Goal: Task Accomplishment & Management: Use online tool/utility

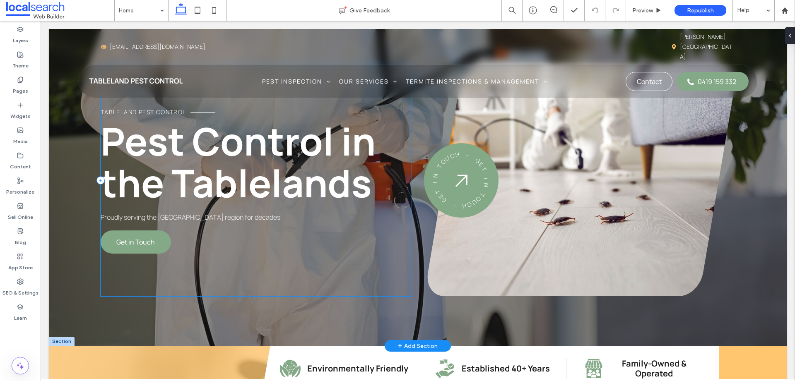
scroll to position [69, 0]
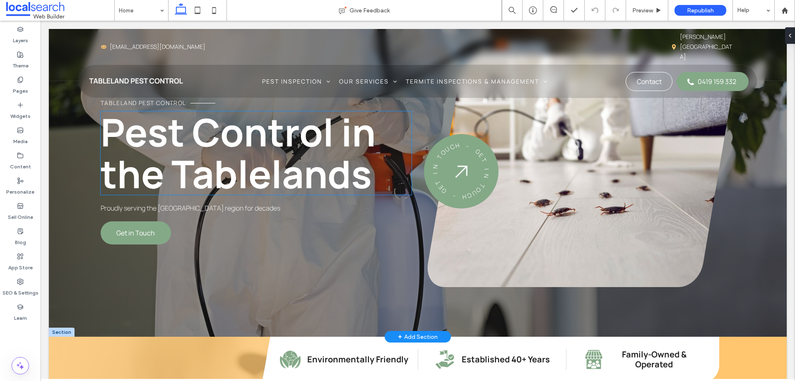
click at [222, 199] on span "Pest Control in the Tablelands" at bounding box center [238, 153] width 275 height 94
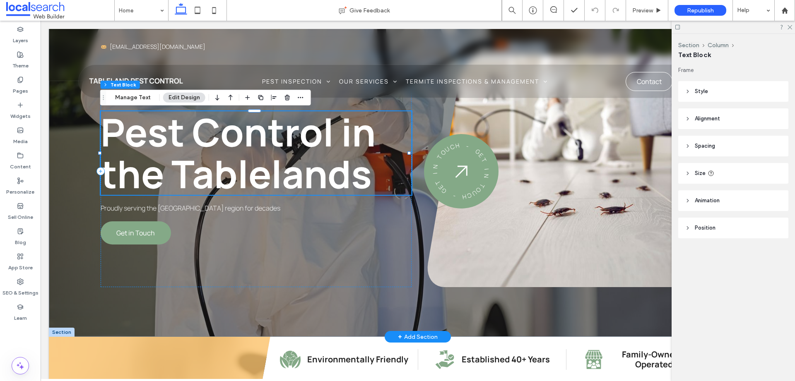
click at [193, 187] on span "Pest Control in the Tablelands" at bounding box center [238, 153] width 275 height 94
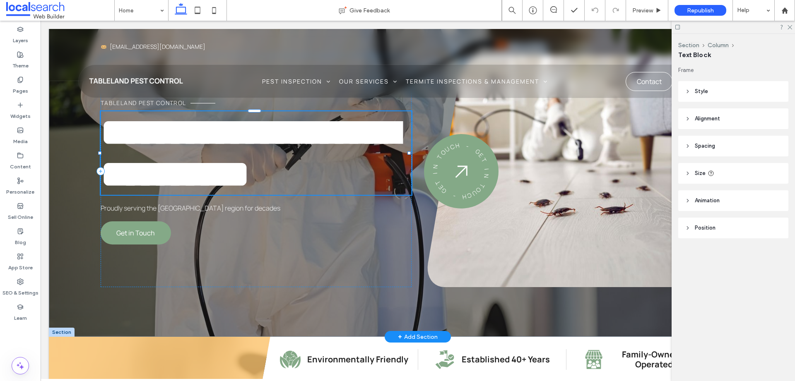
type input "*******"
type input "**"
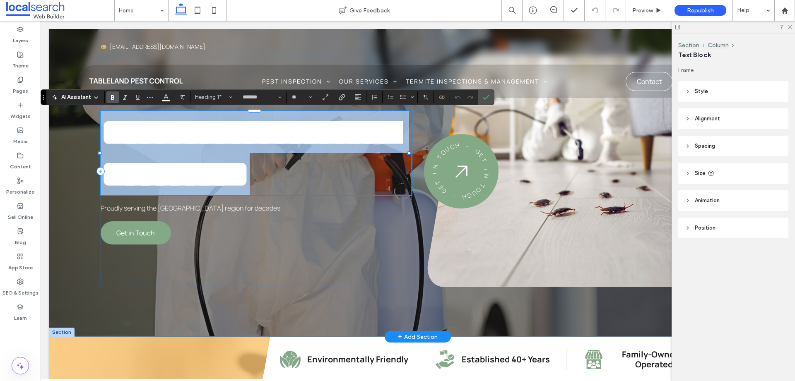
click at [185, 172] on span "**********" at bounding box center [250, 153] width 298 height 80
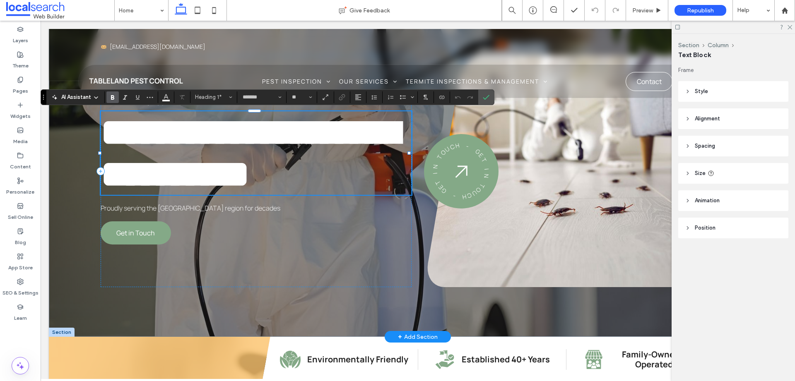
scroll to position [5, 0]
click at [175, 172] on span "**********" at bounding box center [250, 153] width 298 height 80
click at [58, 145] on div "**********" at bounding box center [418, 148] width 738 height 377
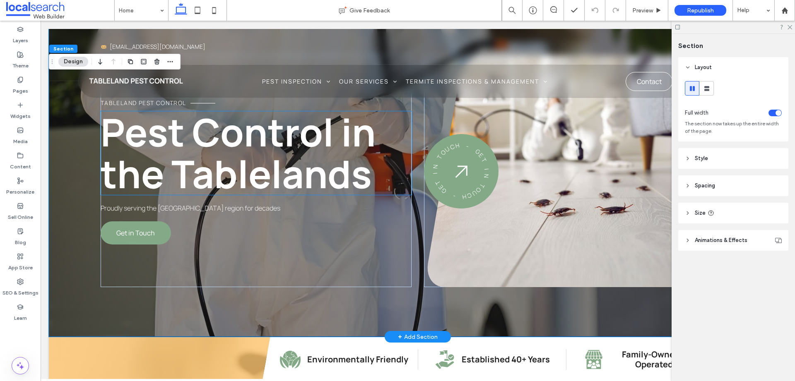
click at [255, 175] on span "Pest Control in the Tablelands" at bounding box center [238, 153] width 275 height 94
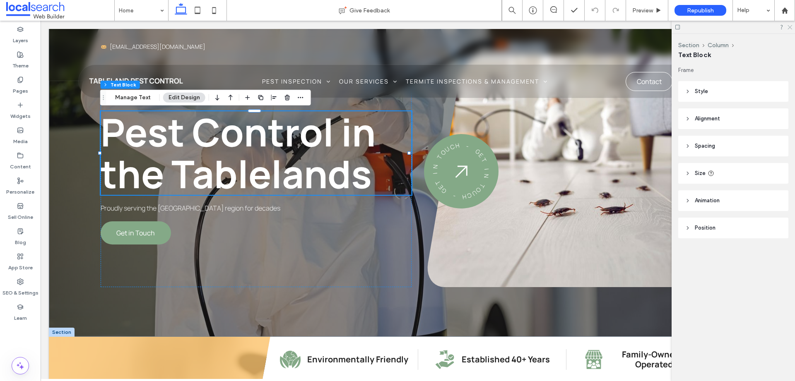
click at [790, 26] on icon at bounding box center [789, 26] width 5 height 5
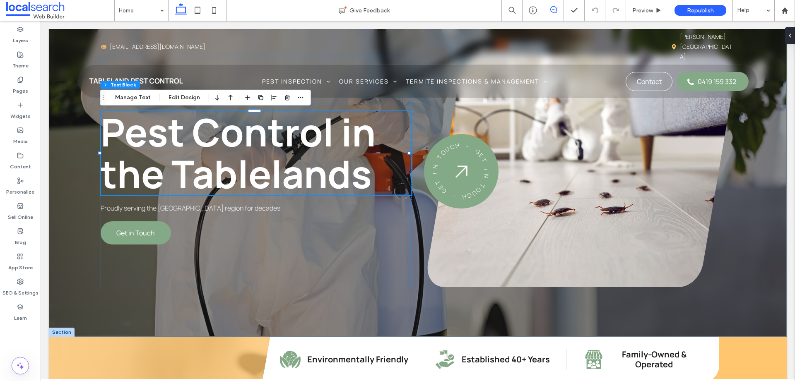
click at [557, 9] on span at bounding box center [553, 9] width 20 height 7
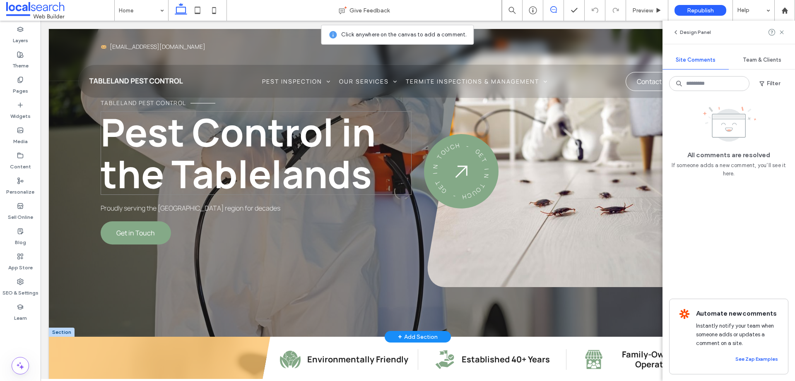
click at [333, 190] on span "Pest Control in the Tablelands" at bounding box center [238, 153] width 275 height 94
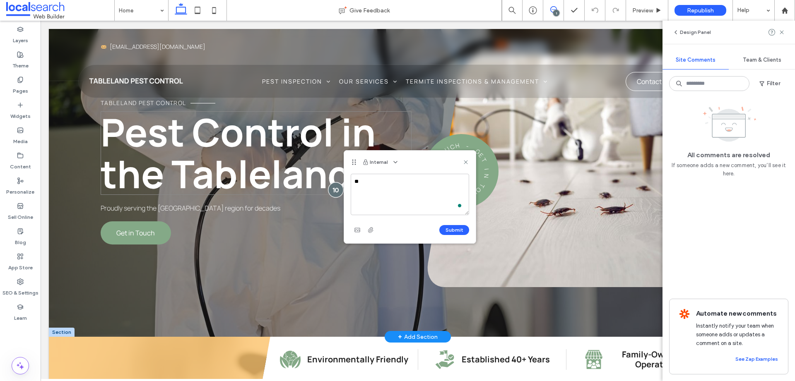
type textarea "*"
click at [354, 179] on textarea "**********" at bounding box center [410, 194] width 118 height 41
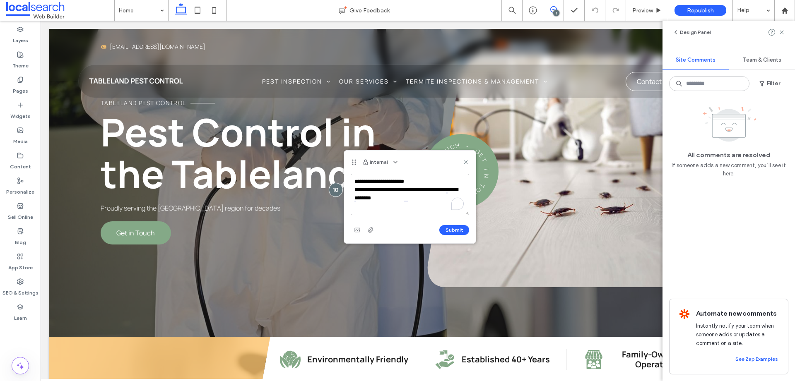
click at [411, 200] on textarea "**********" at bounding box center [410, 194] width 118 height 41
click at [432, 207] on textarea "**********" at bounding box center [410, 194] width 118 height 41
type textarea "**********"
click at [455, 231] on button "Submit" at bounding box center [454, 230] width 30 height 10
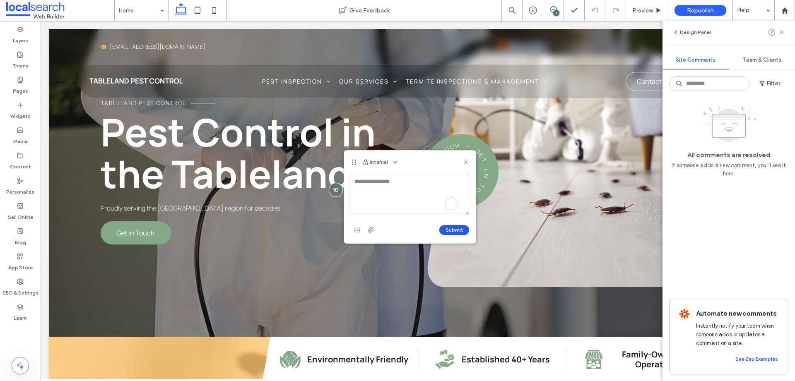
scroll to position [0, 0]
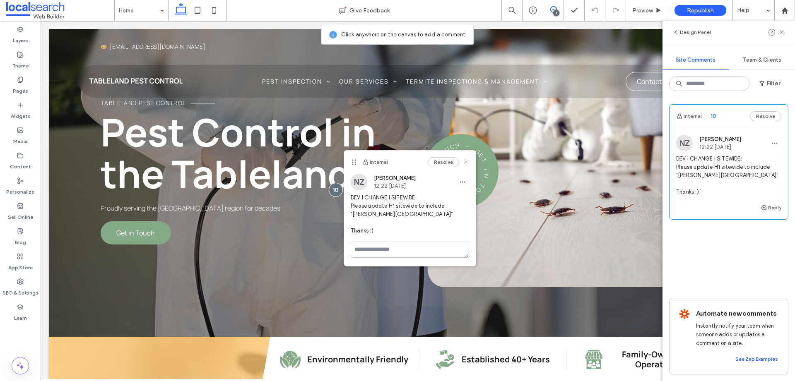
click at [464, 161] on icon at bounding box center [466, 162] width 7 height 7
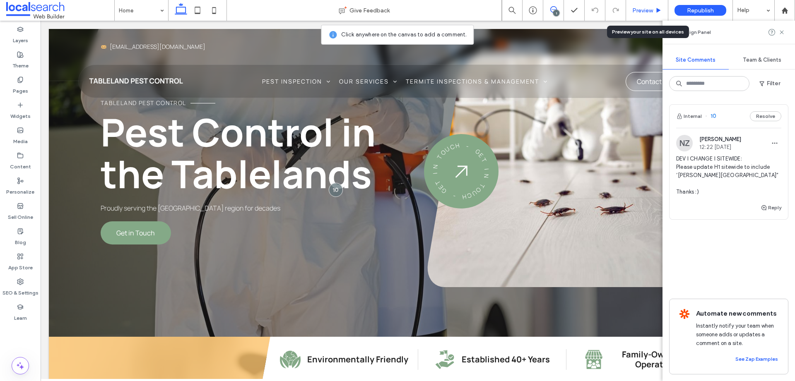
click at [642, 10] on span "Preview" at bounding box center [643, 10] width 21 height 7
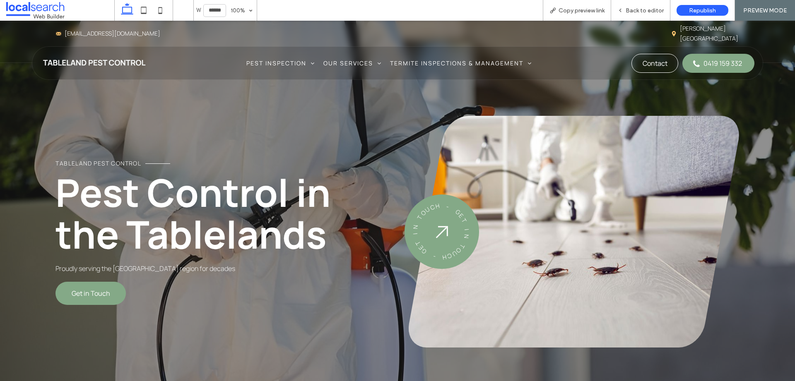
click at [579, 250] on link at bounding box center [574, 232] width 331 height 232
click at [541, 223] on link at bounding box center [574, 232] width 331 height 232
click at [644, 7] on span "Back to editor" at bounding box center [645, 10] width 38 height 7
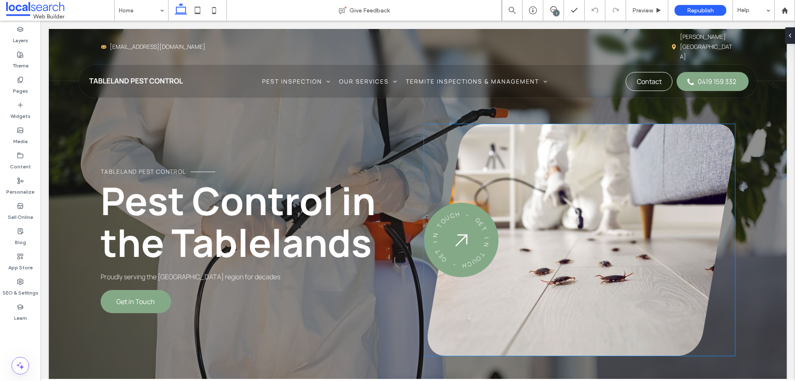
click at [638, 198] on link at bounding box center [581, 240] width 308 height 232
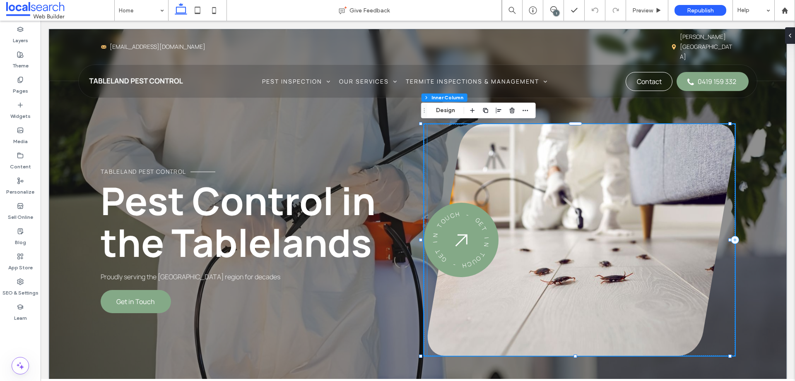
click at [529, 179] on link at bounding box center [581, 240] width 308 height 232
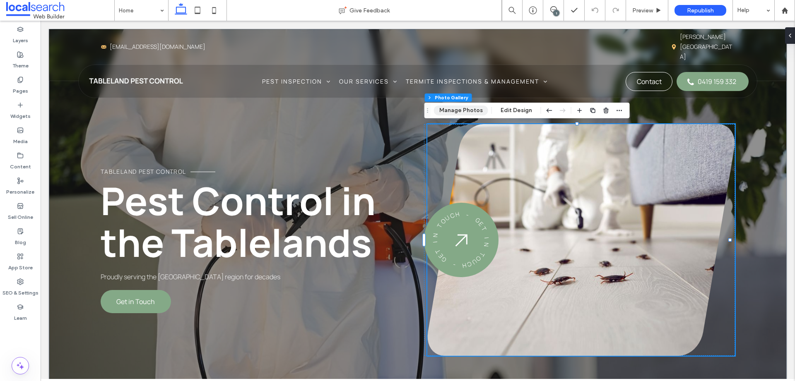
click at [464, 113] on button "Manage Photos" at bounding box center [461, 111] width 54 height 10
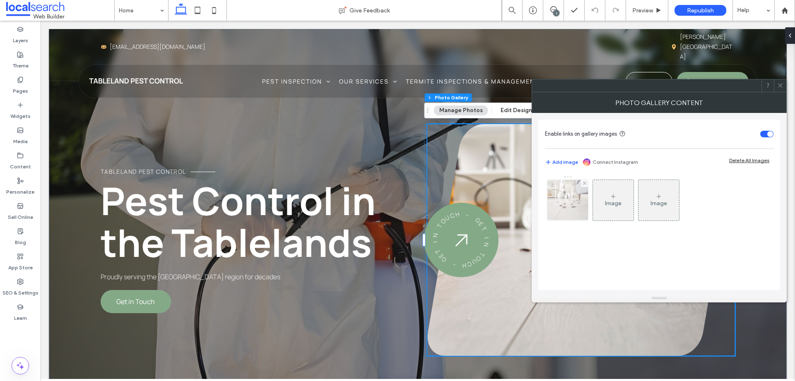
click at [560, 212] on img at bounding box center [568, 200] width 62 height 41
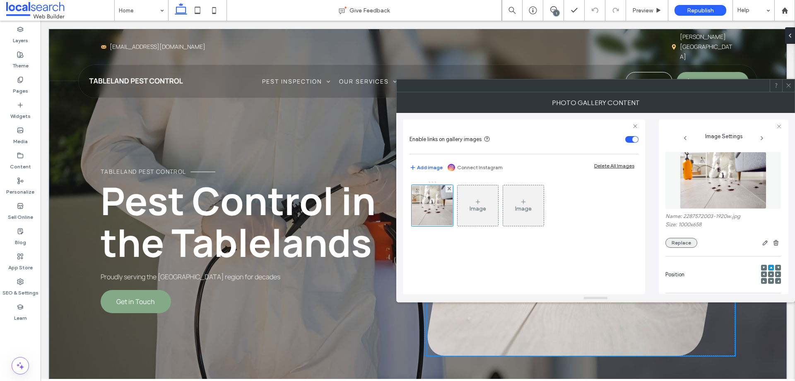
click at [686, 247] on button "Replace" at bounding box center [682, 243] width 32 height 10
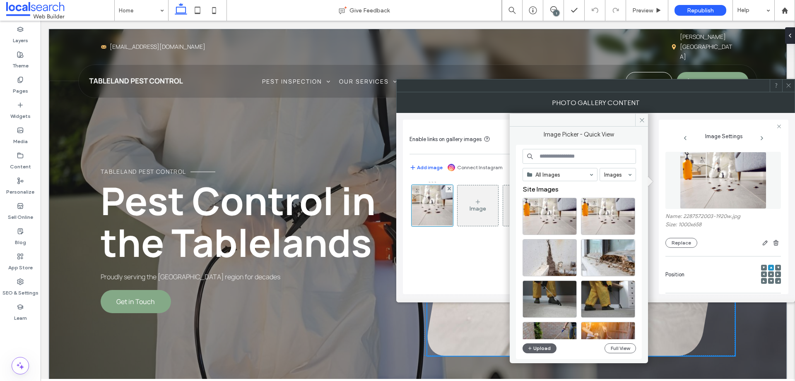
click at [572, 152] on input at bounding box center [579, 156] width 113 height 15
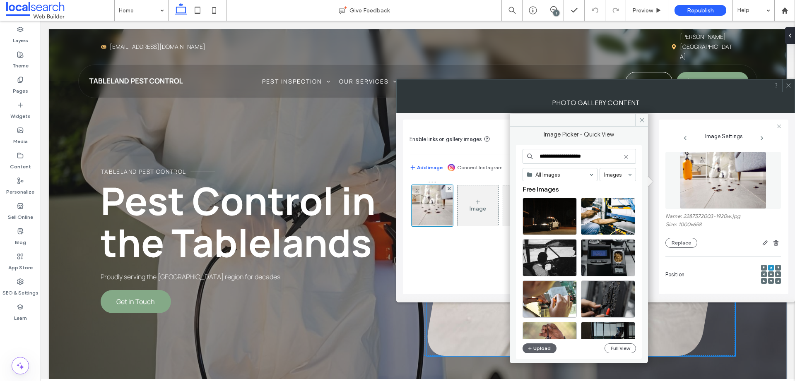
drag, startPoint x: 591, startPoint y: 155, endPoint x: 569, endPoint y: 157, distance: 21.6
click at [569, 157] on input "**********" at bounding box center [579, 156] width 113 height 15
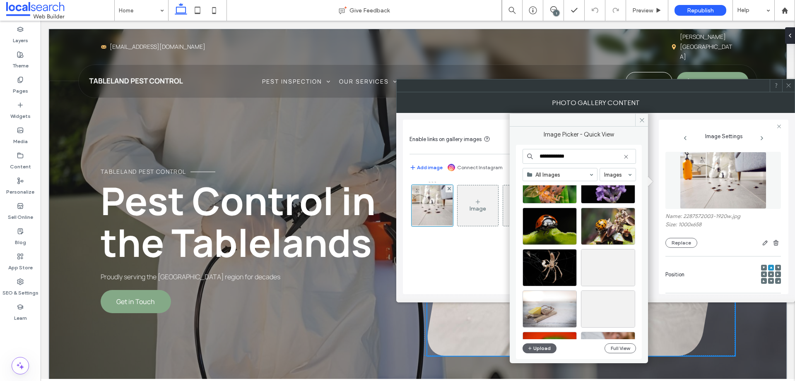
scroll to position [4332, 0]
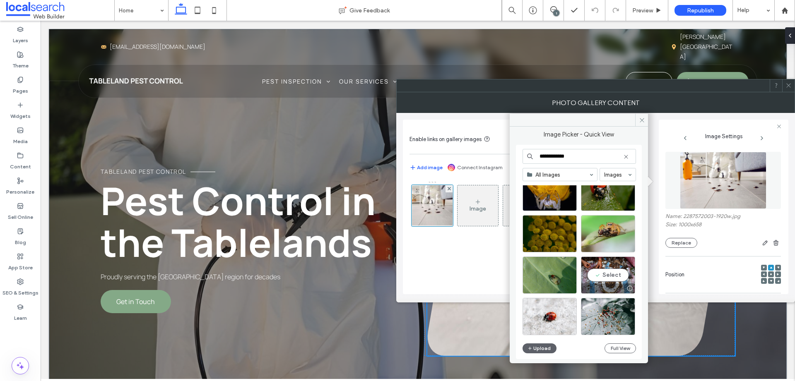
type input "**********"
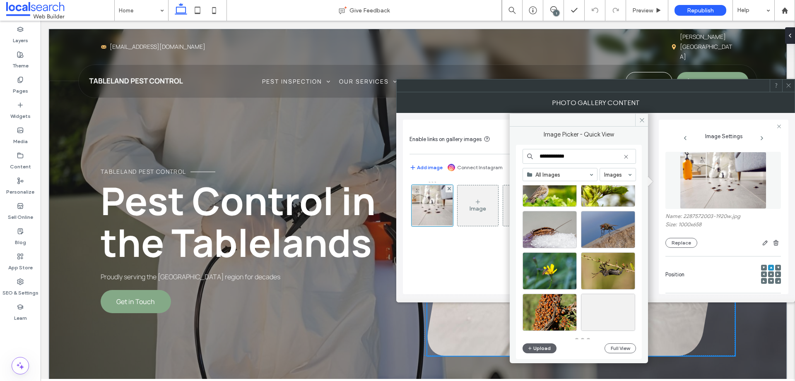
scroll to position [5831, 0]
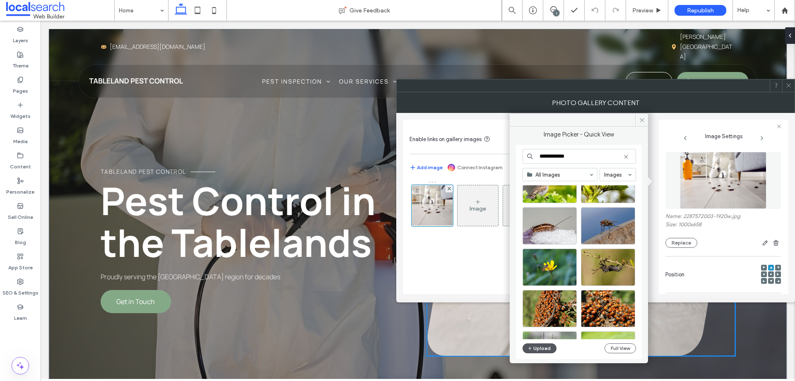
click at [550, 351] on button "Upload" at bounding box center [540, 349] width 34 height 10
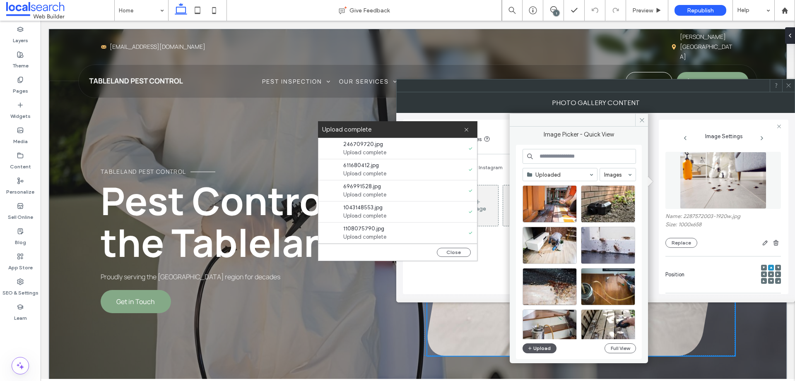
click at [527, 348] on button "Upload" at bounding box center [540, 349] width 34 height 10
click at [467, 129] on use at bounding box center [467, 130] width 4 height 4
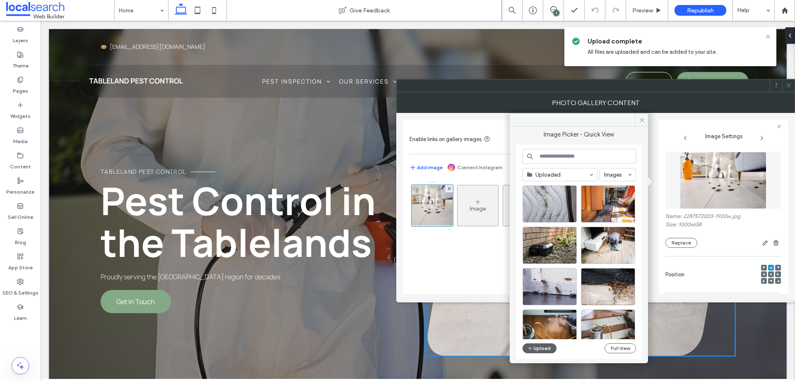
click at [789, 86] on use at bounding box center [789, 86] width 4 height 4
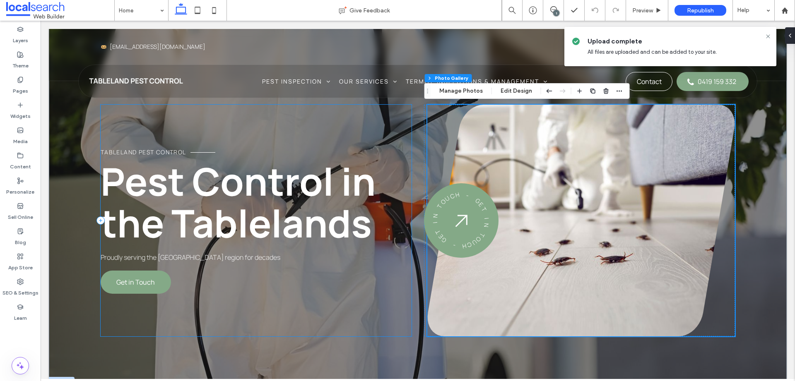
scroll to position [35, 0]
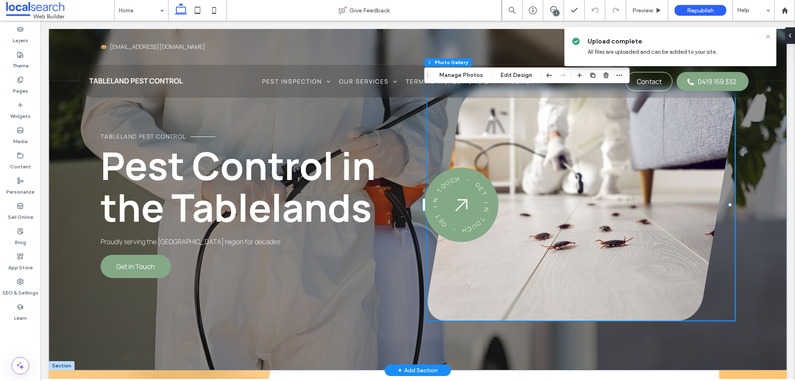
click at [490, 296] on link at bounding box center [581, 205] width 308 height 232
click at [584, 238] on link at bounding box center [581, 205] width 308 height 232
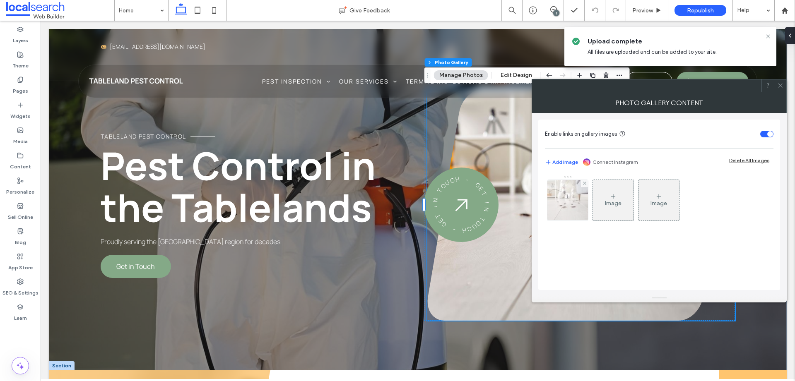
click at [571, 205] on img at bounding box center [568, 200] width 62 height 41
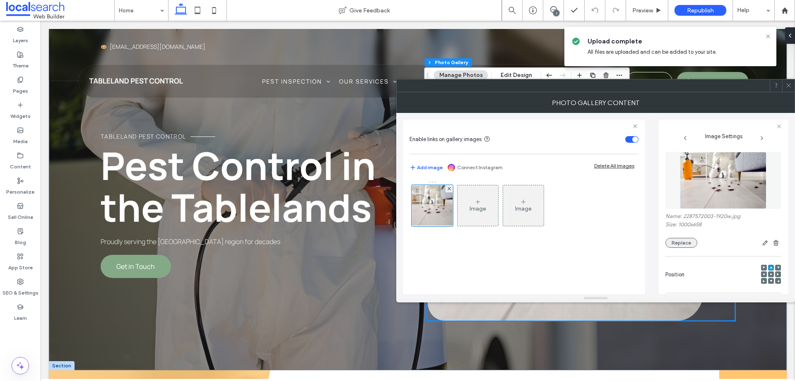
click at [681, 240] on button "Replace" at bounding box center [682, 243] width 32 height 10
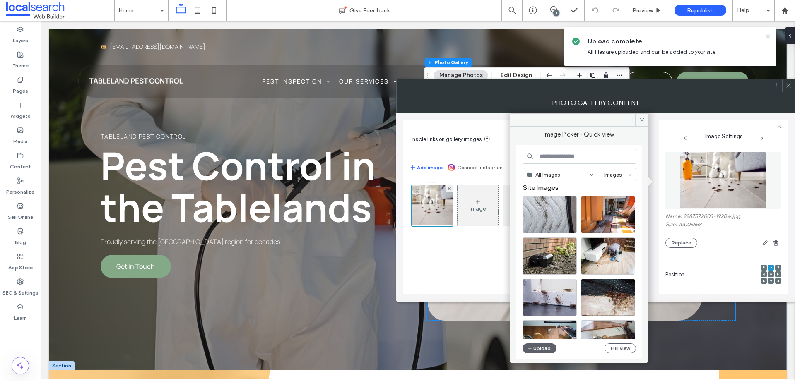
scroll to position [0, 0]
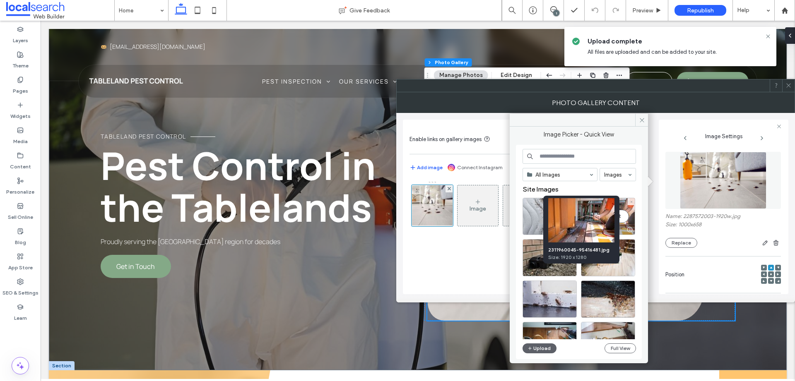
click at [625, 230] on div at bounding box center [630, 230] width 10 height 7
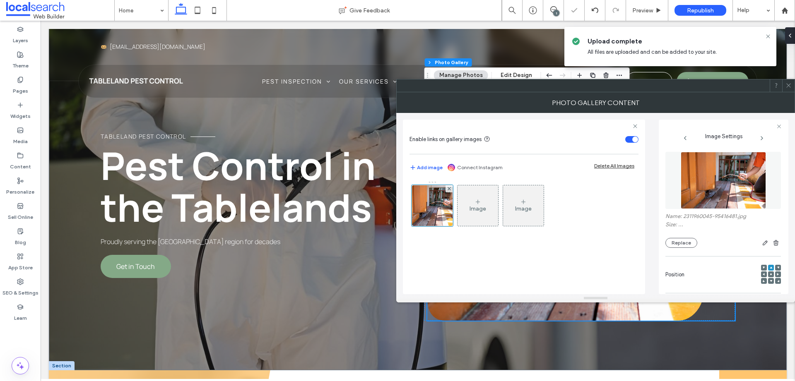
click at [789, 85] on icon at bounding box center [789, 85] width 6 height 6
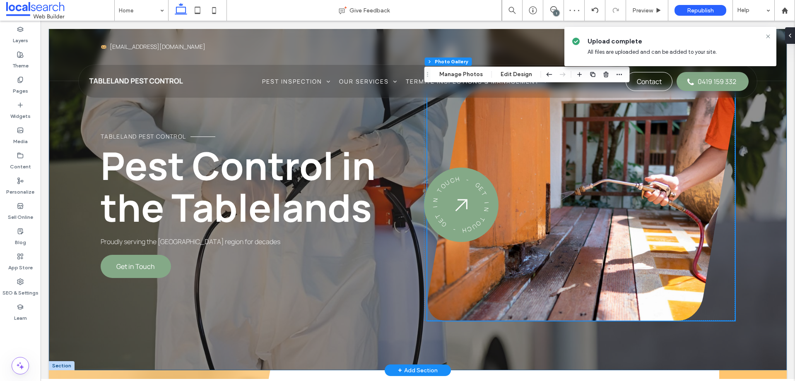
scroll to position [48, 0]
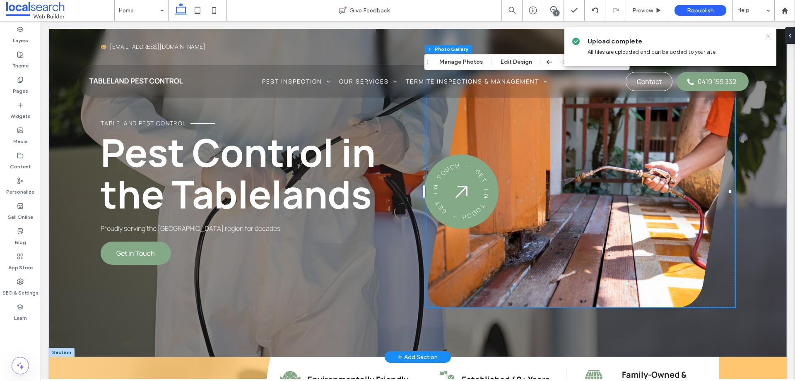
click at [572, 274] on link at bounding box center [581, 192] width 308 height 232
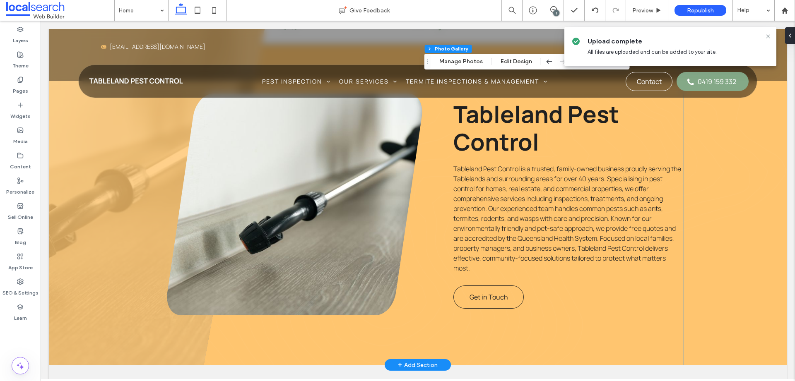
scroll to position [409, 0]
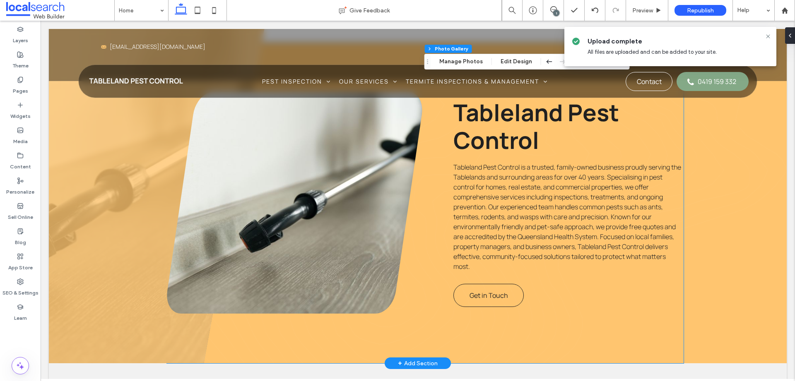
click at [347, 261] on link at bounding box center [295, 203] width 256 height 222
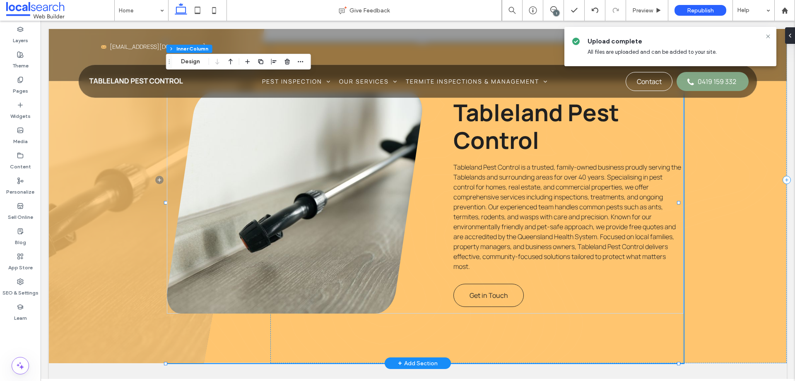
click at [328, 263] on link at bounding box center [295, 203] width 256 height 222
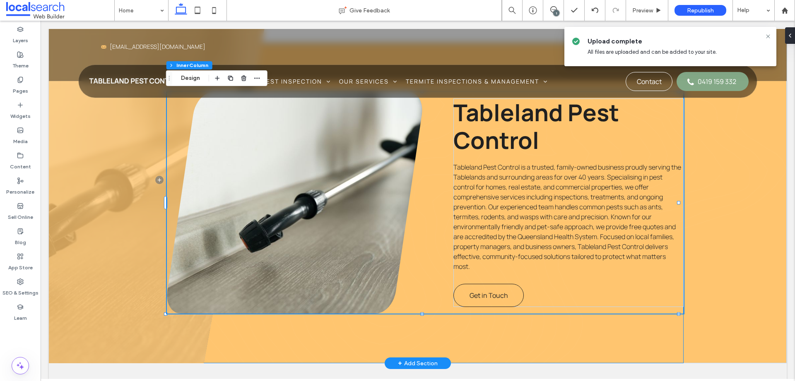
click at [328, 263] on link at bounding box center [295, 203] width 256 height 222
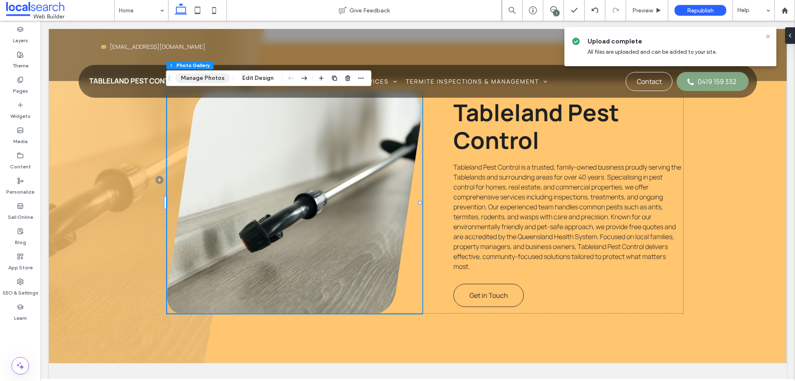
click at [197, 81] on button "Manage Photos" at bounding box center [203, 78] width 54 height 10
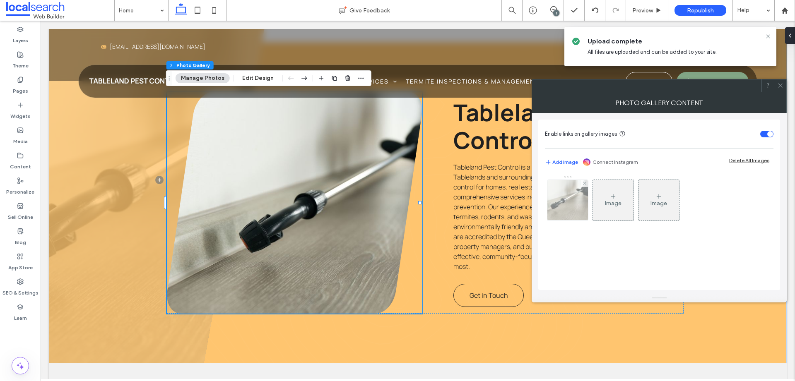
click at [566, 195] on img at bounding box center [567, 200] width 61 height 41
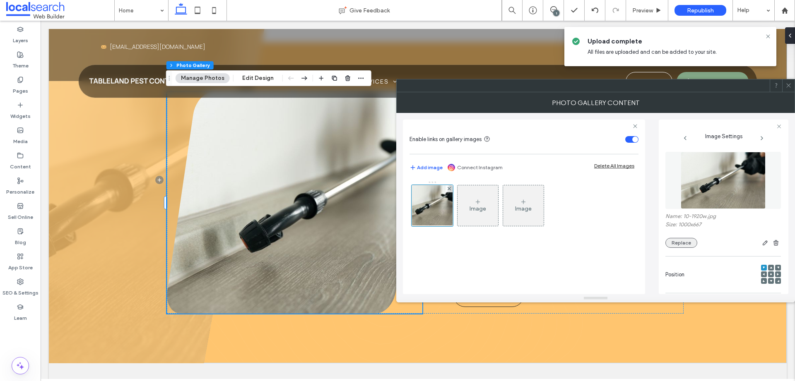
click at [674, 241] on button "Replace" at bounding box center [682, 243] width 32 height 10
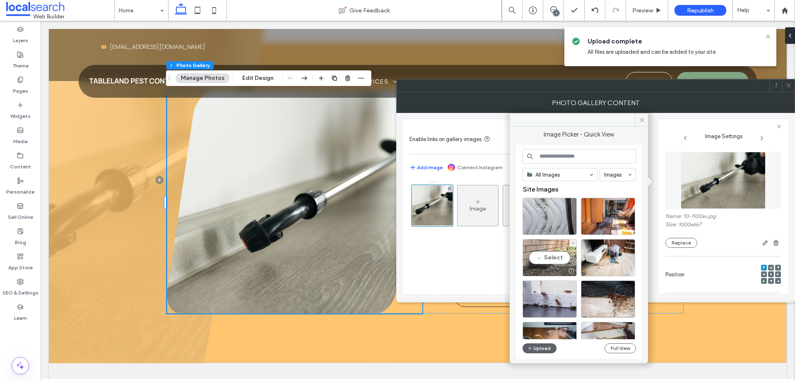
click at [547, 270] on div at bounding box center [549, 271] width 53 height 10
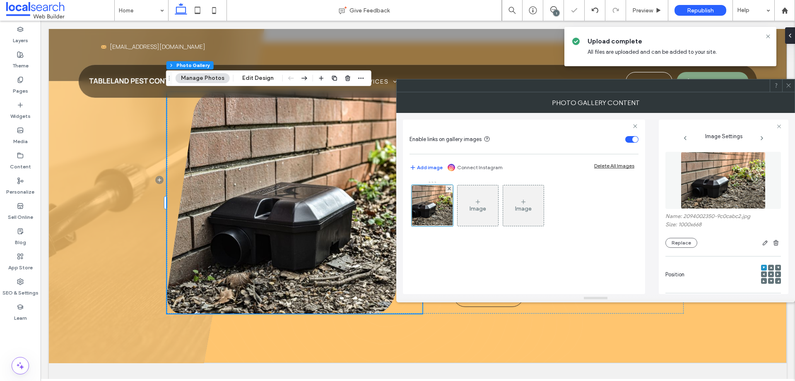
click at [790, 85] on icon at bounding box center [789, 85] width 6 height 6
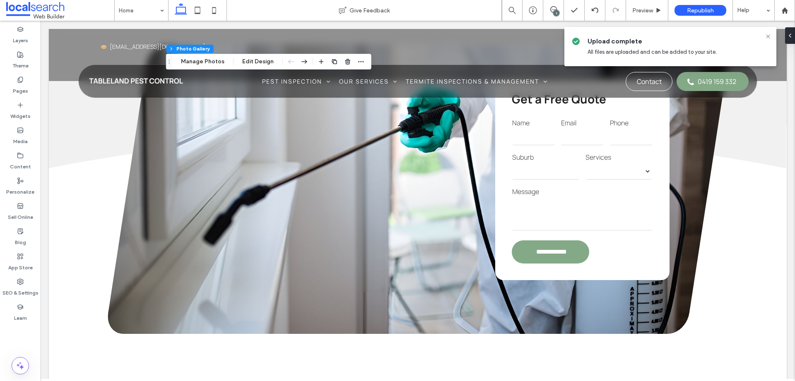
scroll to position [1389, 0]
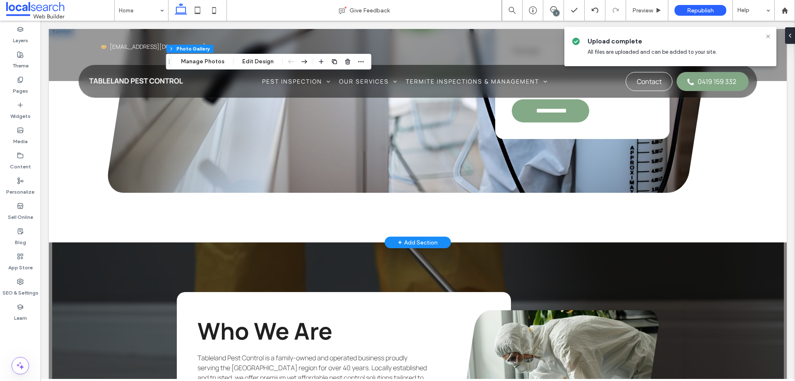
click at [382, 172] on div "**********" at bounding box center [418, 48] width 620 height 290
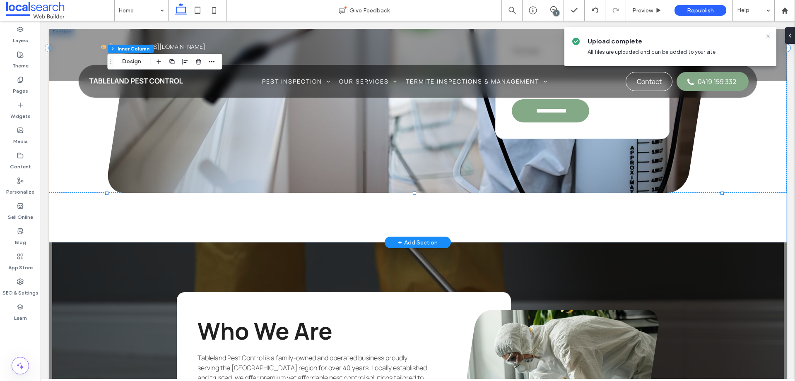
click at [380, 171] on div "**********" at bounding box center [418, 48] width 620 height 290
click at [332, 144] on div "**********" at bounding box center [418, 48] width 620 height 290
click at [151, 105] on div "**********" at bounding box center [418, 48] width 620 height 290
click at [134, 64] on button "Design" at bounding box center [132, 62] width 30 height 10
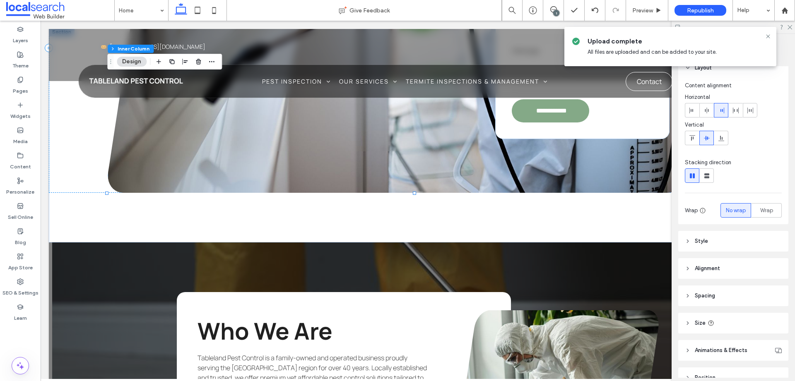
scroll to position [9, 0]
click at [707, 242] on span "Style" at bounding box center [701, 241] width 13 height 8
click at [741, 261] on div "Image" at bounding box center [733, 264] width 32 height 18
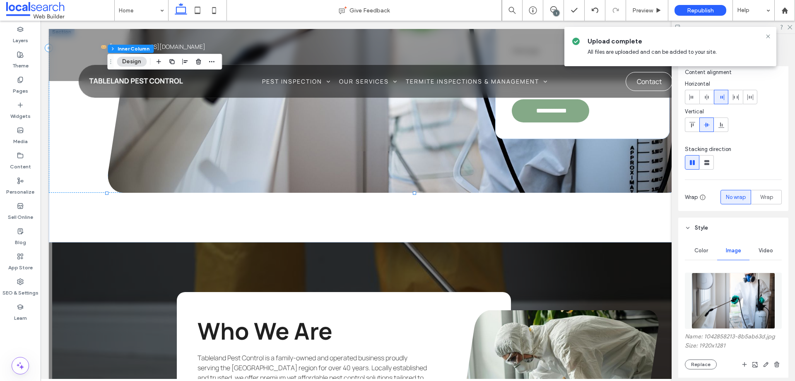
scroll to position [27, 0]
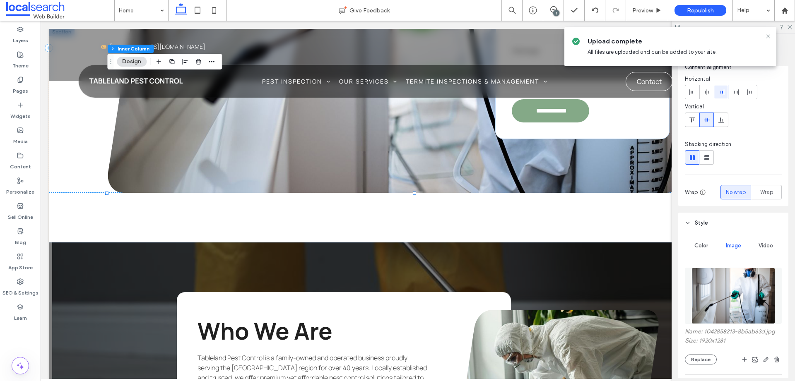
click at [727, 298] on img at bounding box center [734, 296] width 84 height 56
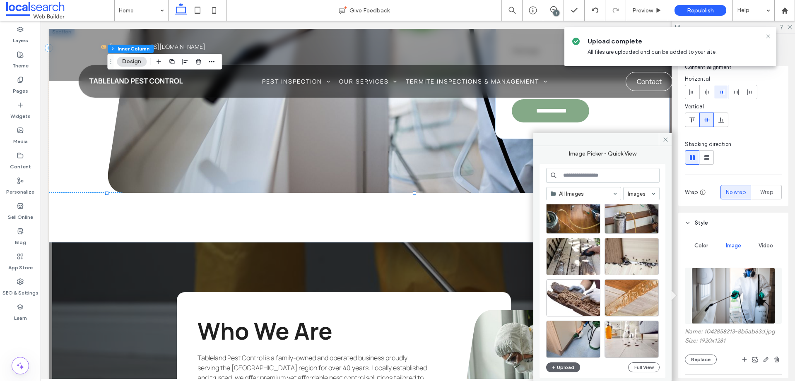
scroll to position [149, 0]
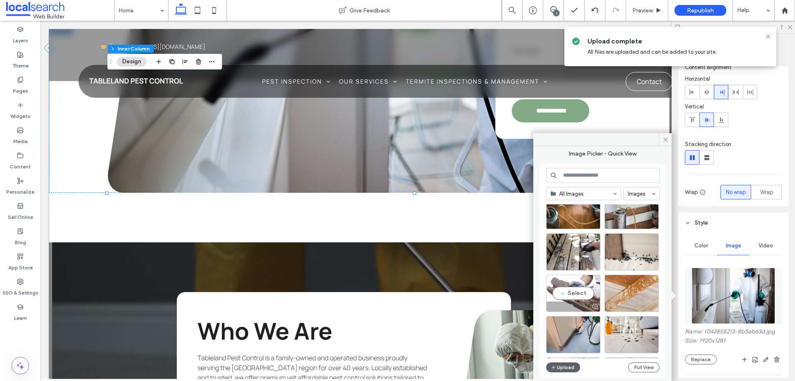
click at [582, 303] on div at bounding box center [573, 307] width 53 height 10
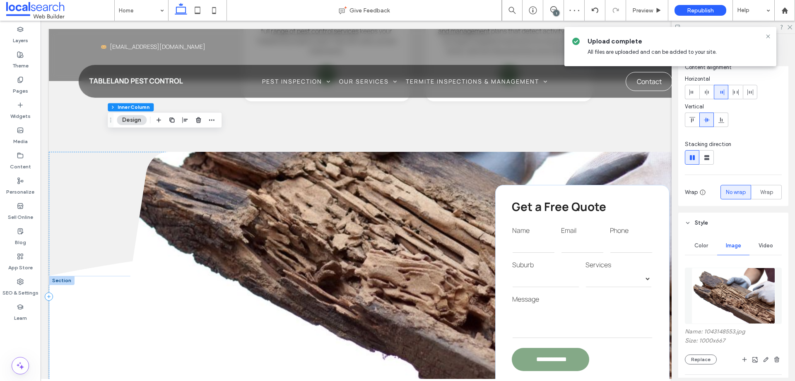
scroll to position [1209, 0]
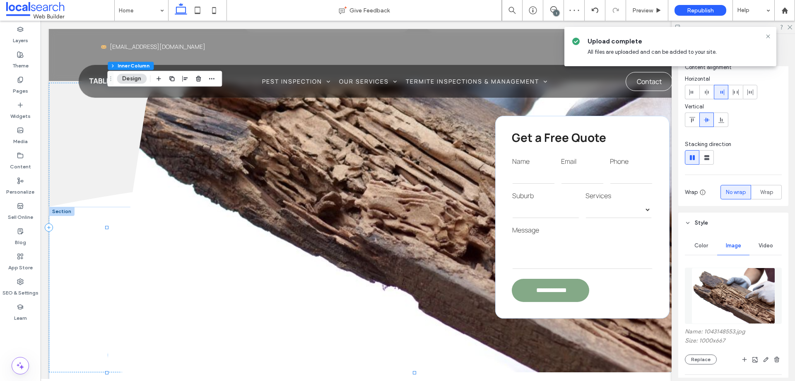
click at [730, 317] on img at bounding box center [734, 296] width 84 height 56
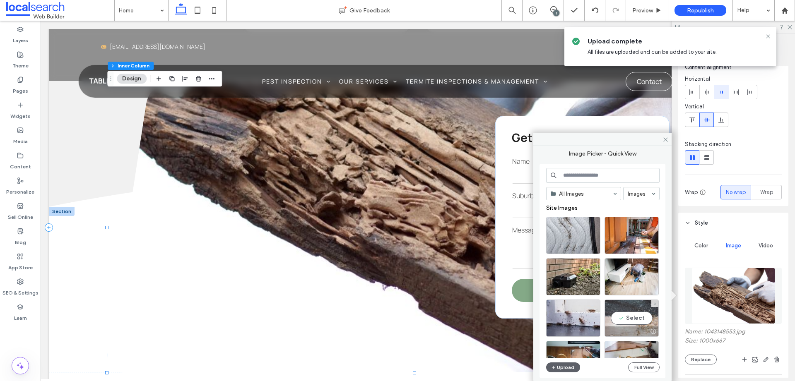
click at [637, 329] on div at bounding box center [631, 332] width 53 height 10
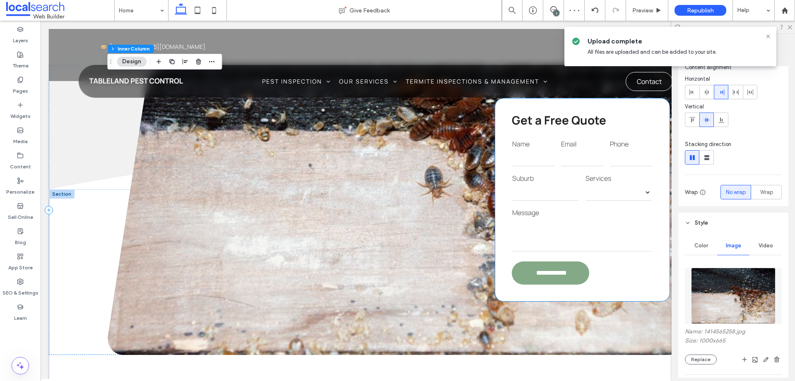
scroll to position [1227, 0]
click at [732, 312] on img at bounding box center [733, 296] width 85 height 56
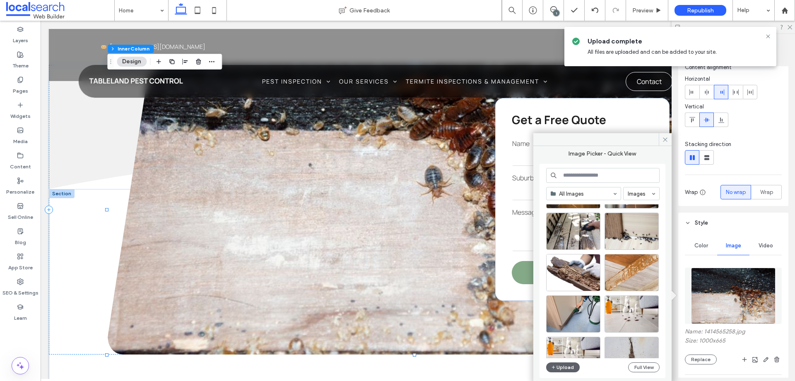
scroll to position [253, 0]
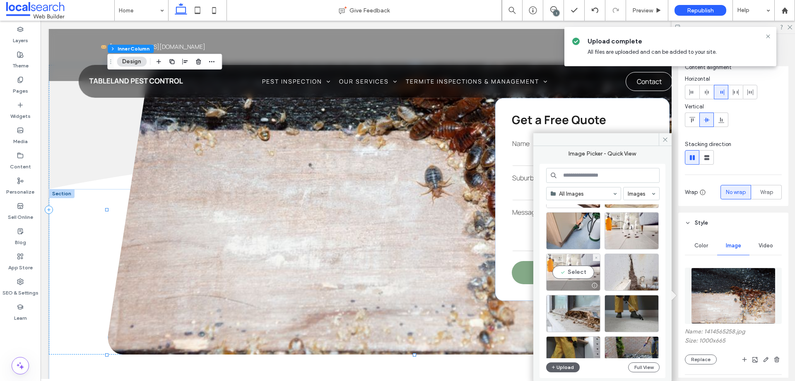
click at [571, 281] on div at bounding box center [573, 286] width 53 height 10
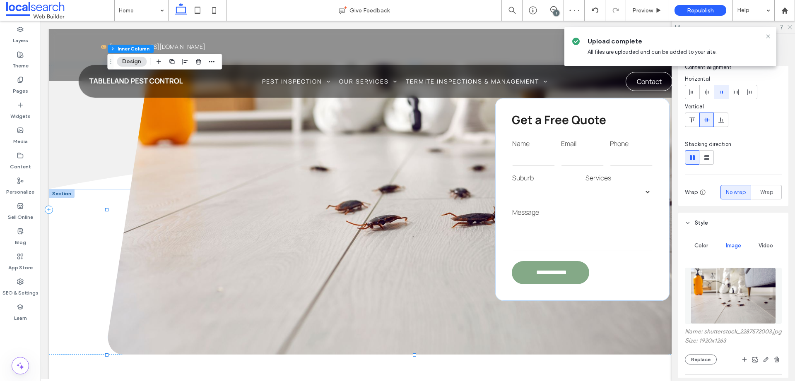
click at [789, 26] on use at bounding box center [790, 27] width 5 height 5
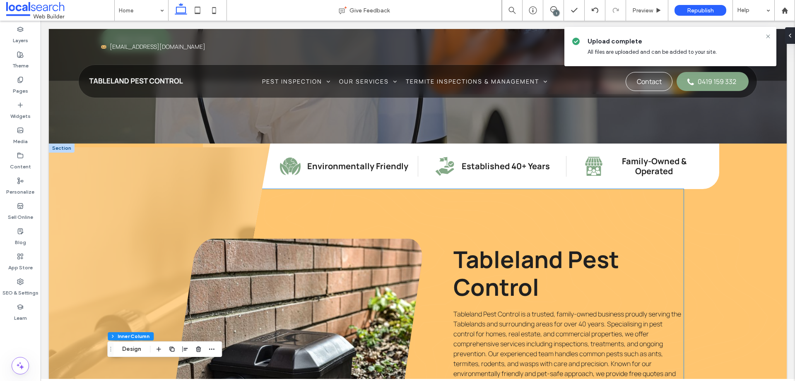
scroll to position [423, 0]
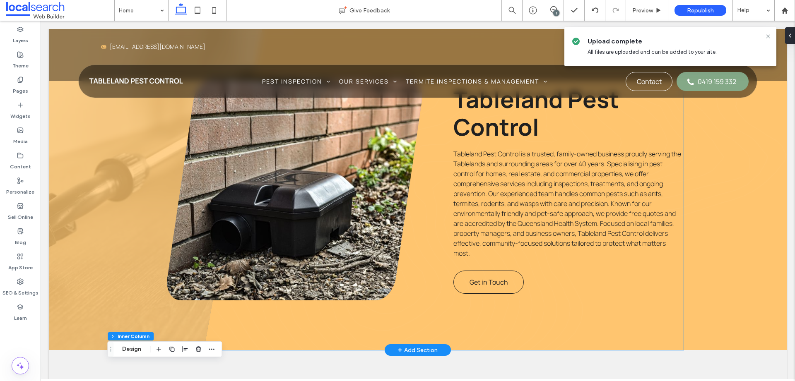
click at [333, 263] on link at bounding box center [295, 190] width 256 height 222
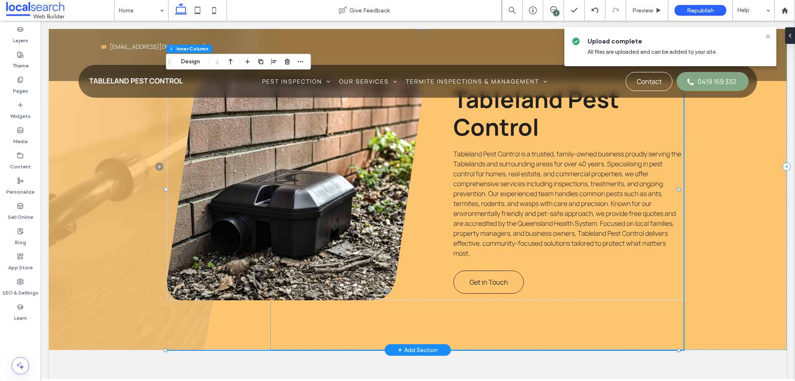
click at [349, 251] on link at bounding box center [295, 190] width 256 height 222
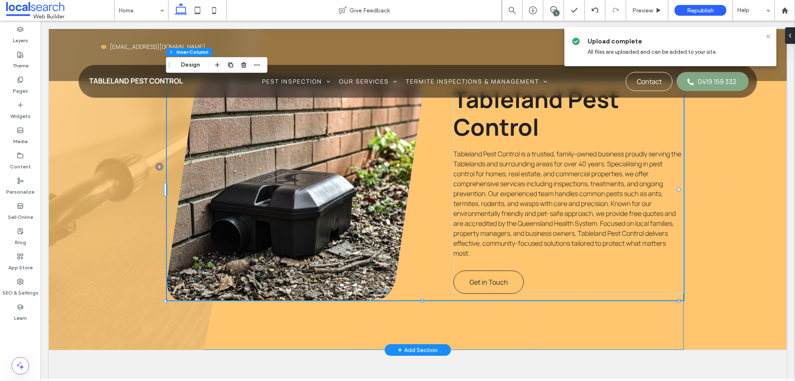
click at [362, 238] on link at bounding box center [295, 190] width 256 height 222
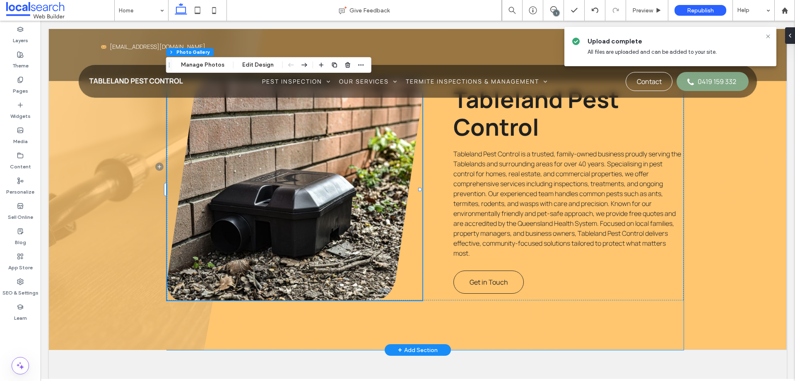
click at [362, 238] on link at bounding box center [295, 190] width 256 height 222
click at [363, 237] on link at bounding box center [295, 190] width 256 height 222
click at [199, 63] on button "Manage Photos" at bounding box center [203, 65] width 54 height 10
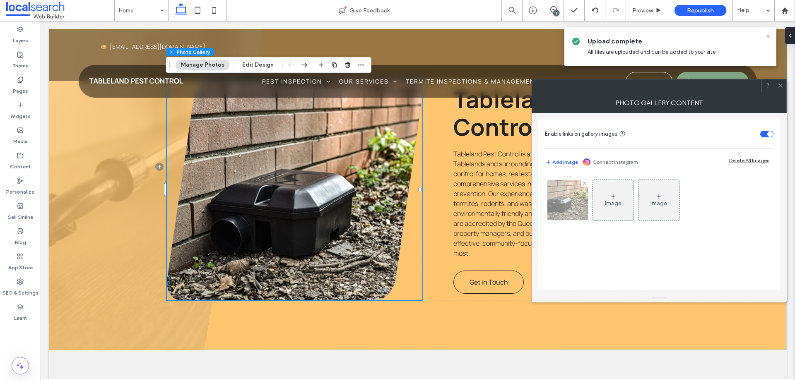
click at [559, 193] on img at bounding box center [568, 200] width 61 height 41
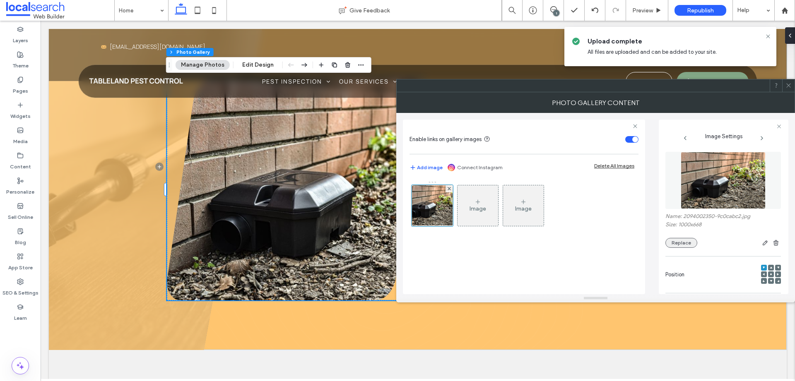
click at [692, 247] on button "Replace" at bounding box center [682, 243] width 32 height 10
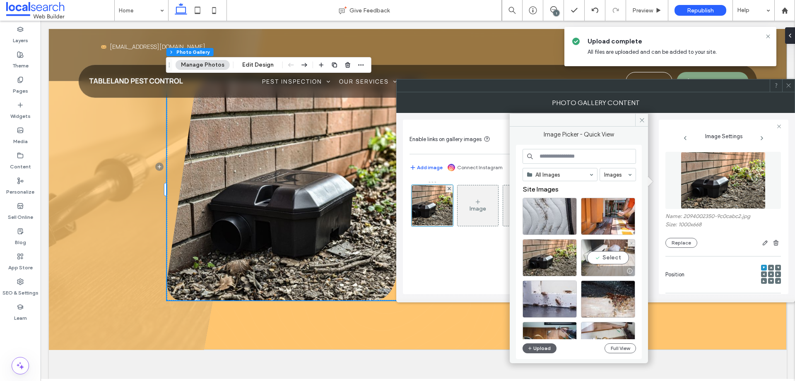
click at [604, 267] on div at bounding box center [608, 271] width 53 height 10
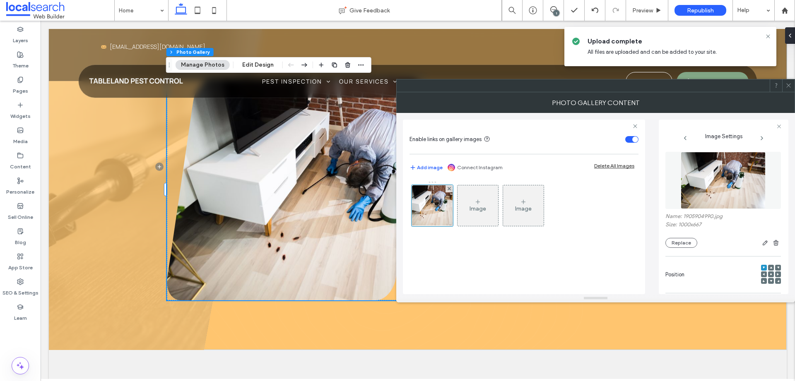
click at [789, 85] on icon at bounding box center [789, 85] width 6 height 6
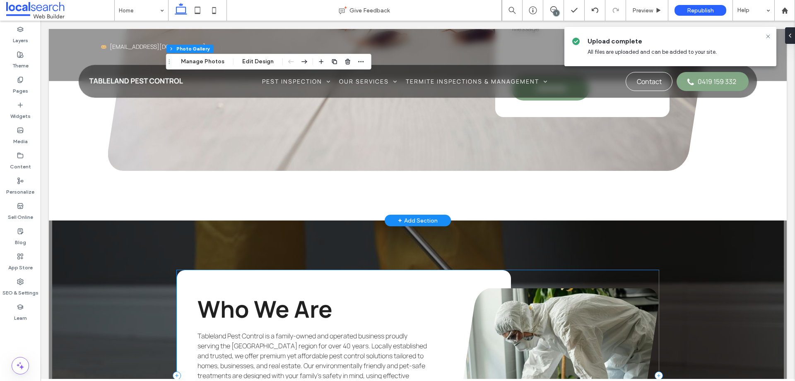
scroll to position [1622, 0]
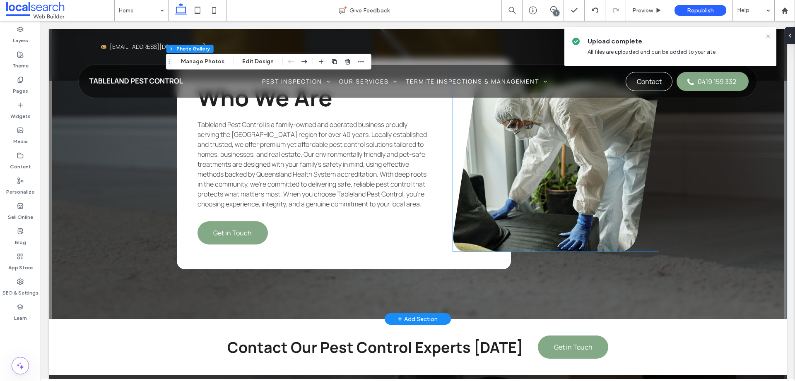
click at [551, 232] on link at bounding box center [556, 164] width 206 height 175
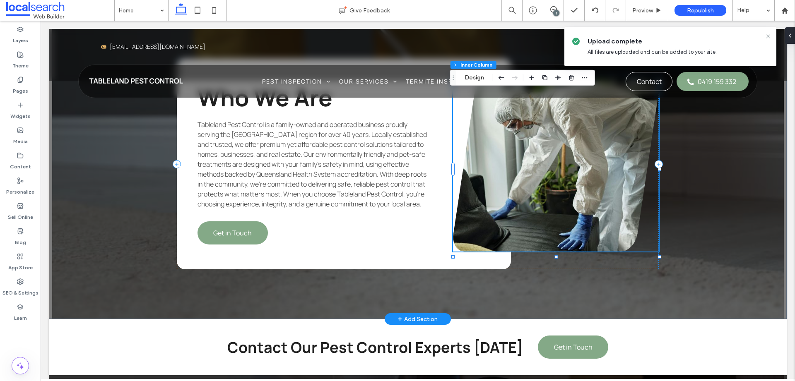
click at [550, 232] on link at bounding box center [556, 164] width 206 height 175
click at [483, 78] on button "Manage Photos" at bounding box center [487, 78] width 54 height 10
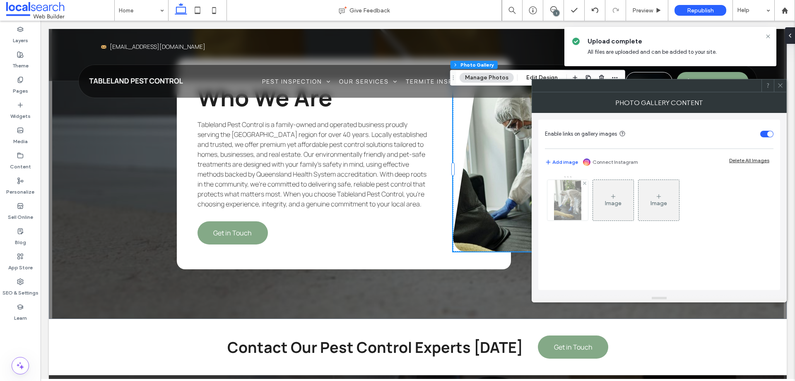
click at [556, 196] on div at bounding box center [568, 200] width 41 height 41
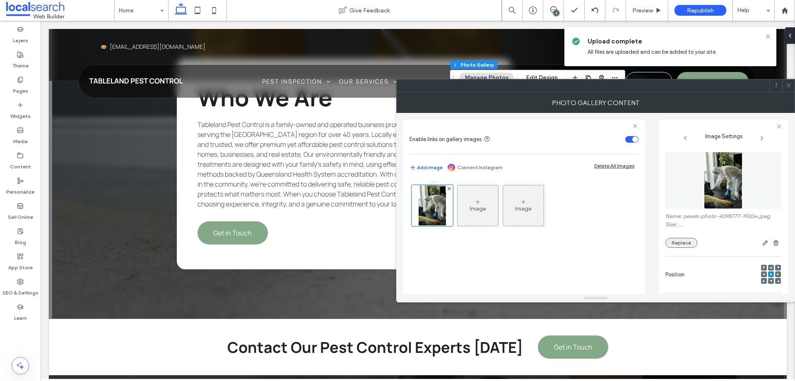
click at [682, 244] on button "Replace" at bounding box center [682, 243] width 32 height 10
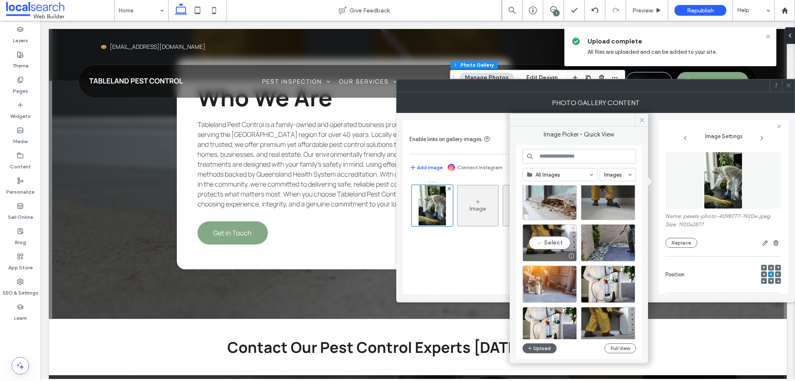
scroll to position [355, 0]
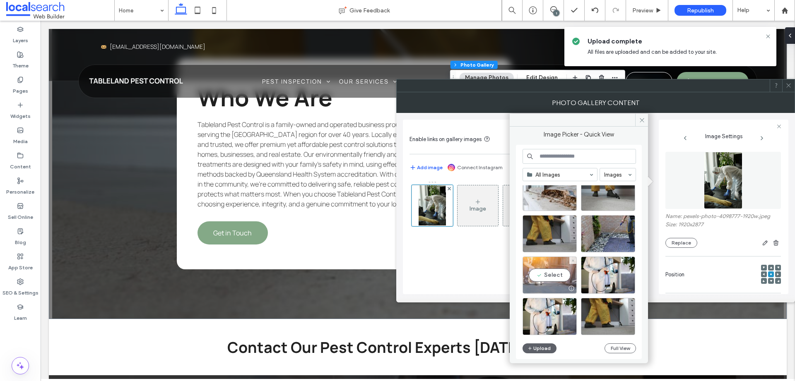
click at [553, 285] on div at bounding box center [549, 289] width 53 height 10
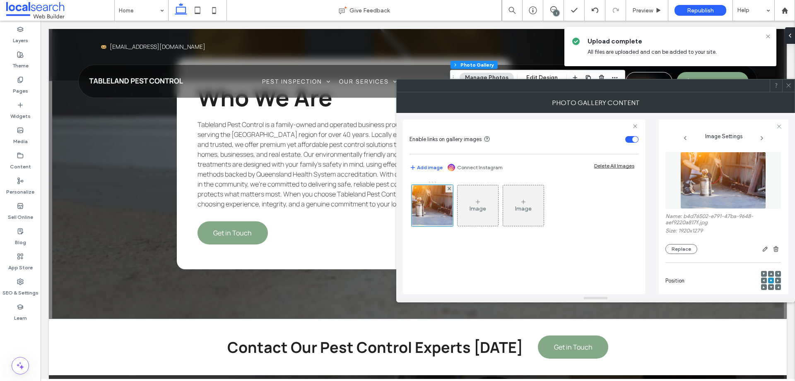
click at [787, 83] on icon at bounding box center [789, 85] width 6 height 6
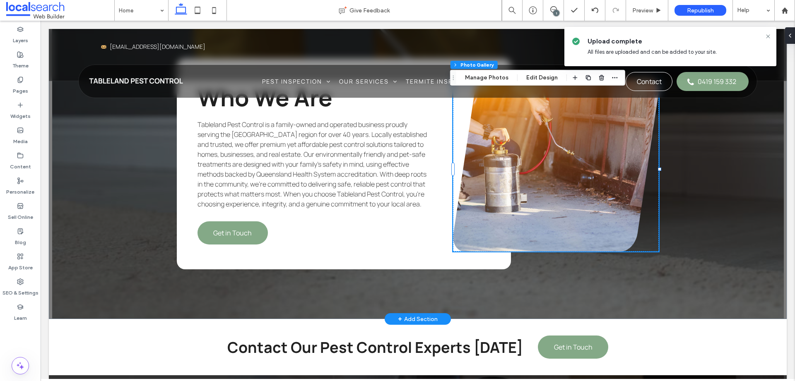
click at [539, 222] on link at bounding box center [556, 164] width 206 height 175
click at [552, 209] on link at bounding box center [556, 164] width 206 height 175
click at [486, 78] on button "Manage Photos" at bounding box center [487, 78] width 54 height 10
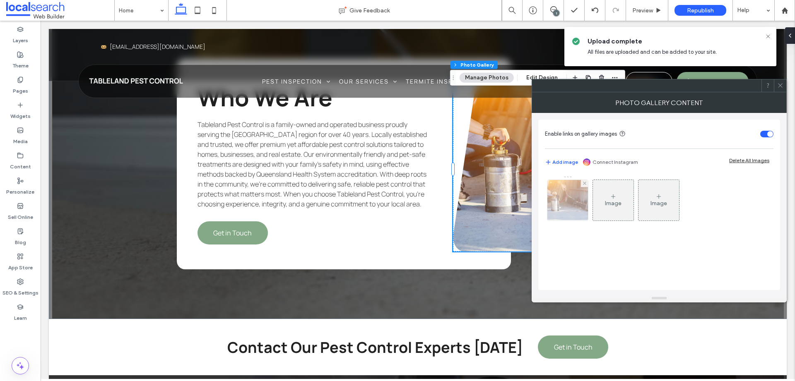
click at [572, 215] on img at bounding box center [567, 200] width 61 height 41
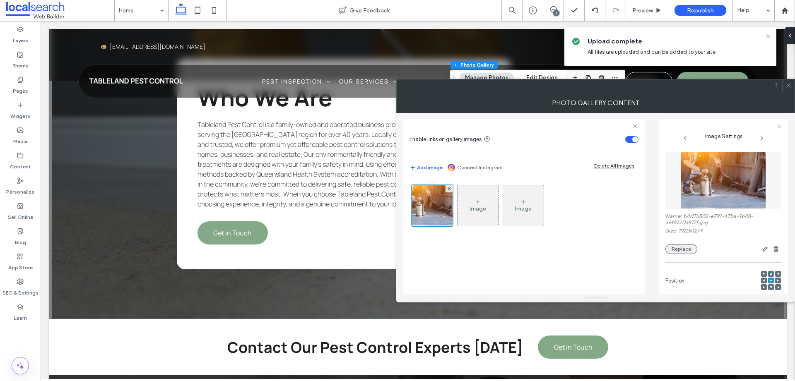
click at [679, 247] on button "Replace" at bounding box center [682, 249] width 32 height 10
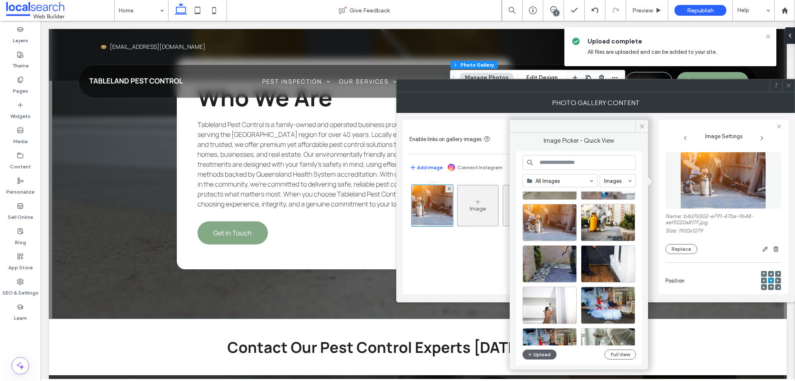
scroll to position [592, 0]
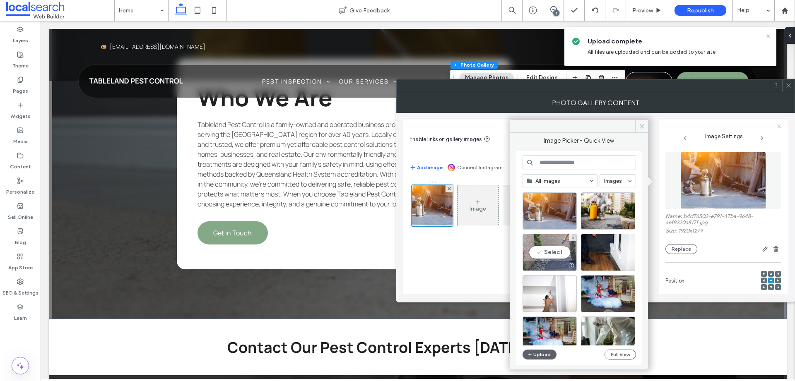
click at [553, 261] on div at bounding box center [549, 266] width 53 height 10
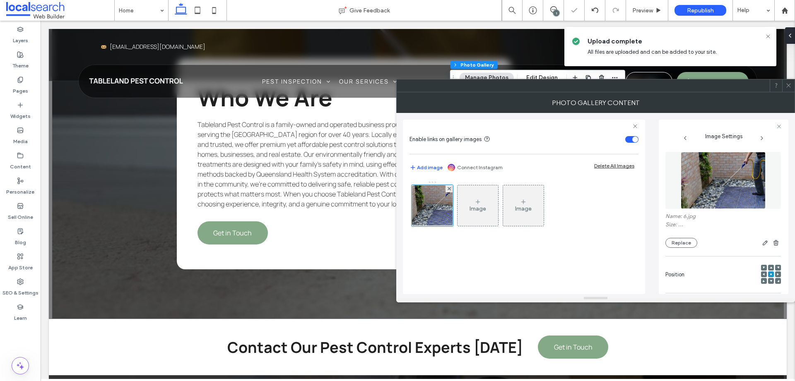
click at [791, 85] on icon at bounding box center [789, 85] width 6 height 6
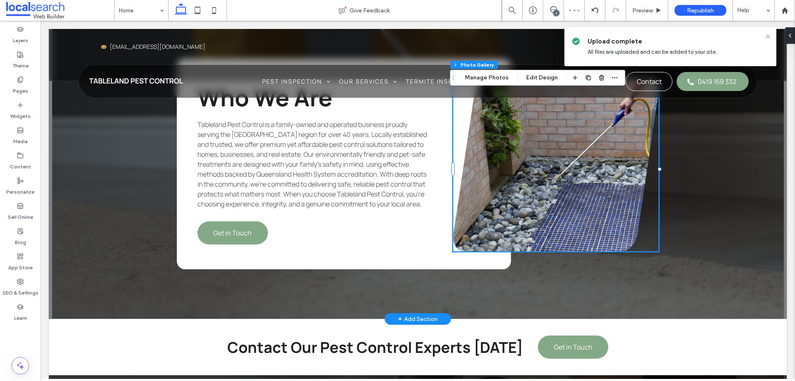
click at [589, 207] on link at bounding box center [556, 164] width 206 height 175
click at [577, 208] on link at bounding box center [556, 164] width 206 height 175
click at [500, 76] on button "Manage Photos" at bounding box center [487, 78] width 54 height 10
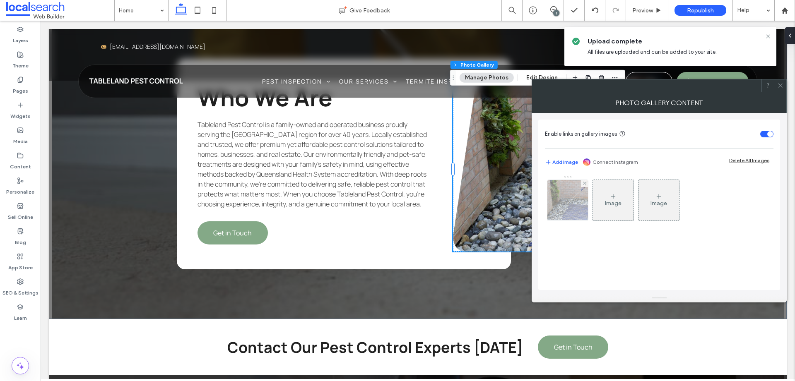
click at [567, 202] on img at bounding box center [568, 200] width 61 height 41
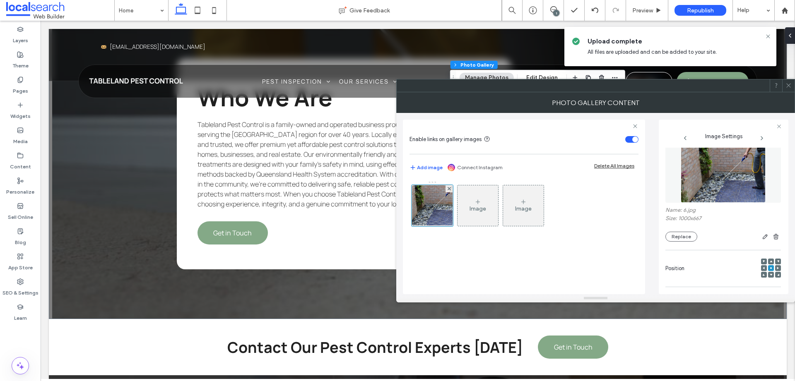
scroll to position [13, 0]
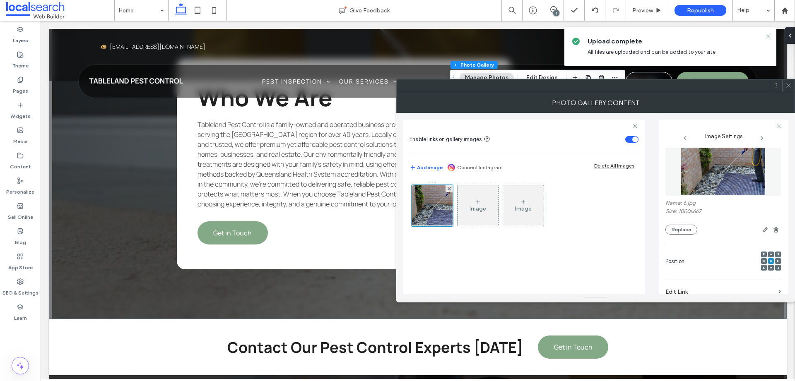
click at [777, 260] on icon at bounding box center [778, 261] width 2 height 2
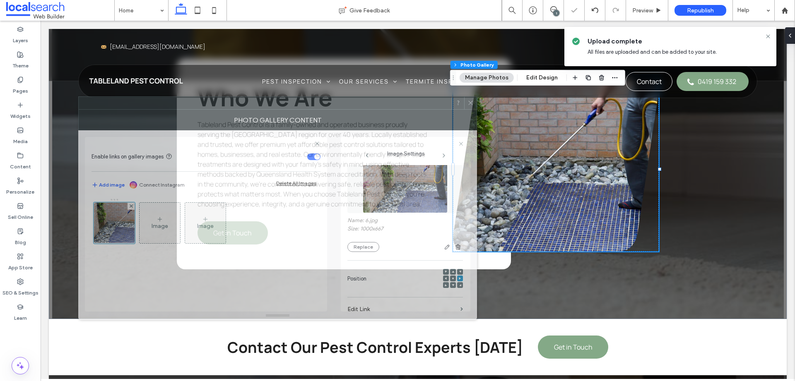
drag, startPoint x: 633, startPoint y: 88, endPoint x: 315, endPoint y: 105, distance: 317.7
click at [314, 105] on div at bounding box center [265, 103] width 373 height 12
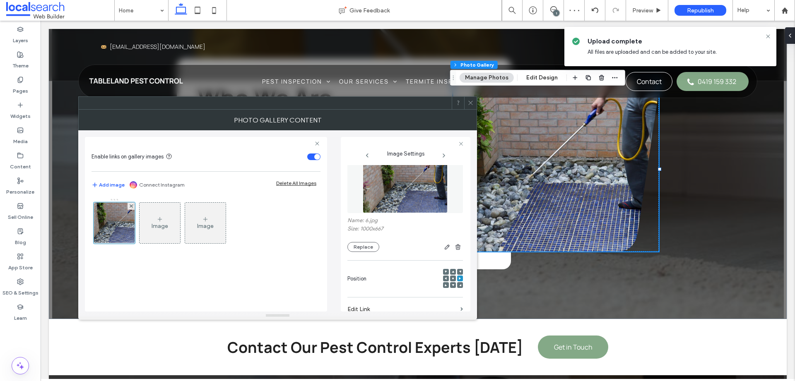
click at [471, 104] on icon at bounding box center [471, 103] width 6 height 6
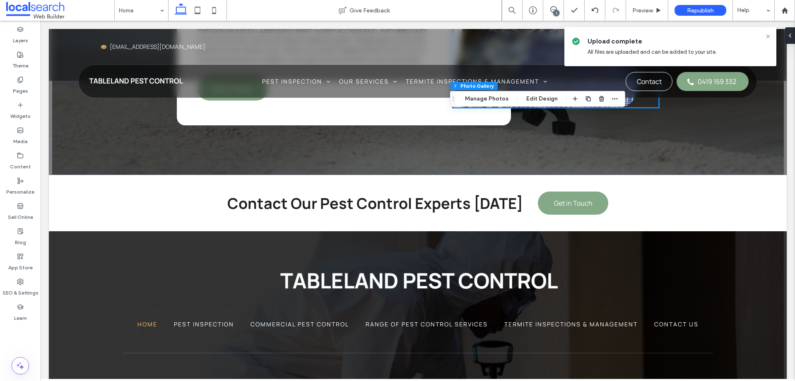
scroll to position [1852, 0]
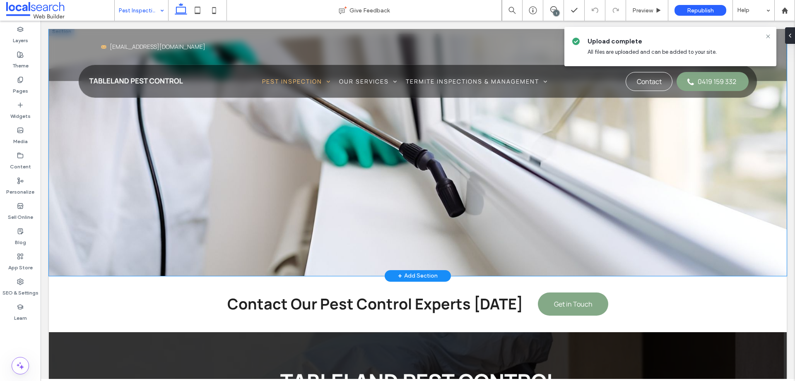
scroll to position [835, 0]
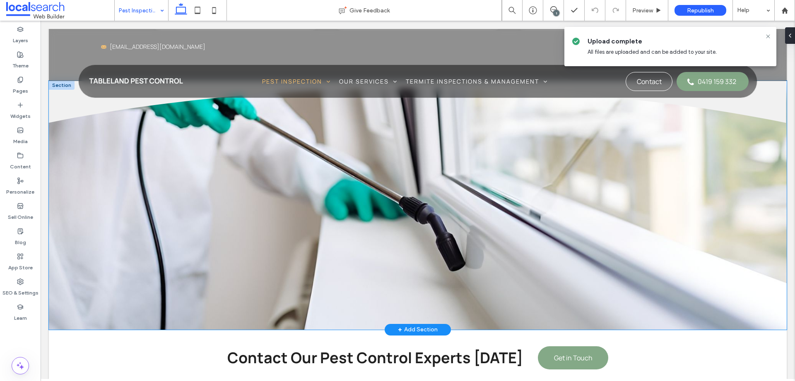
click at [241, 226] on div "Decorative Line" at bounding box center [418, 205] width 738 height 249
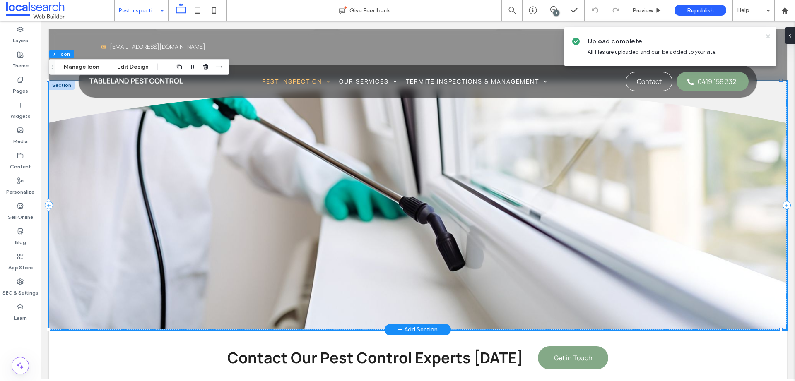
click at [176, 194] on div "Decorative Line" at bounding box center [418, 205] width 738 height 249
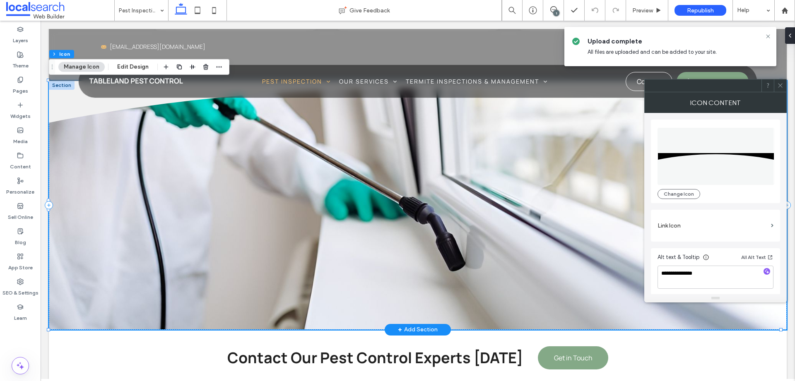
click at [329, 159] on div "Decorative Line" at bounding box center [418, 205] width 738 height 249
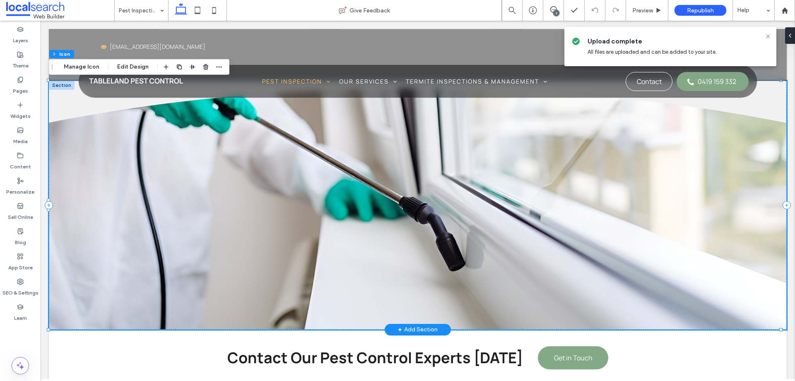
click at [134, 186] on div "Decorative Line" at bounding box center [418, 205] width 738 height 249
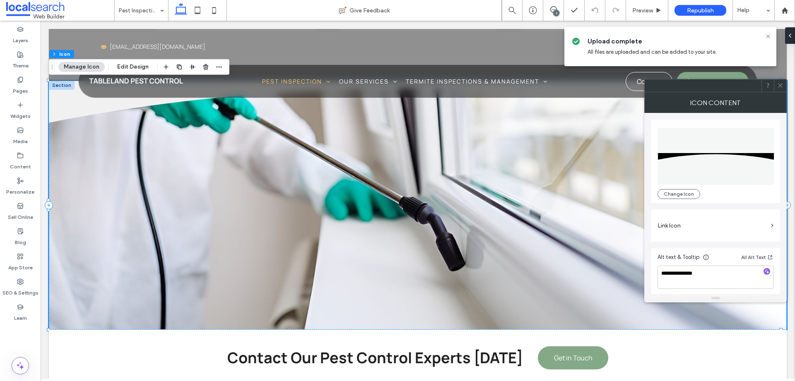
click at [782, 86] on icon at bounding box center [780, 85] width 6 height 6
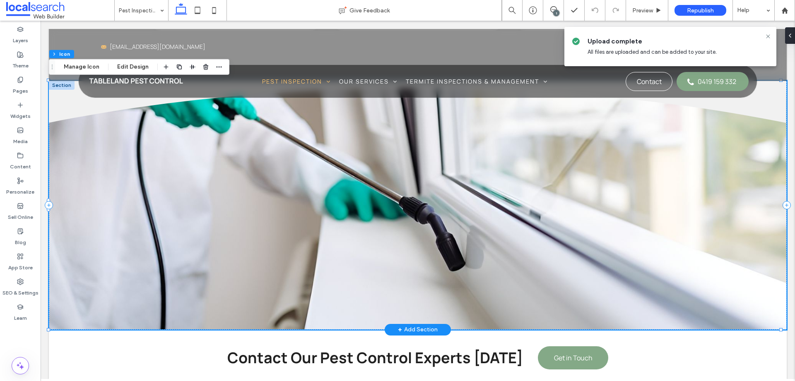
click at [531, 307] on div "Decorative Line" at bounding box center [418, 205] width 738 height 249
click at [530, 307] on div "Decorative Line" at bounding box center [418, 205] width 738 height 249
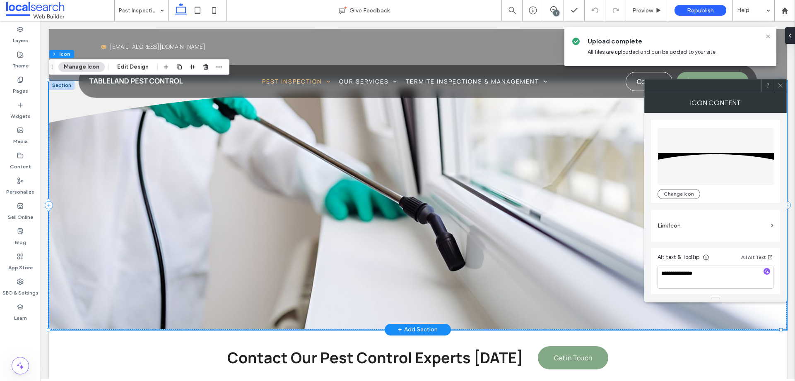
click at [531, 304] on div "Decorative Line" at bounding box center [418, 205] width 738 height 249
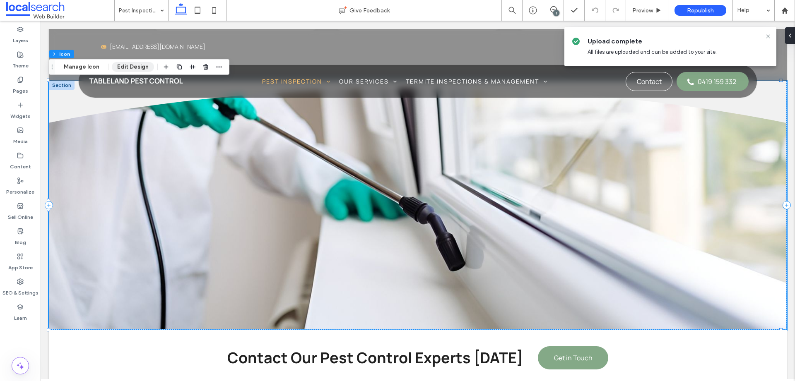
click at [127, 67] on button "Edit Design" at bounding box center [133, 67] width 42 height 10
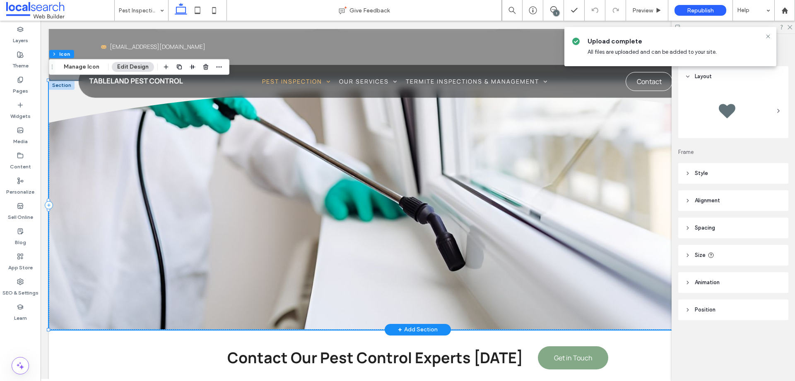
click at [290, 212] on div "Decorative Line" at bounding box center [418, 205] width 738 height 249
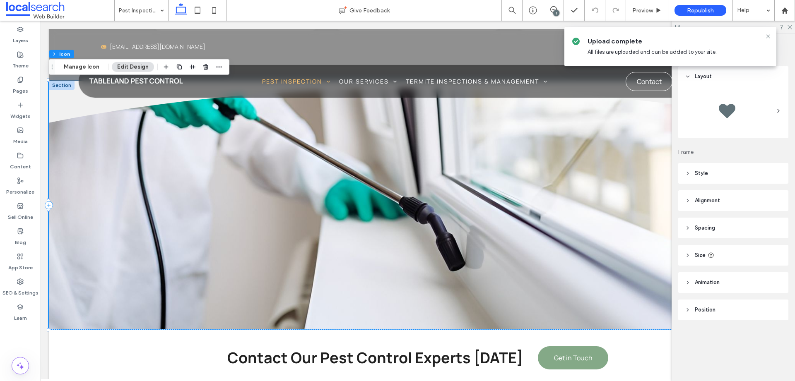
click at [707, 169] on span "Style" at bounding box center [701, 173] width 13 height 8
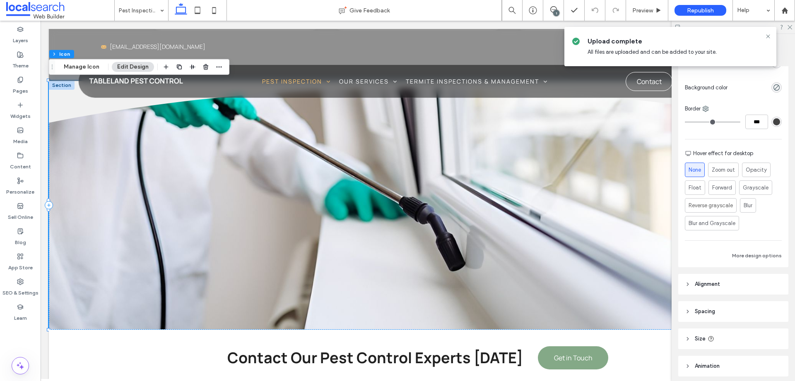
scroll to position [205, 0]
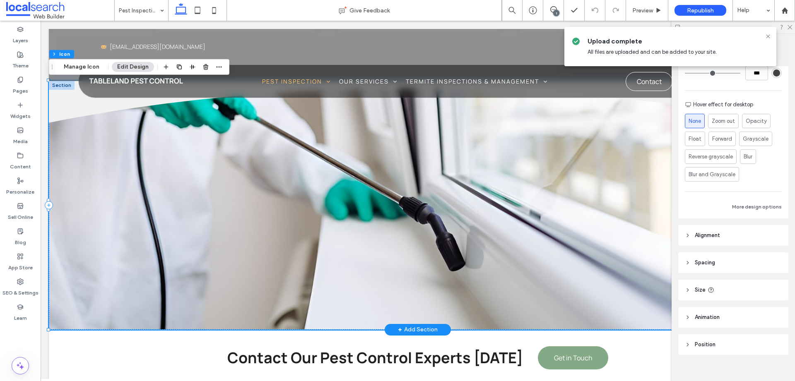
click at [544, 241] on div "Decorative Line" at bounding box center [418, 205] width 738 height 249
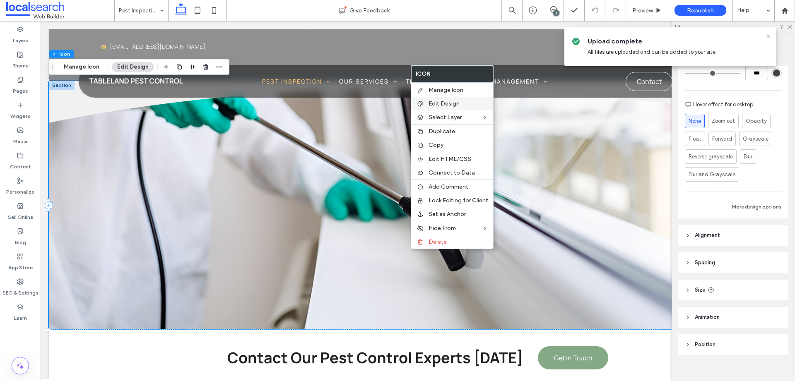
click at [457, 104] on span "Edit Design" at bounding box center [444, 103] width 31 height 7
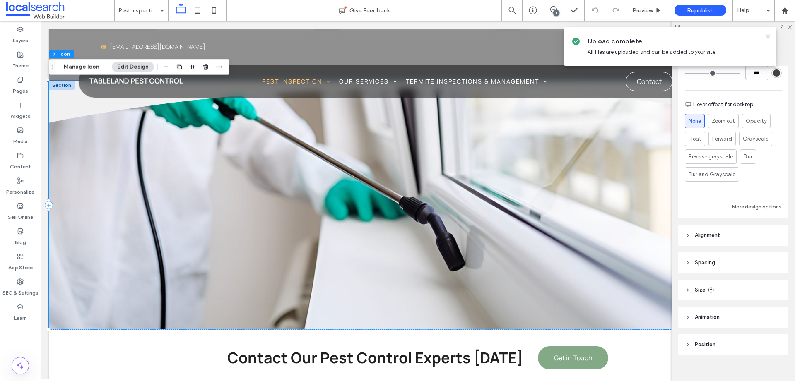
click at [721, 314] on header "Animation" at bounding box center [733, 317] width 110 height 21
click at [733, 239] on header "Alignment" at bounding box center [733, 235] width 110 height 21
click at [722, 280] on header "Spacing" at bounding box center [733, 287] width 110 height 21
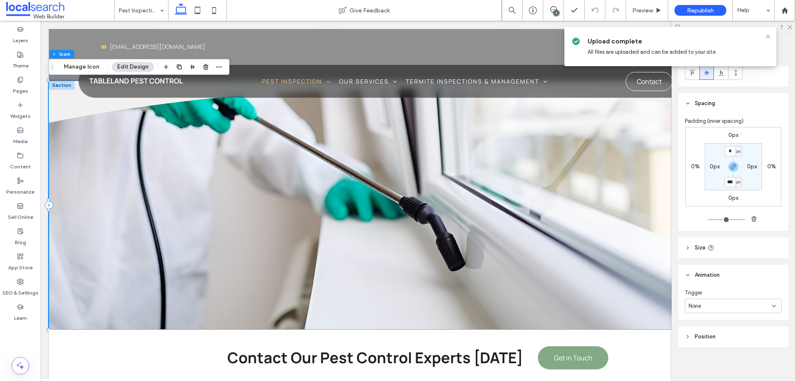
scroll to position [391, 0]
click at [736, 328] on header "Position" at bounding box center [733, 334] width 110 height 21
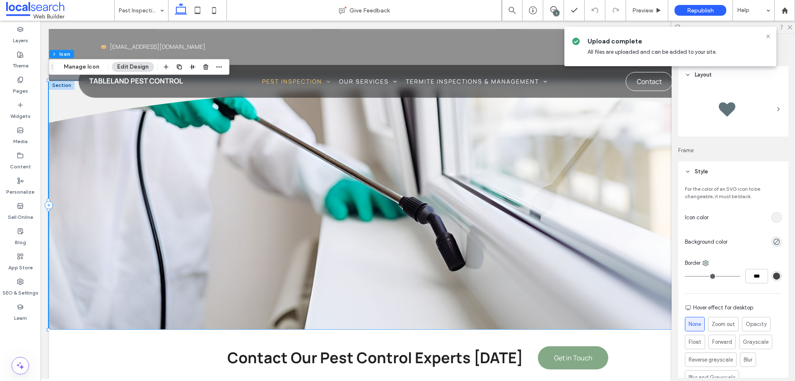
scroll to position [0, 0]
click at [769, 36] on icon at bounding box center [768, 36] width 7 height 7
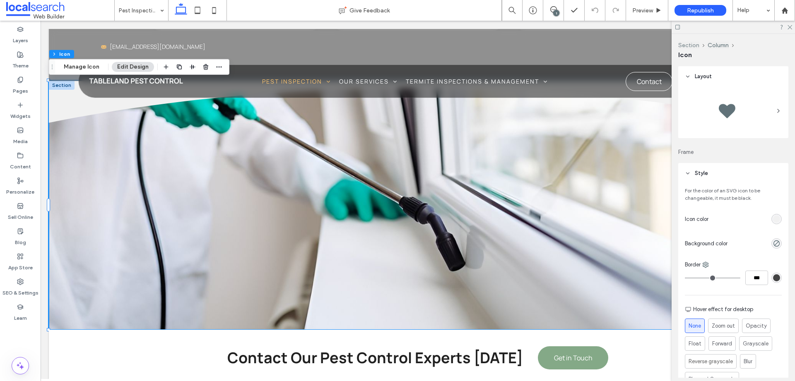
click at [693, 44] on button "Section" at bounding box center [688, 45] width 21 height 7
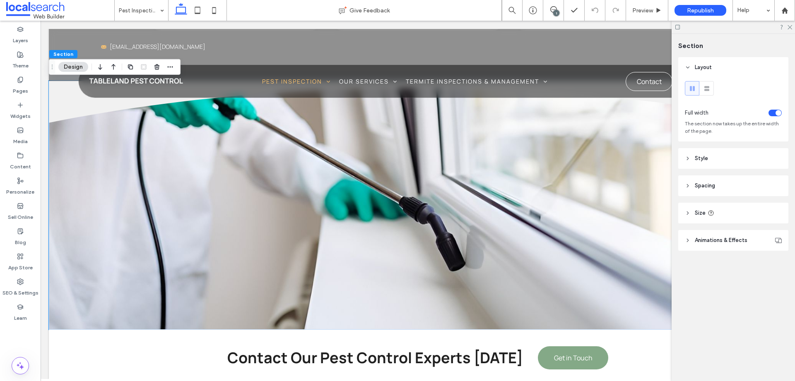
click at [711, 159] on header "Style" at bounding box center [733, 158] width 110 height 21
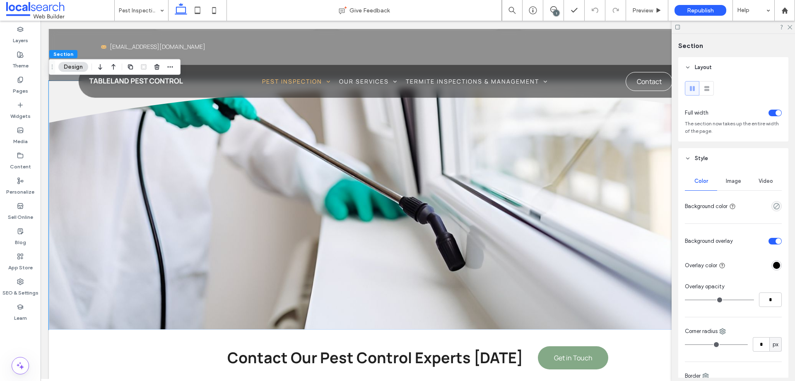
click at [729, 174] on div "Image" at bounding box center [733, 181] width 32 height 18
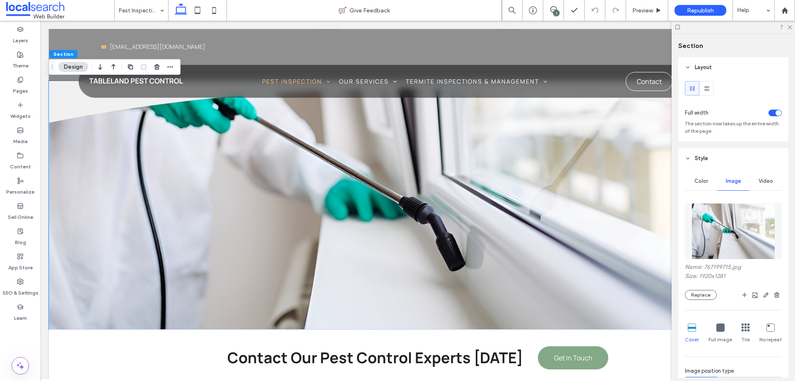
click at [733, 233] on img at bounding box center [734, 231] width 84 height 56
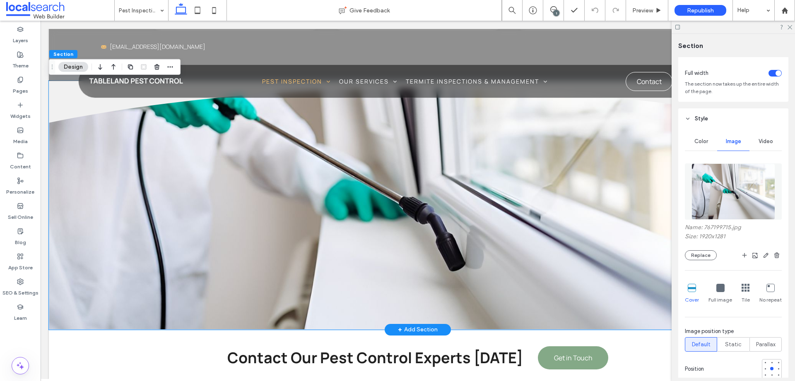
scroll to position [43, 0]
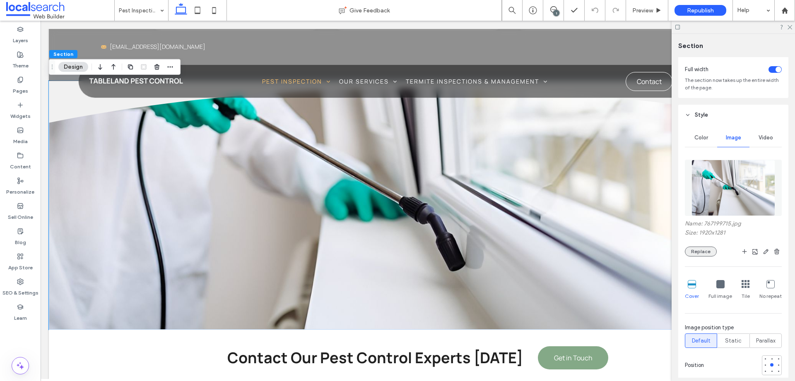
click at [713, 250] on button "Replace" at bounding box center [701, 252] width 32 height 10
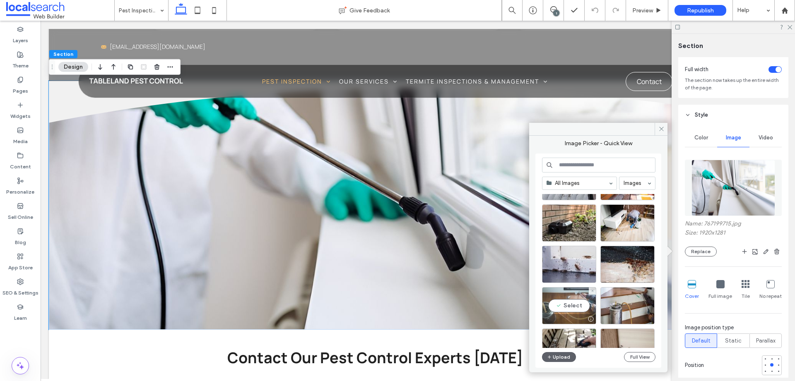
click at [572, 322] on div at bounding box center [569, 319] width 53 height 10
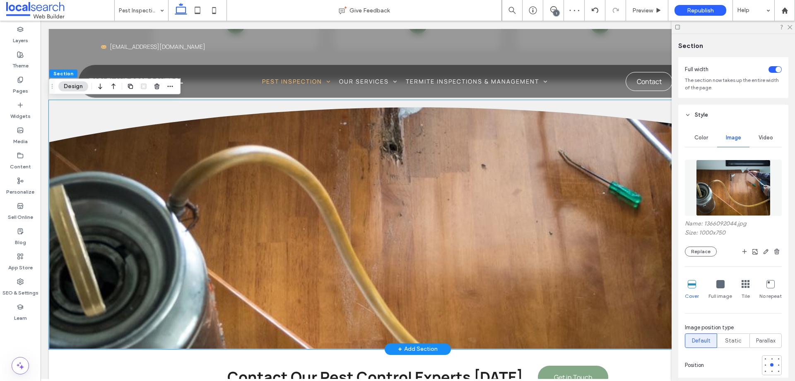
scroll to position [732, 0]
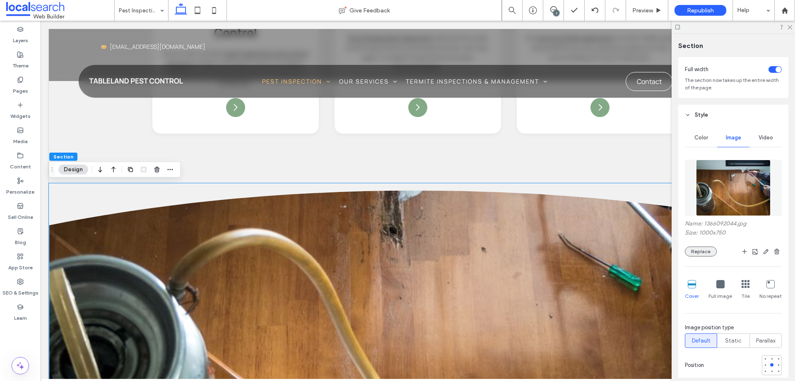
click at [701, 251] on button "Replace" at bounding box center [701, 252] width 32 height 10
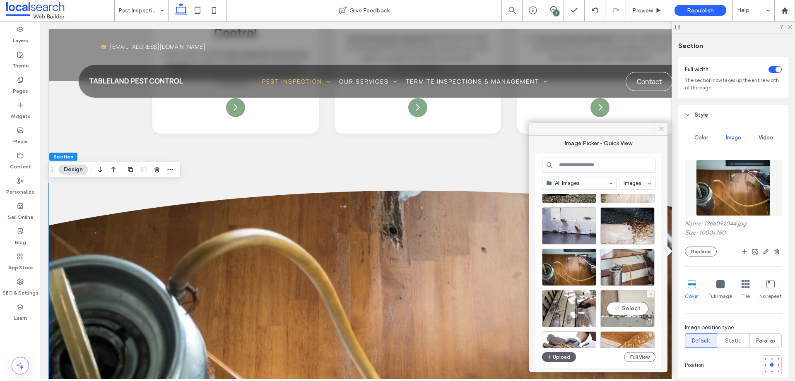
scroll to position [100, 0]
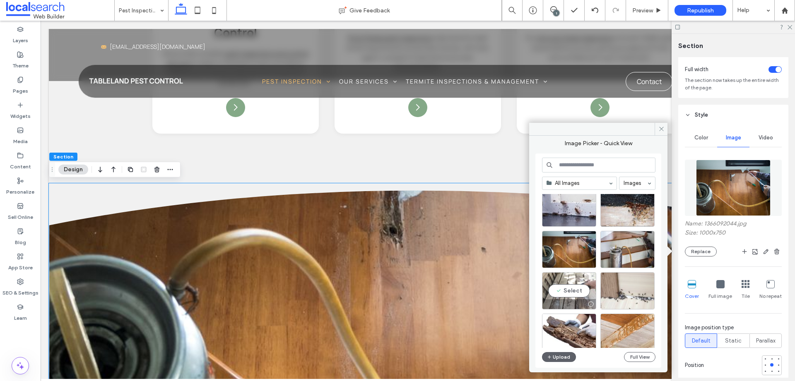
click at [567, 304] on div at bounding box center [569, 304] width 53 height 10
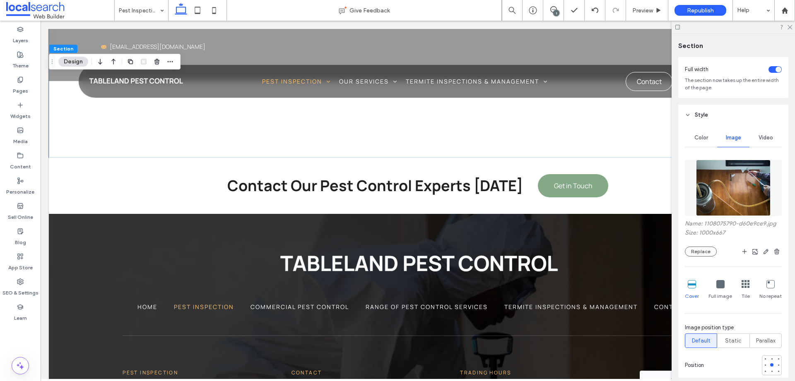
scroll to position [1015, 0]
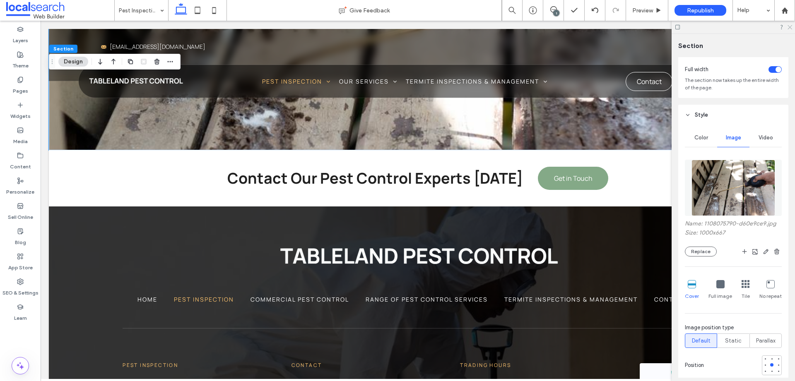
drag, startPoint x: 791, startPoint y: 26, endPoint x: 676, endPoint y: 35, distance: 115.1
click at [791, 26] on use at bounding box center [790, 27] width 5 height 5
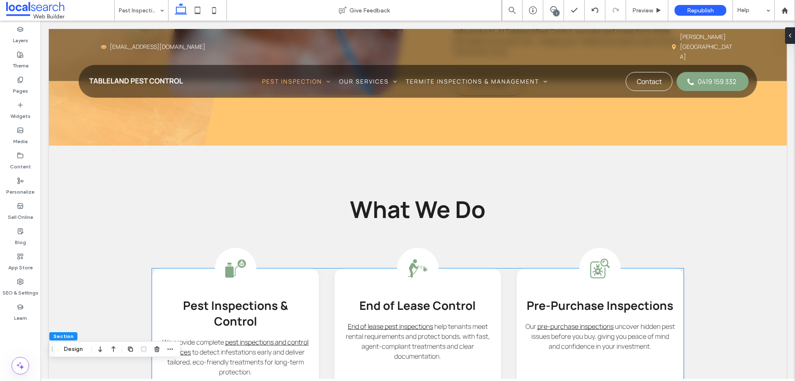
scroll to position [51, 0]
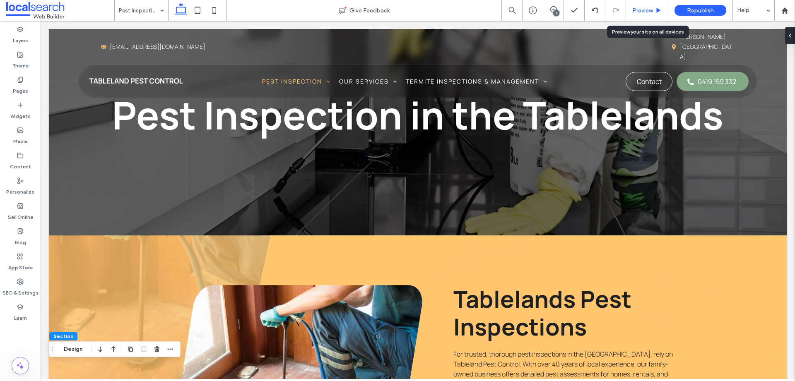
click at [643, 8] on span "Preview" at bounding box center [643, 10] width 21 height 7
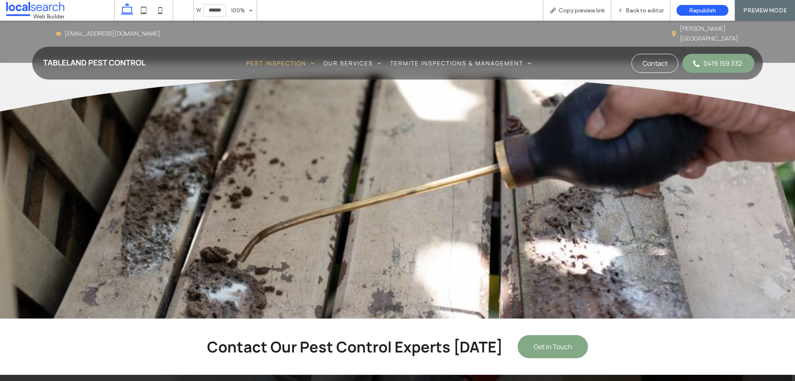
scroll to position [875, 0]
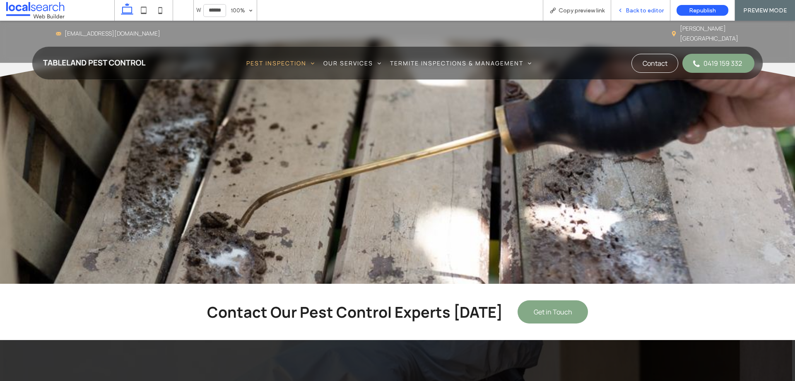
click at [632, 10] on span "Back to editor" at bounding box center [645, 10] width 38 height 7
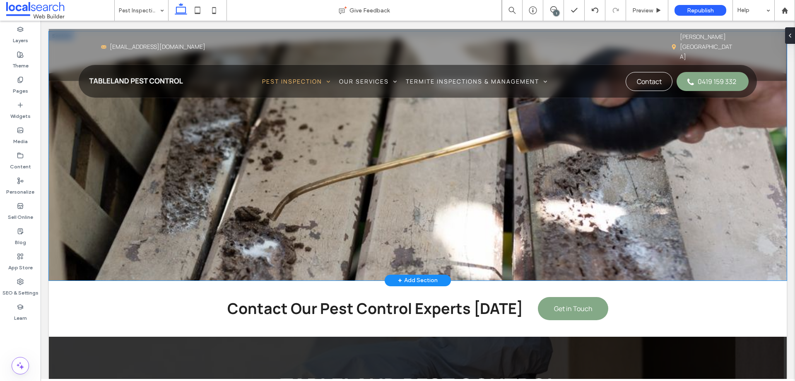
click at [519, 186] on div "Decorative Line" at bounding box center [418, 155] width 738 height 249
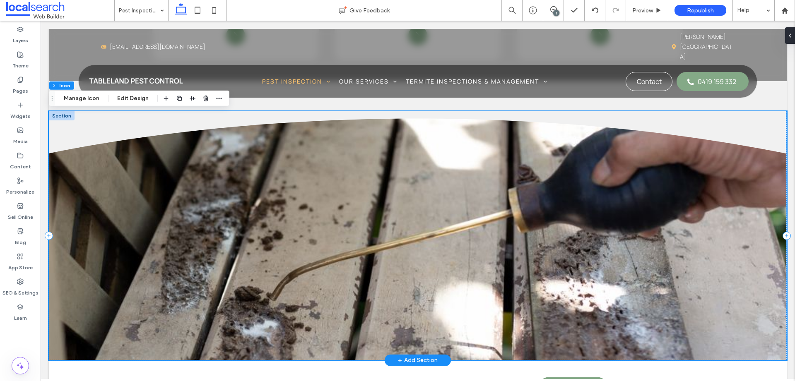
scroll to position [804, 0]
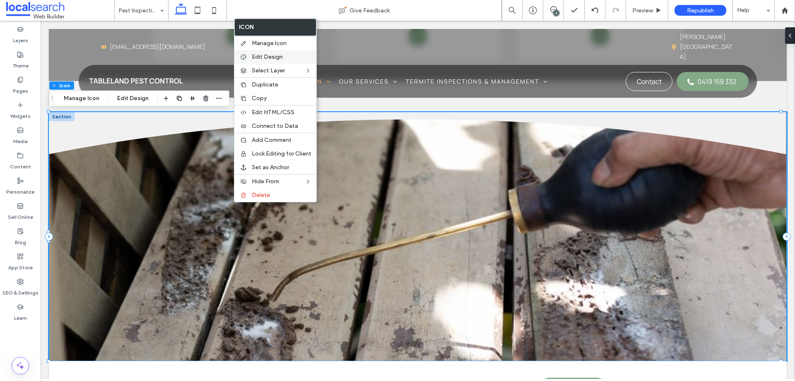
click at [275, 53] on span "Edit Design" at bounding box center [267, 56] width 31 height 7
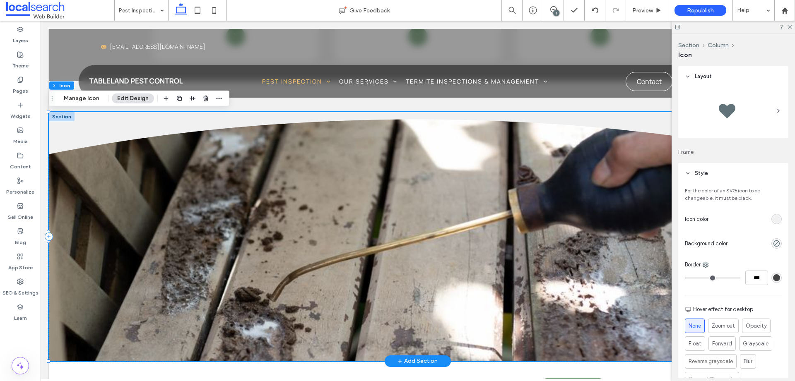
click at [563, 292] on div "Decorative Line" at bounding box center [418, 236] width 738 height 249
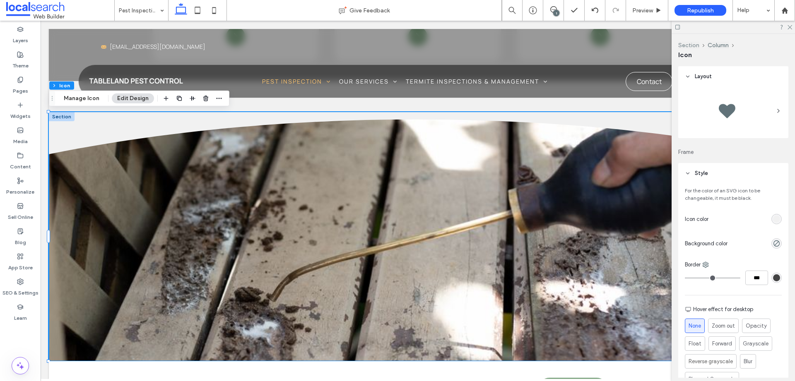
click at [687, 43] on button "Section" at bounding box center [688, 45] width 21 height 7
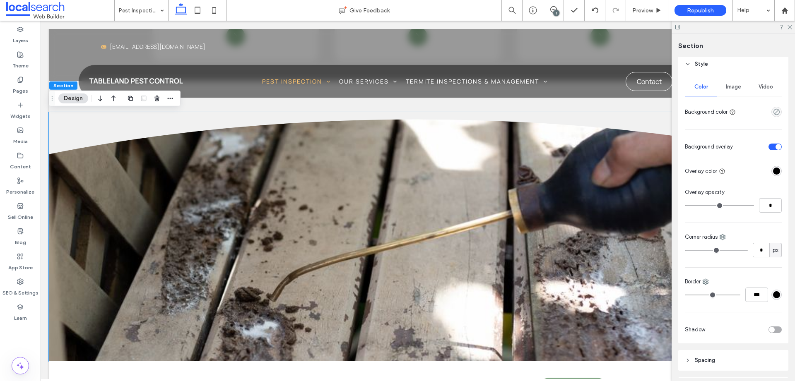
scroll to position [95, 0]
type input "**"
click at [702, 205] on input "range" at bounding box center [719, 205] width 69 height 1
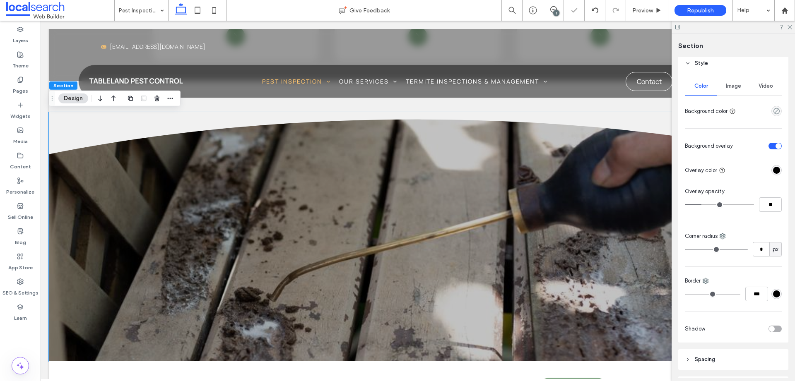
type input "**"
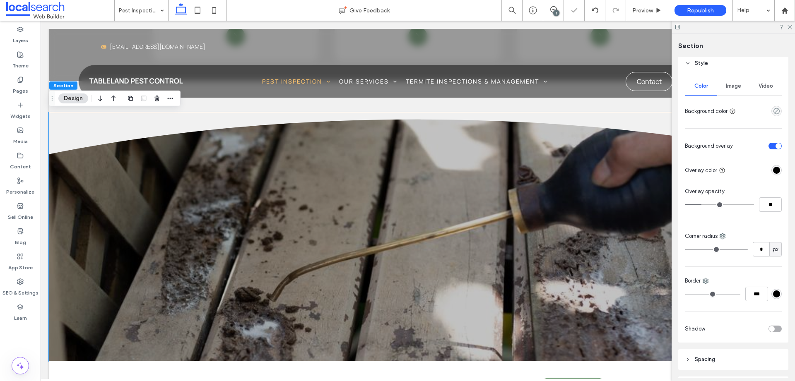
type input "**"
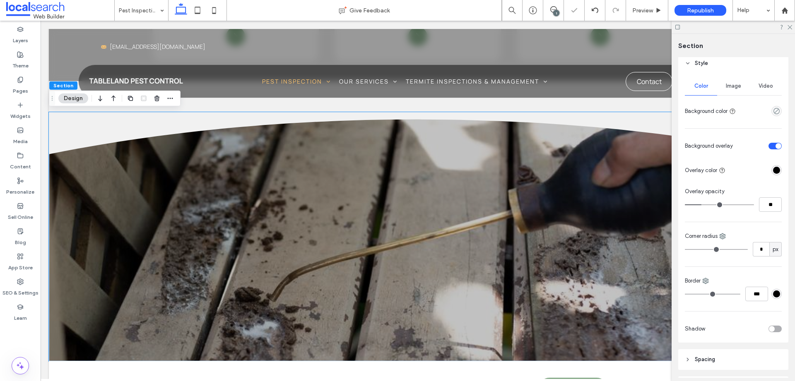
type input "**"
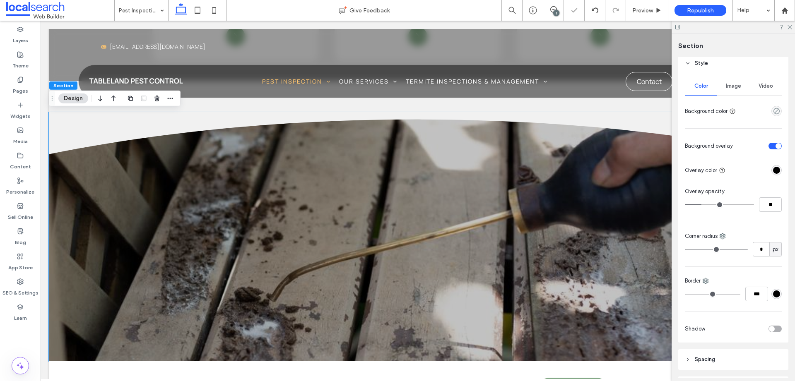
type input "**"
drag, startPoint x: 701, startPoint y: 205, endPoint x: 705, endPoint y: 204, distance: 4.6
click at [705, 205] on input "range" at bounding box center [719, 205] width 69 height 1
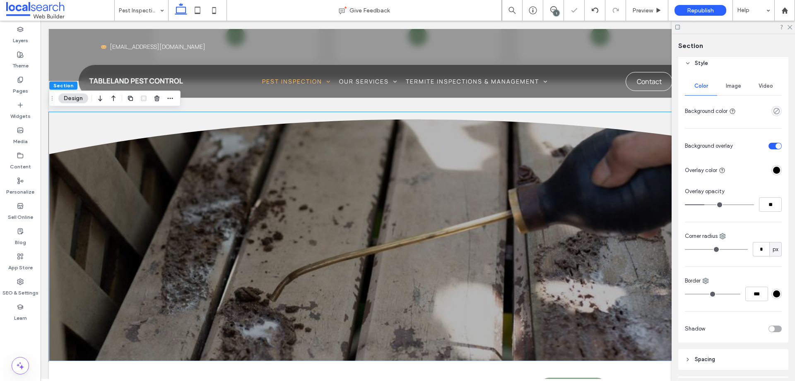
type input "**"
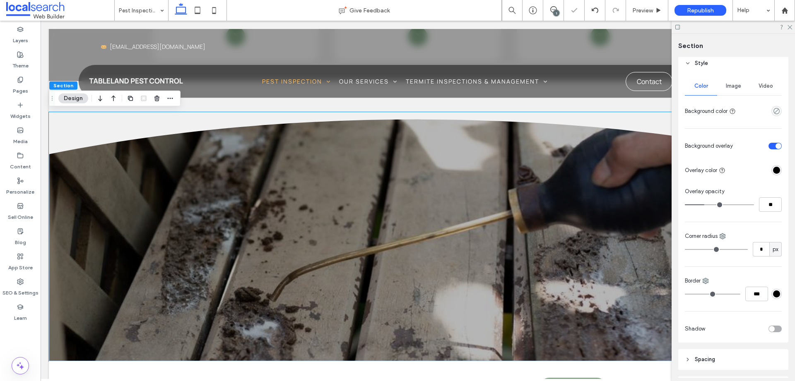
type input "**"
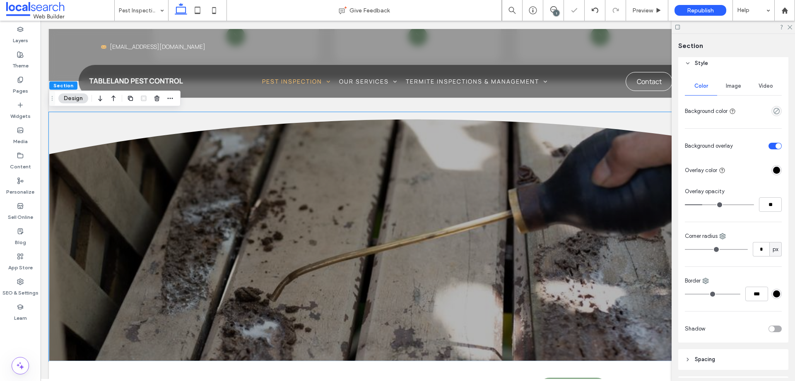
type input "**"
drag, startPoint x: 705, startPoint y: 204, endPoint x: 701, endPoint y: 203, distance: 4.2
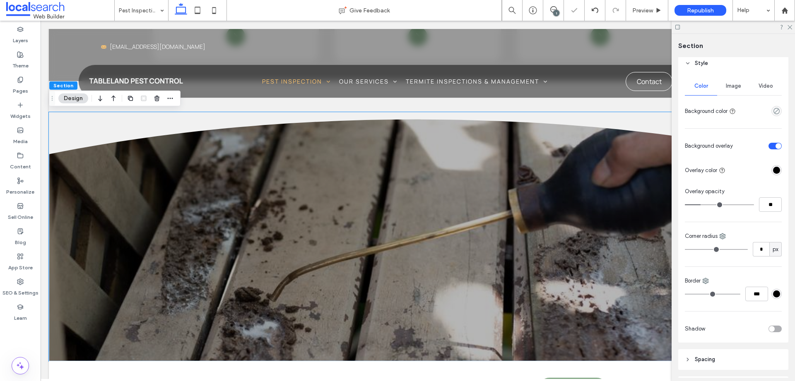
type input "**"
click at [701, 205] on input "range" at bounding box center [719, 205] width 69 height 1
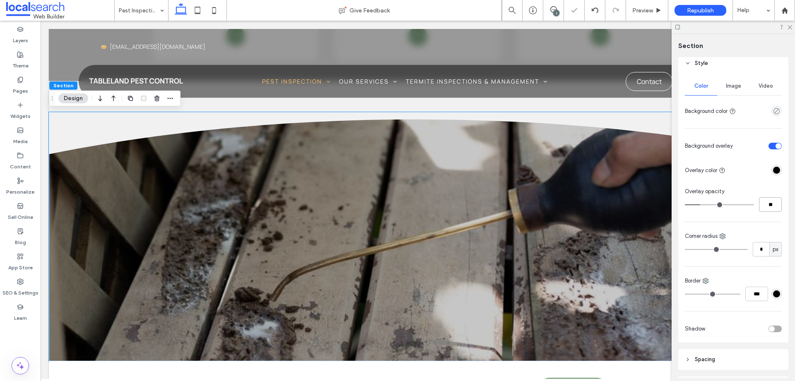
click at [760, 206] on input "**" at bounding box center [770, 205] width 23 height 14
type input "**"
drag, startPoint x: 790, startPoint y: 24, endPoint x: 706, endPoint y: 16, distance: 84.9
click at [790, 24] on icon at bounding box center [789, 26] width 5 height 5
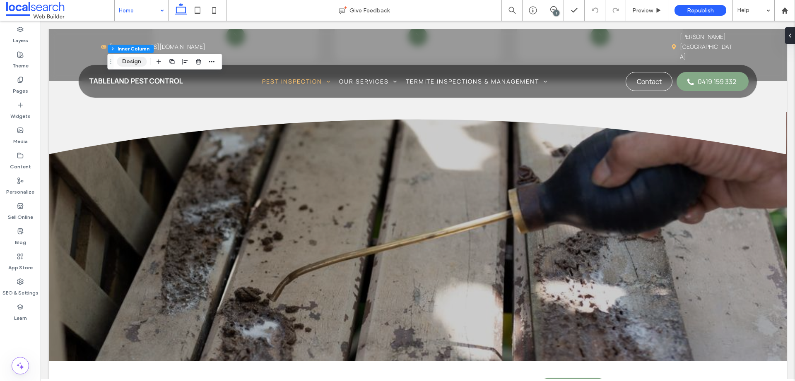
click at [133, 60] on button "Design" at bounding box center [132, 62] width 30 height 10
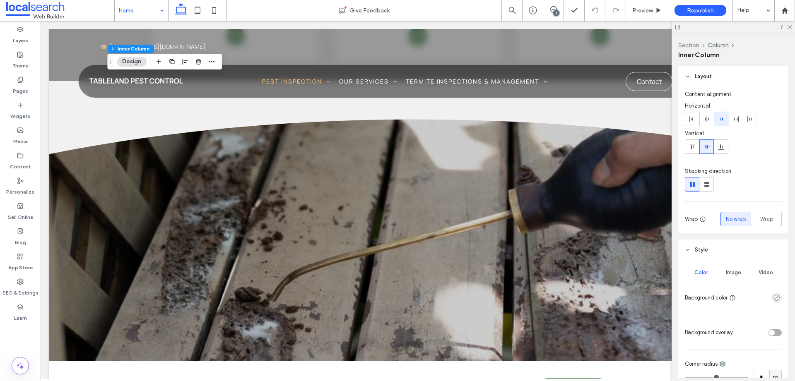
click at [691, 43] on button "Section" at bounding box center [688, 45] width 21 height 7
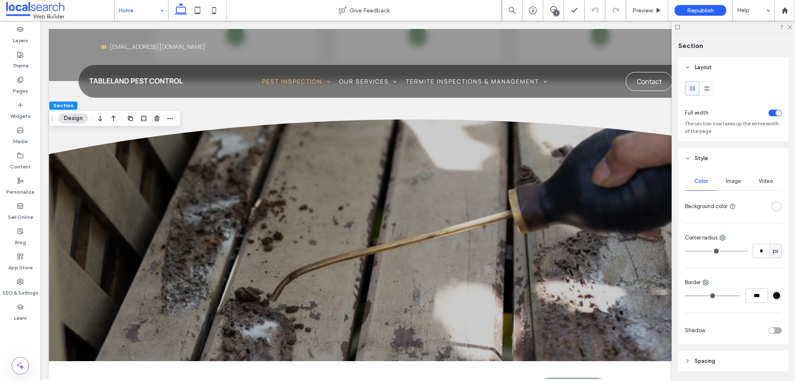
click at [731, 182] on span "Image" at bounding box center [733, 181] width 15 height 7
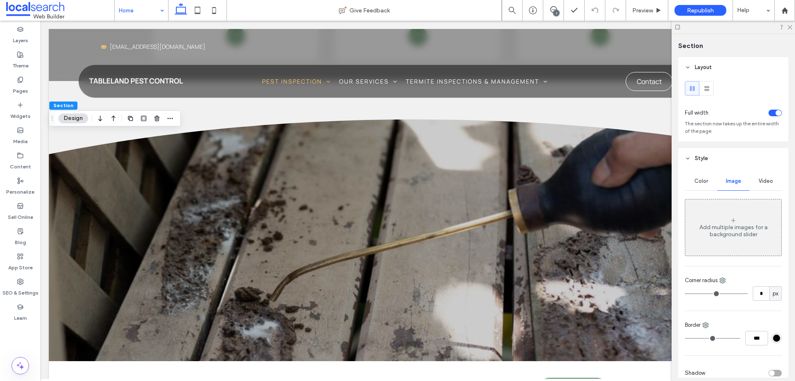
click at [699, 185] on div "Color" at bounding box center [701, 181] width 32 height 18
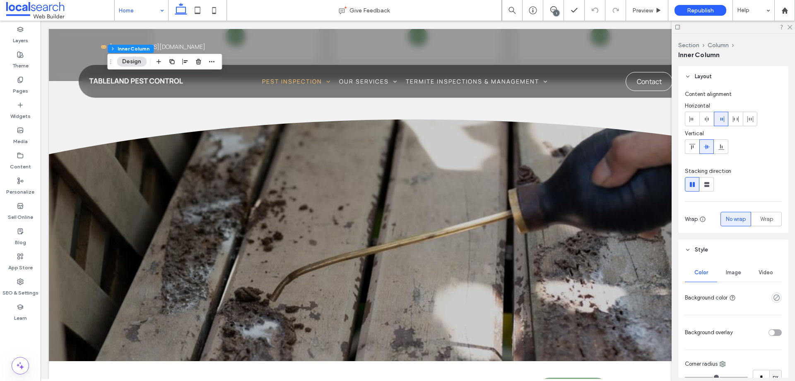
click at [726, 273] on span "Image" at bounding box center [733, 273] width 15 height 7
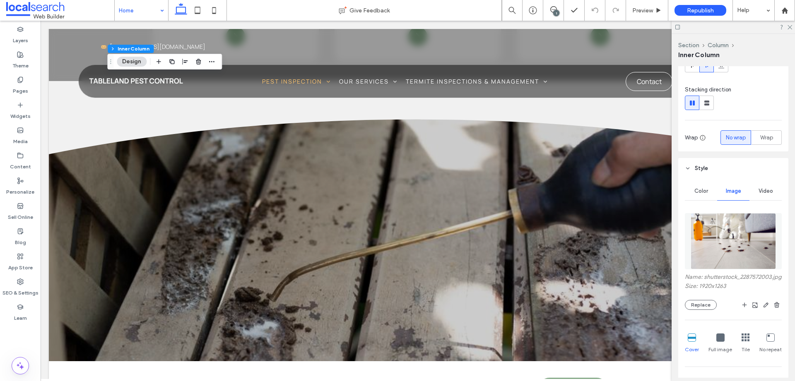
scroll to position [82, 0]
click at [701, 191] on span "Color" at bounding box center [702, 191] width 14 height 7
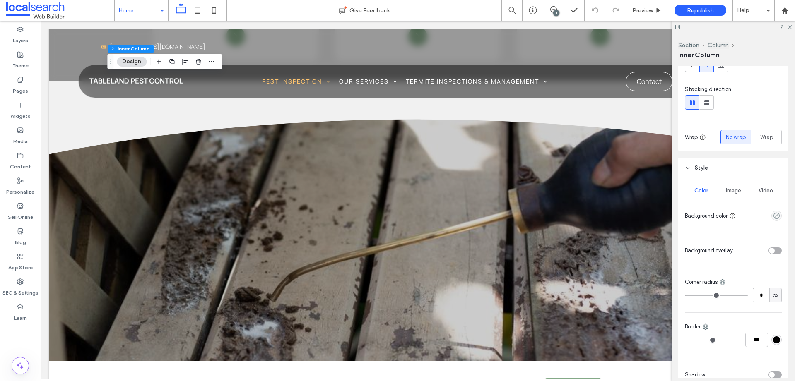
click at [773, 251] on div "toggle" at bounding box center [775, 251] width 13 height 7
click at [762, 311] on input "**" at bounding box center [770, 309] width 23 height 14
click at [763, 311] on input "**" at bounding box center [770, 309] width 23 height 14
click at [773, 273] on div "rgba(255, 255, 255, 1)" at bounding box center [776, 275] width 7 height 7
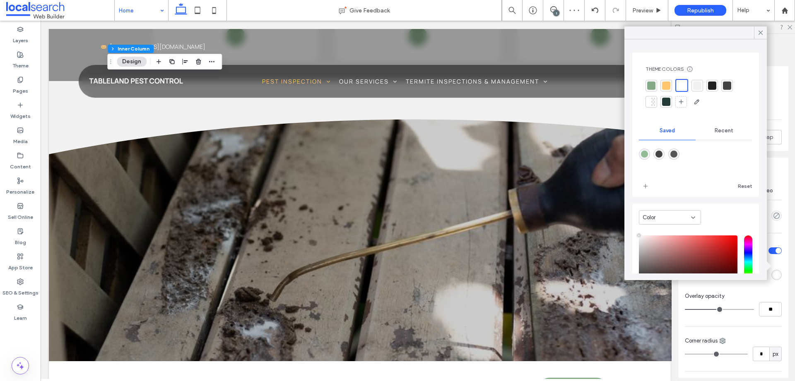
click at [713, 89] on div at bounding box center [712, 86] width 8 height 8
click at [767, 309] on input "**" at bounding box center [770, 309] width 23 height 14
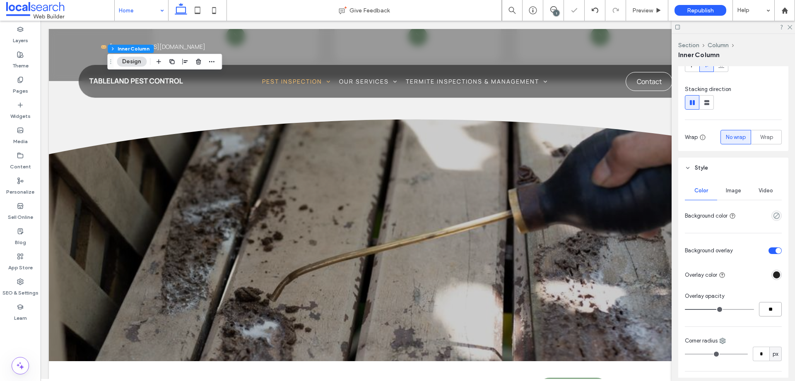
click at [767, 309] on input "**" at bounding box center [770, 309] width 23 height 14
type input "**"
click at [727, 292] on div "Overlay opacity" at bounding box center [733, 296] width 97 height 8
click at [790, 26] on icon at bounding box center [789, 26] width 5 height 5
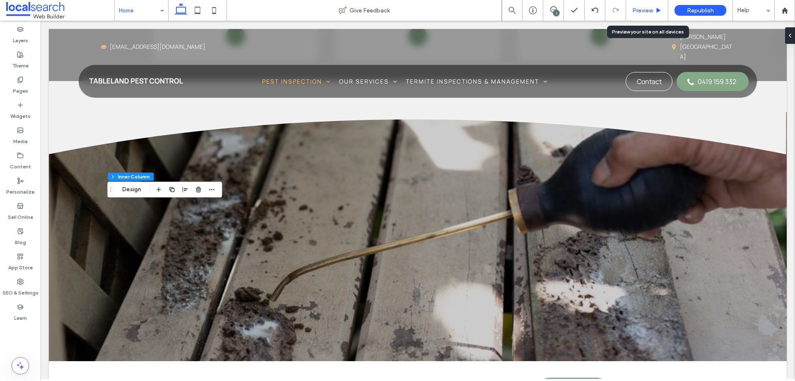
click at [642, 7] on span "Preview" at bounding box center [643, 10] width 21 height 7
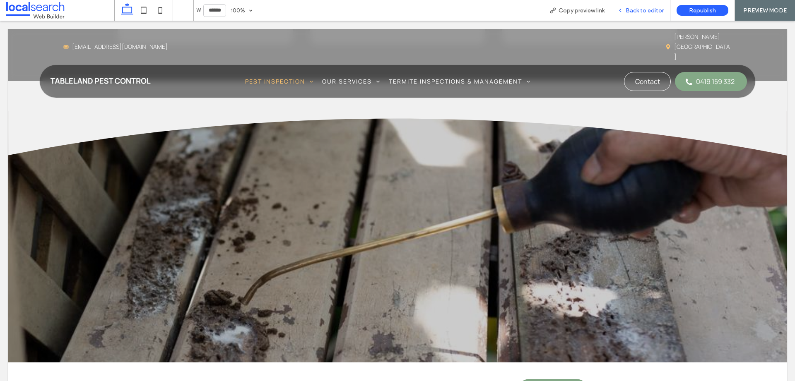
click at [654, 10] on span "Back to editor" at bounding box center [645, 10] width 38 height 7
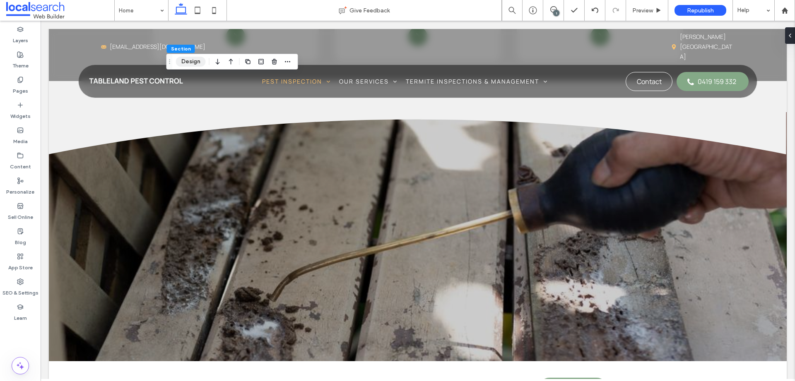
click at [192, 60] on button "Design" at bounding box center [191, 62] width 30 height 10
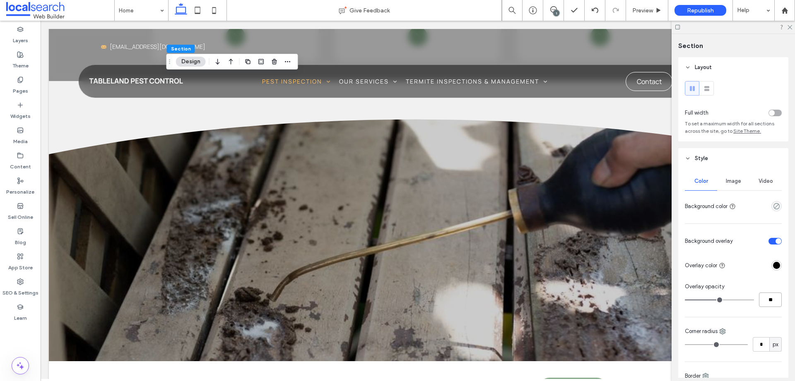
click at [765, 301] on input "**" at bounding box center [770, 300] width 23 height 14
type input "**"
click at [792, 27] on div at bounding box center [733, 27] width 123 height 13
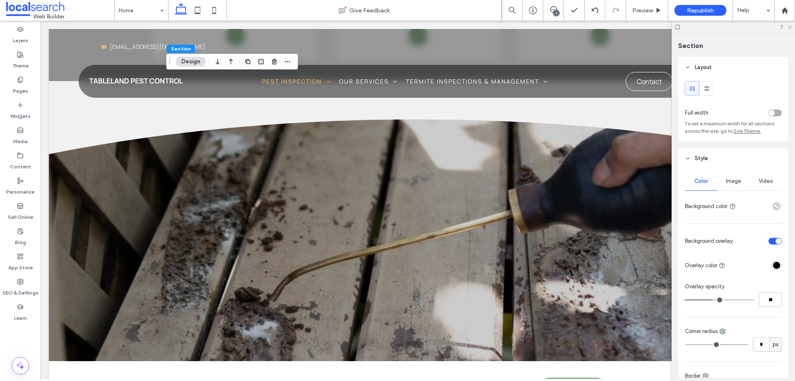
click at [790, 26] on icon at bounding box center [789, 26] width 5 height 5
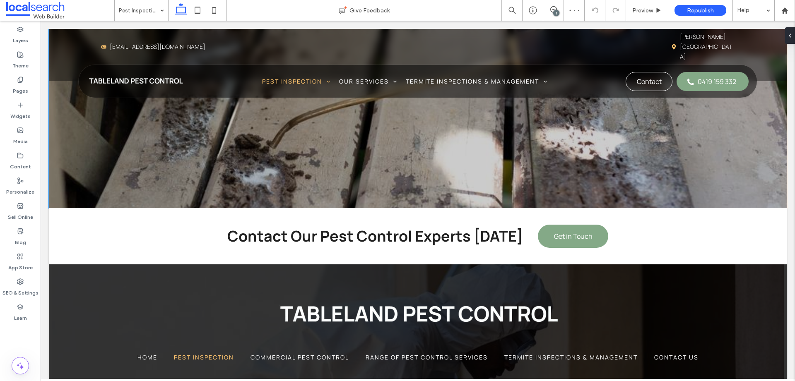
scroll to position [1028, 0]
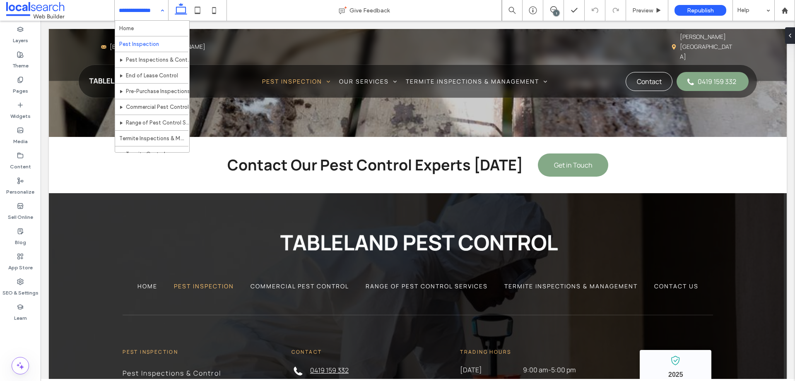
click at [136, 7] on input at bounding box center [139, 10] width 41 height 21
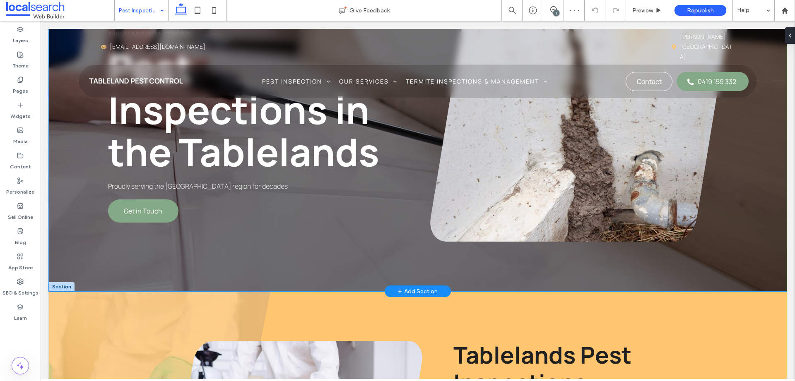
scroll to position [335, 0]
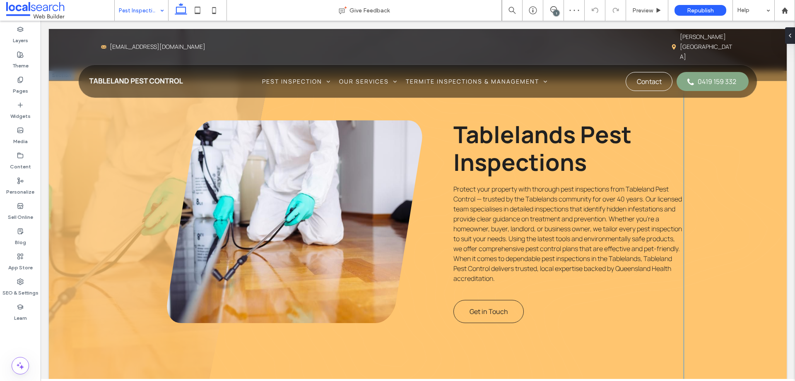
click at [347, 251] on link at bounding box center [295, 222] width 256 height 203
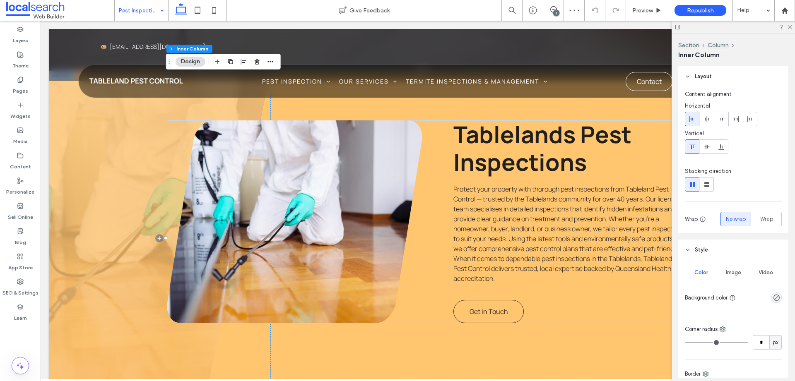
click at [288, 221] on link at bounding box center [295, 222] width 256 height 203
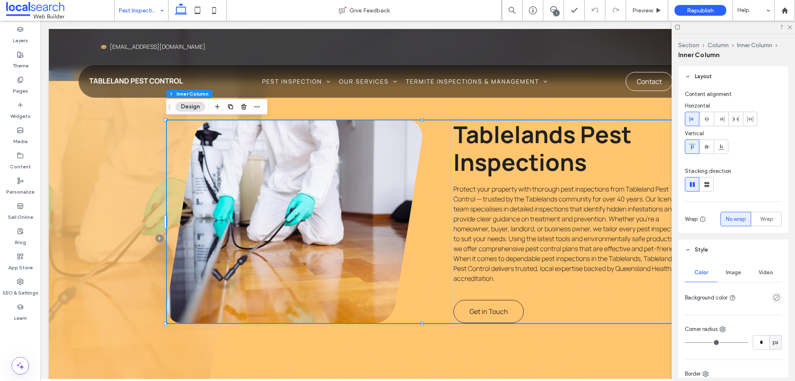
click at [297, 207] on link at bounding box center [295, 222] width 256 height 203
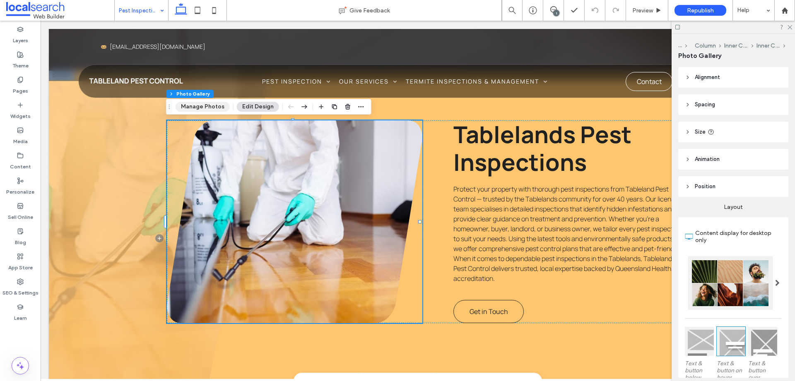
click at [209, 106] on button "Manage Photos" at bounding box center [203, 107] width 54 height 10
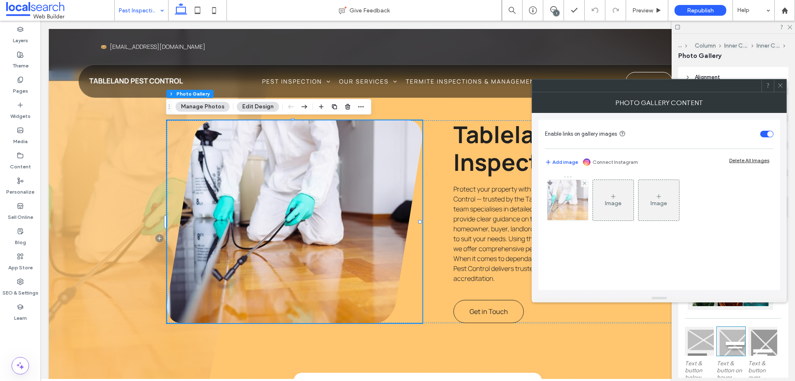
click at [574, 206] on img at bounding box center [567, 200] width 61 height 41
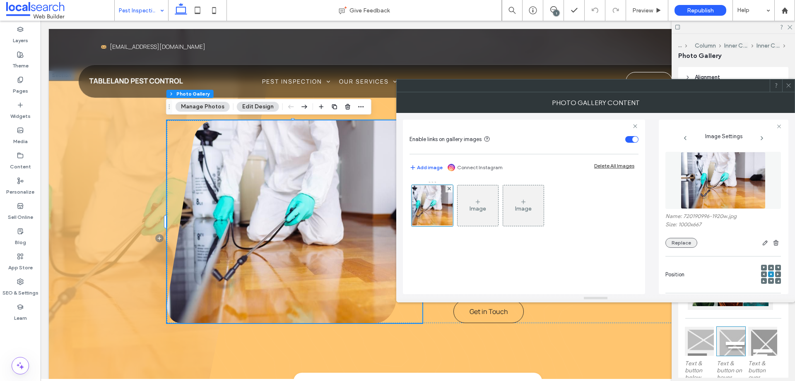
click at [690, 245] on button "Replace" at bounding box center [682, 243] width 32 height 10
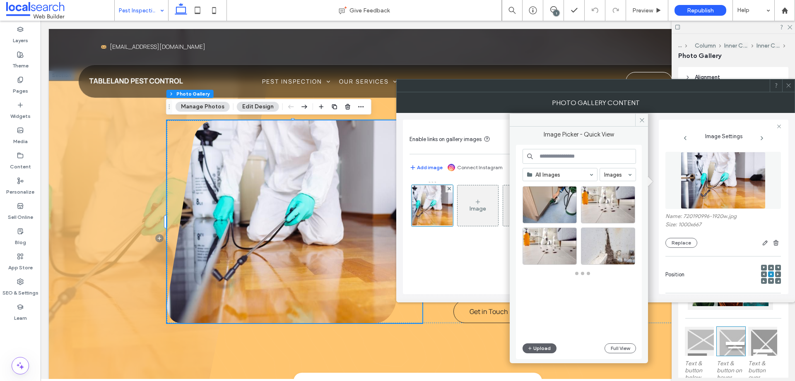
scroll to position [146, 0]
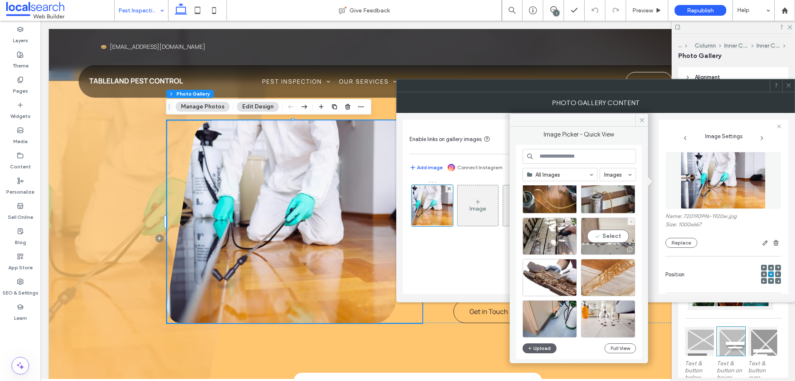
click at [604, 253] on div at bounding box center [608, 250] width 53 height 10
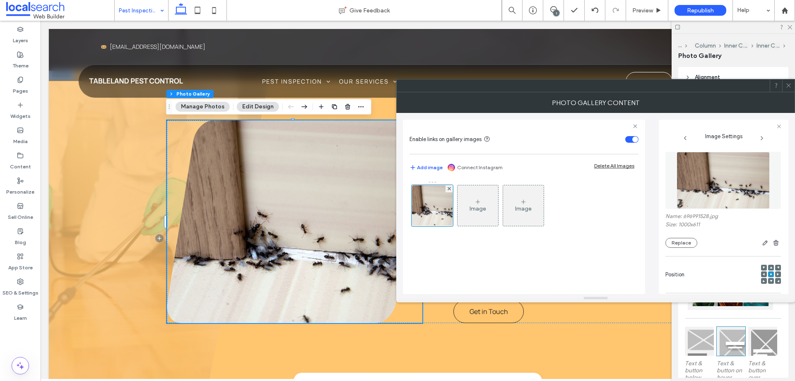
click at [789, 87] on icon at bounding box center [789, 85] width 6 height 6
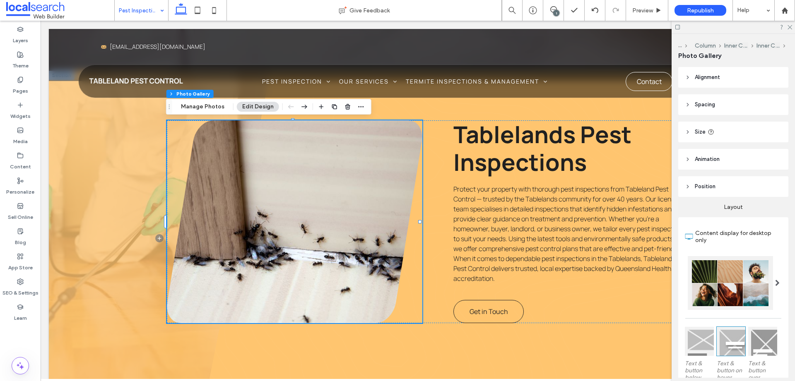
click at [547, 351] on div "Tablelands Pest Inspections Protect your property with thorough pest inspection…" at bounding box center [425, 239] width 517 height 336
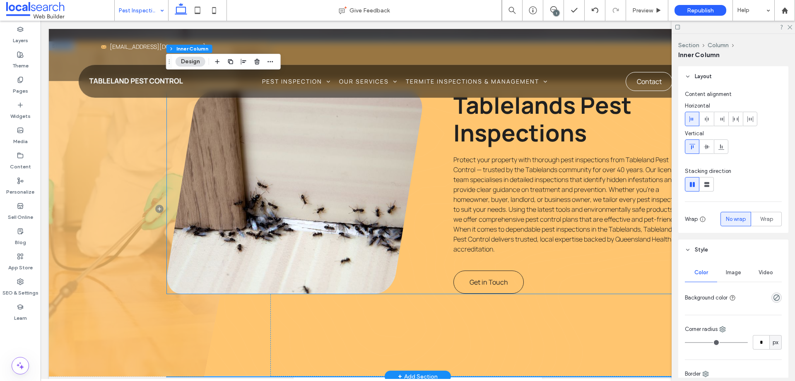
scroll to position [454, 0]
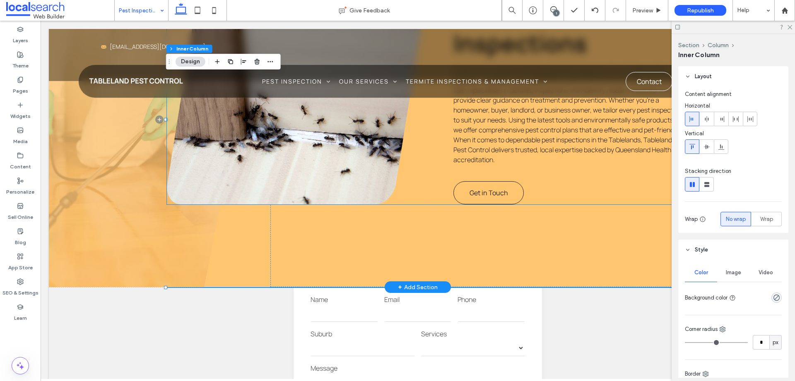
click at [309, 165] on link at bounding box center [295, 103] width 256 height 203
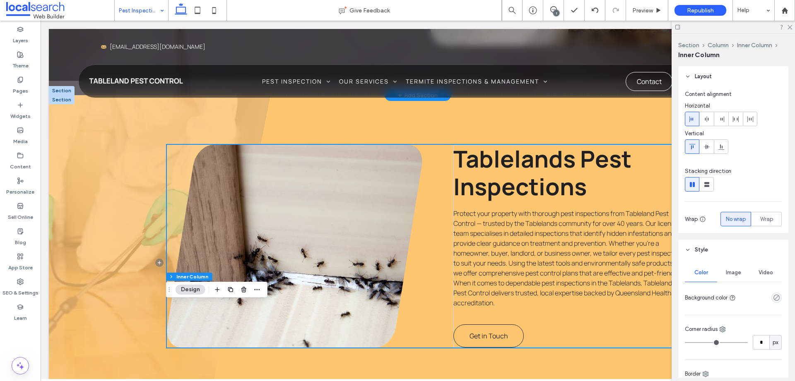
scroll to position [338, 0]
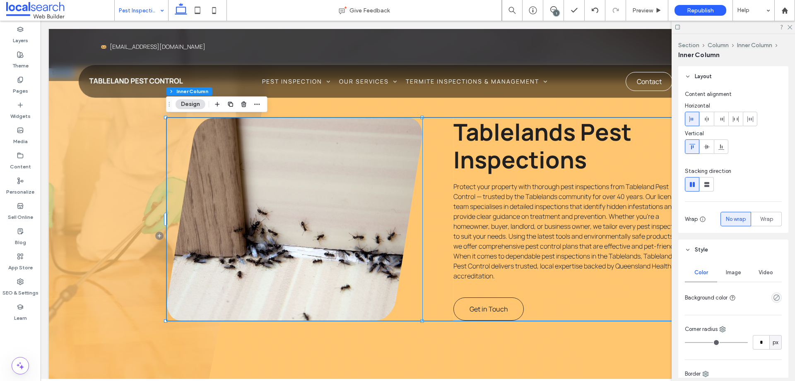
click at [234, 230] on link at bounding box center [295, 219] width 256 height 203
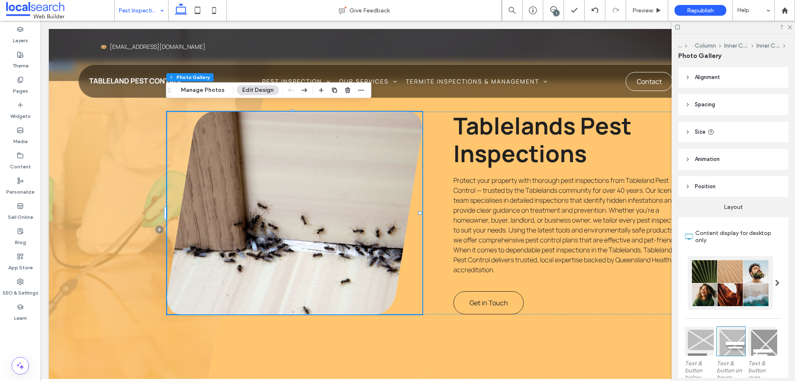
scroll to position [352, 0]
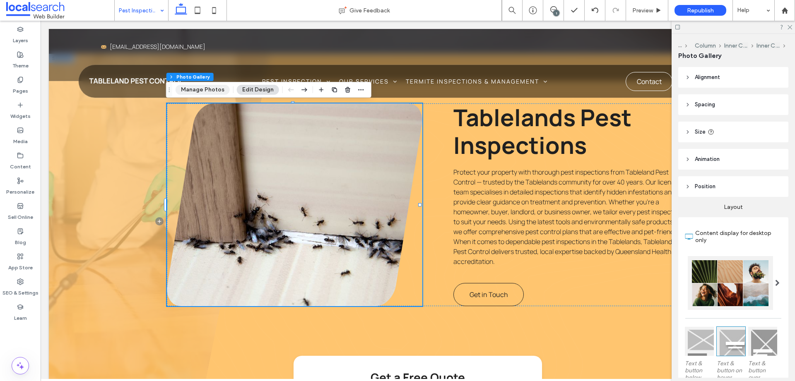
click at [211, 90] on button "Manage Photos" at bounding box center [203, 90] width 54 height 10
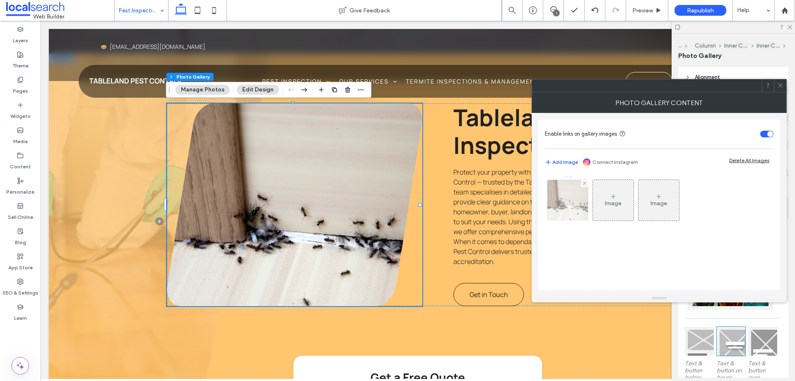
click at [568, 203] on img at bounding box center [568, 200] width 66 height 41
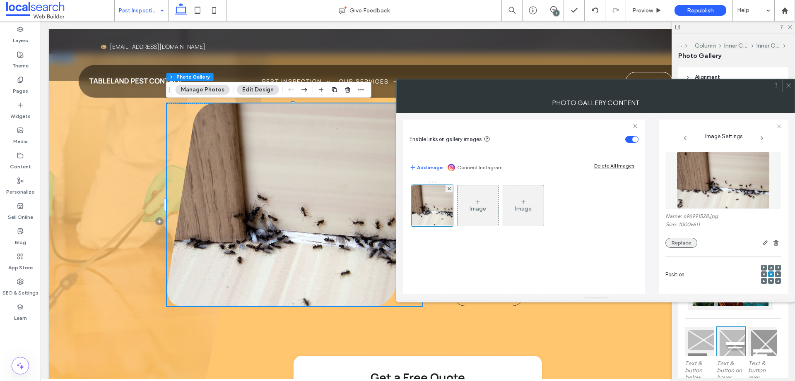
click at [693, 244] on button "Replace" at bounding box center [682, 243] width 32 height 10
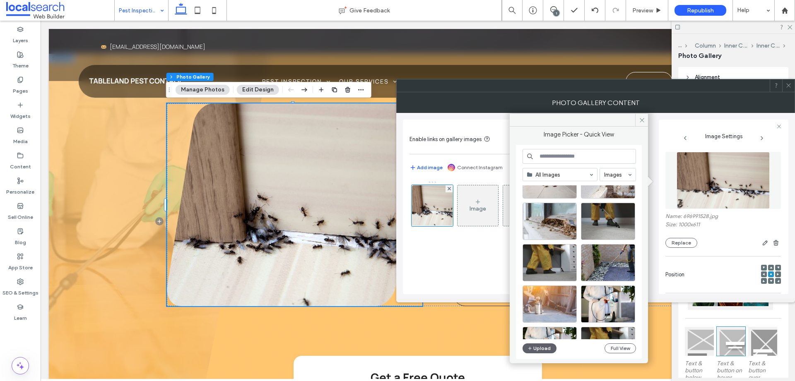
scroll to position [355, 0]
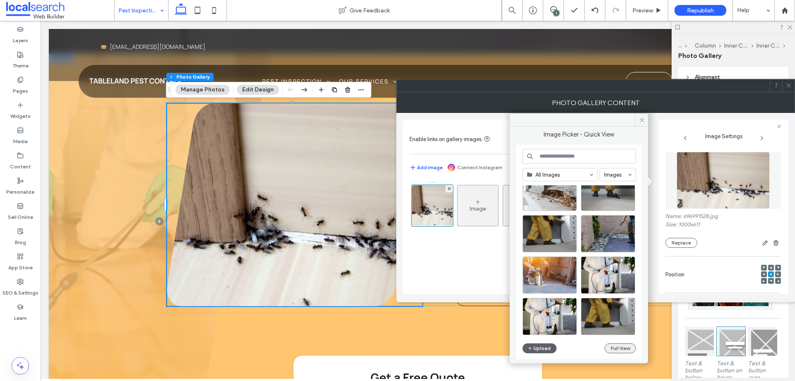
click at [627, 350] on button "Full View" at bounding box center [620, 349] width 31 height 10
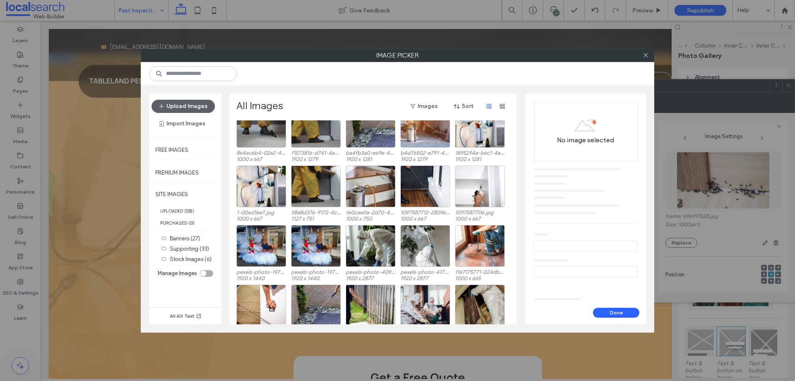
scroll to position [0, 0]
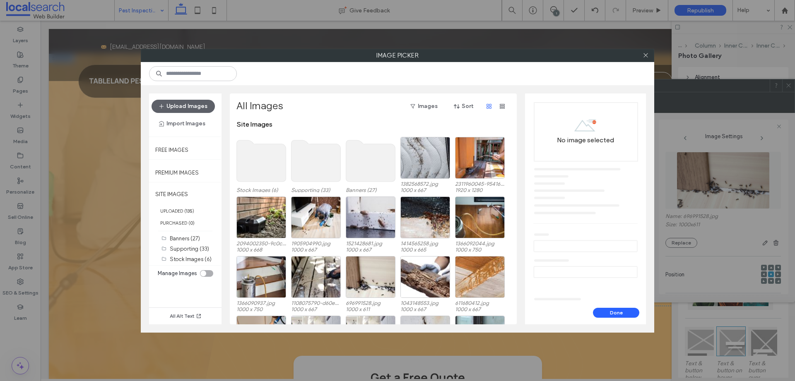
click at [313, 168] on use at bounding box center [316, 160] width 49 height 41
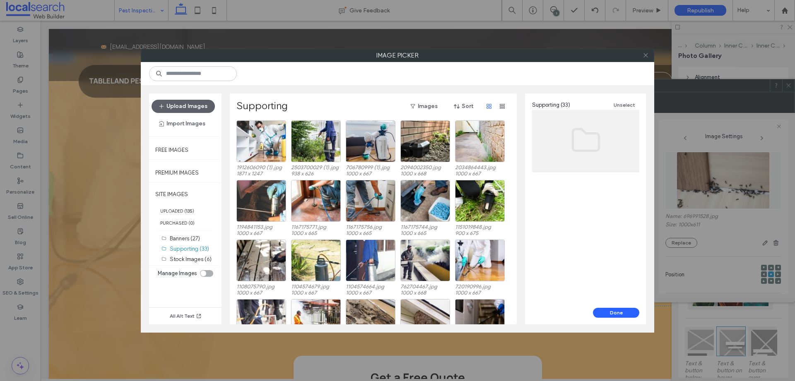
click at [647, 53] on icon at bounding box center [646, 55] width 6 height 6
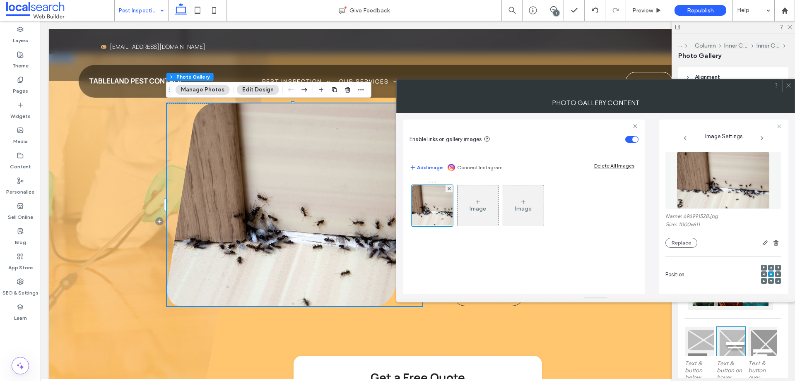
click at [789, 85] on icon at bounding box center [789, 85] width 6 height 6
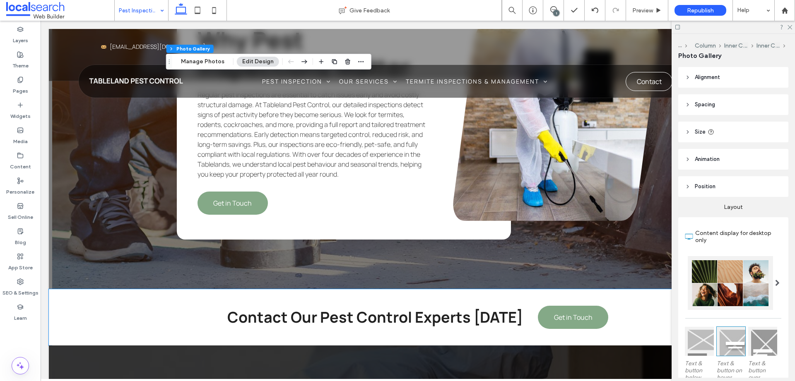
scroll to position [1119, 0]
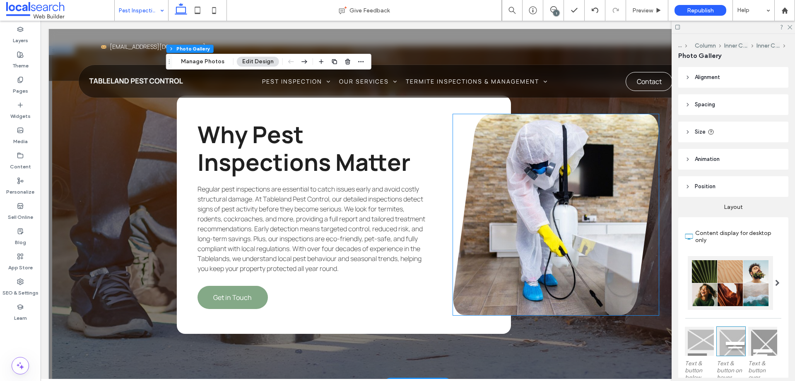
click at [557, 229] on link at bounding box center [556, 214] width 206 height 201
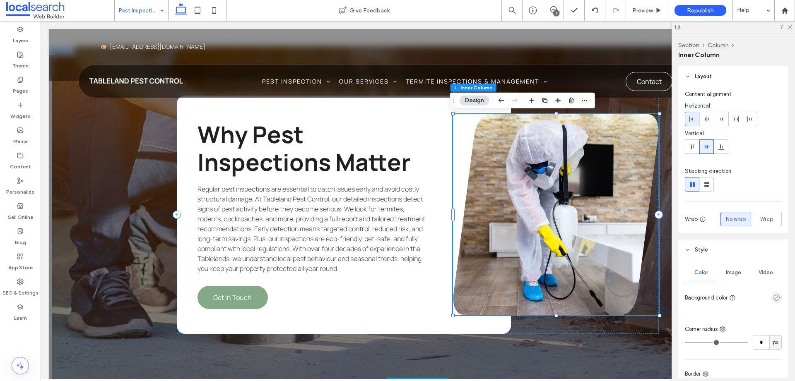
click at [512, 218] on link at bounding box center [556, 214] width 206 height 201
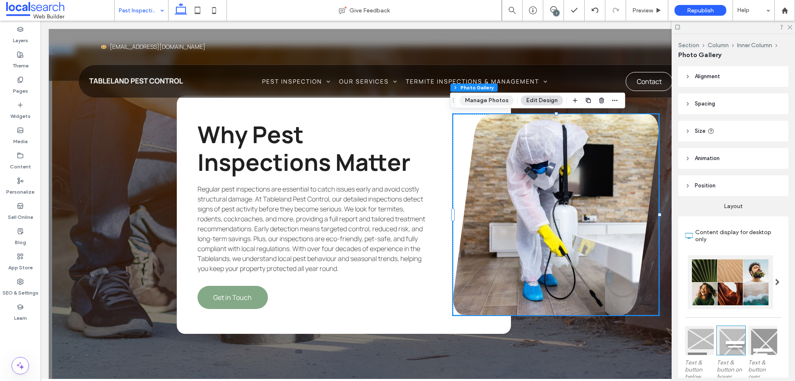
click at [480, 103] on button "Manage Photos" at bounding box center [487, 101] width 54 height 10
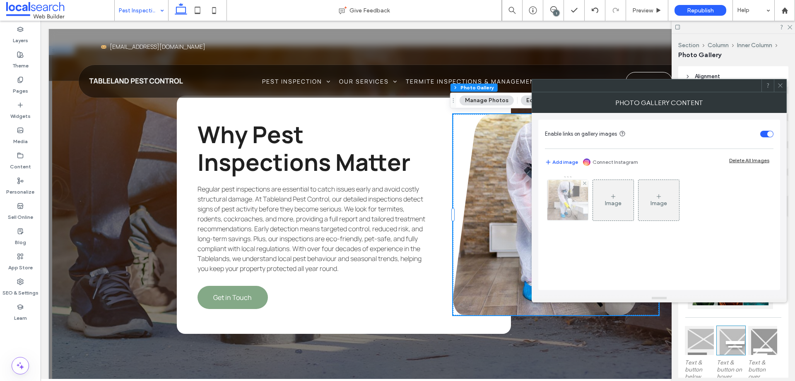
click at [572, 198] on img at bounding box center [567, 200] width 61 height 41
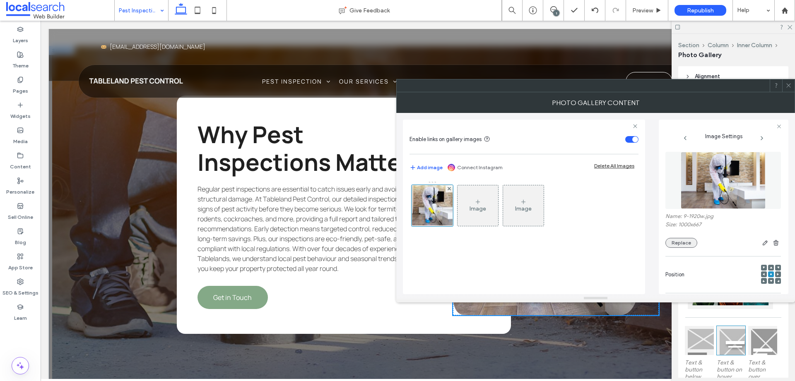
click at [686, 244] on button "Replace" at bounding box center [682, 243] width 32 height 10
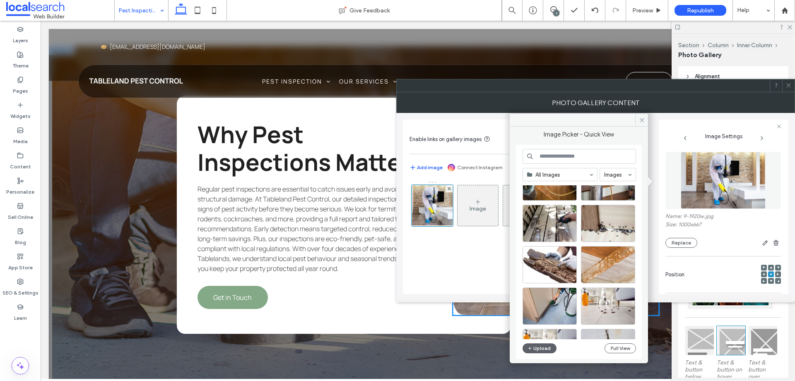
scroll to position [159, 0]
click at [546, 273] on div at bounding box center [549, 278] width 53 height 10
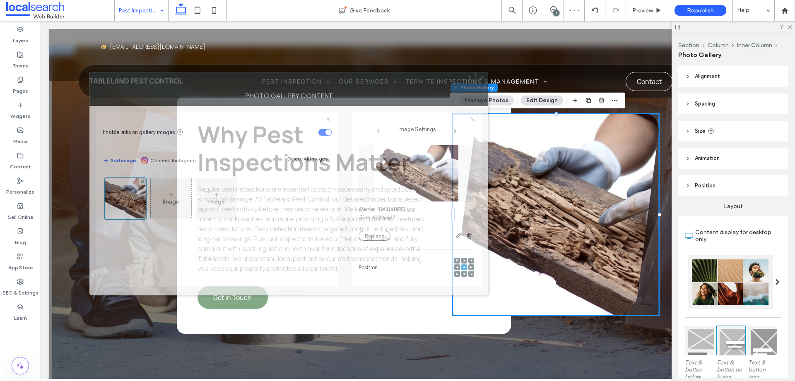
drag, startPoint x: 669, startPoint y: 85, endPoint x: 362, endPoint y: 77, distance: 307.0
click at [362, 77] on div at bounding box center [276, 78] width 373 height 12
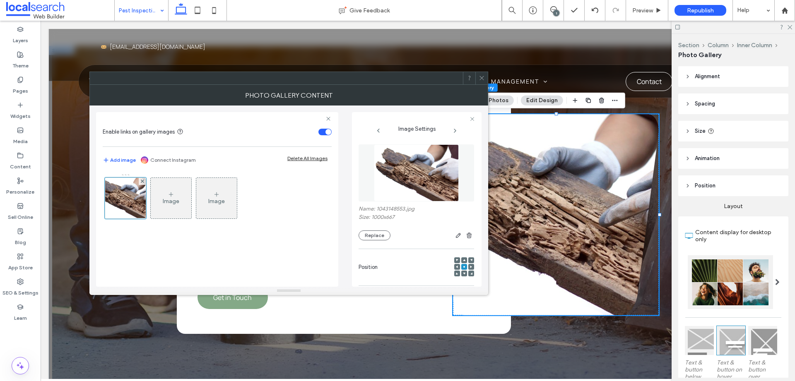
click at [470, 266] on use at bounding box center [471, 267] width 2 height 2
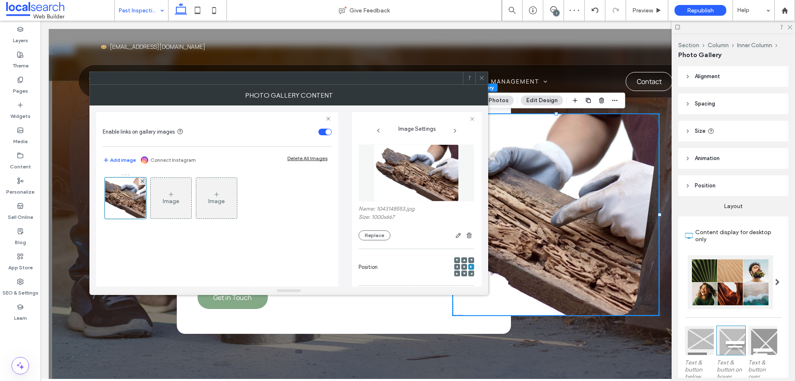
click at [463, 266] on icon at bounding box center [464, 267] width 2 height 2
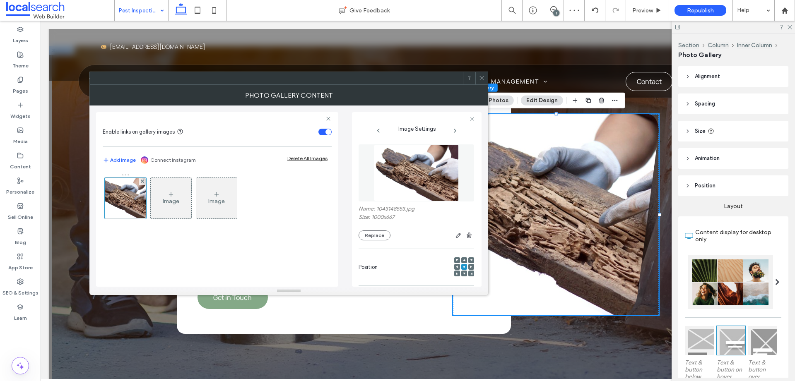
click at [454, 268] on div at bounding box center [457, 267] width 6 height 6
click at [456, 267] on icon at bounding box center [457, 267] width 2 height 2
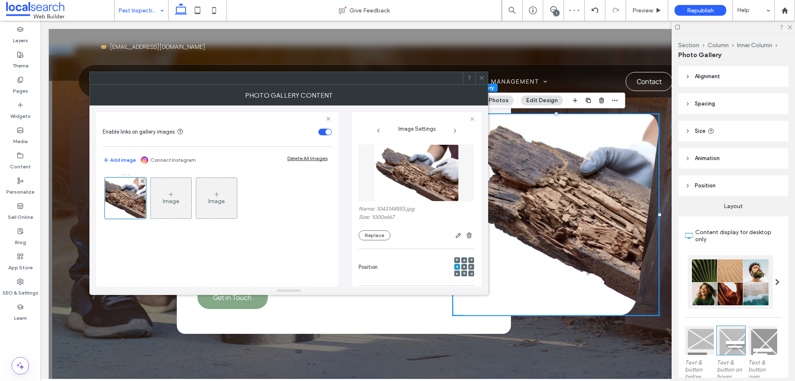
click at [463, 266] on icon at bounding box center [464, 267] width 2 height 2
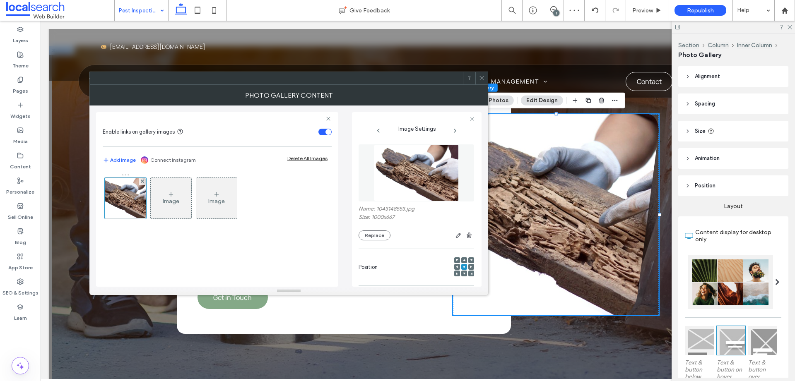
click at [470, 266] on use at bounding box center [471, 267] width 2 height 2
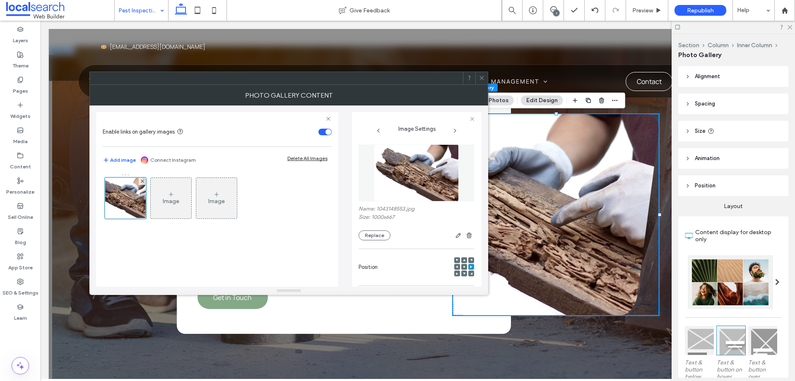
click at [484, 76] on icon at bounding box center [482, 78] width 6 height 6
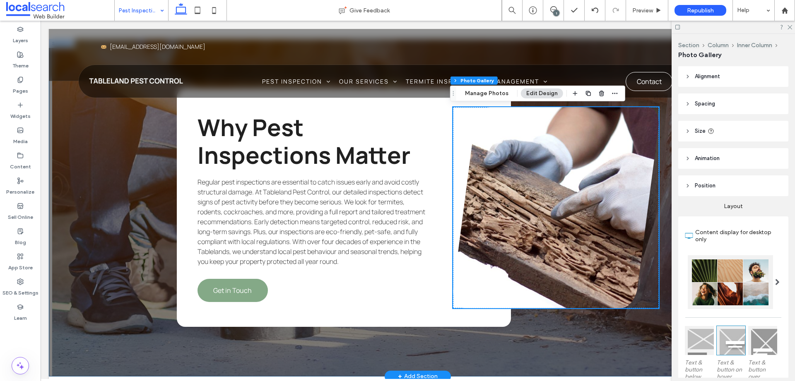
scroll to position [1135, 0]
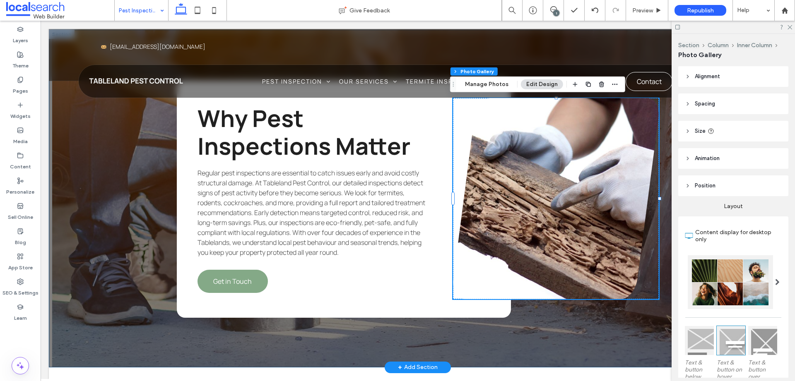
click at [613, 346] on div "Why Pest Inspections Matter Regular pest inspections are essential to catch iss…" at bounding box center [417, 199] width 497 height 338
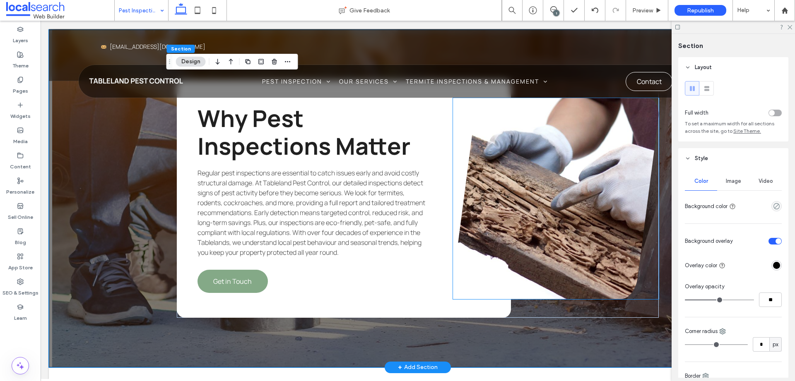
click at [548, 256] on link at bounding box center [556, 198] width 206 height 201
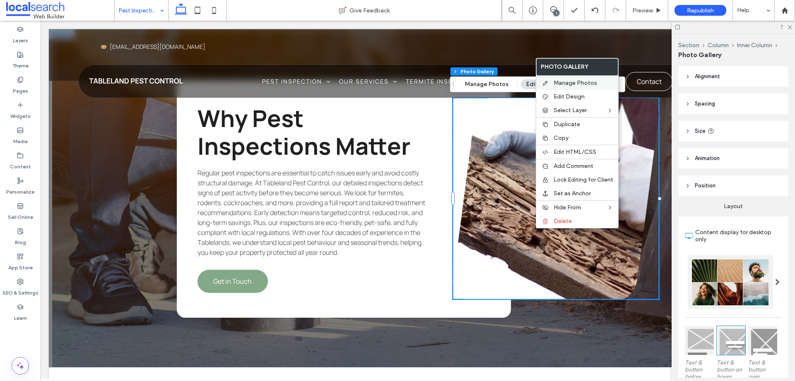
click at [563, 82] on span "Manage Photos" at bounding box center [575, 83] width 43 height 7
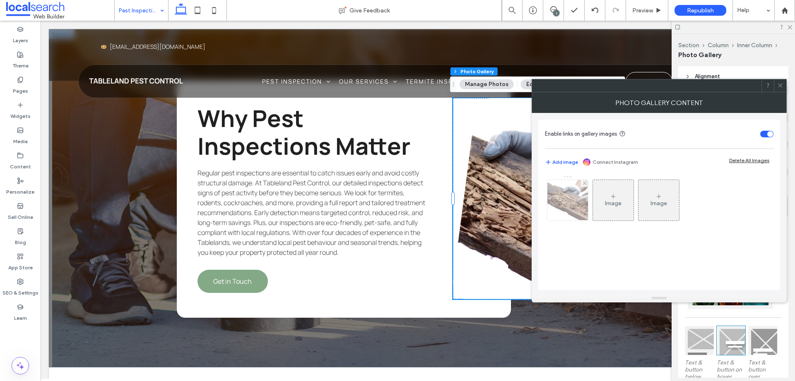
click at [572, 206] on img at bounding box center [568, 200] width 61 height 41
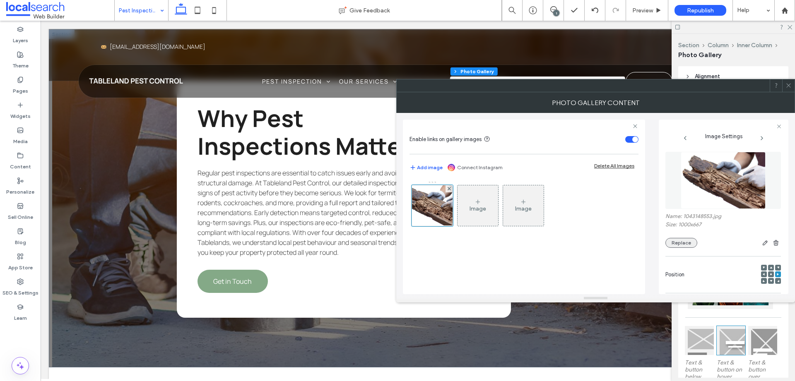
click at [686, 244] on button "Replace" at bounding box center [682, 243] width 32 height 10
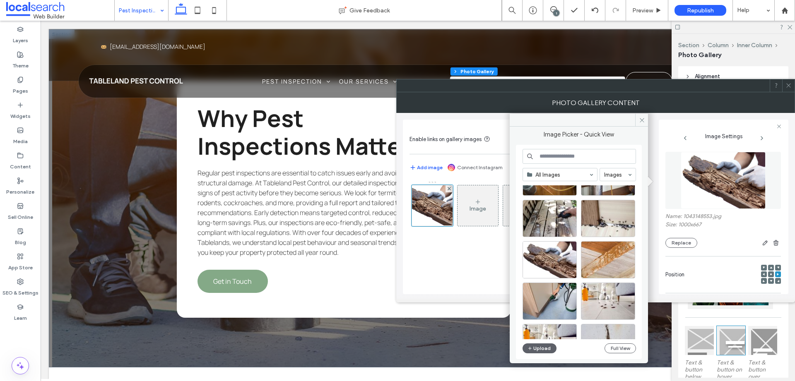
scroll to position [208, 0]
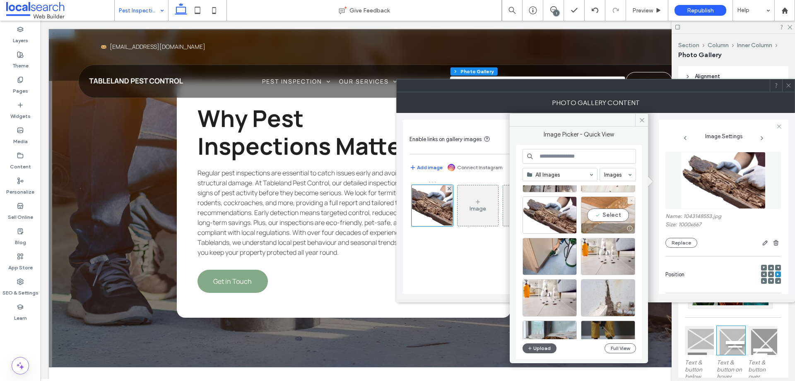
click at [604, 223] on div "Select" at bounding box center [608, 215] width 54 height 37
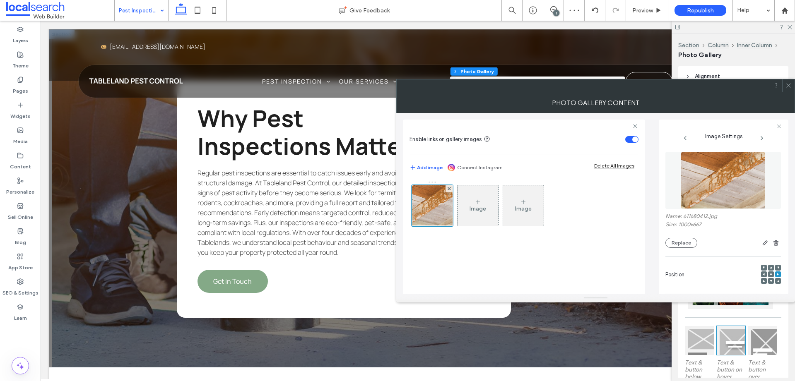
click at [790, 86] on icon at bounding box center [789, 85] width 6 height 6
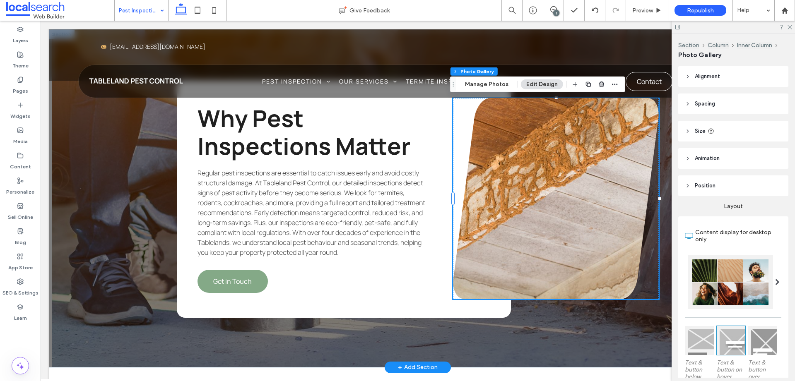
click at [523, 338] on div "Why Pest Inspections Matter Regular pest inspections are essential to catch iss…" at bounding box center [417, 199] width 497 height 338
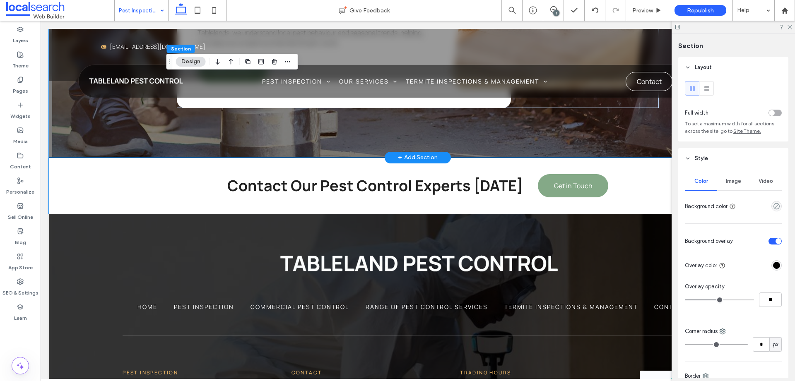
scroll to position [1345, 0]
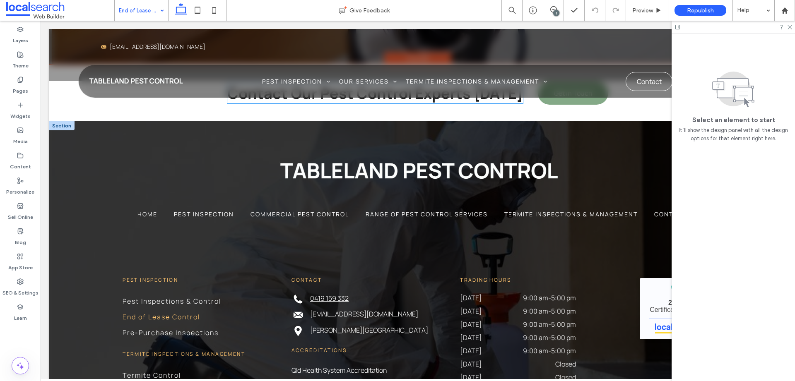
scroll to position [1564, 0]
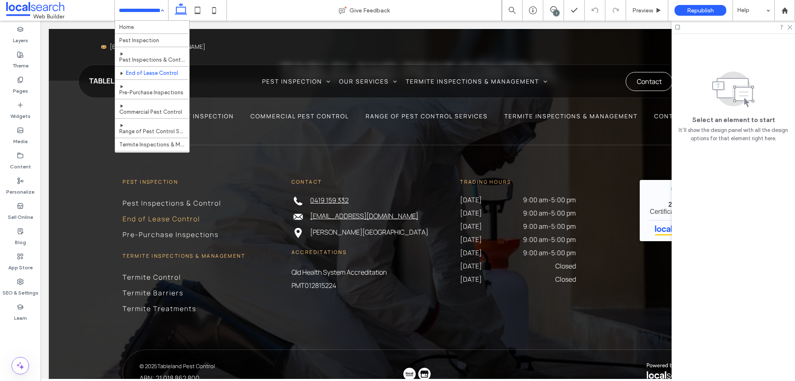
click at [142, 12] on input at bounding box center [139, 10] width 41 height 21
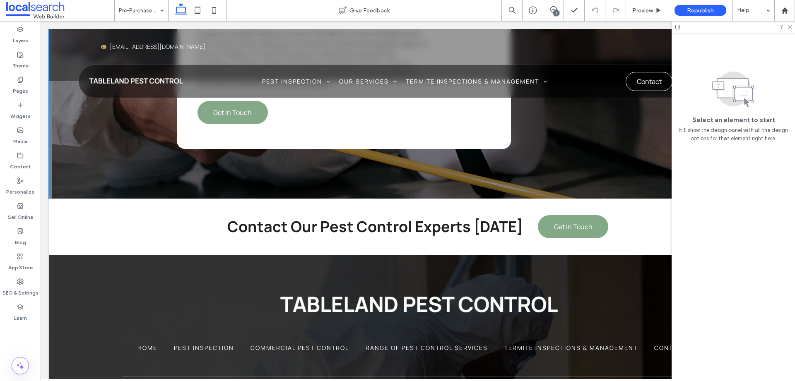
scroll to position [1499, 0]
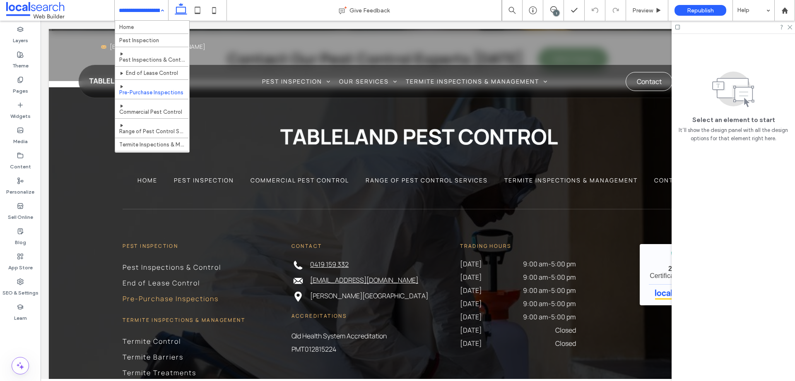
click at [144, 10] on input at bounding box center [139, 10] width 41 height 21
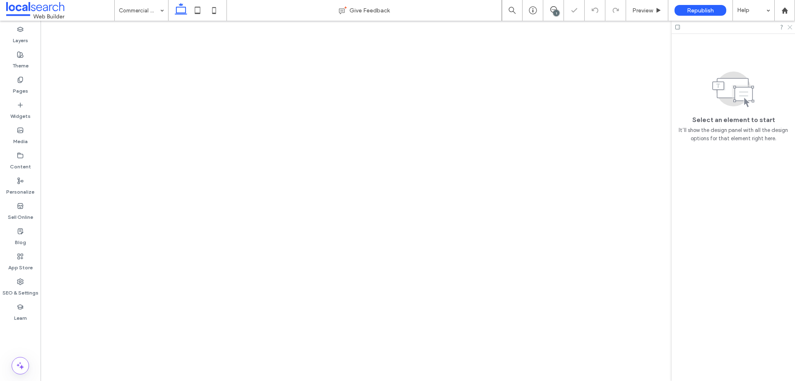
click at [791, 28] on use at bounding box center [790, 27] width 5 height 5
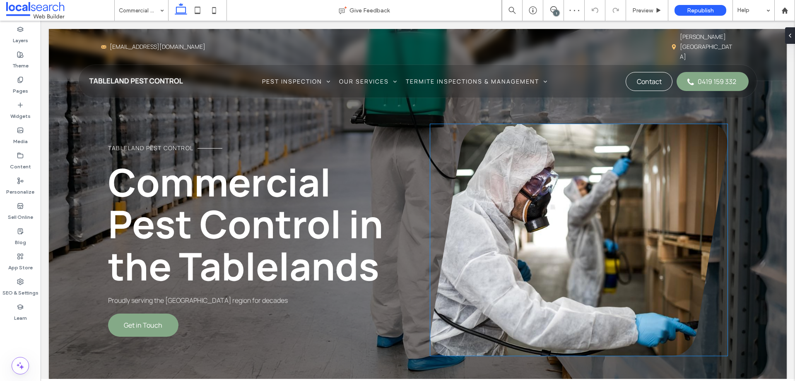
click at [588, 232] on link at bounding box center [579, 240] width 298 height 232
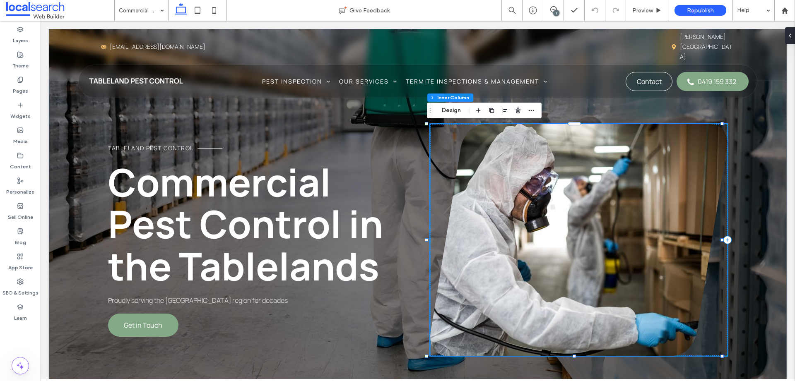
click at [587, 233] on link at bounding box center [579, 240] width 298 height 232
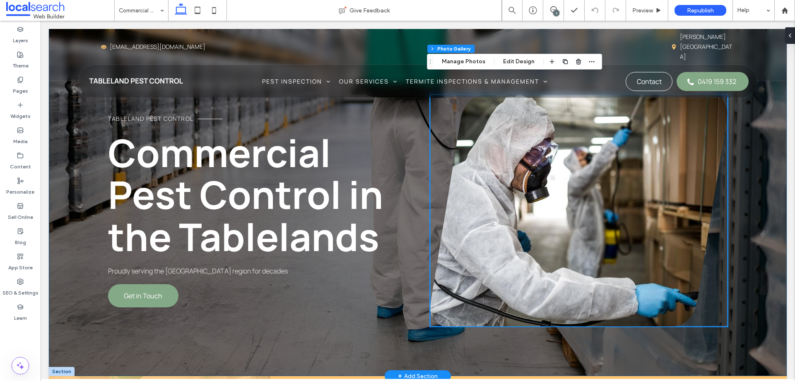
scroll to position [24, 0]
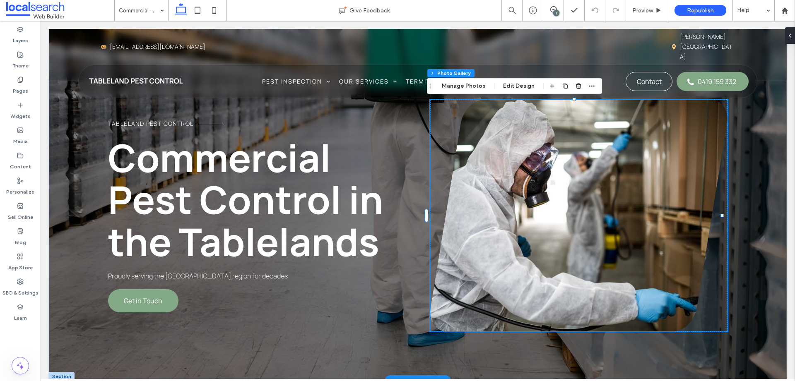
click at [605, 222] on link at bounding box center [579, 216] width 298 height 232
click at [470, 86] on button "Manage Photos" at bounding box center [464, 86] width 54 height 10
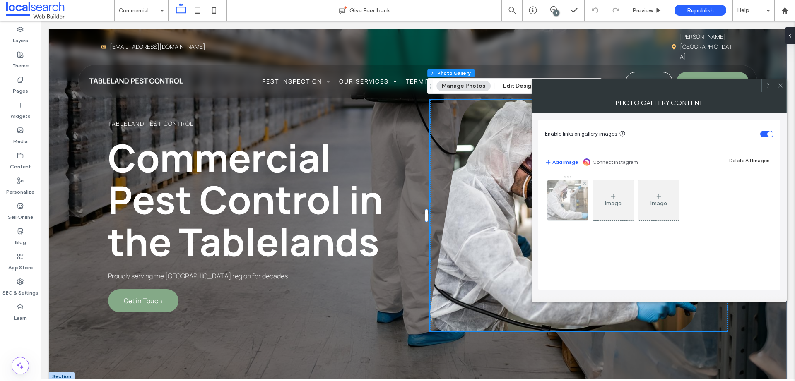
click at [576, 209] on img at bounding box center [567, 200] width 61 height 41
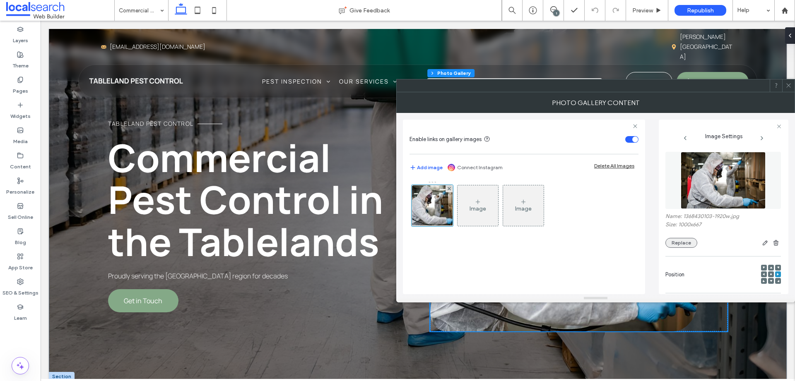
click at [677, 246] on button "Replace" at bounding box center [682, 243] width 32 height 10
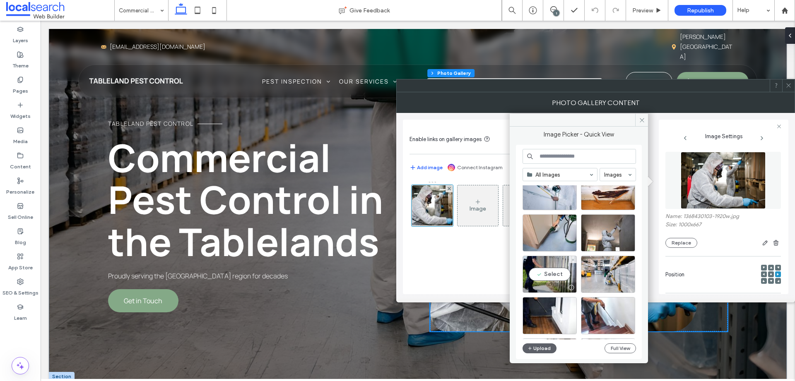
scroll to position [1696, 0]
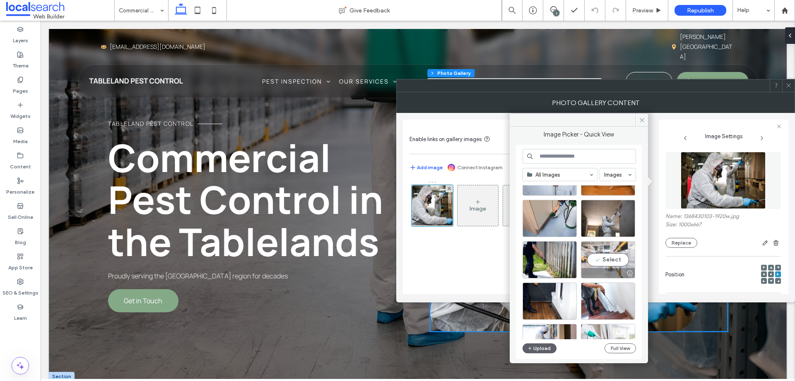
click at [606, 274] on div at bounding box center [608, 273] width 53 height 10
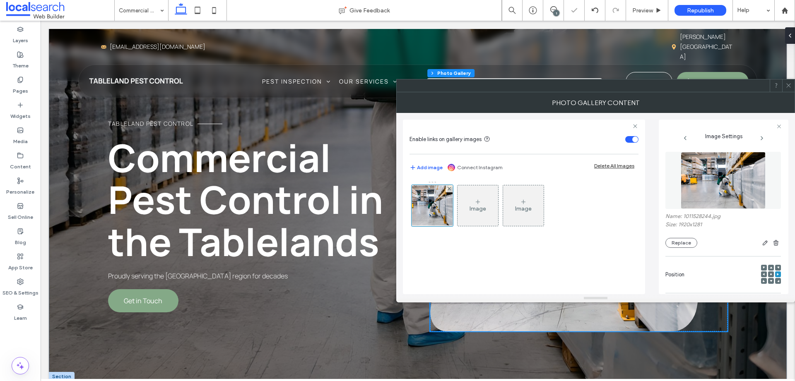
click at [761, 274] on div at bounding box center [764, 275] width 6 height 6
click at [763, 274] on use at bounding box center [764, 274] width 2 height 2
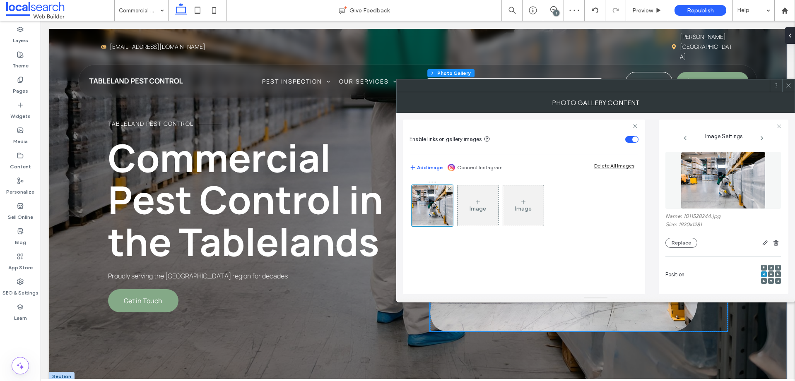
click at [791, 85] on icon at bounding box center [789, 85] width 6 height 6
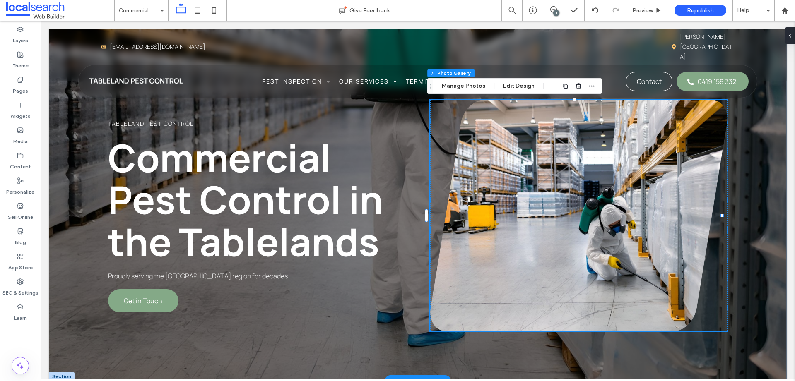
click at [614, 244] on link at bounding box center [579, 216] width 298 height 232
click at [514, 86] on button "Edit Design" at bounding box center [519, 86] width 42 height 10
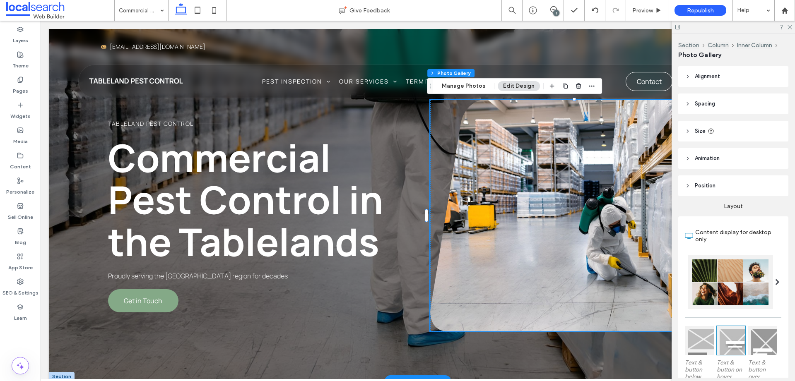
click at [588, 157] on link at bounding box center [579, 216] width 298 height 232
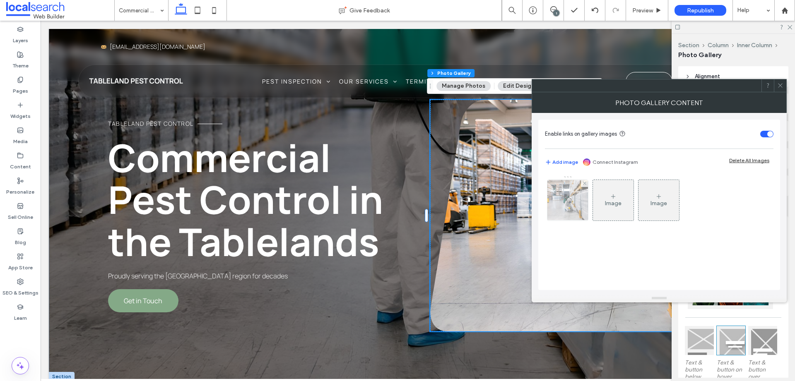
click at [558, 201] on img at bounding box center [568, 200] width 61 height 41
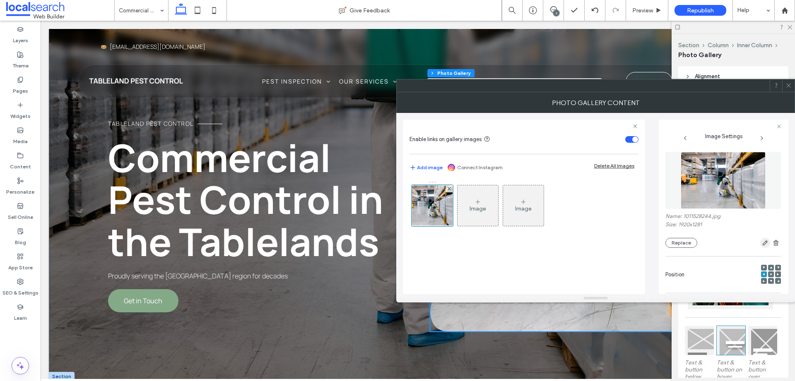
click at [763, 240] on icon "button" at bounding box center [765, 243] width 7 height 7
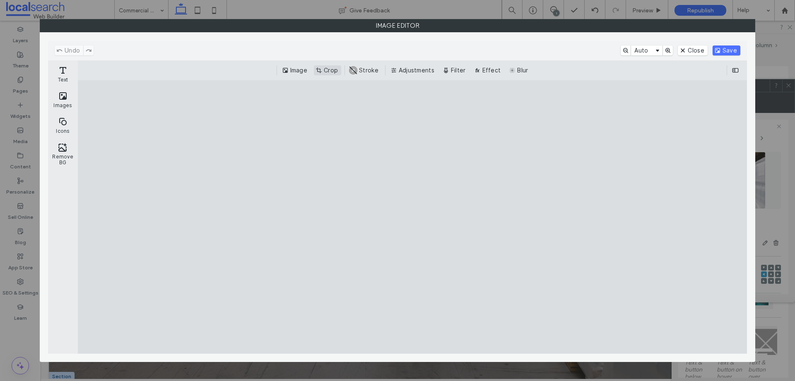
click at [330, 69] on button "Crop" at bounding box center [327, 70] width 27 height 10
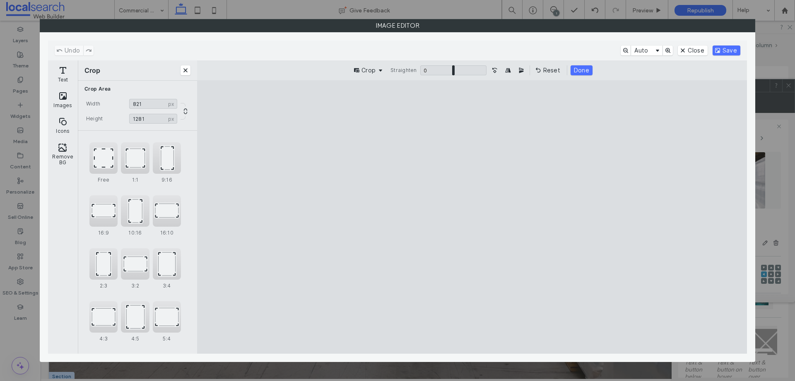
type input "***"
drag, startPoint x: 637, startPoint y: 218, endPoint x: 449, endPoint y: 221, distance: 187.2
click at [472, 217] on cesdk-canvas "Editor canvas" at bounding box center [472, 217] width 0 height 0
click at [732, 53] on button "Save" at bounding box center [727, 51] width 28 height 10
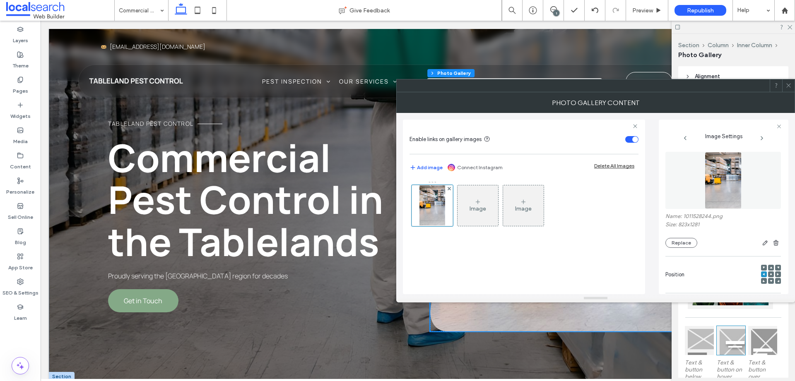
click at [770, 273] on icon at bounding box center [771, 274] width 2 height 2
click at [789, 89] on span at bounding box center [789, 86] width 6 height 12
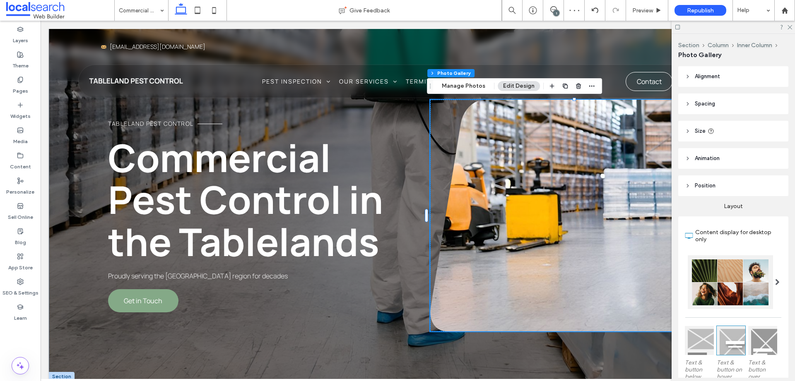
click at [794, 23] on div at bounding box center [733, 27] width 123 height 13
click at [791, 26] on use at bounding box center [790, 27] width 5 height 5
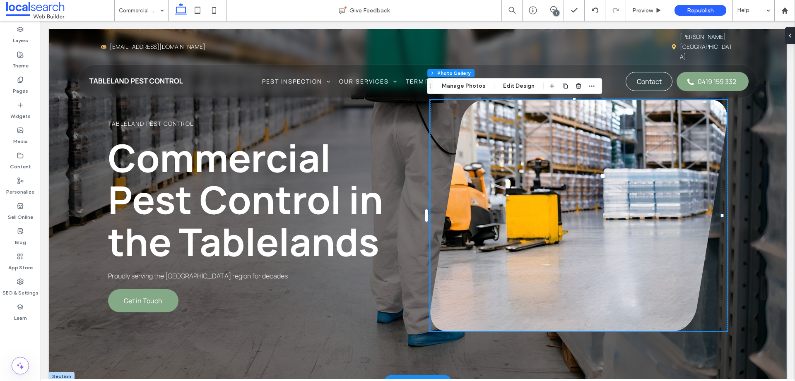
click at [601, 230] on link at bounding box center [579, 216] width 298 height 232
click at [573, 229] on link at bounding box center [579, 216] width 298 height 232
click at [524, 88] on button "Edit Design" at bounding box center [519, 86] width 42 height 10
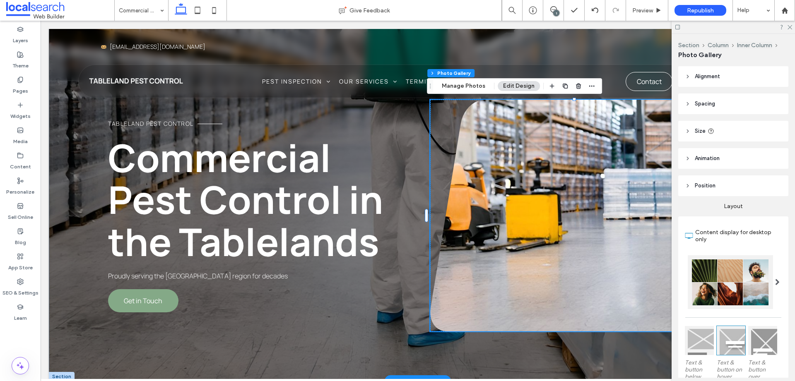
click at [592, 211] on link at bounding box center [579, 216] width 298 height 232
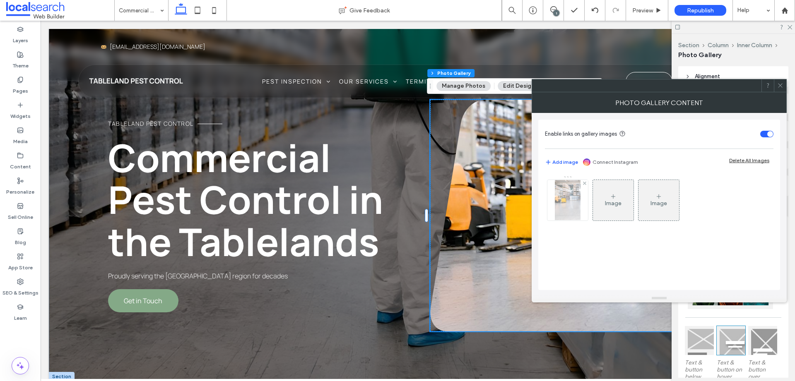
click at [571, 203] on img at bounding box center [568, 200] width 26 height 41
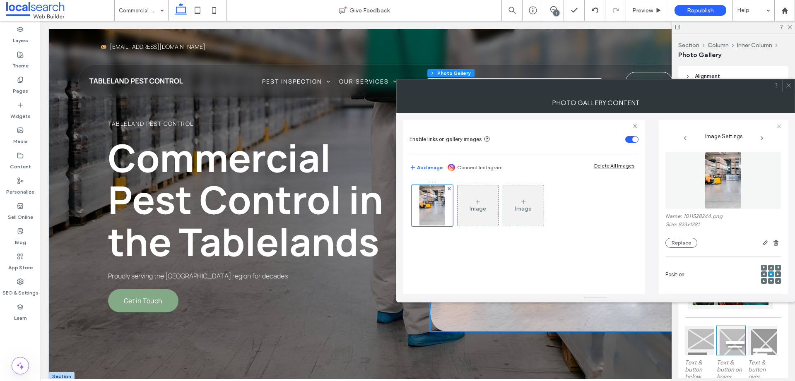
click at [770, 266] on span at bounding box center [771, 268] width 2 height 6
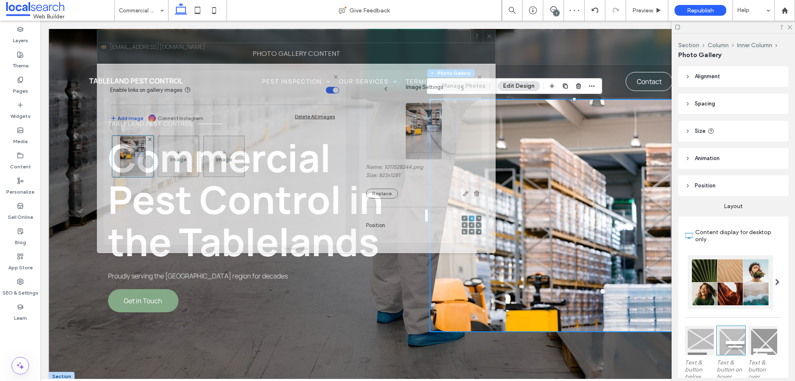
drag, startPoint x: 695, startPoint y: 92, endPoint x: 396, endPoint y: 43, distance: 303.5
click at [396, 43] on div "Photo Gallery Content" at bounding box center [296, 53] width 399 height 21
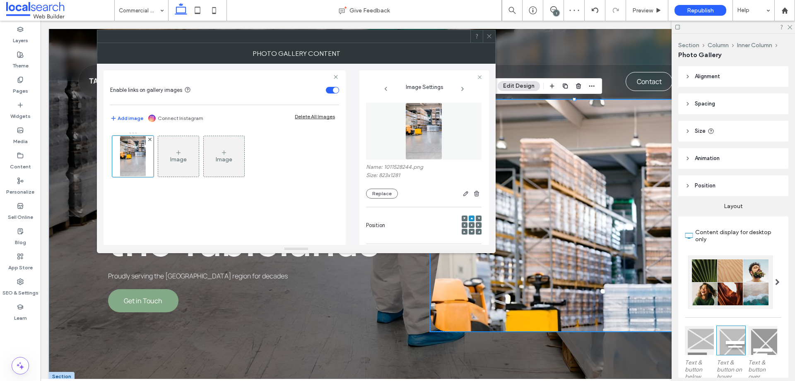
click at [471, 226] on use at bounding box center [472, 226] width 2 height 2
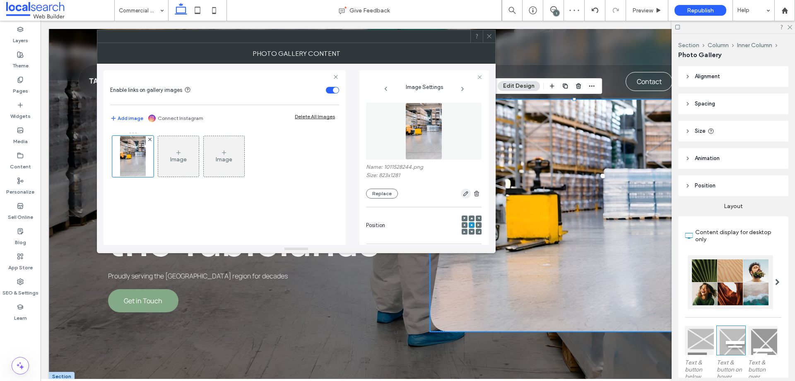
click at [463, 195] on icon "button" at bounding box center [466, 194] width 7 height 7
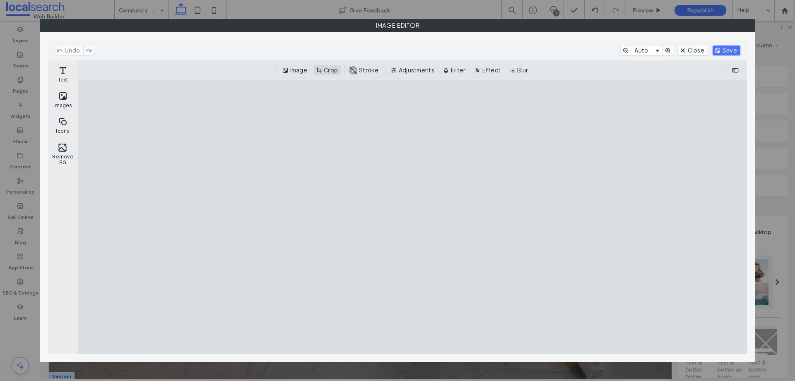
click at [335, 71] on button "Crop" at bounding box center [327, 70] width 27 height 10
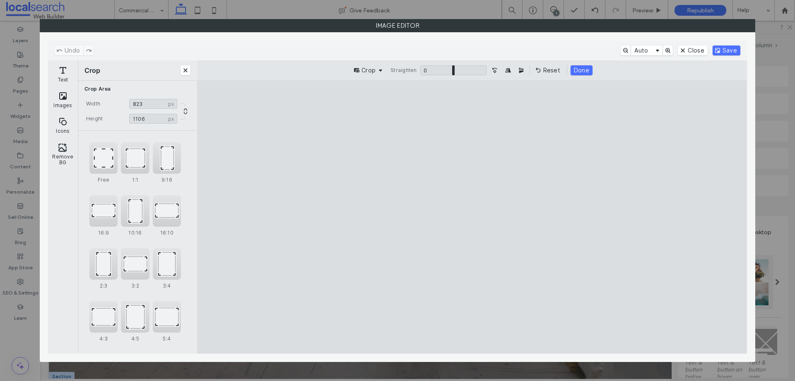
type input "****"
drag, startPoint x: 473, startPoint y: 326, endPoint x: 480, endPoint y: 290, distance: 36.9
click at [472, 217] on cesdk-canvas "Editor canvas" at bounding box center [472, 217] width 0 height 0
click at [728, 51] on button "Save" at bounding box center [727, 51] width 28 height 10
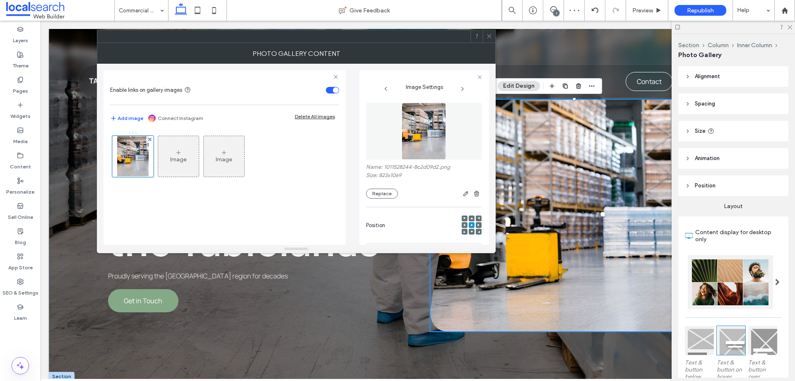
click at [491, 35] on icon at bounding box center [489, 36] width 6 height 6
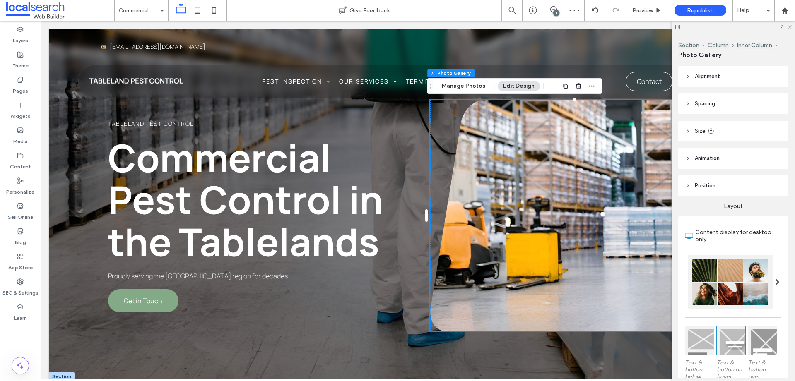
click at [789, 26] on icon at bounding box center [789, 26] width 5 height 5
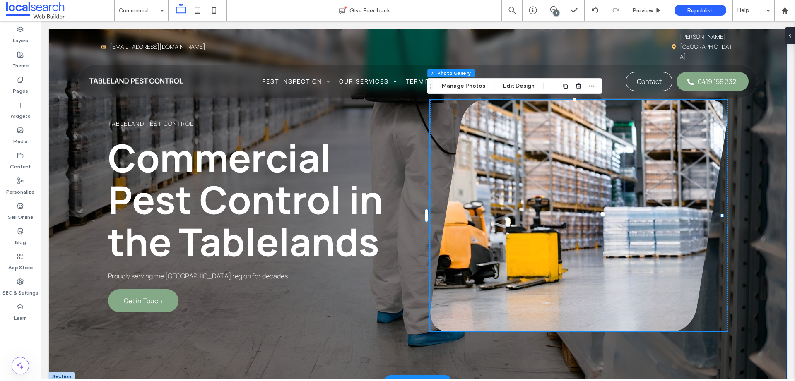
click at [742, 183] on div "Tableland Pest Control Commercial Pest Control in the Tablelands Proudly servin…" at bounding box center [418, 193] width 738 height 377
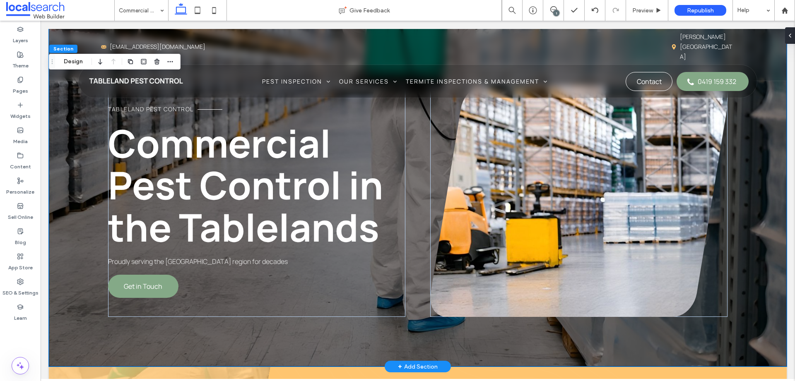
scroll to position [56, 0]
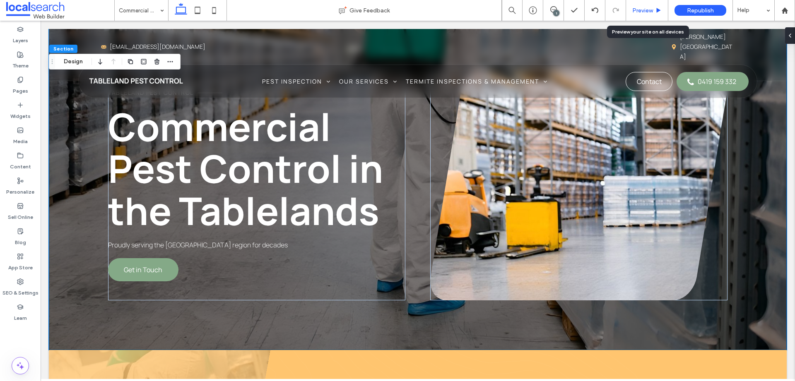
click at [647, 9] on span "Preview" at bounding box center [643, 10] width 21 height 7
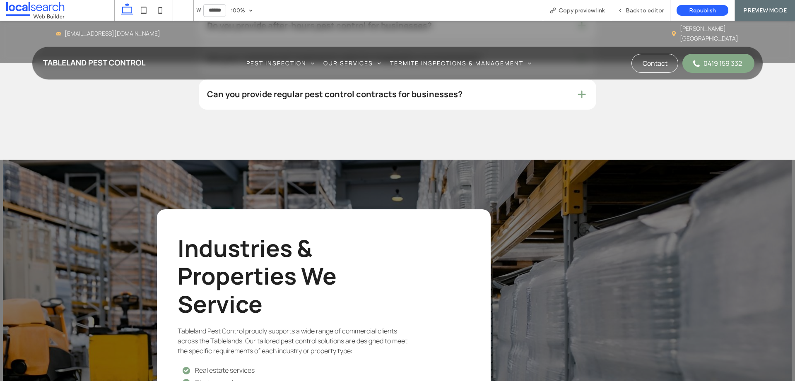
scroll to position [1243, 0]
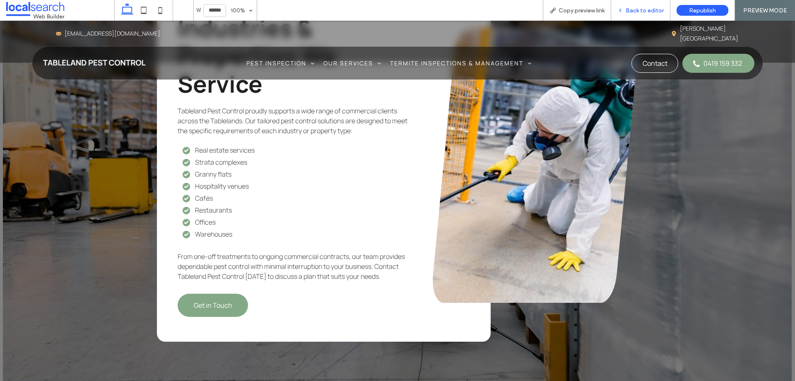
click at [640, 11] on span "Back to editor" at bounding box center [645, 10] width 38 height 7
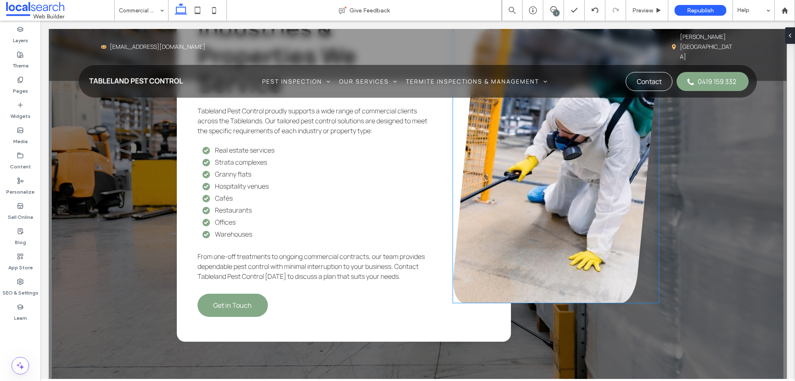
click at [576, 199] on link at bounding box center [556, 165] width 206 height 275
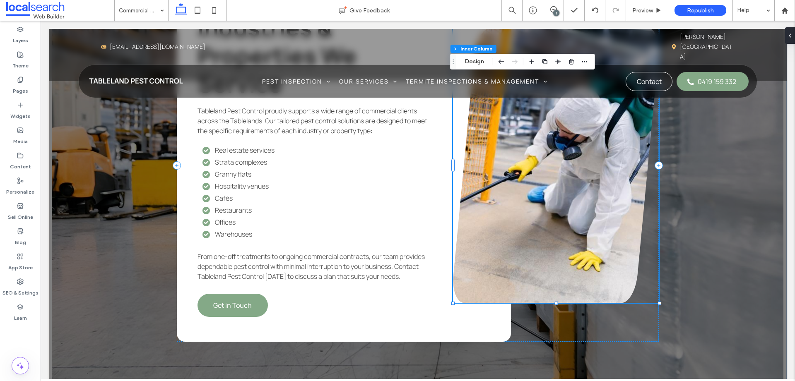
click at [576, 194] on link at bounding box center [556, 165] width 206 height 275
click at [546, 63] on button "Edit Design" at bounding box center [542, 62] width 42 height 10
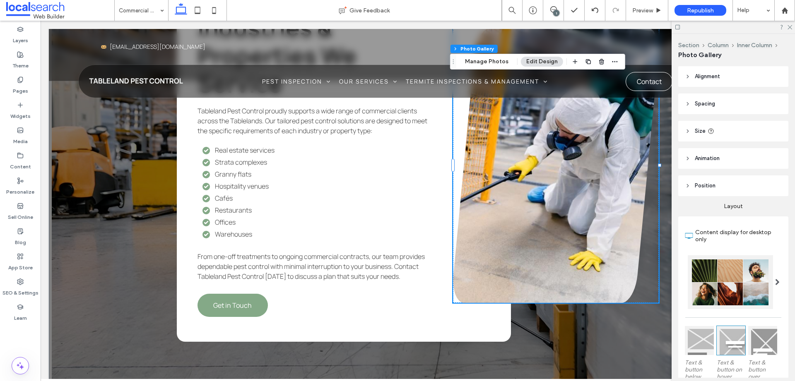
click at [622, 139] on link at bounding box center [556, 165] width 206 height 275
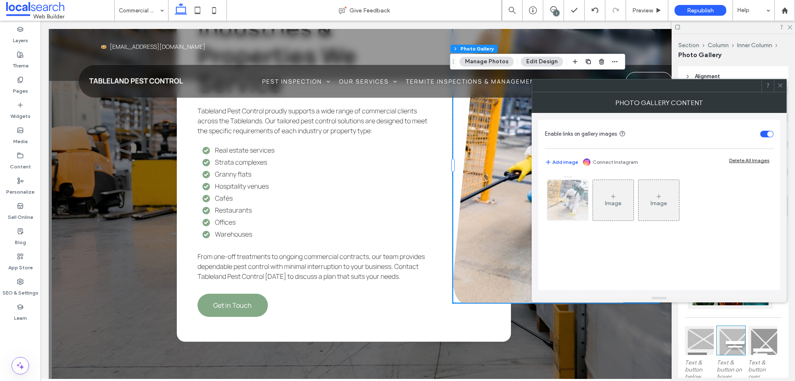
click at [567, 197] on img at bounding box center [567, 200] width 61 height 41
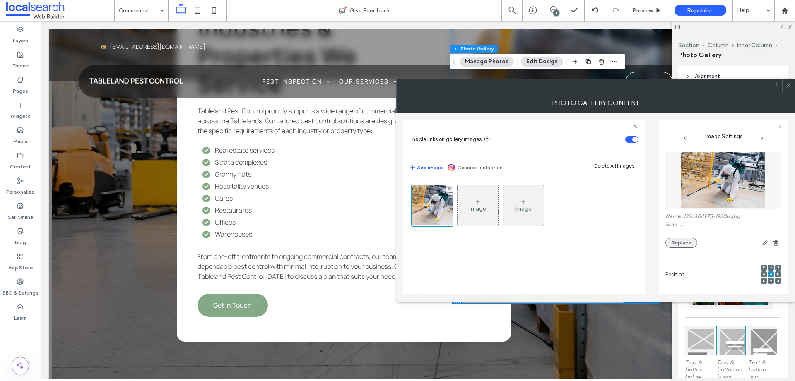
click at [678, 241] on button "Replace" at bounding box center [682, 243] width 32 height 10
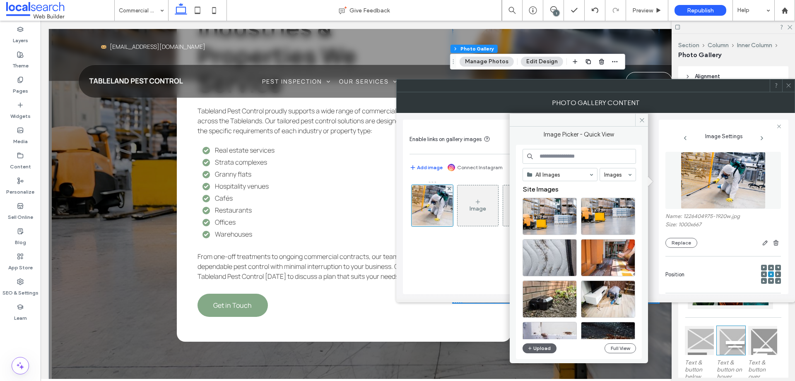
click at [568, 155] on input at bounding box center [579, 156] width 113 height 15
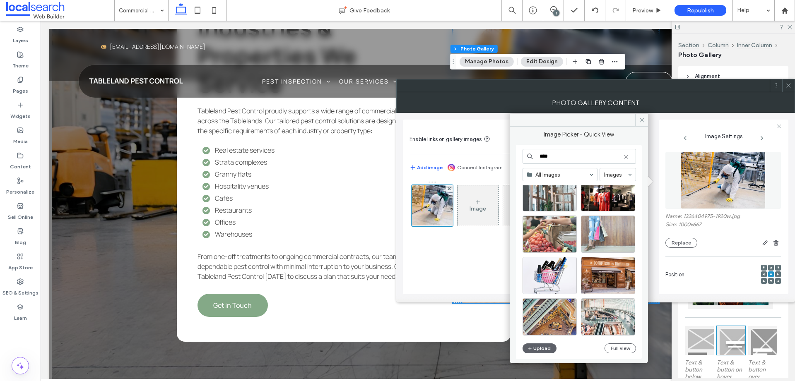
scroll to position [355, 0]
drag, startPoint x: 563, startPoint y: 157, endPoint x: 509, endPoint y: 157, distance: 53.4
click at [518, 157] on div "**** All Images Images Upload Full View" at bounding box center [579, 252] width 126 height 215
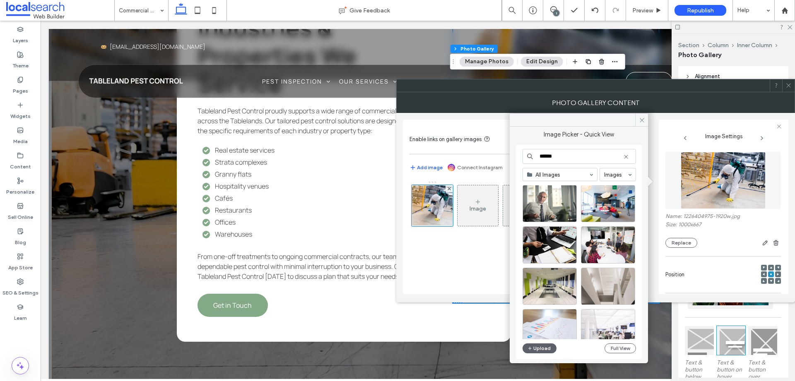
scroll to position [1556, 0]
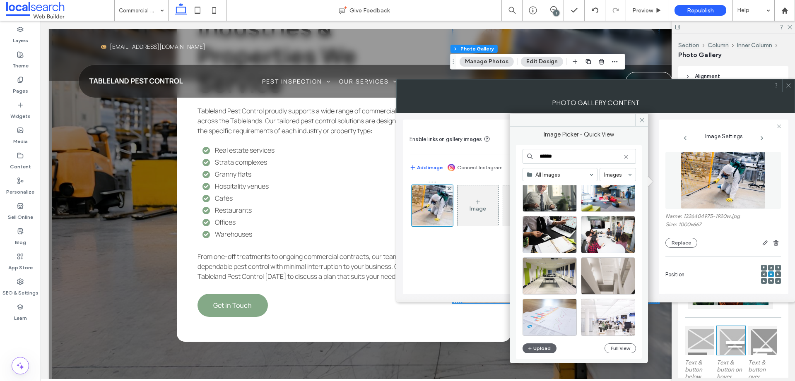
drag, startPoint x: 558, startPoint y: 157, endPoint x: 521, endPoint y: 157, distance: 36.5
click at [522, 157] on div "****** All Images Images Upload Full View" at bounding box center [579, 252] width 126 height 215
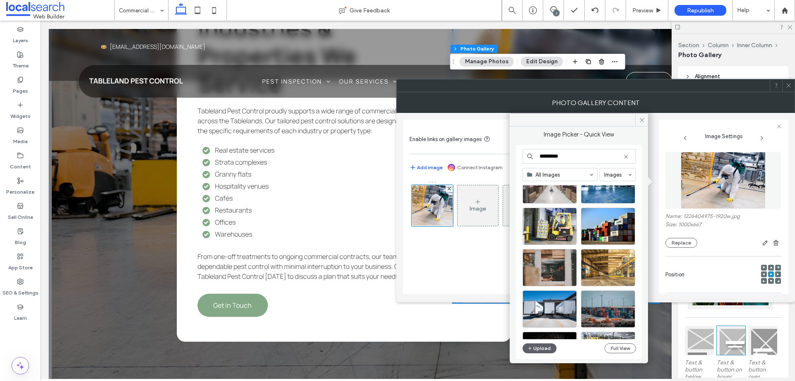
scroll to position [190, 0]
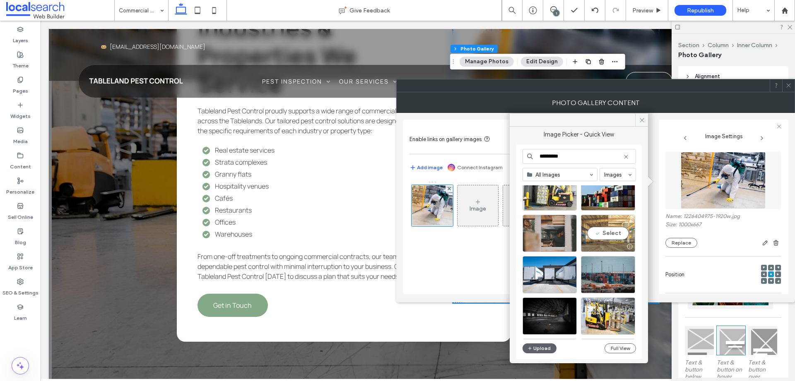
type input "*********"
click at [617, 243] on div at bounding box center [608, 247] width 53 height 10
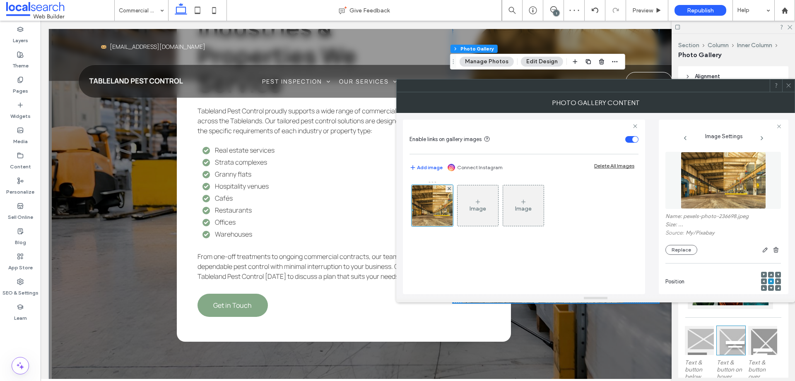
click at [787, 85] on icon at bounding box center [789, 85] width 6 height 6
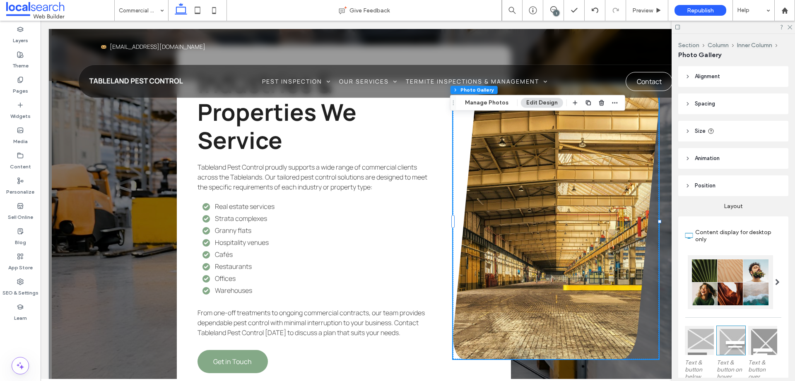
scroll to position [1243, 0]
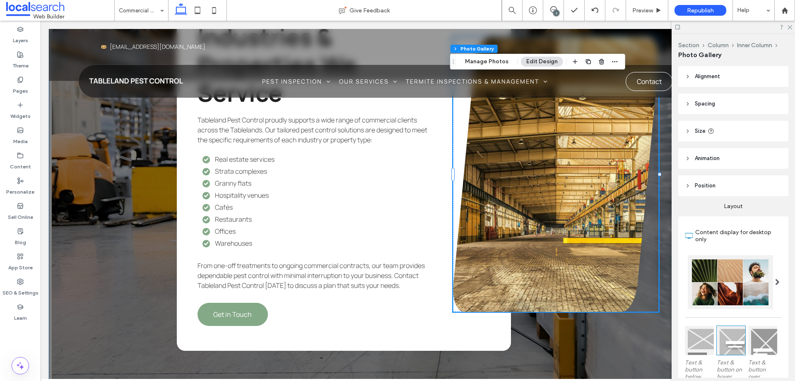
click at [129, 222] on div "Industries & Properties We Service Tableland Pest Control proudly supports a wi…" at bounding box center [418, 175] width 738 height 452
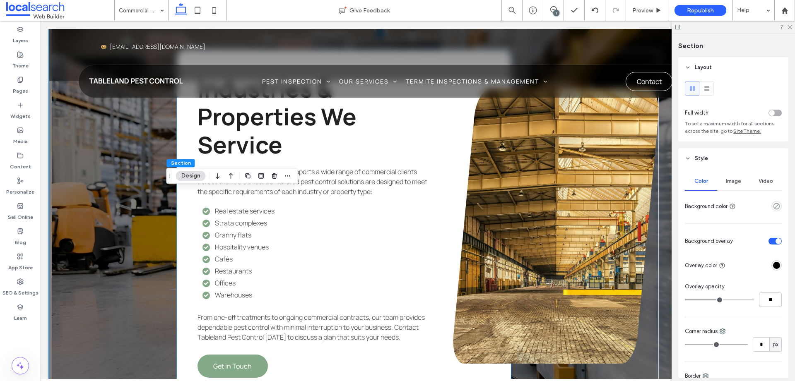
scroll to position [1229, 0]
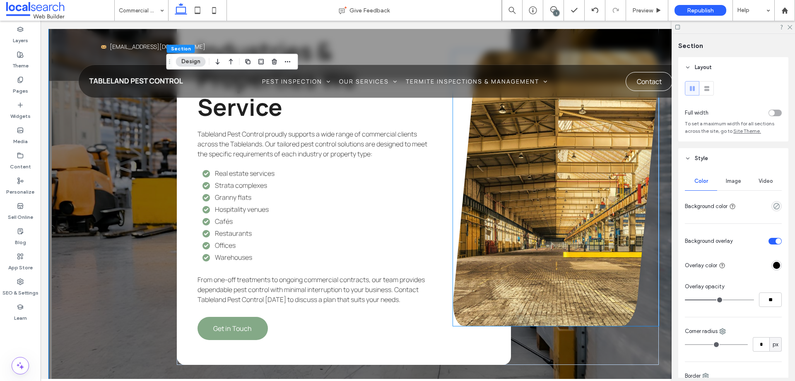
click at [475, 275] on link at bounding box center [556, 188] width 206 height 275
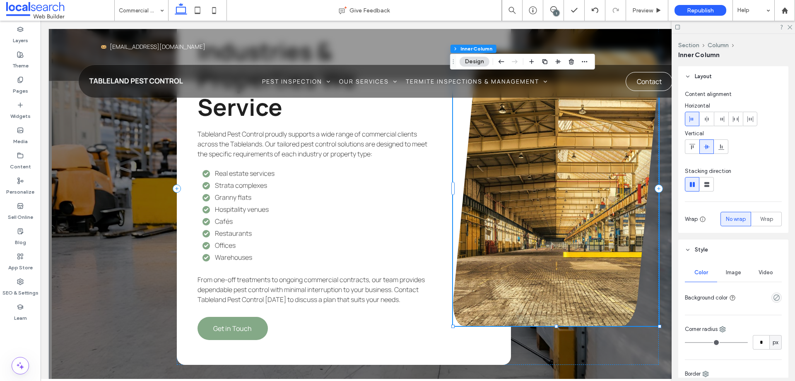
click at [478, 272] on link at bounding box center [556, 188] width 206 height 275
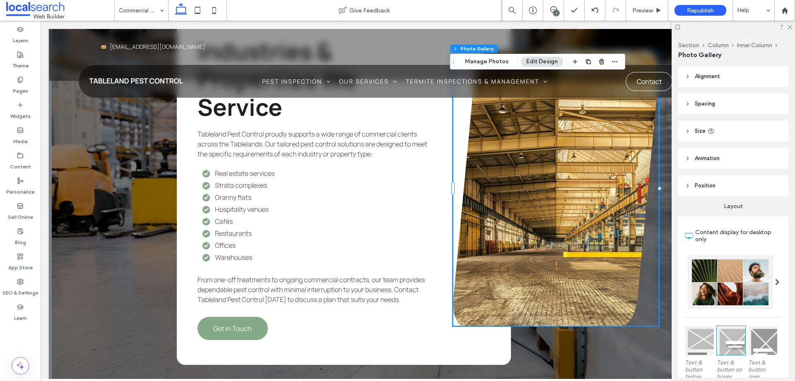
click at [571, 220] on link at bounding box center [556, 188] width 206 height 275
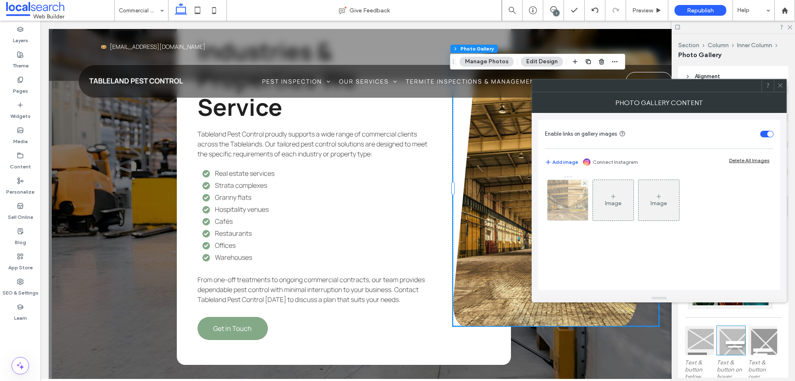
click at [560, 193] on img at bounding box center [568, 200] width 61 height 41
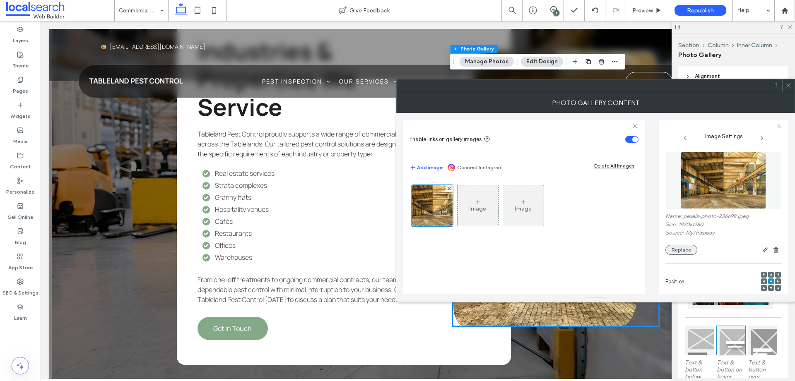
click at [693, 248] on button "Replace" at bounding box center [682, 250] width 32 height 10
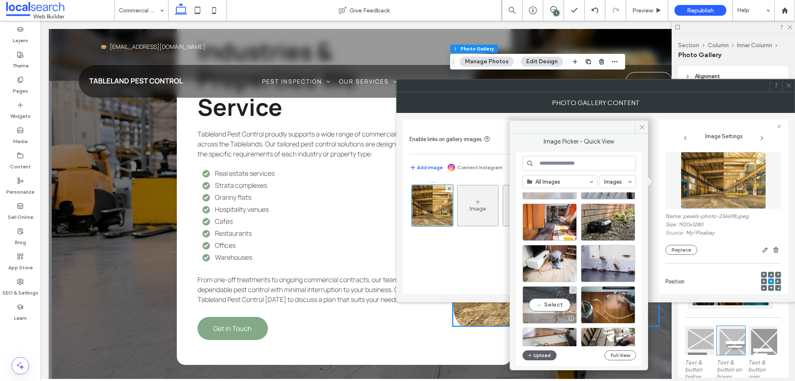
scroll to position [92, 0]
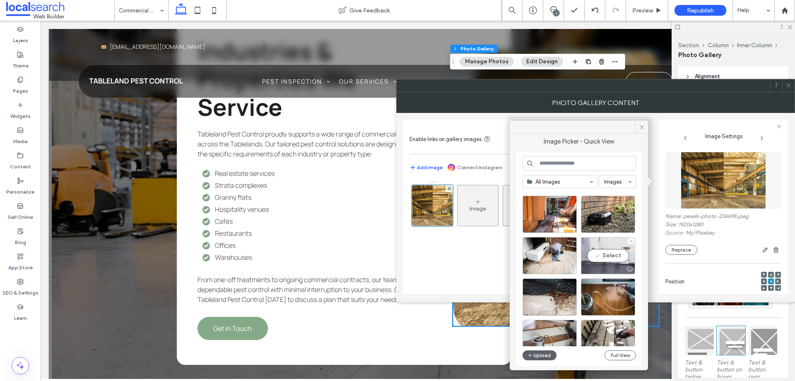
click at [609, 266] on div at bounding box center [608, 269] width 53 height 10
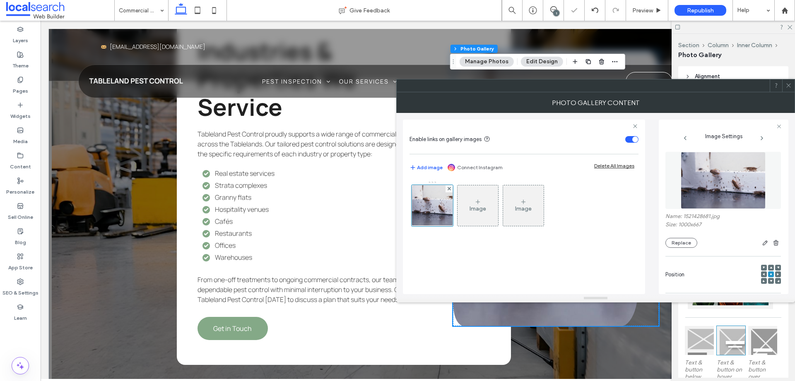
click at [789, 86] on icon at bounding box center [789, 85] width 6 height 6
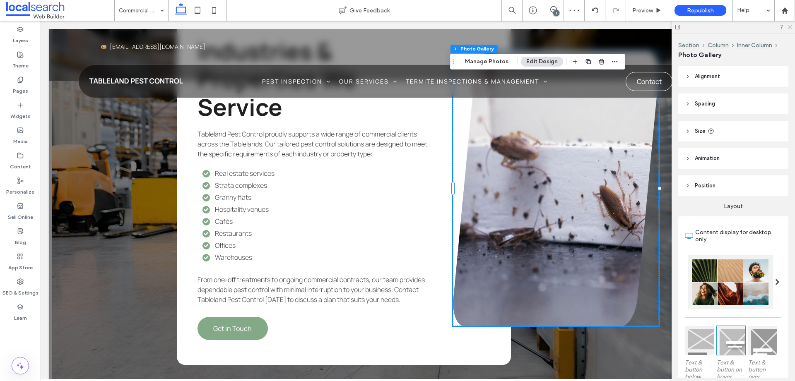
drag, startPoint x: 790, startPoint y: 27, endPoint x: 749, endPoint y: 6, distance: 45.9
click at [790, 27] on icon at bounding box center [789, 26] width 5 height 5
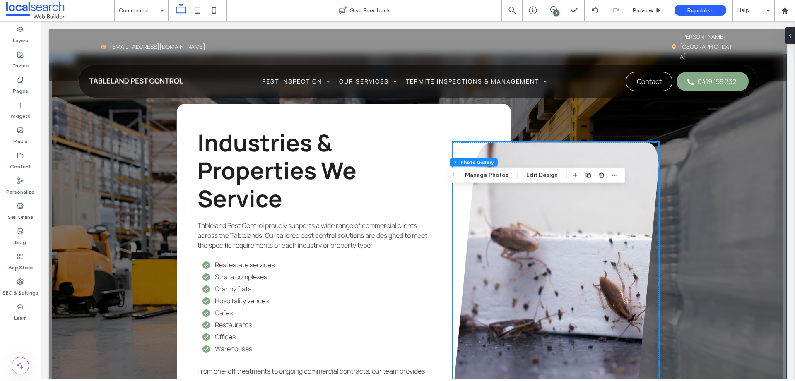
scroll to position [1177, 0]
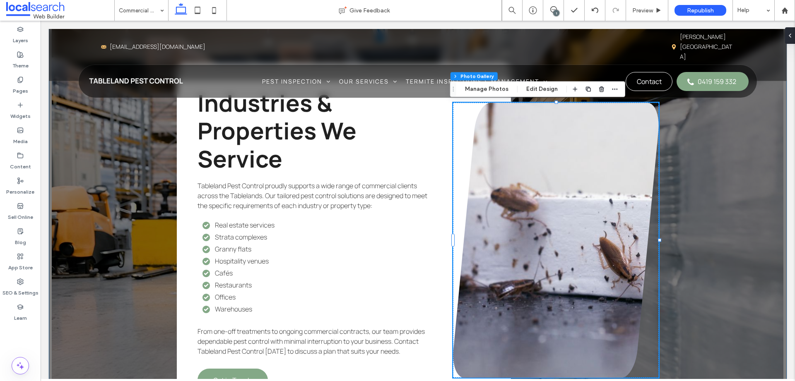
click at [688, 252] on div "Industries & Properties We Service Tableland Pest Control proudly supports a wi…" at bounding box center [418, 240] width 738 height 452
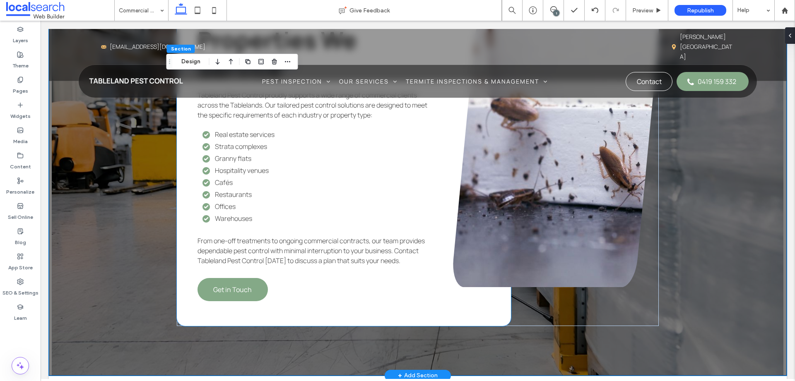
scroll to position [1197, 0]
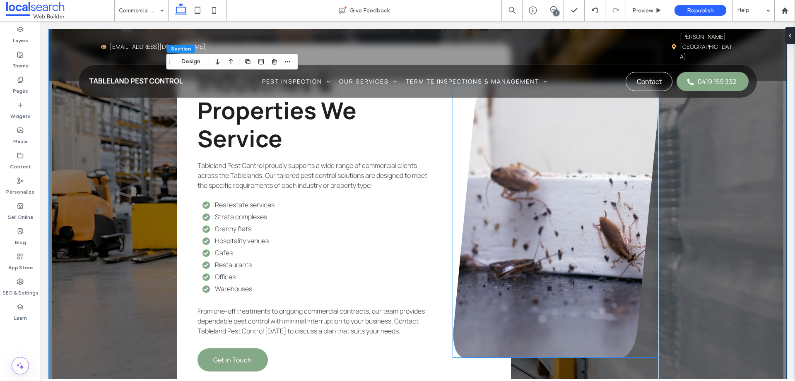
click at [487, 245] on link at bounding box center [556, 219] width 206 height 275
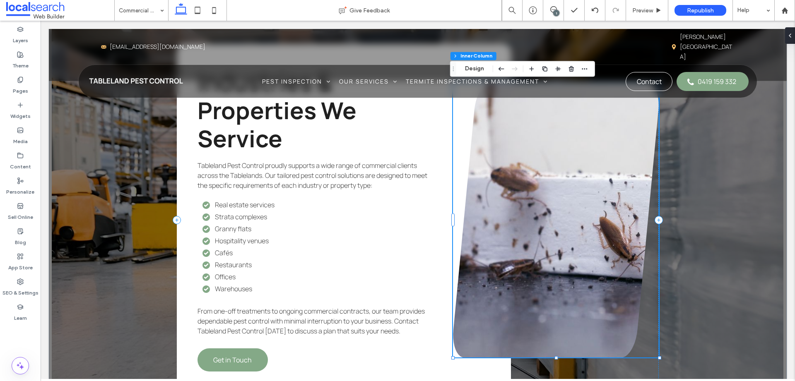
click at [498, 229] on link at bounding box center [556, 219] width 206 height 275
click at [479, 75] on div "Section Column Inner Column Photo Gallery Manage Photos Edit Design" at bounding box center [537, 69] width 175 height 16
click at [530, 142] on link at bounding box center [556, 219] width 206 height 275
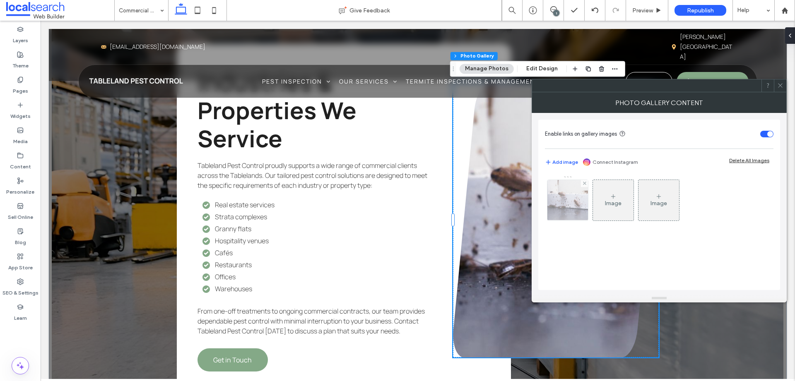
click at [562, 196] on img at bounding box center [568, 200] width 61 height 41
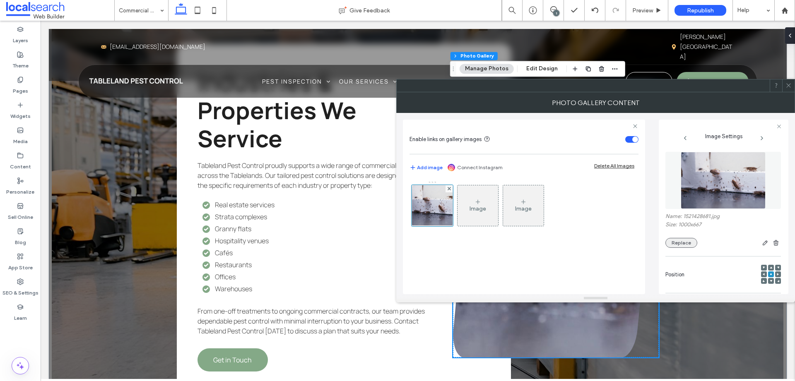
click at [688, 243] on button "Replace" at bounding box center [682, 243] width 32 height 10
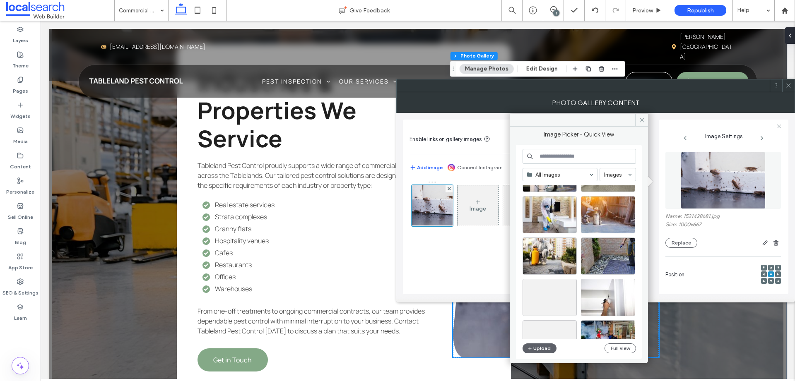
scroll to position [627, 0]
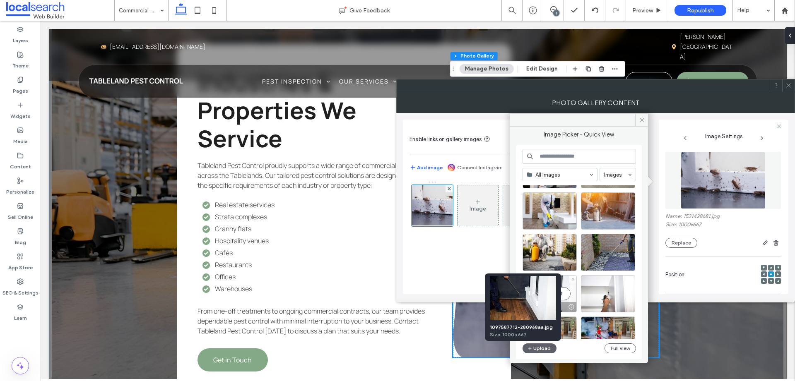
click at [566, 304] on div at bounding box center [571, 307] width 10 height 7
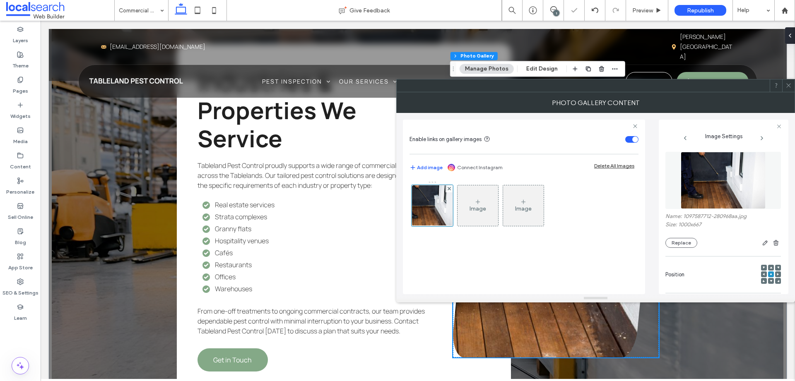
click at [787, 85] on icon at bounding box center [789, 85] width 6 height 6
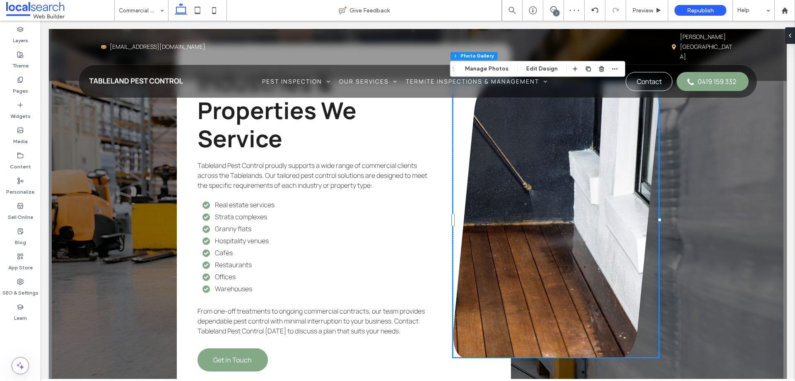
click at [589, 254] on link at bounding box center [556, 219] width 206 height 275
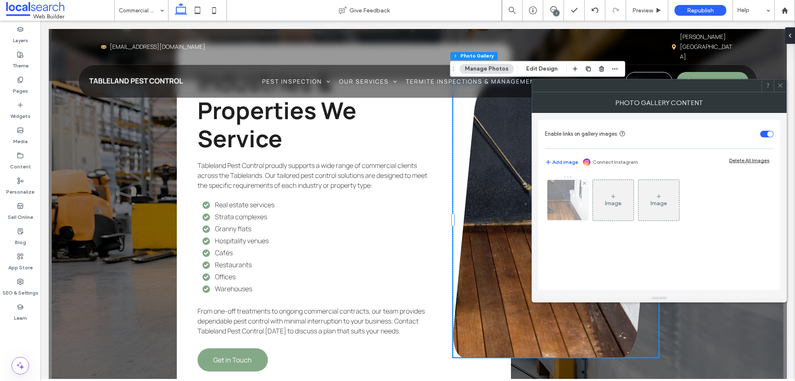
click at [549, 195] on img at bounding box center [568, 200] width 61 height 41
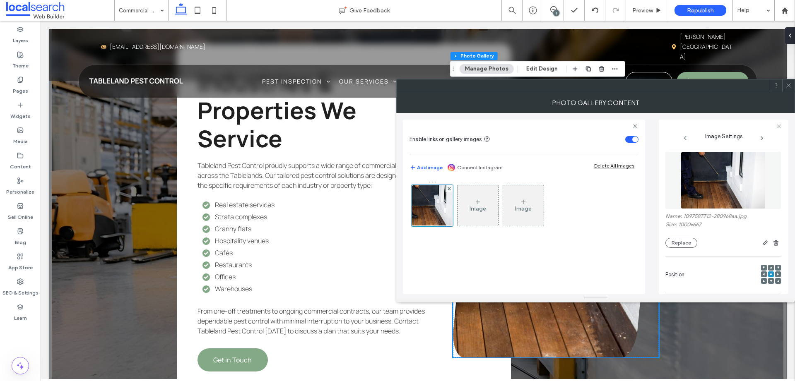
click at [775, 273] on div at bounding box center [778, 275] width 6 height 6
click at [777, 274] on use at bounding box center [778, 274] width 2 height 2
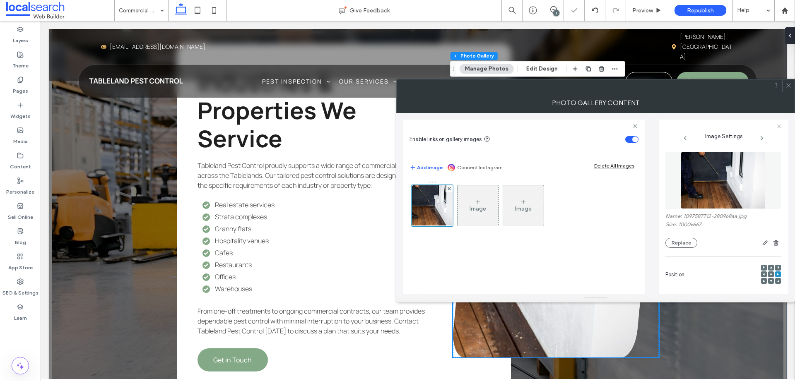
click at [789, 87] on icon at bounding box center [789, 85] width 6 height 6
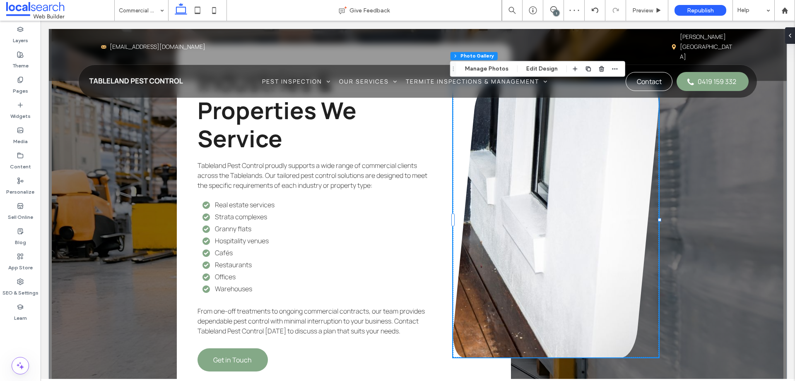
click at [582, 299] on link at bounding box center [556, 219] width 206 height 275
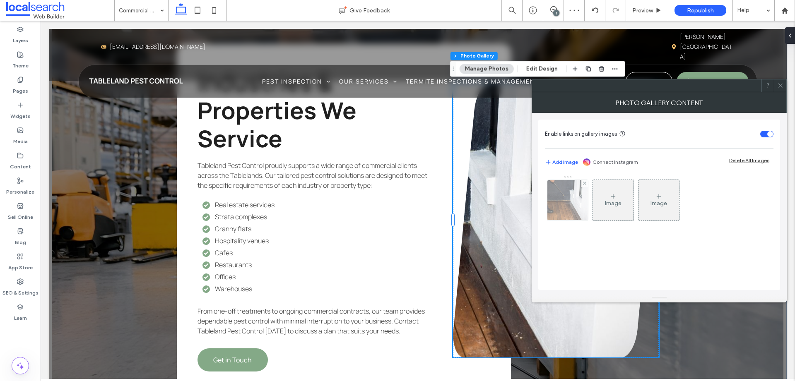
click at [558, 194] on img at bounding box center [568, 200] width 61 height 41
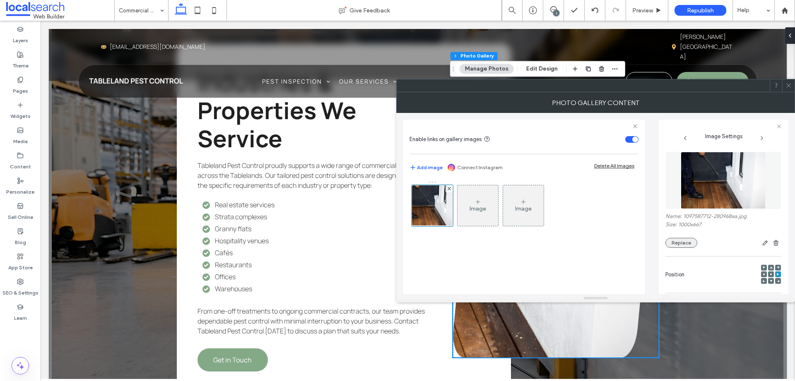
click at [681, 240] on button "Replace" at bounding box center [682, 243] width 32 height 10
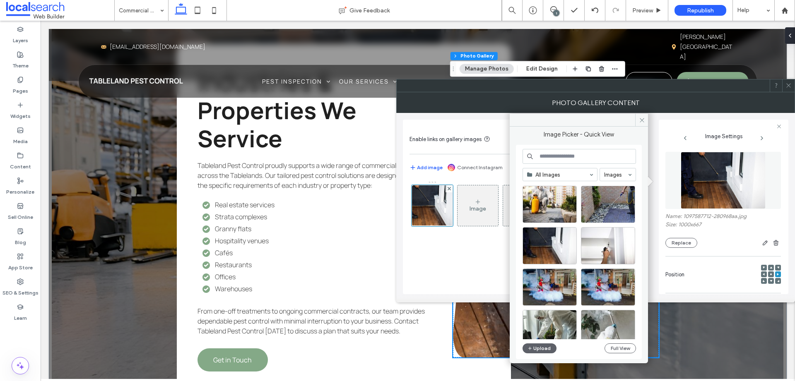
scroll to position [670, 0]
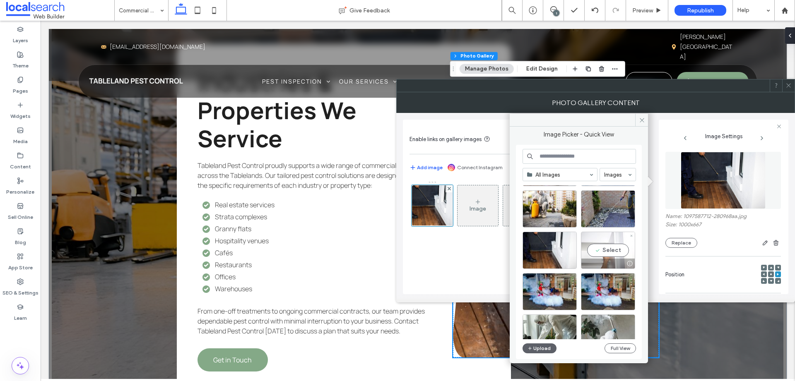
click at [620, 249] on div "Select" at bounding box center [608, 250] width 54 height 37
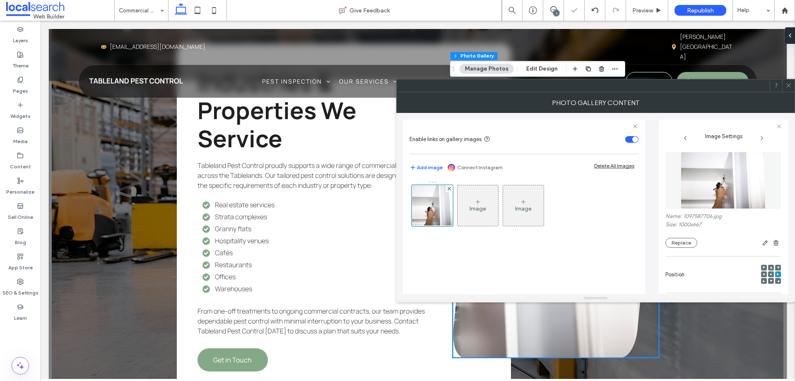
click at [787, 85] on icon at bounding box center [789, 85] width 6 height 6
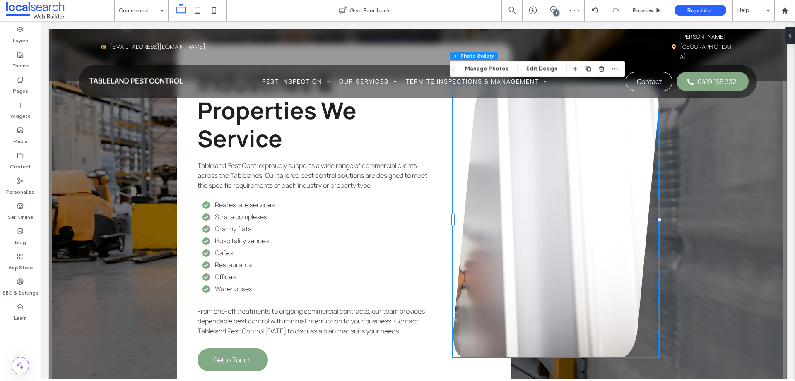
click at [608, 222] on link at bounding box center [556, 219] width 206 height 275
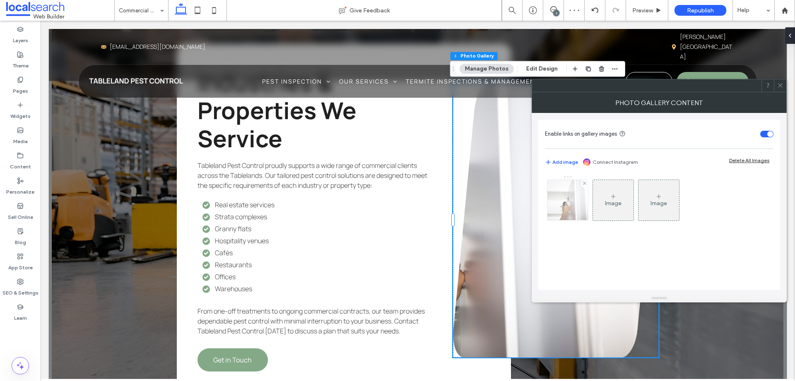
click at [549, 204] on img at bounding box center [568, 200] width 61 height 41
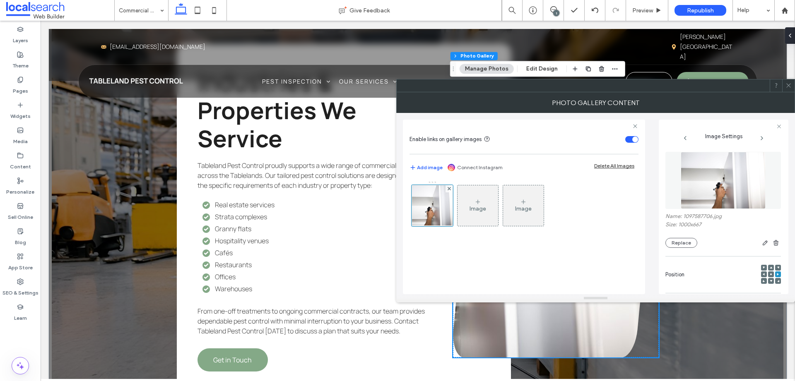
click at [768, 275] on div at bounding box center [771, 275] width 6 height 6
click at [770, 274] on use at bounding box center [771, 275] width 2 height 2
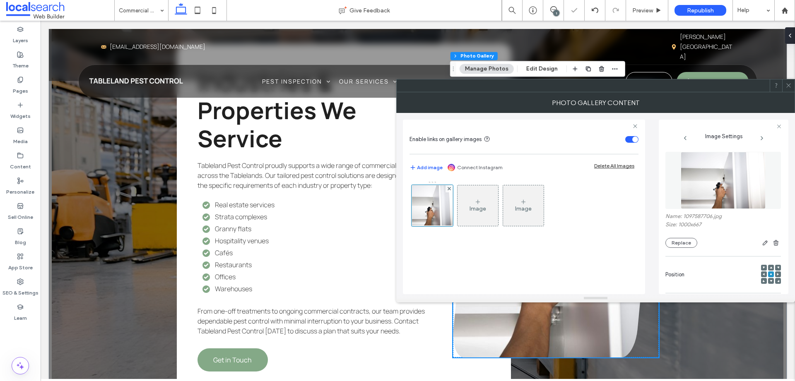
click at [790, 87] on use at bounding box center [789, 86] width 4 height 4
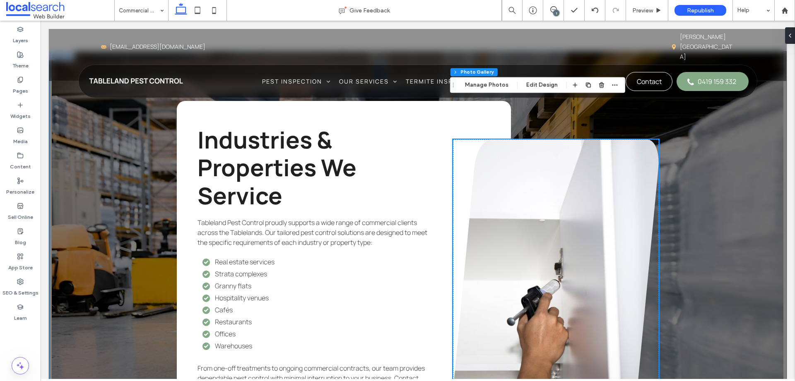
scroll to position [1184, 0]
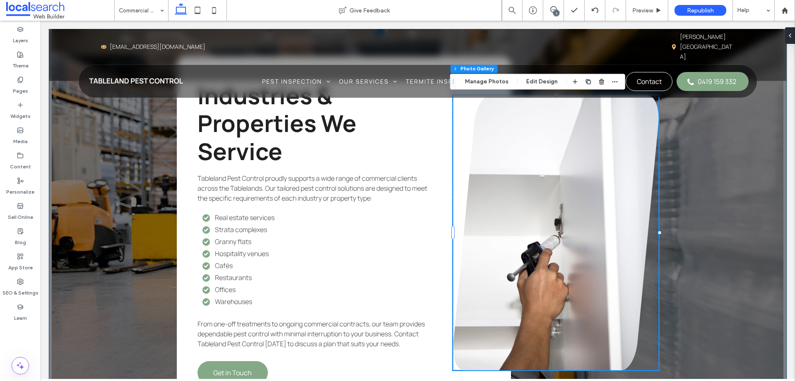
click at [706, 282] on div "Industries & Properties We Service Tableland Pest Control proudly supports a wi…" at bounding box center [418, 233] width 738 height 452
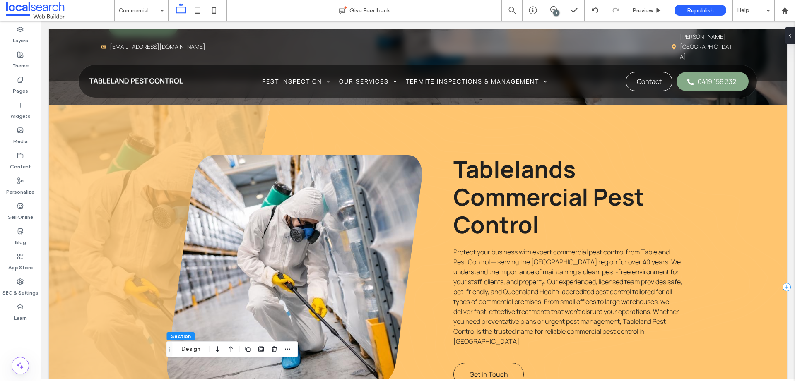
scroll to position [316, 0]
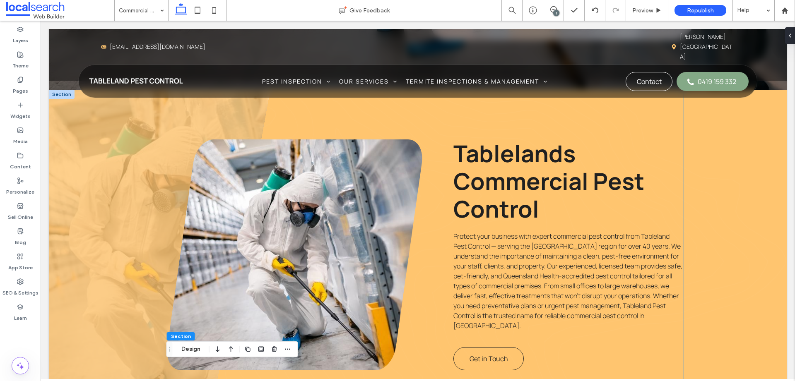
click at [302, 280] on link at bounding box center [295, 255] width 256 height 231
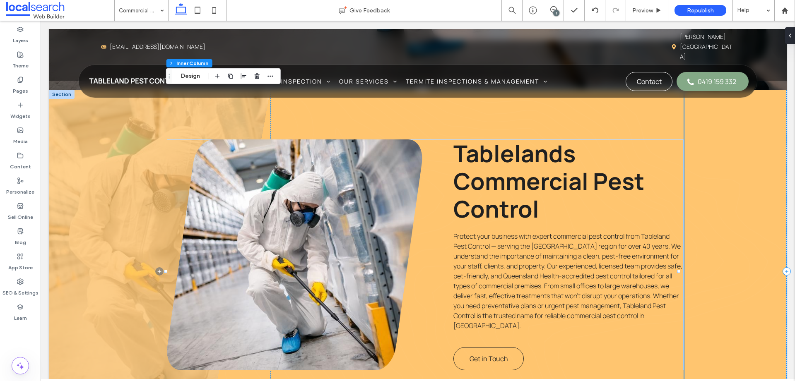
click at [304, 278] on link at bounding box center [295, 255] width 256 height 231
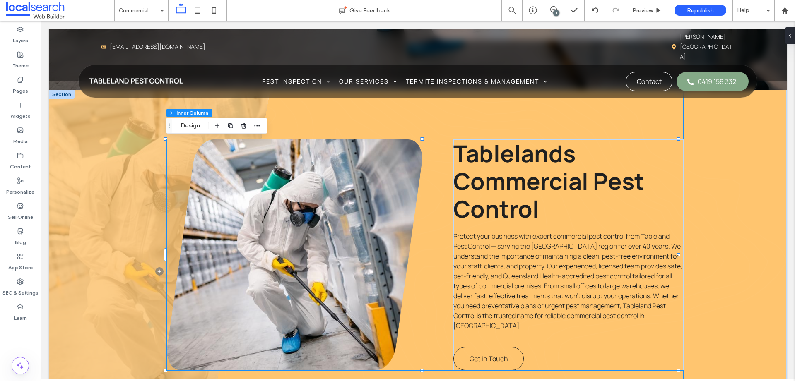
click at [304, 278] on link at bounding box center [295, 255] width 256 height 231
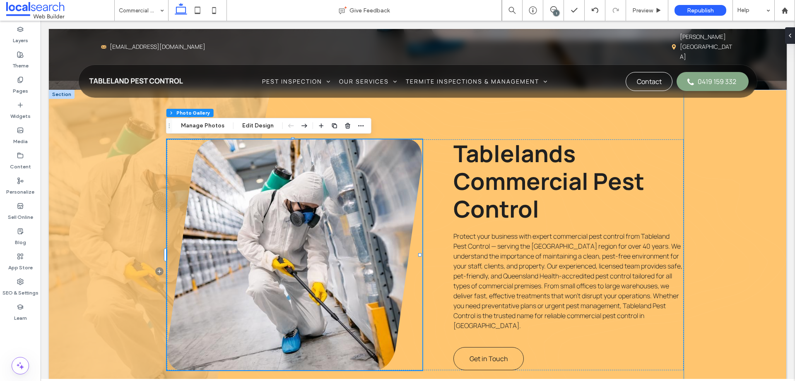
click at [304, 278] on link at bounding box center [295, 255] width 256 height 231
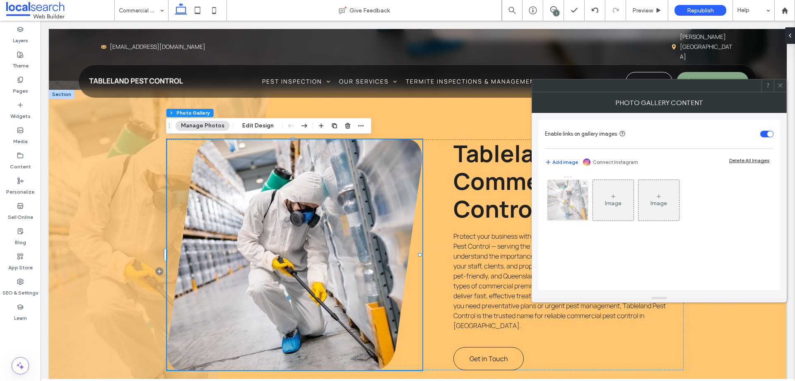
click at [583, 206] on img at bounding box center [567, 200] width 61 height 41
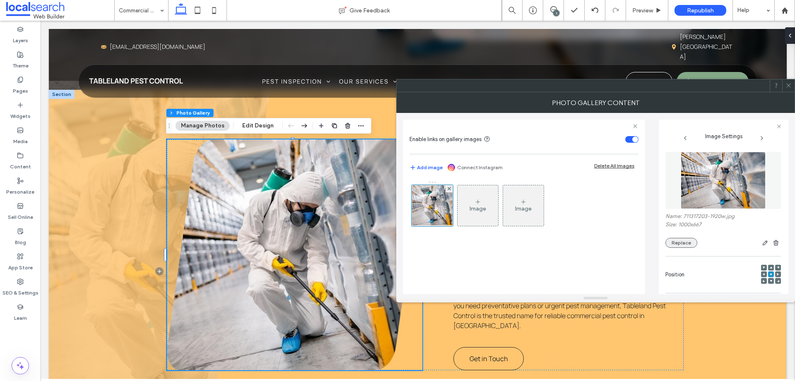
click at [683, 244] on button "Replace" at bounding box center [682, 243] width 32 height 10
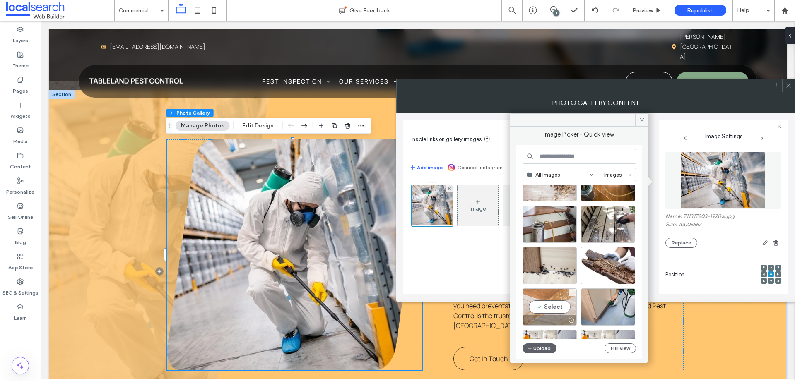
scroll to position [217, 0]
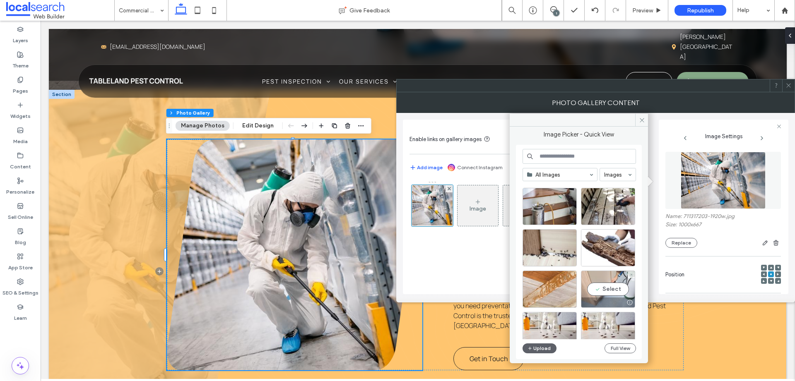
click at [605, 299] on div at bounding box center [608, 303] width 53 height 10
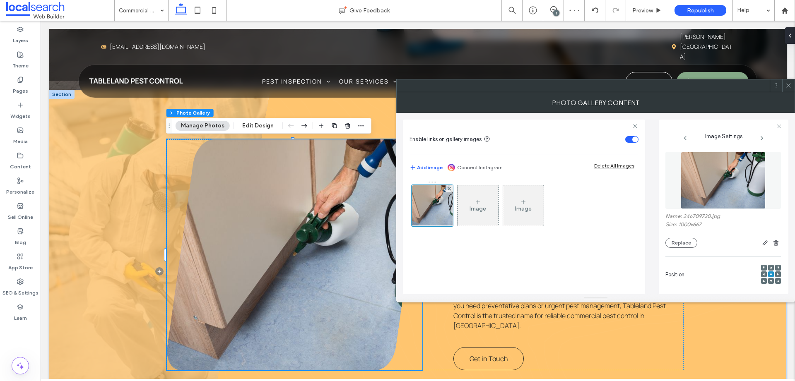
click at [763, 275] on icon at bounding box center [764, 274] width 2 height 2
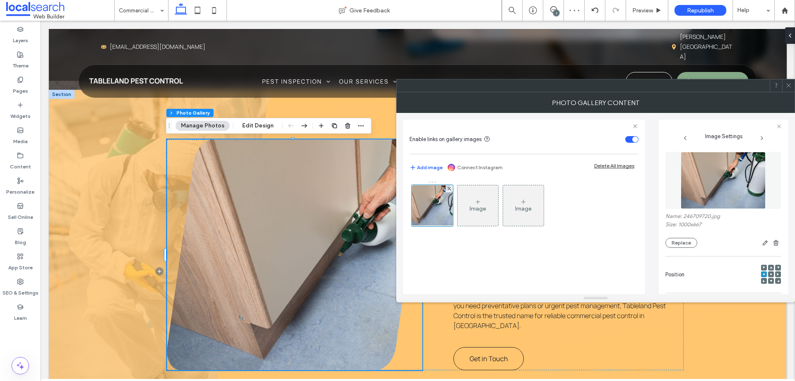
click at [770, 274] on use at bounding box center [771, 275] width 2 height 2
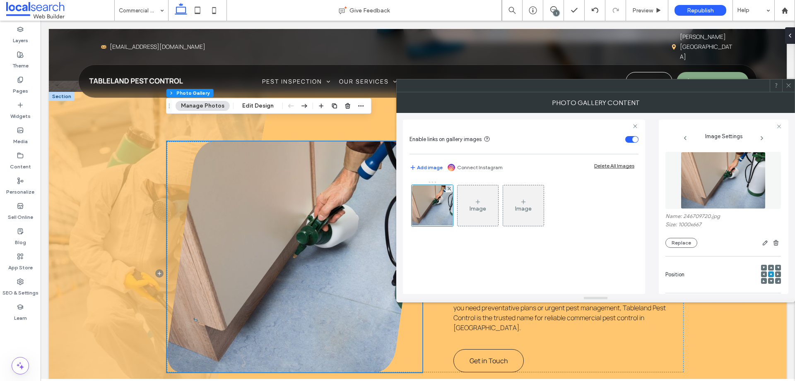
scroll to position [361, 0]
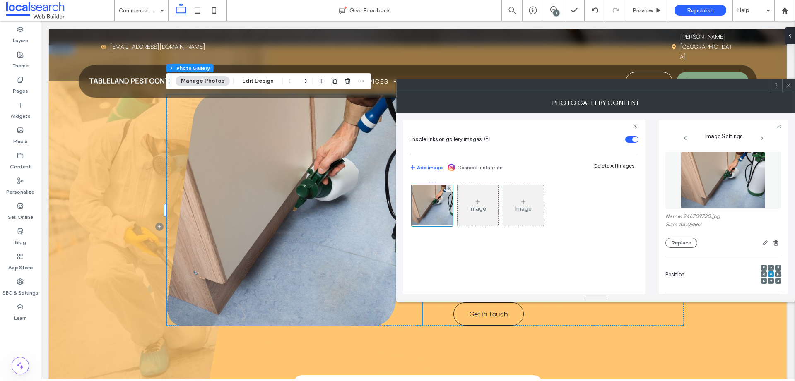
click at [762, 273] on div at bounding box center [764, 275] width 6 height 6
click at [763, 274] on icon at bounding box center [764, 274] width 2 height 2
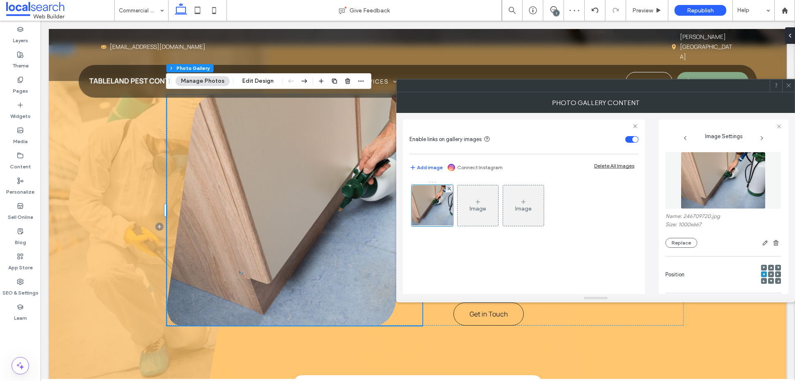
click at [789, 87] on icon at bounding box center [789, 85] width 6 height 6
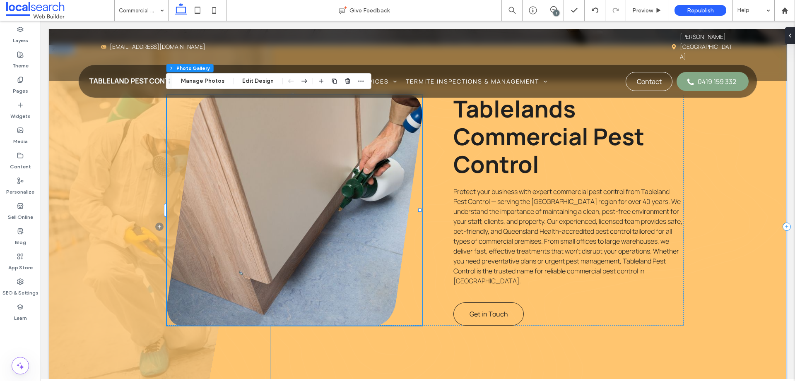
click at [699, 241] on div "Tablelands Commercial Pest Control Protect your business with expert commercial…" at bounding box center [528, 227] width 517 height 364
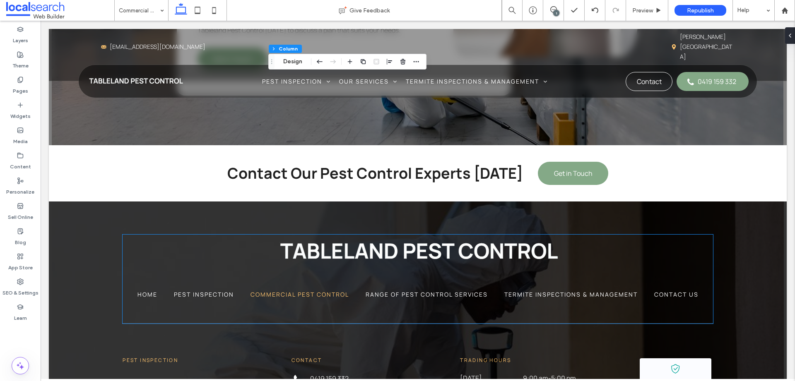
scroll to position [1729, 0]
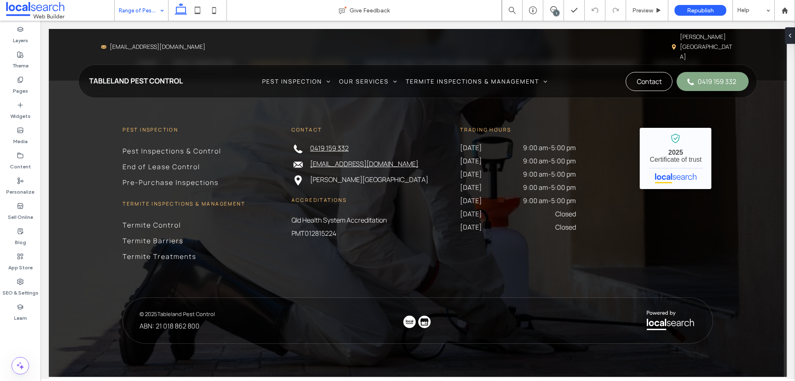
click at [130, 15] on input at bounding box center [139, 10] width 41 height 21
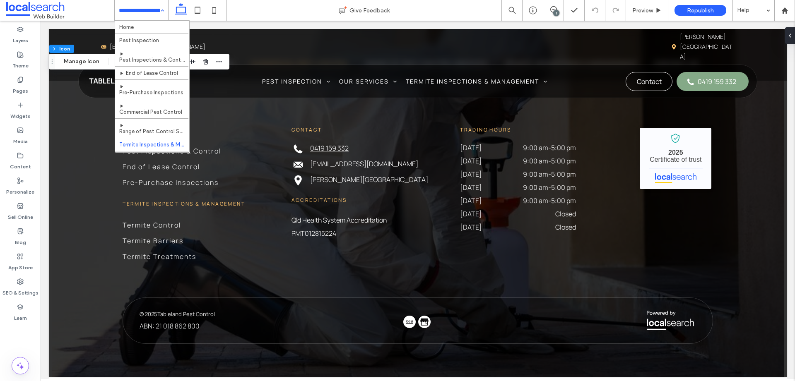
click at [123, 9] on input at bounding box center [139, 10] width 41 height 21
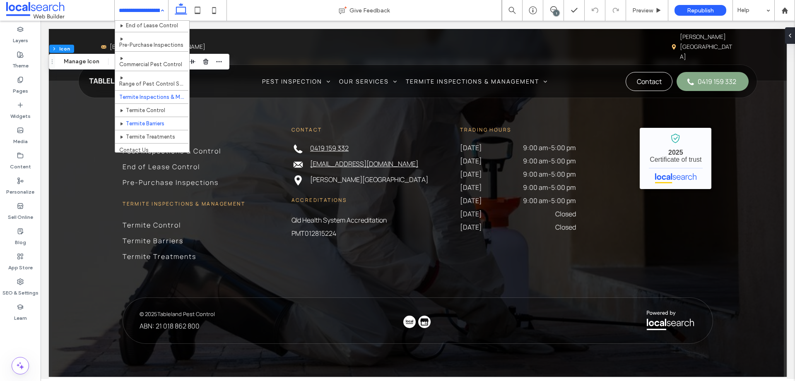
scroll to position [51, 0]
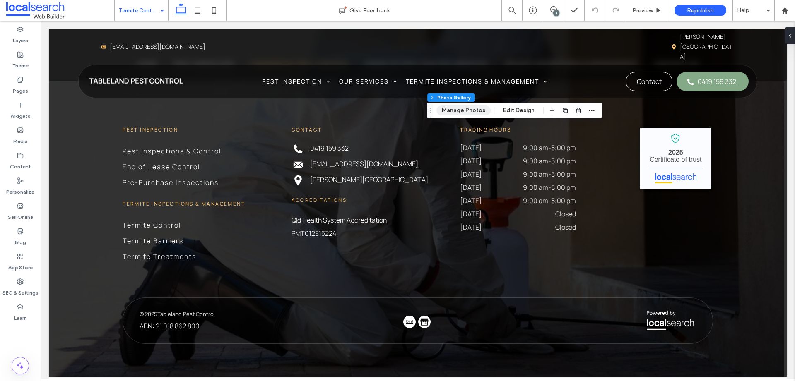
click at [464, 111] on button "Manage Photos" at bounding box center [464, 111] width 54 height 10
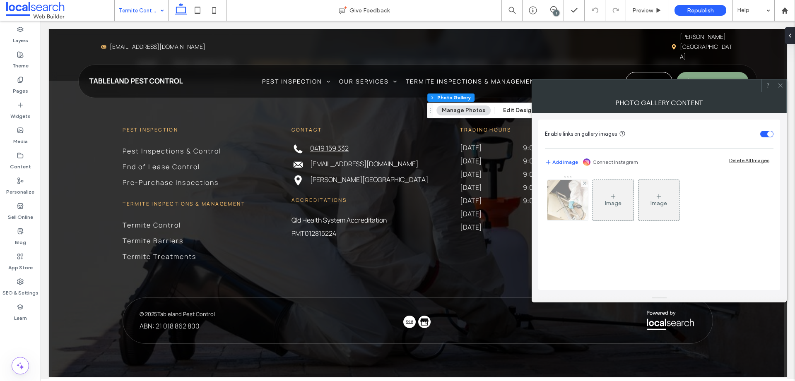
click at [552, 203] on img at bounding box center [568, 200] width 61 height 41
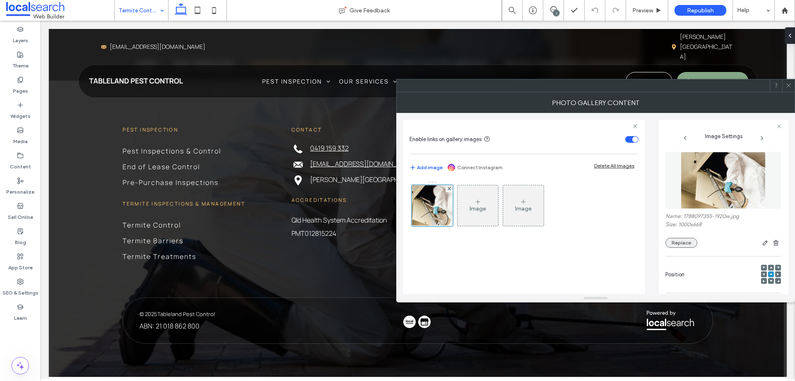
click at [678, 245] on button "Replace" at bounding box center [682, 243] width 32 height 10
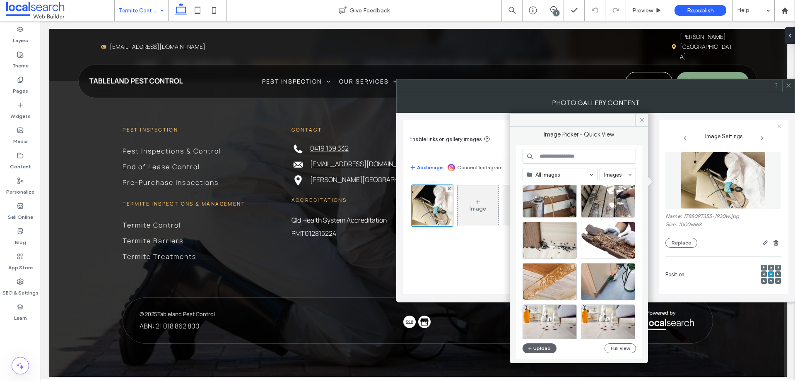
scroll to position [355, 0]
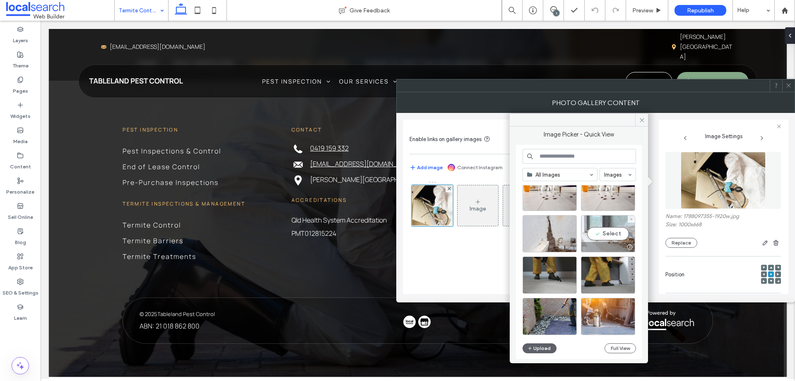
click at [600, 247] on div at bounding box center [608, 247] width 53 height 10
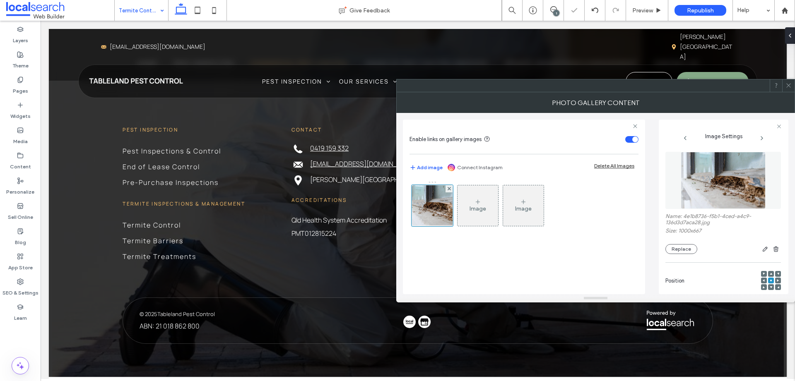
click at [787, 83] on icon at bounding box center [789, 85] width 6 height 6
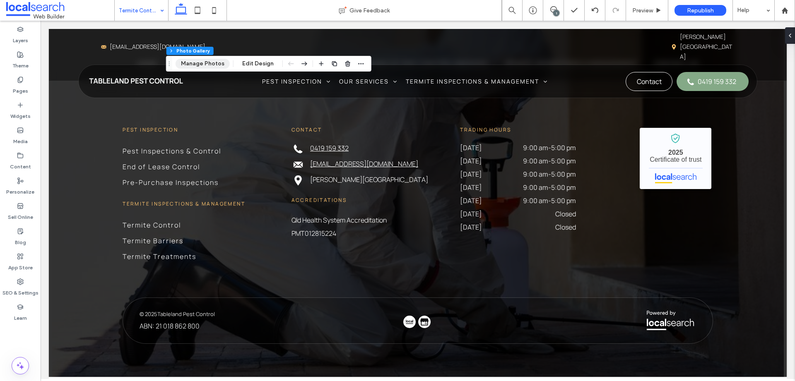
click at [194, 63] on button "Manage Photos" at bounding box center [203, 64] width 54 height 10
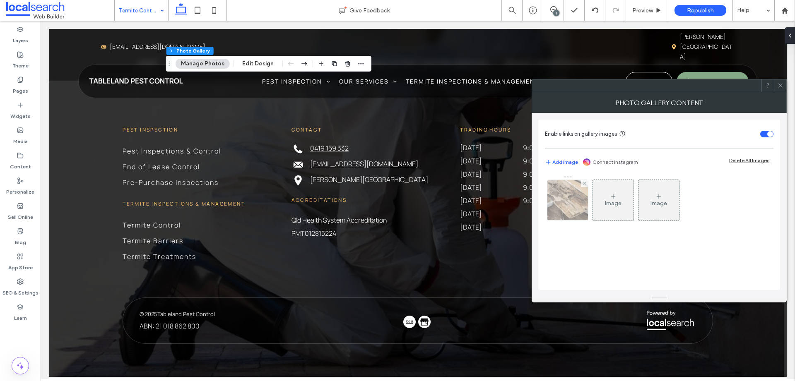
click at [565, 188] on img at bounding box center [567, 200] width 61 height 41
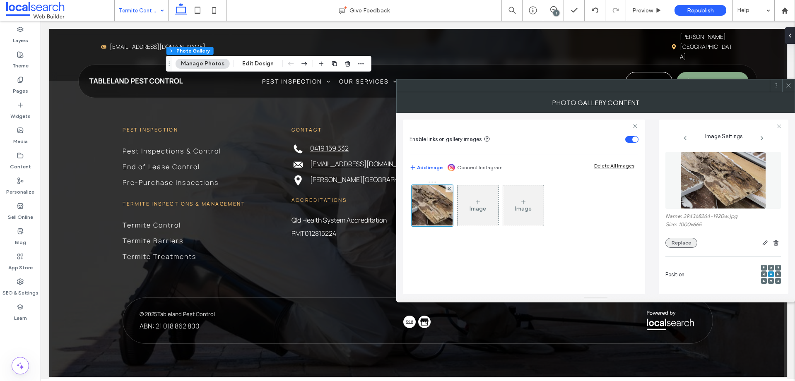
click at [678, 246] on button "Replace" at bounding box center [682, 243] width 32 height 10
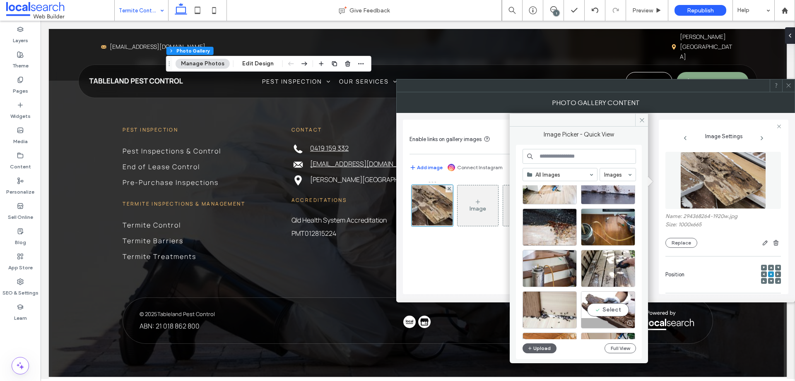
scroll to position [235, 0]
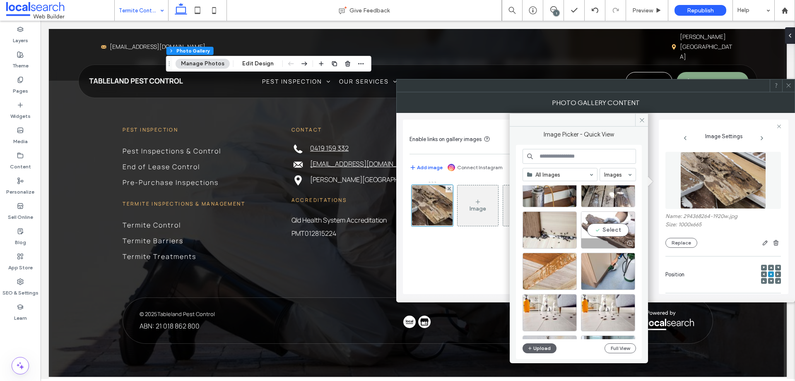
click at [608, 234] on div "Select" at bounding box center [608, 230] width 54 height 37
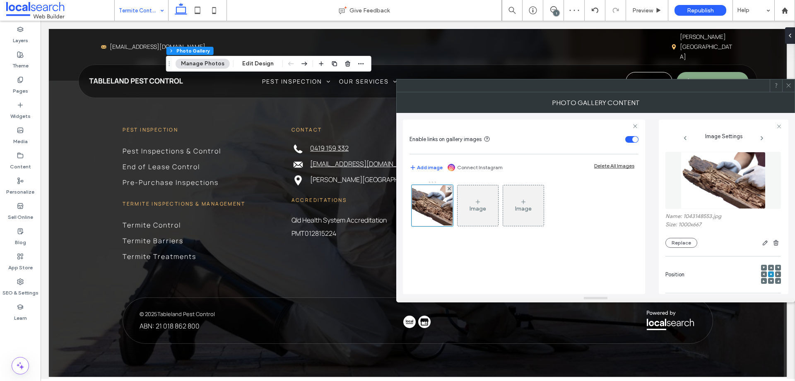
click at [787, 86] on use at bounding box center [789, 86] width 4 height 4
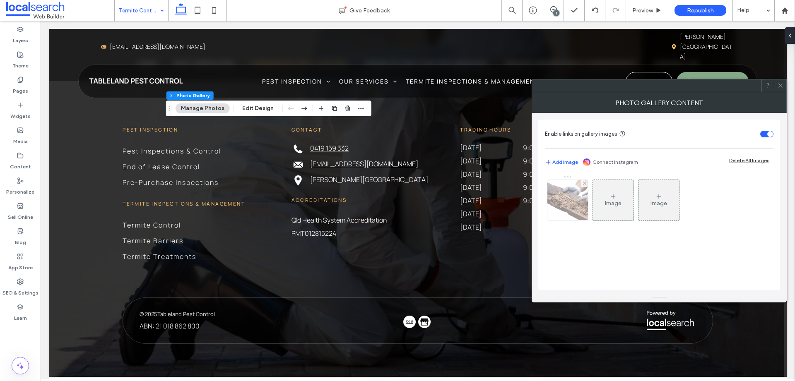
click at [564, 202] on img at bounding box center [568, 200] width 61 height 41
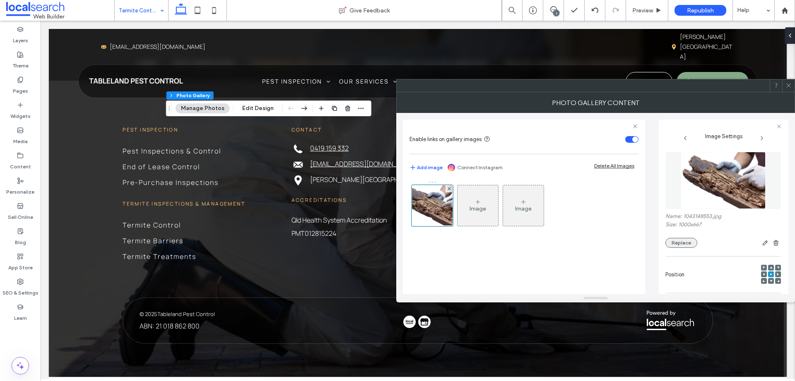
click at [682, 239] on button "Replace" at bounding box center [682, 243] width 32 height 10
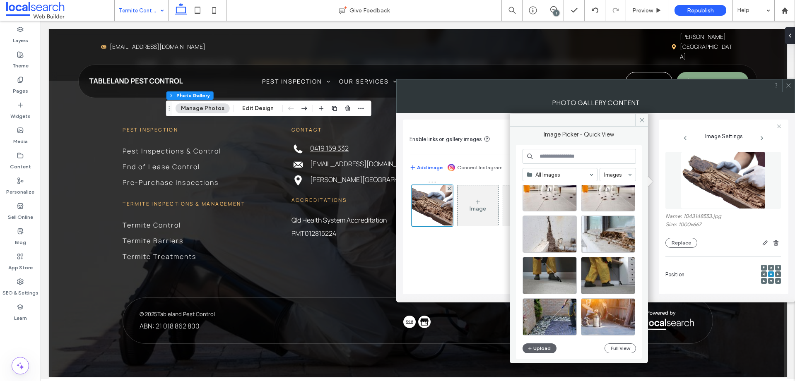
scroll to position [355, 0]
click at [544, 245] on div at bounding box center [549, 247] width 53 height 10
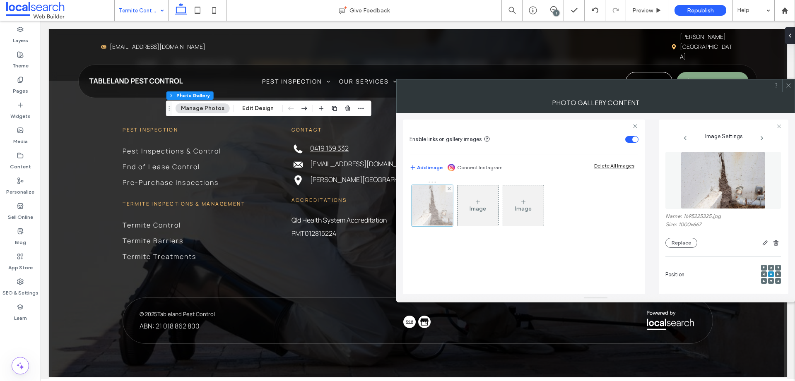
click at [424, 207] on div at bounding box center [432, 205] width 41 height 41
click at [694, 245] on button "Replace" at bounding box center [682, 243] width 32 height 10
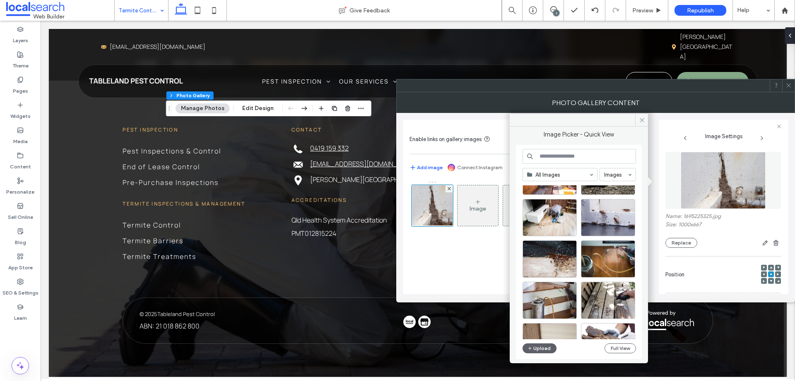
scroll to position [212, 0]
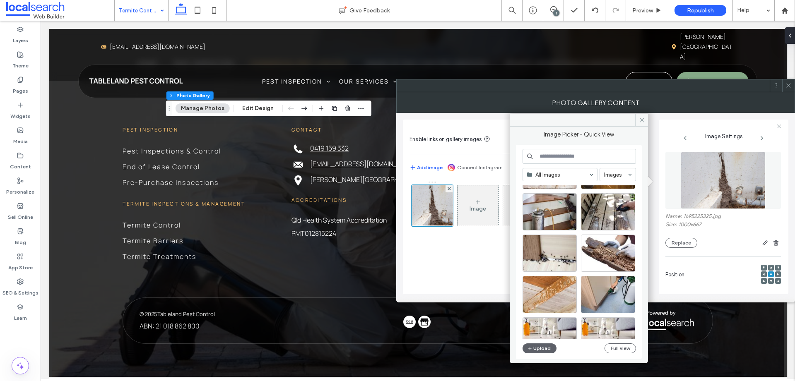
click at [559, 153] on input at bounding box center [579, 156] width 113 height 15
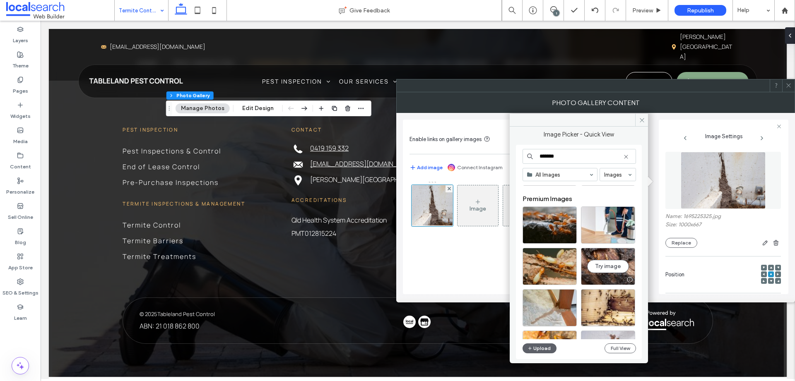
scroll to position [606, 0]
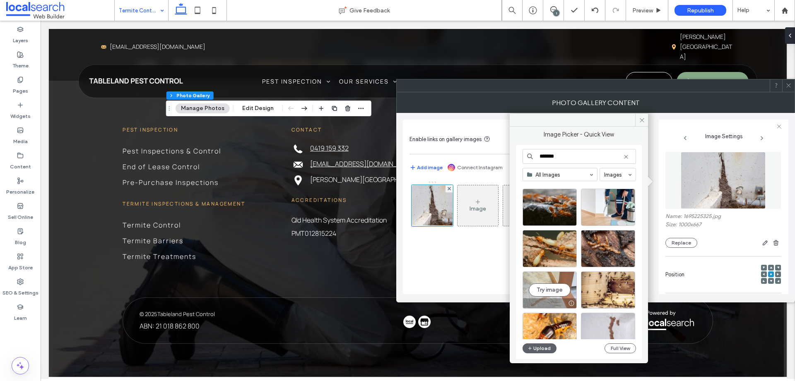
type input "*******"
click at [561, 303] on div at bounding box center [549, 304] width 53 height 10
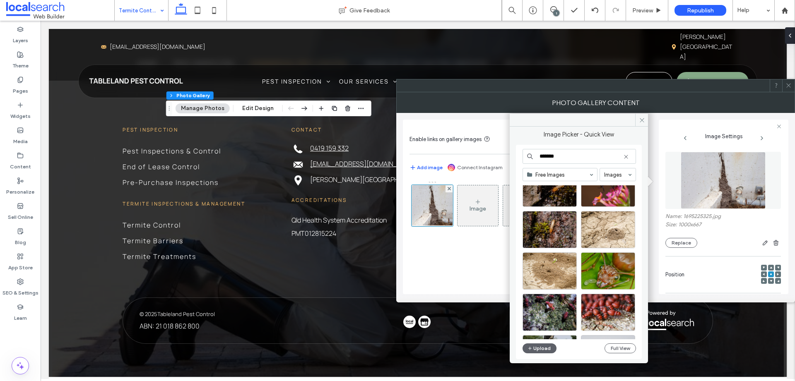
scroll to position [0, 0]
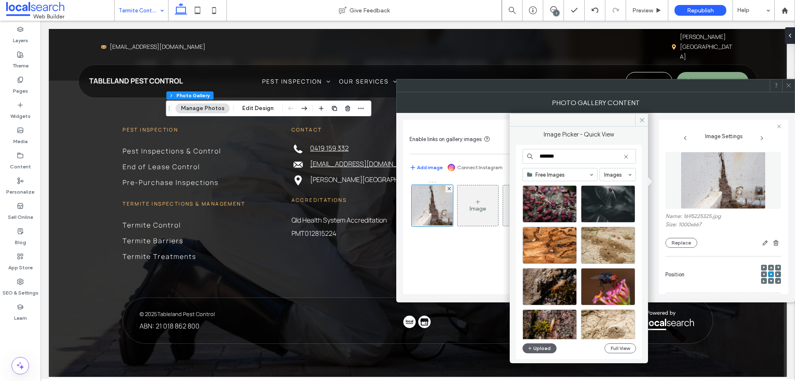
click at [577, 178] on div at bounding box center [560, 175] width 74 height 12
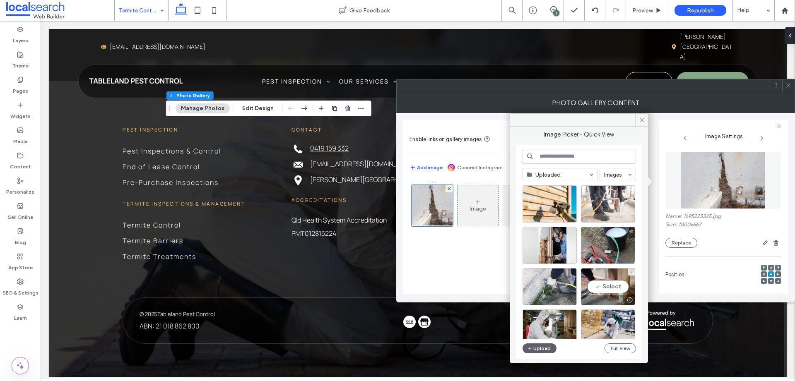
scroll to position [1385, 0]
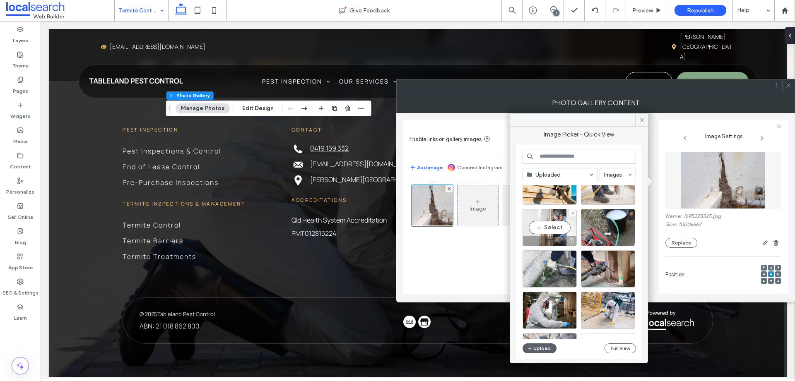
click at [537, 224] on div "Select" at bounding box center [550, 227] width 54 height 37
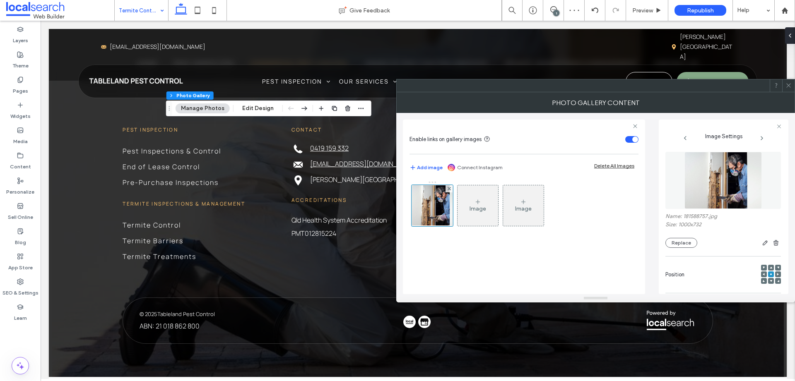
click at [761, 274] on div at bounding box center [764, 275] width 6 height 6
click at [763, 274] on use at bounding box center [764, 274] width 2 height 2
click at [674, 243] on button "Replace" at bounding box center [682, 243] width 32 height 10
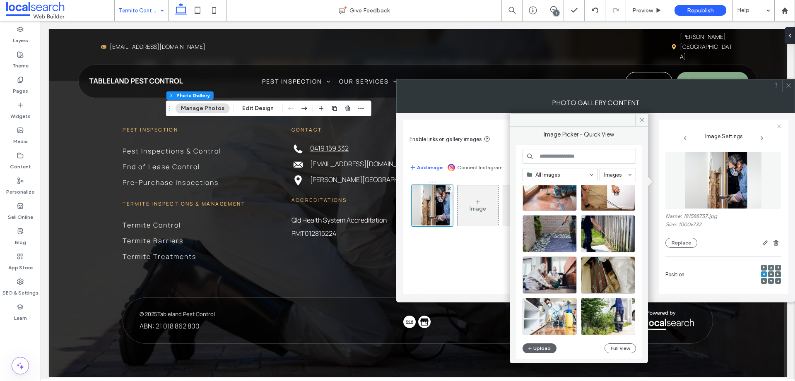
scroll to position [860, 0]
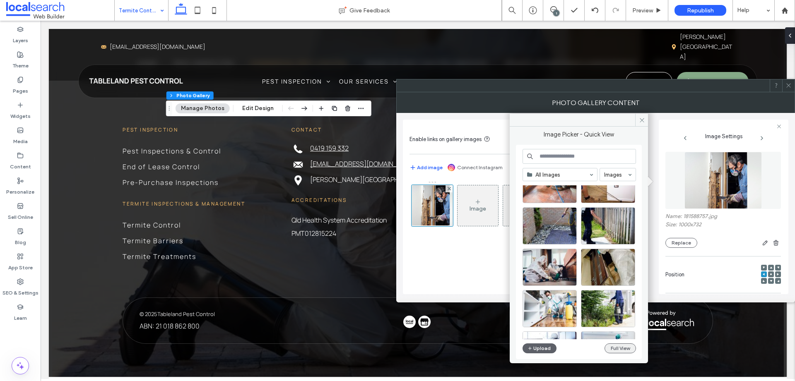
click at [623, 351] on button "Full View" at bounding box center [620, 349] width 31 height 10
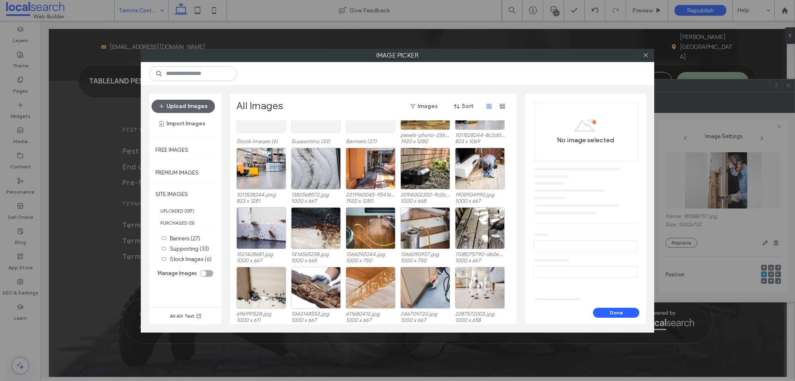
scroll to position [51, 0]
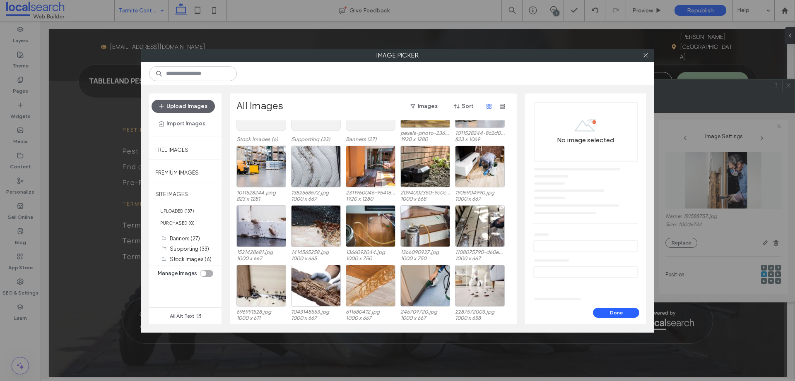
click at [305, 122] on use at bounding box center [316, 109] width 49 height 41
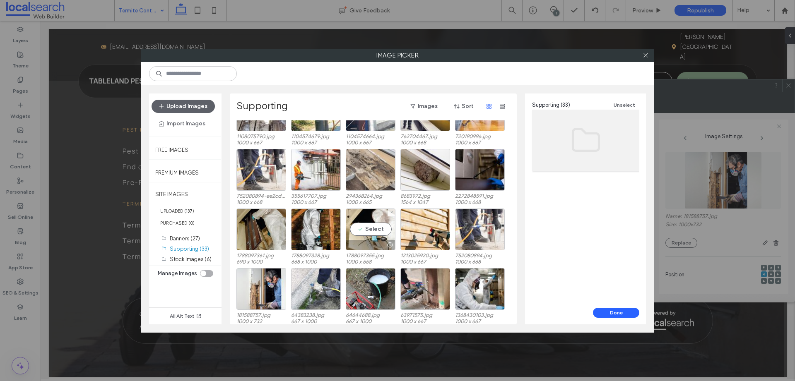
scroll to position [157, 0]
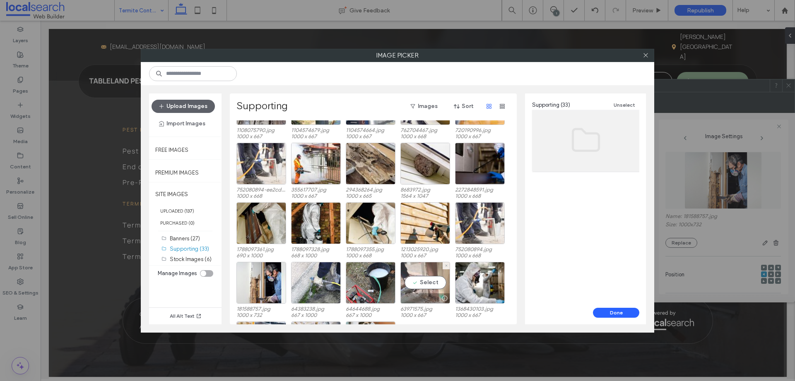
click at [431, 303] on div at bounding box center [425, 299] width 49 height 10
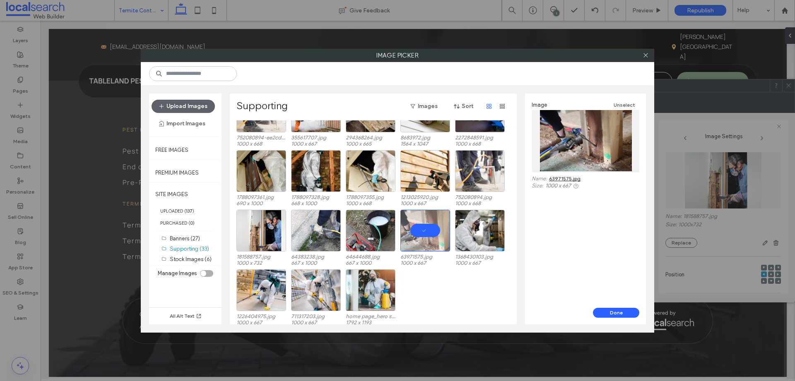
scroll to position [213, 0]
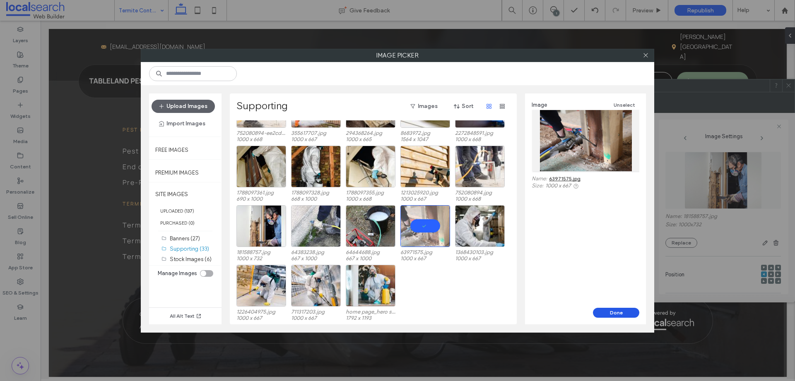
click at [606, 314] on button "Done" at bounding box center [616, 313] width 46 height 10
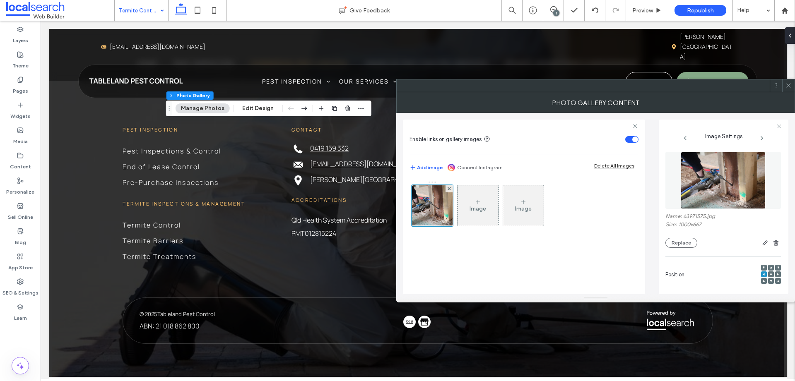
click at [789, 85] on icon at bounding box center [789, 85] width 6 height 6
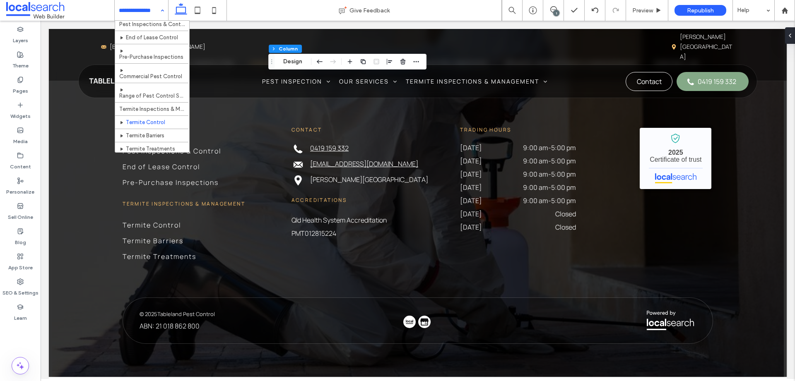
scroll to position [51, 0]
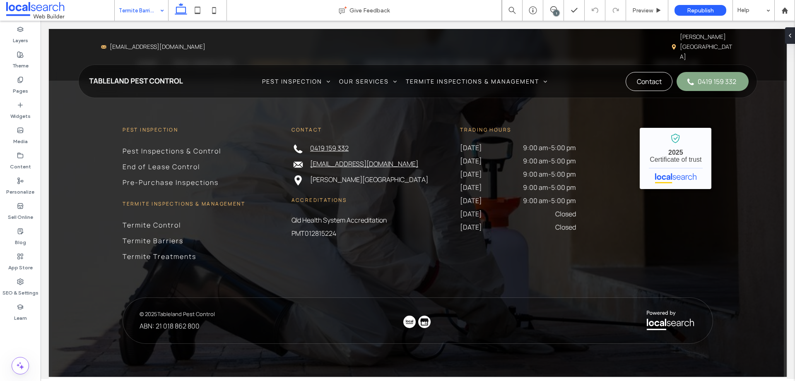
click at [127, 9] on input at bounding box center [139, 10] width 41 height 21
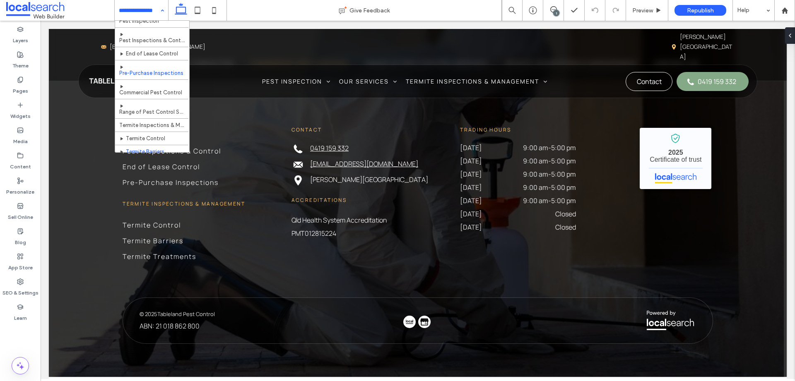
scroll to position [51, 0]
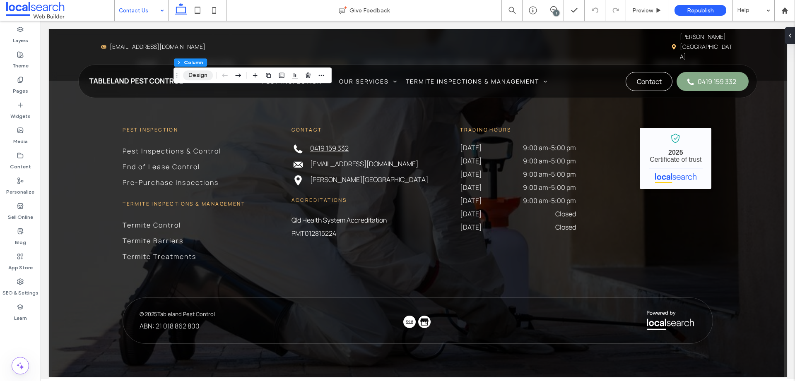
click at [202, 77] on button "Design" at bounding box center [198, 75] width 30 height 10
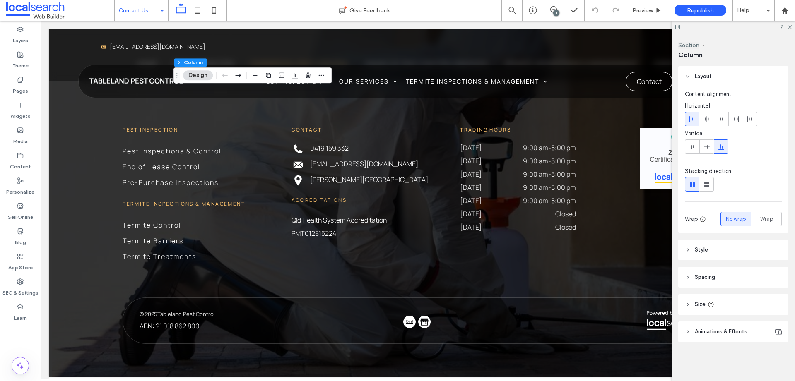
drag, startPoint x: 705, startPoint y: 243, endPoint x: 717, endPoint y: 246, distance: 12.5
click at [706, 243] on header "Style" at bounding box center [733, 250] width 110 height 21
click at [734, 274] on span "Image" at bounding box center [733, 273] width 15 height 7
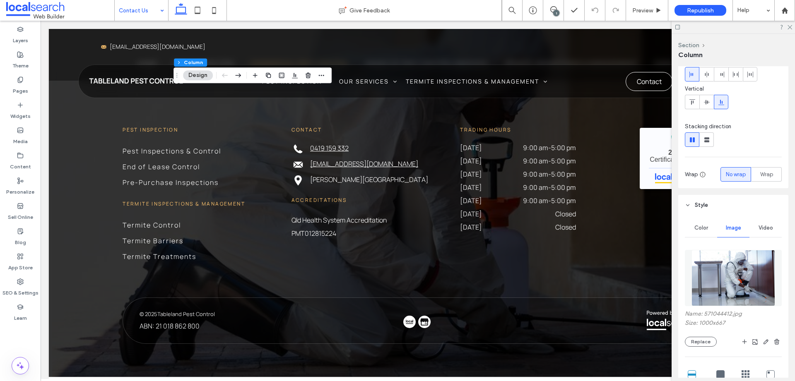
scroll to position [88, 0]
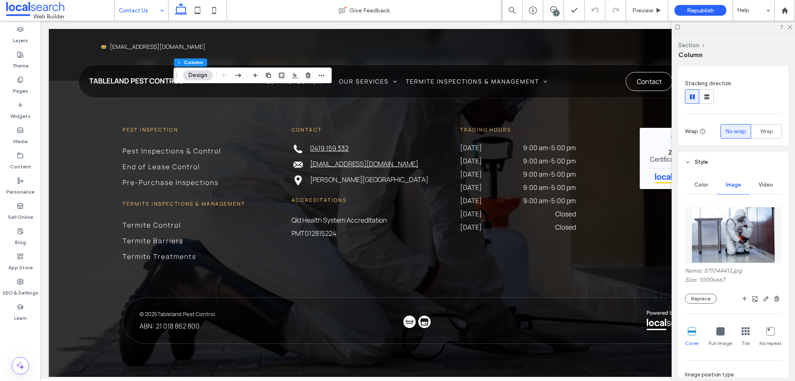
click at [734, 234] on img at bounding box center [734, 235] width 84 height 56
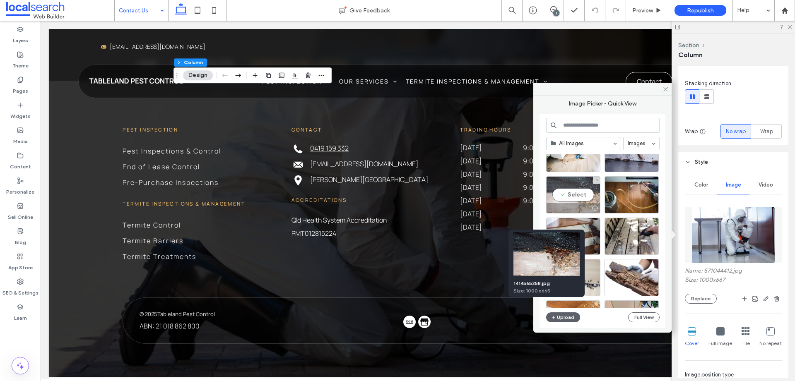
scroll to position [158, 0]
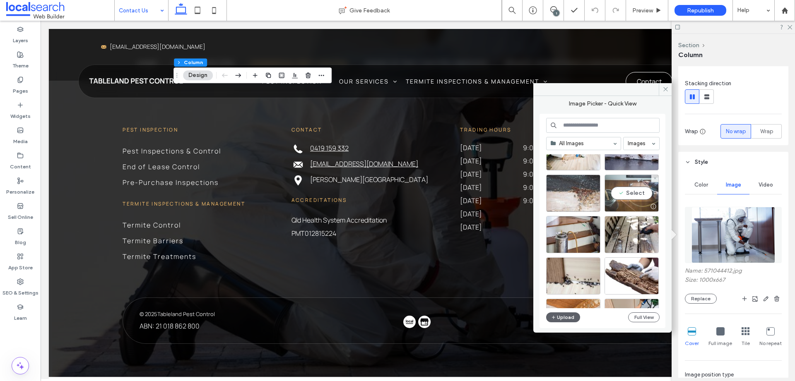
click at [634, 205] on div at bounding box center [631, 207] width 53 height 10
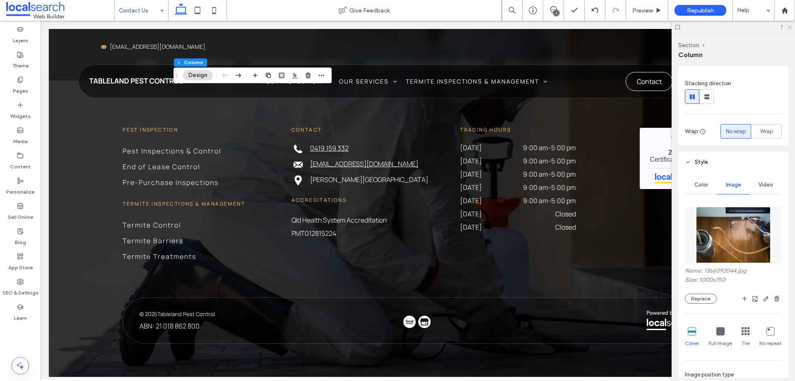
click at [790, 27] on icon at bounding box center [789, 26] width 5 height 5
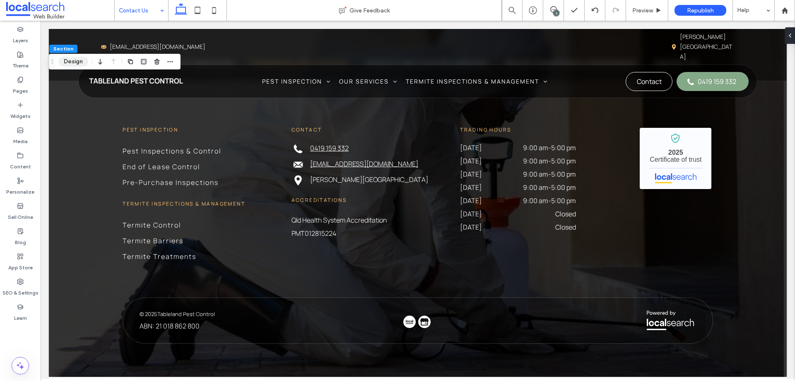
click at [74, 60] on button "Design" at bounding box center [73, 62] width 30 height 10
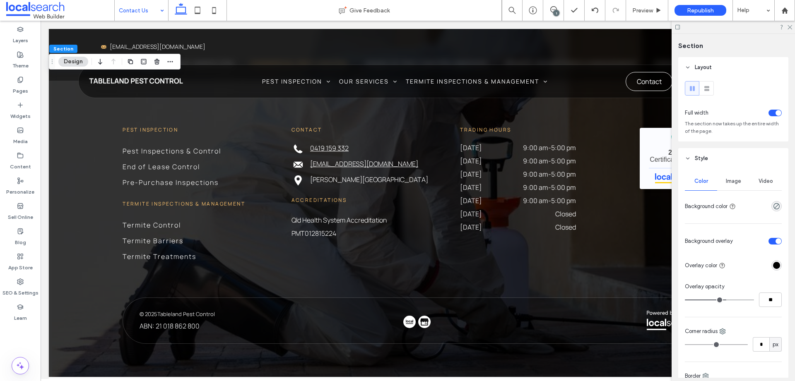
click at [737, 179] on span "Image" at bounding box center [733, 181] width 15 height 7
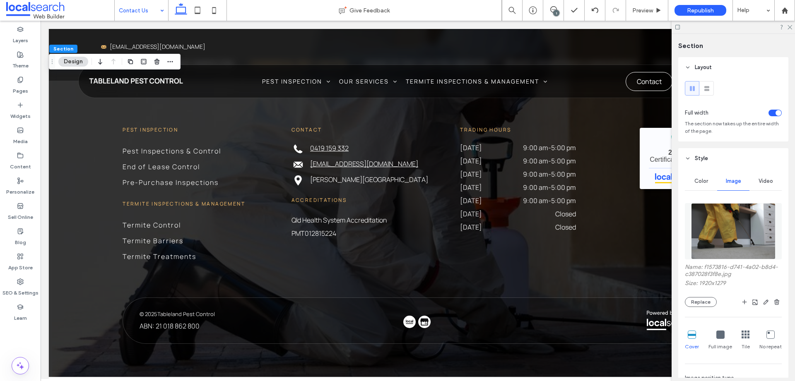
click at [734, 230] on img at bounding box center [733, 231] width 84 height 56
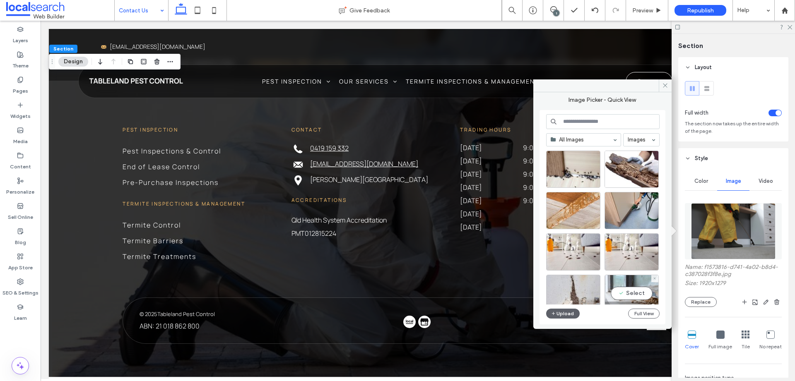
scroll to position [269, 0]
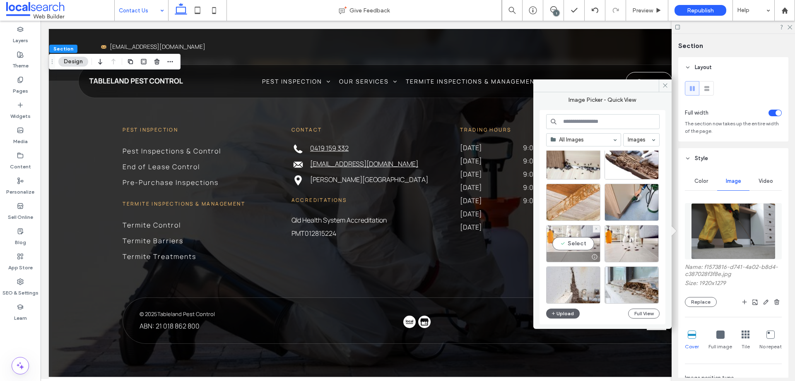
click at [577, 255] on div at bounding box center [573, 257] width 53 height 10
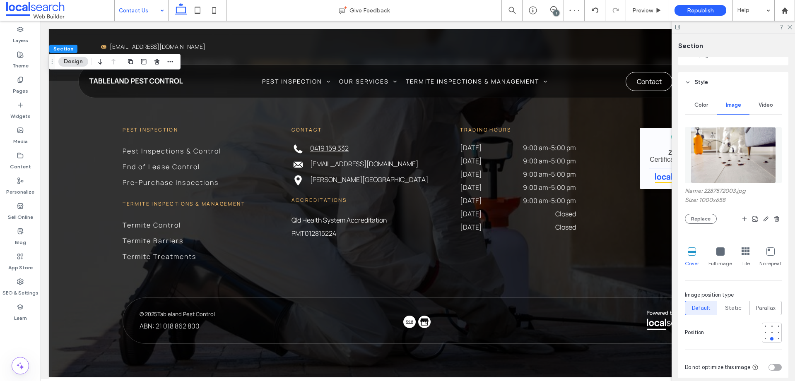
scroll to position [77, 0]
click at [770, 329] on div at bounding box center [772, 331] width 6 height 6
click at [789, 27] on use at bounding box center [790, 27] width 5 height 5
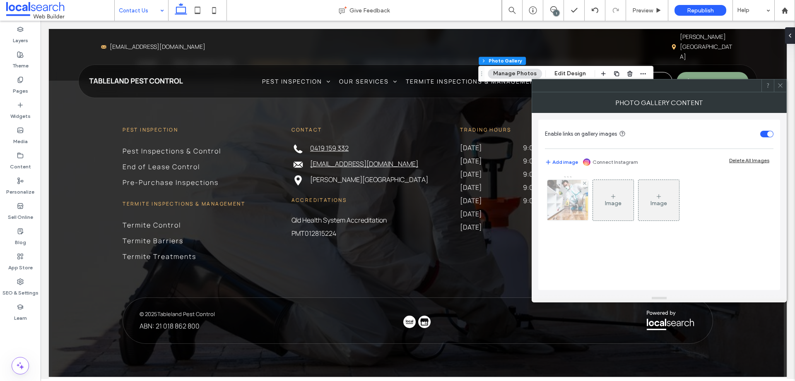
click at [572, 207] on img at bounding box center [567, 200] width 61 height 41
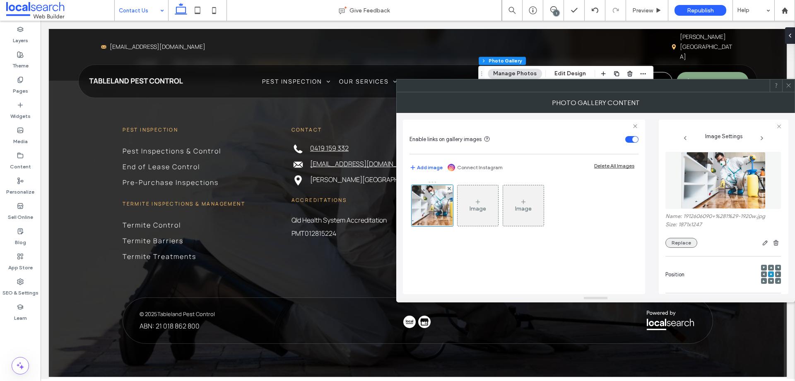
click at [686, 241] on button "Replace" at bounding box center [682, 243] width 32 height 10
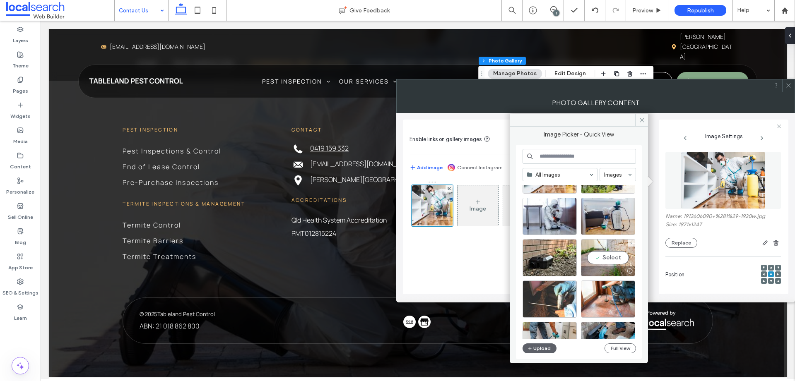
scroll to position [1040, 0]
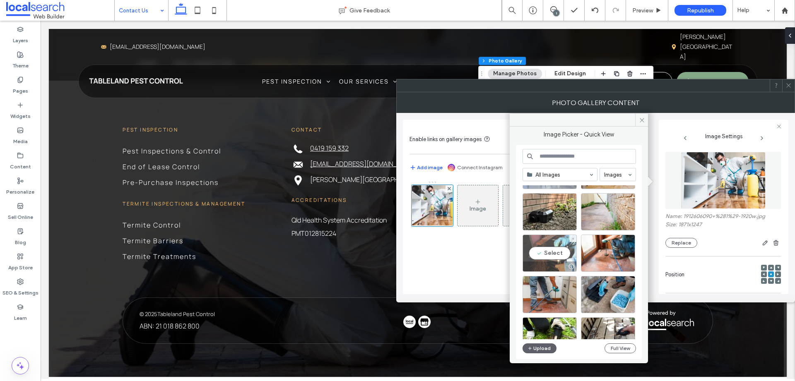
click at [548, 267] on div at bounding box center [549, 267] width 53 height 10
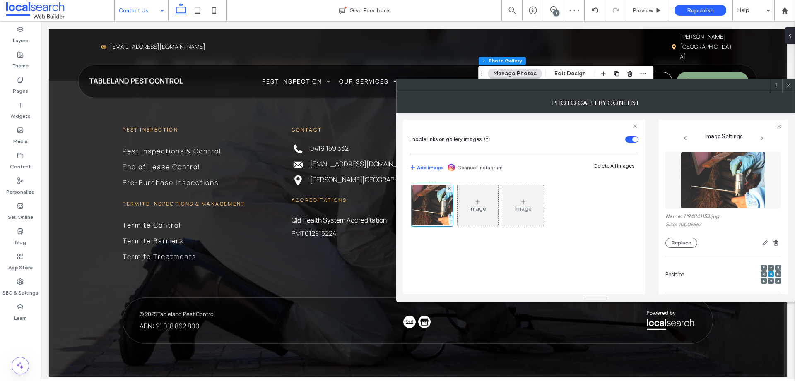
click at [788, 85] on icon at bounding box center [789, 85] width 6 height 6
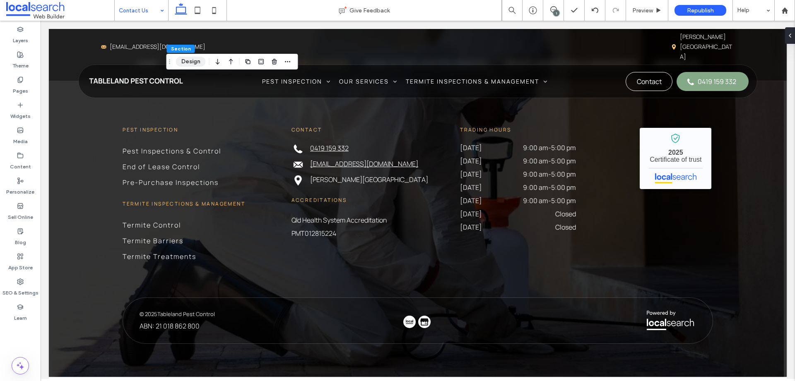
click at [182, 63] on button "Design" at bounding box center [191, 62] width 30 height 10
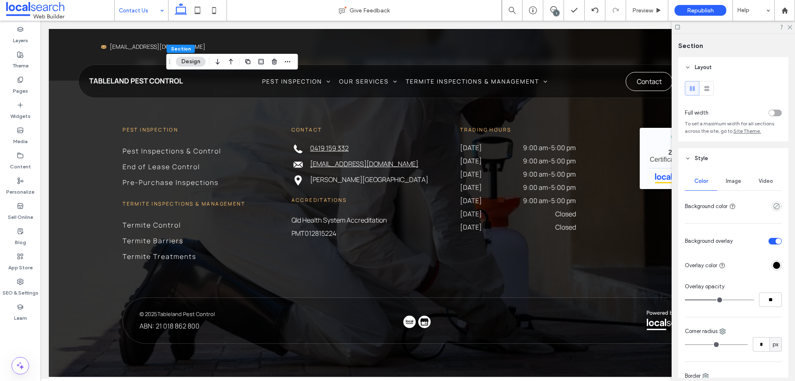
click at [732, 182] on span "Image" at bounding box center [733, 181] width 15 height 7
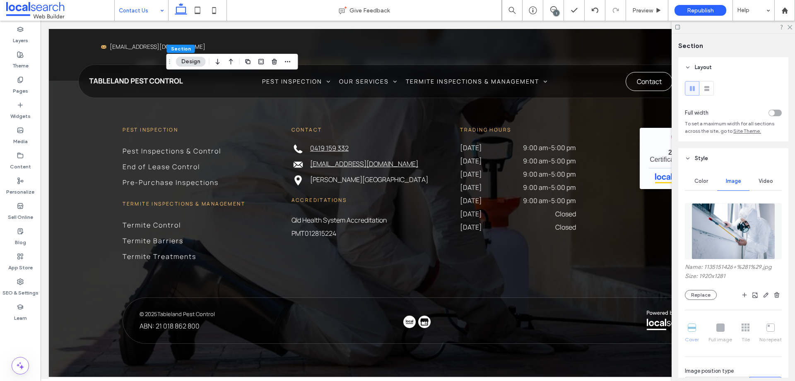
click at [732, 232] on img at bounding box center [734, 231] width 84 height 56
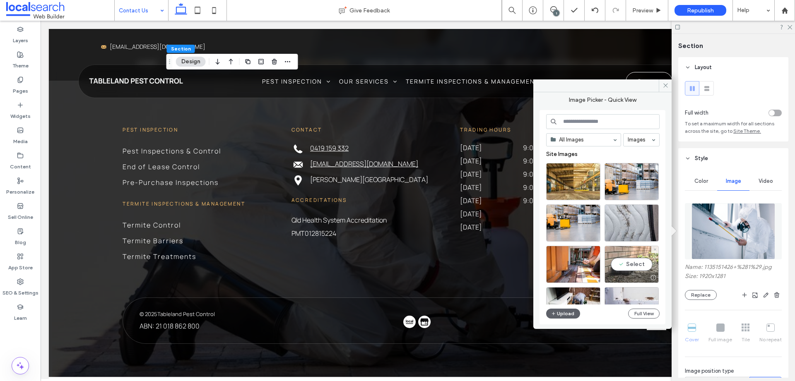
click at [638, 280] on div at bounding box center [631, 278] width 53 height 10
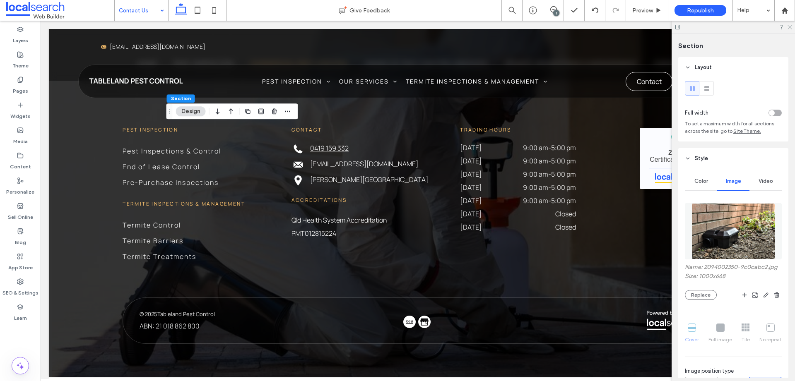
click at [791, 27] on icon at bounding box center [789, 26] width 5 height 5
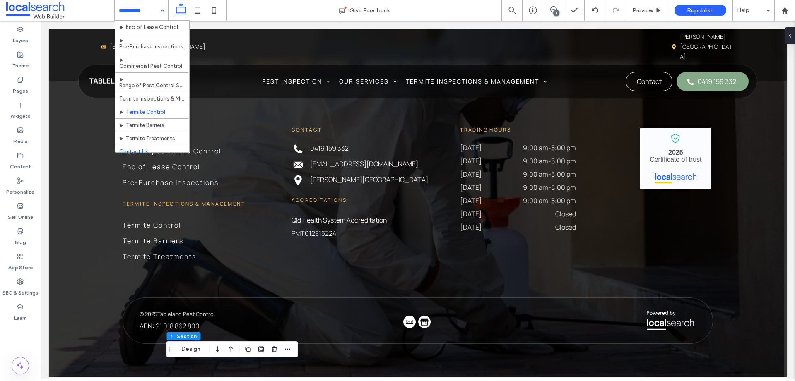
scroll to position [51, 0]
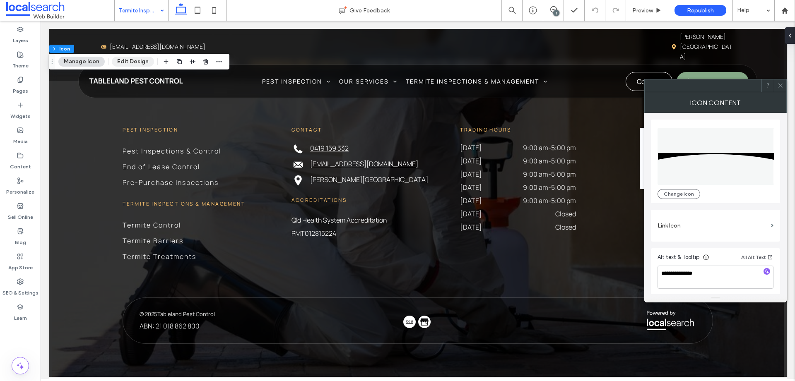
click at [131, 62] on button "Edit Design" at bounding box center [133, 62] width 42 height 10
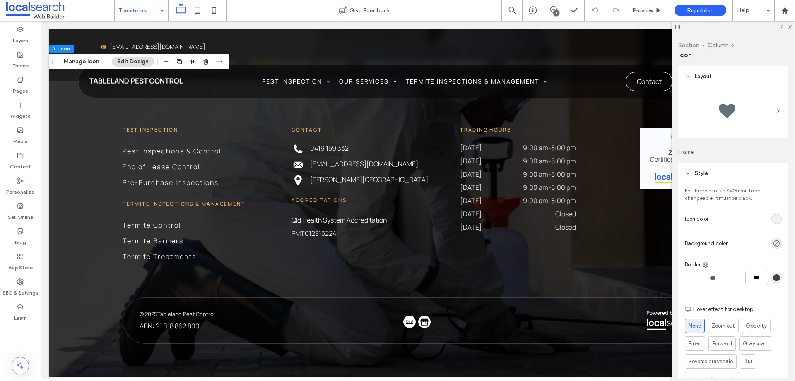
click at [693, 44] on button "Section" at bounding box center [688, 45] width 21 height 7
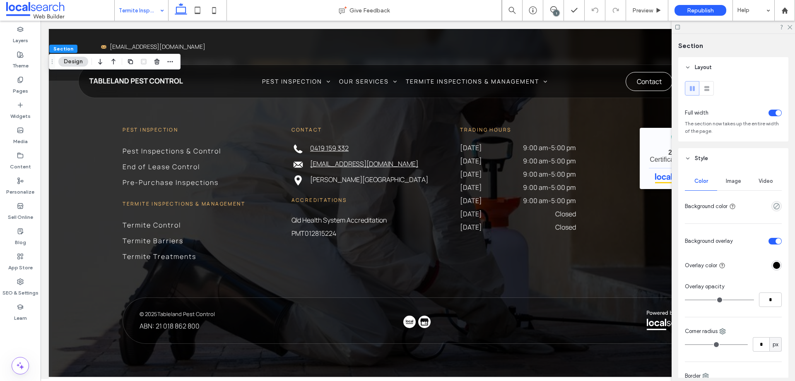
click at [734, 179] on span "Image" at bounding box center [733, 181] width 15 height 7
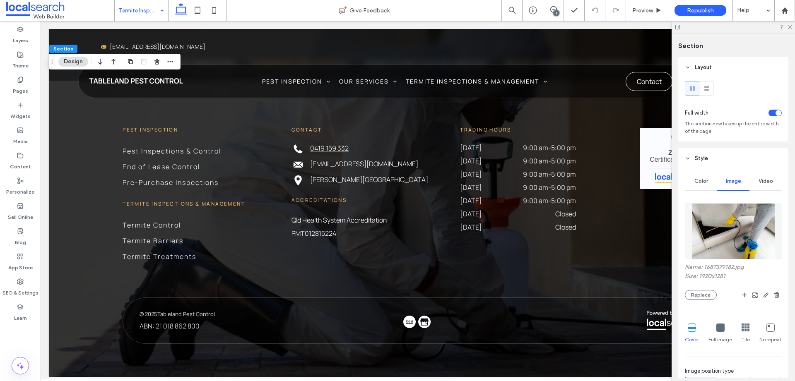
click at [744, 235] on img at bounding box center [734, 231] width 84 height 56
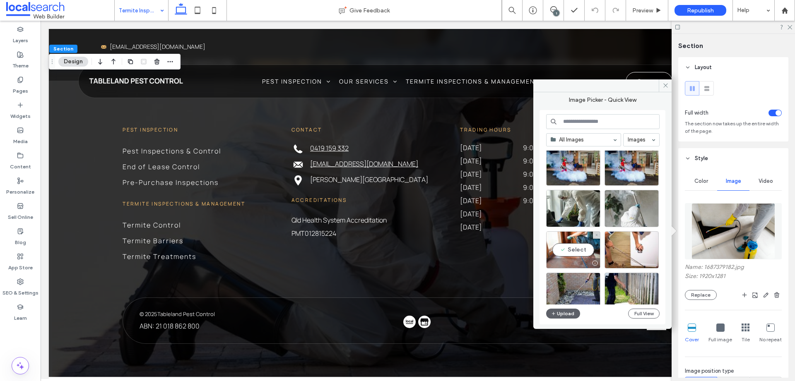
scroll to position [761, 0]
click at [634, 262] on div at bounding box center [631, 263] width 53 height 10
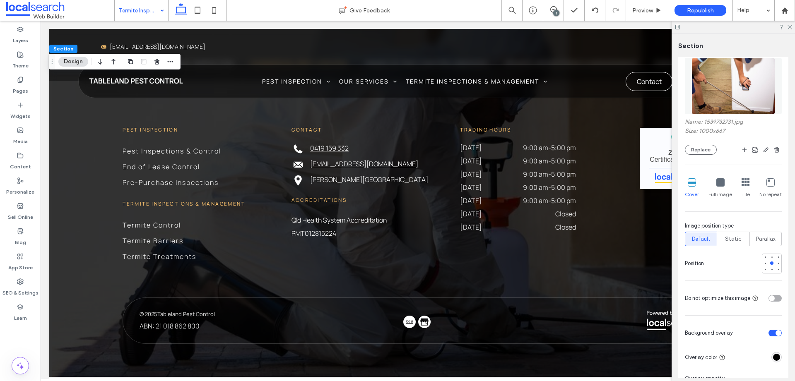
scroll to position [187, 0]
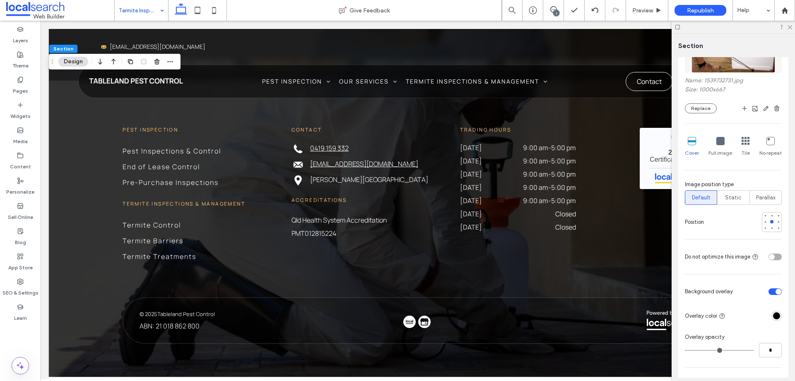
type input "**"
click at [699, 351] on input "range" at bounding box center [719, 350] width 69 height 1
type input "**"
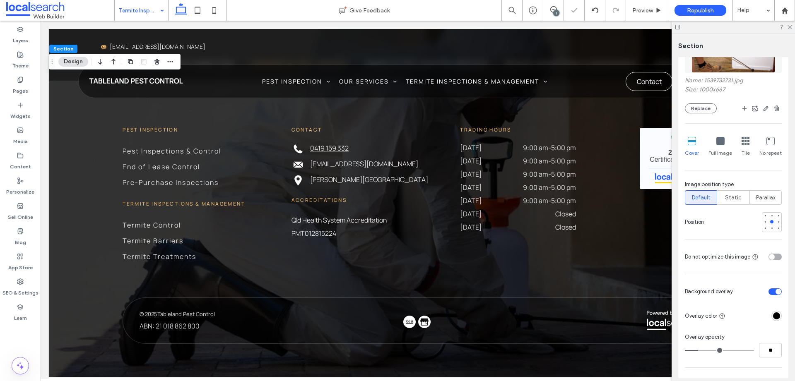
type input "**"
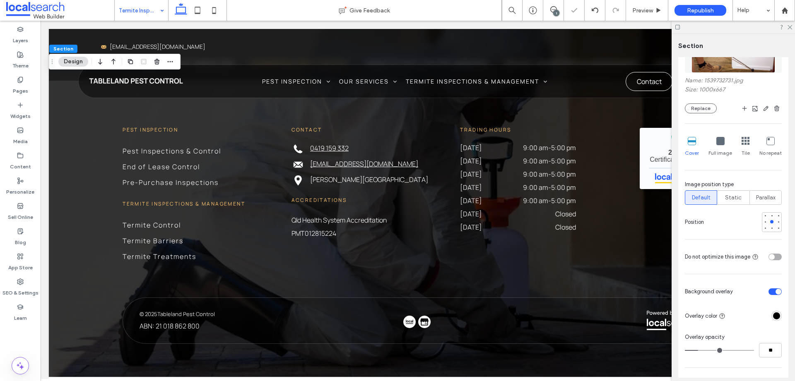
type input "**"
click at [701, 351] on input "range" at bounding box center [719, 350] width 69 height 1
type input "**"
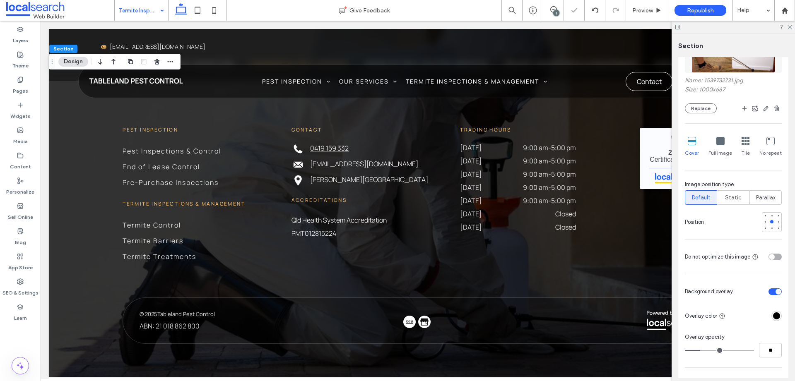
type input "**"
click at [700, 351] on input "range" at bounding box center [719, 350] width 69 height 1
click at [790, 27] on icon at bounding box center [789, 26] width 5 height 5
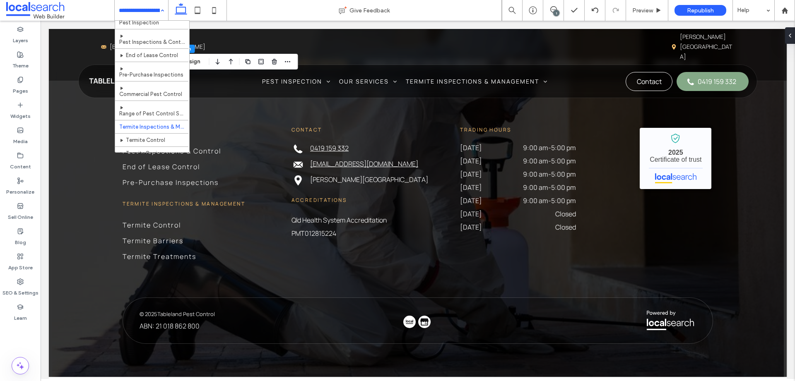
scroll to position [19, 0]
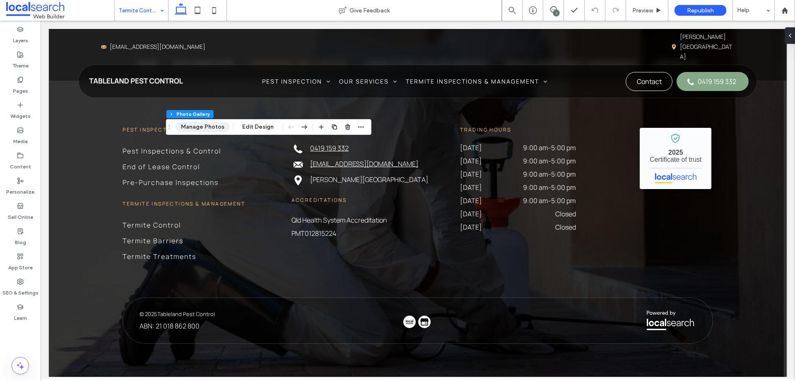
click at [195, 129] on button "Manage Photos" at bounding box center [203, 127] width 54 height 10
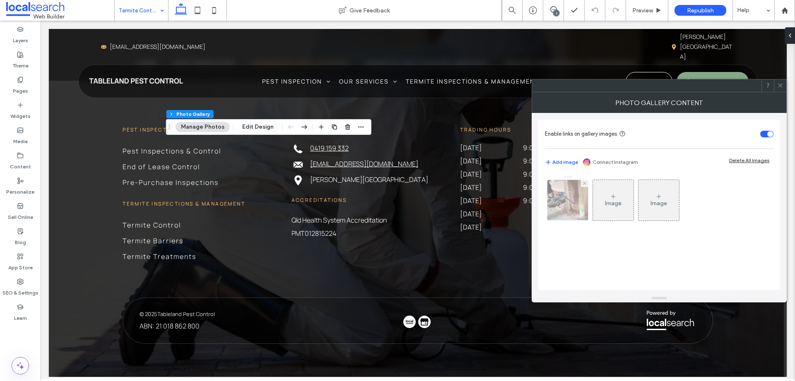
click at [562, 212] on img at bounding box center [567, 200] width 61 height 41
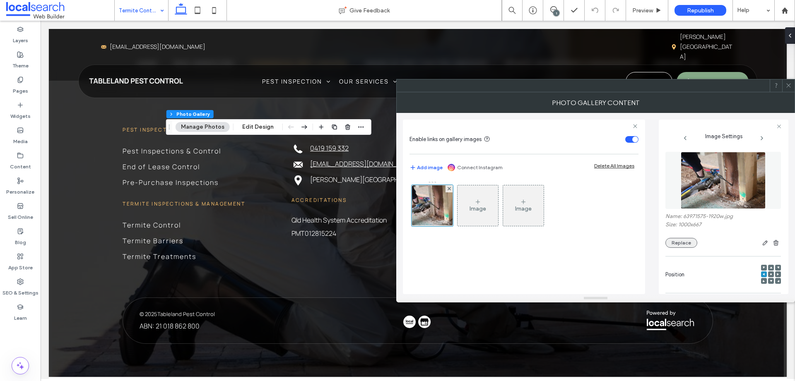
click at [688, 245] on button "Replace" at bounding box center [682, 243] width 32 height 10
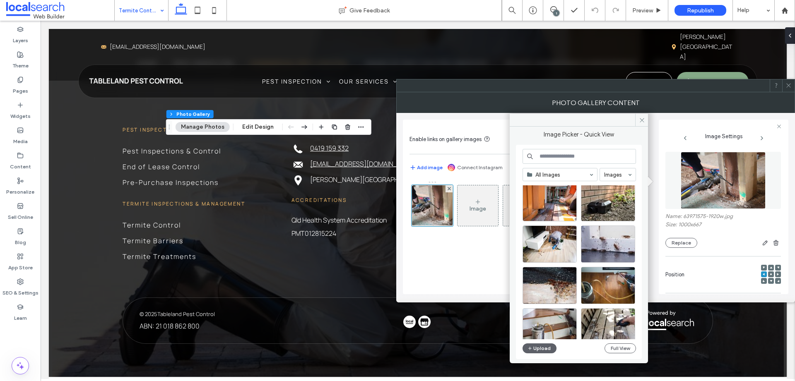
scroll to position [141, 0]
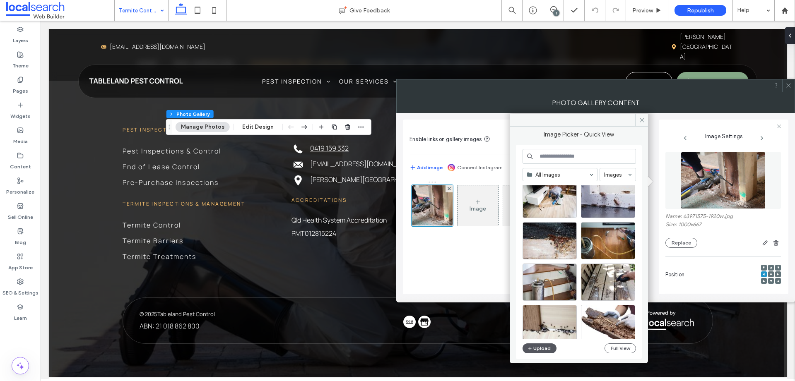
click at [539, 348] on button "Upload" at bounding box center [540, 349] width 34 height 10
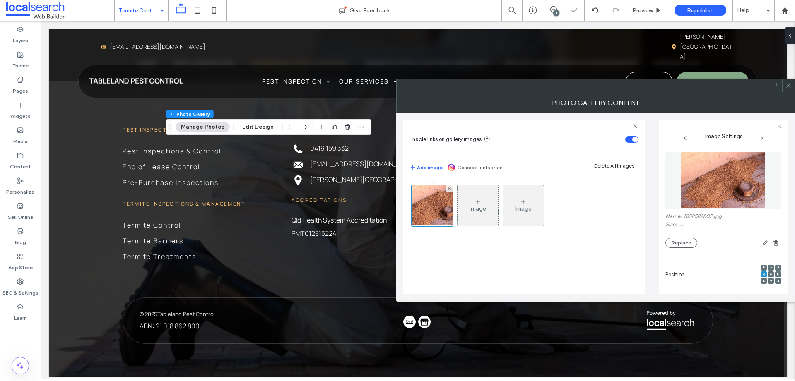
click at [790, 84] on icon at bounding box center [789, 85] width 6 height 6
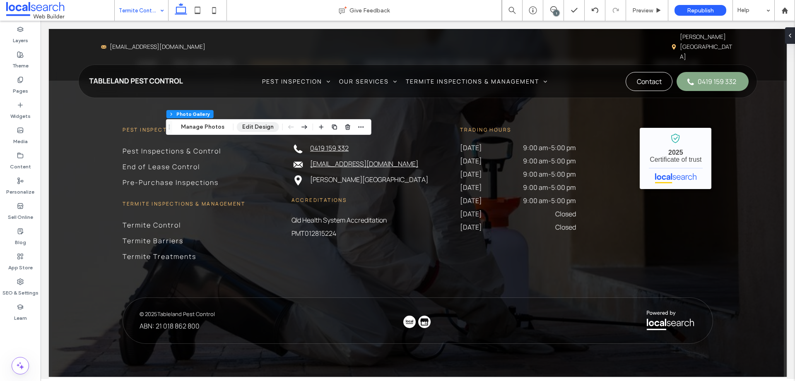
click at [259, 127] on button "Edit Design" at bounding box center [258, 127] width 42 height 10
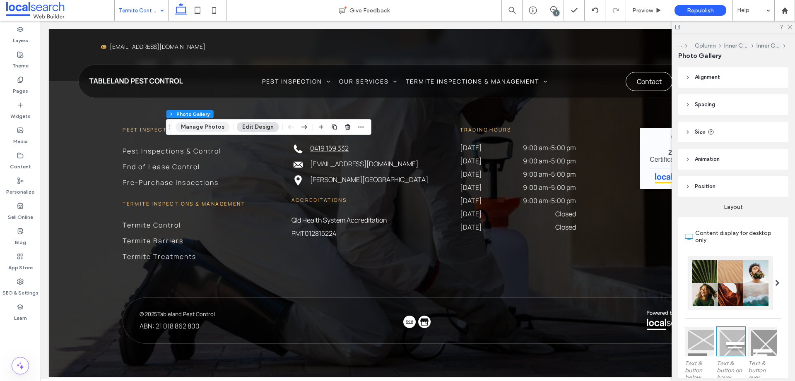
click at [211, 128] on button "Manage Photos" at bounding box center [203, 127] width 54 height 10
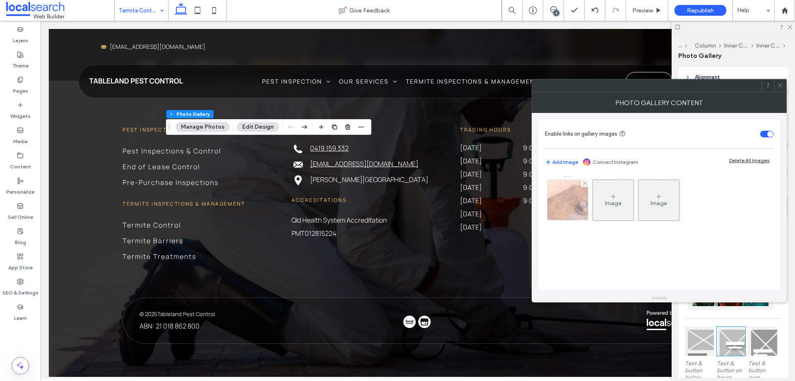
click at [555, 199] on img at bounding box center [568, 200] width 61 height 41
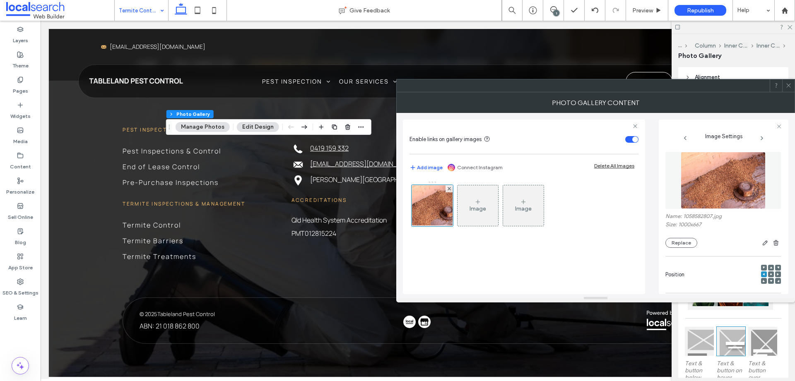
click at [770, 274] on use at bounding box center [771, 275] width 2 height 2
click at [777, 274] on use at bounding box center [778, 274] width 2 height 2
click at [788, 84] on icon at bounding box center [789, 85] width 6 height 6
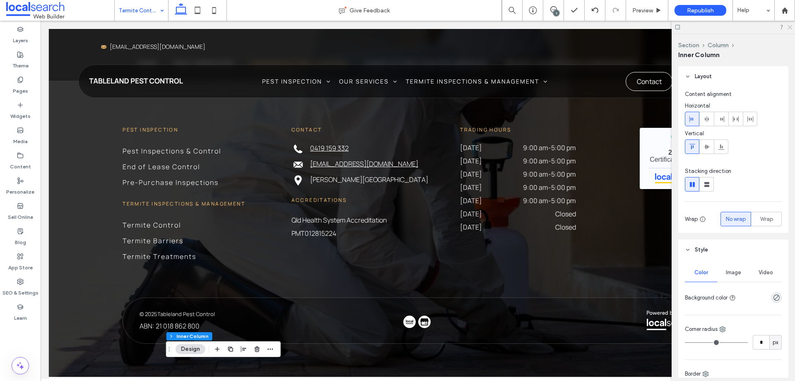
click at [792, 25] on use at bounding box center [790, 27] width 5 height 5
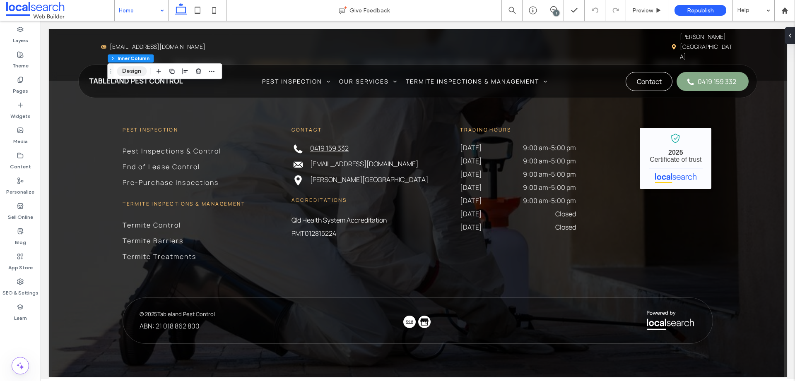
click at [132, 69] on button "Design" at bounding box center [132, 71] width 30 height 10
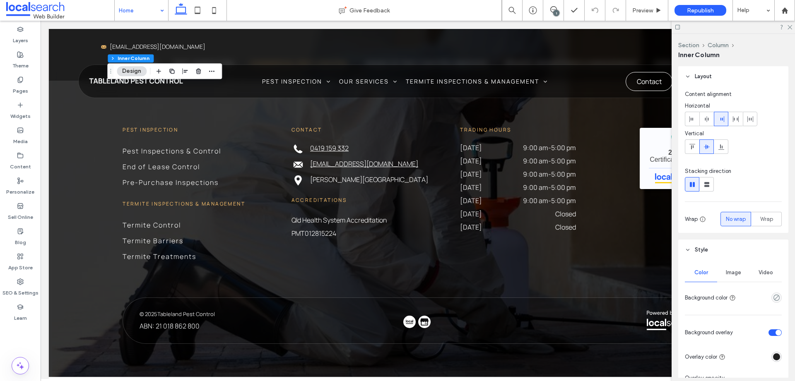
click at [139, 73] on button "Design" at bounding box center [132, 71] width 30 height 10
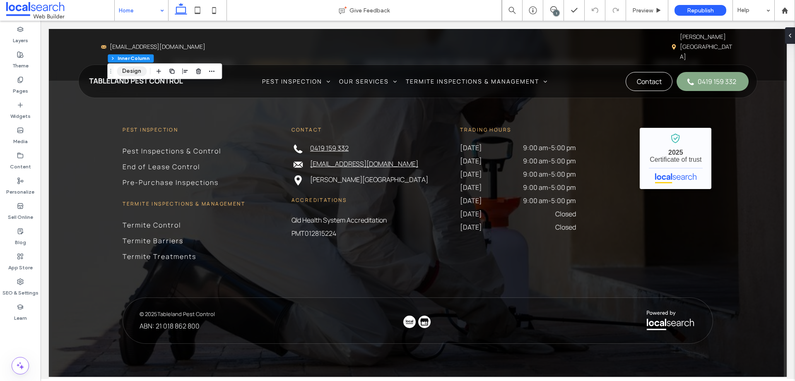
click at [131, 69] on button "Design" at bounding box center [132, 71] width 30 height 10
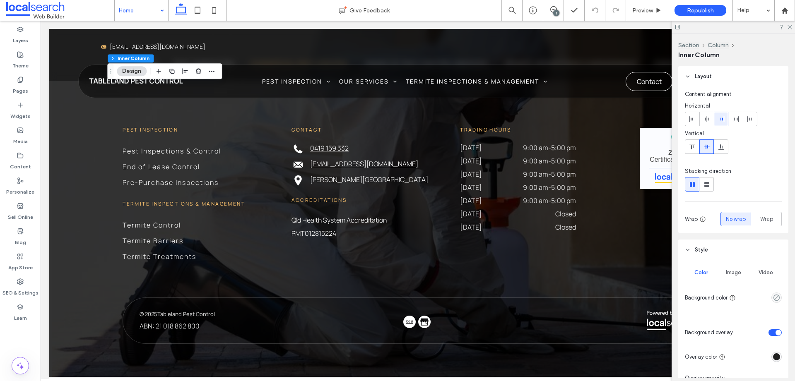
click at [738, 275] on span "Image" at bounding box center [733, 273] width 15 height 7
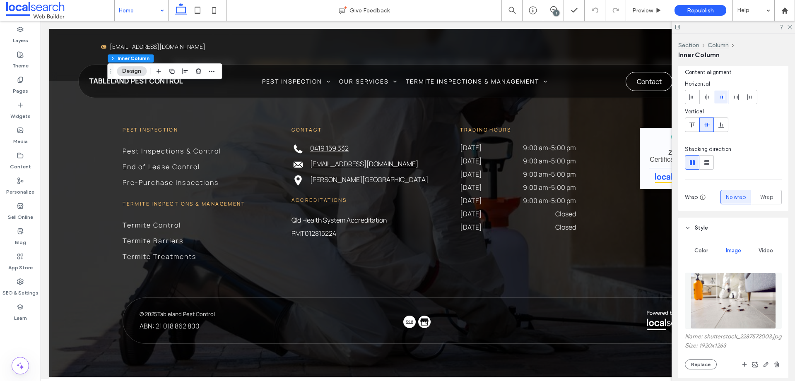
scroll to position [83, 0]
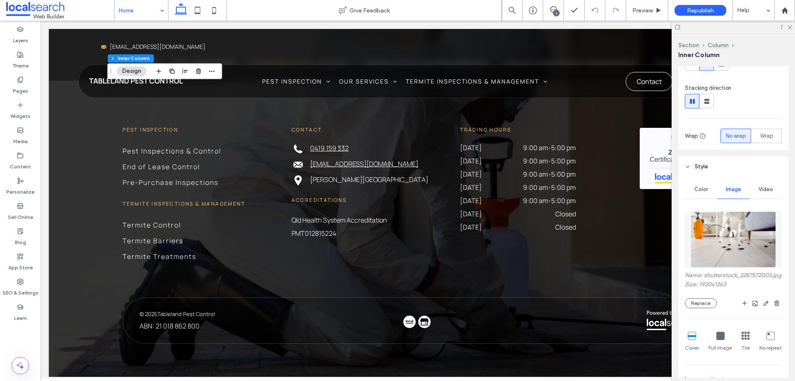
click at [729, 241] on img at bounding box center [733, 240] width 85 height 56
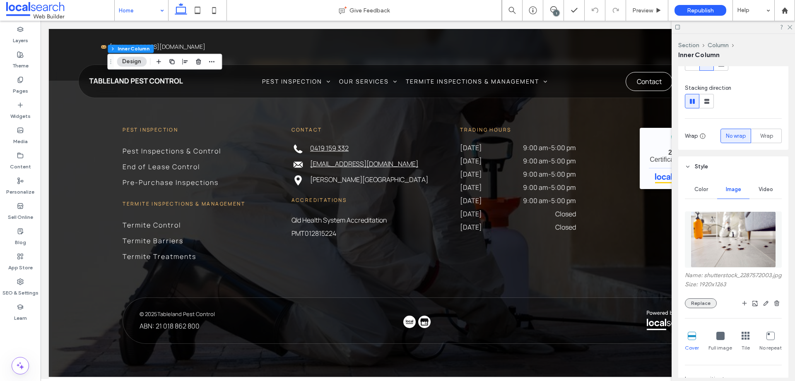
click at [700, 309] on button "Replace" at bounding box center [701, 304] width 32 height 10
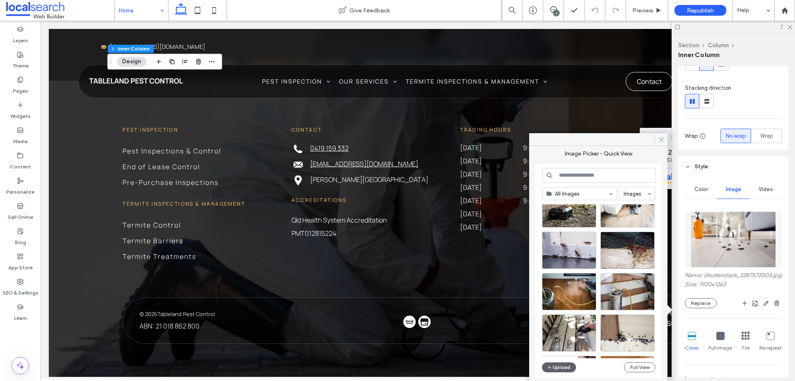
scroll to position [204, 0]
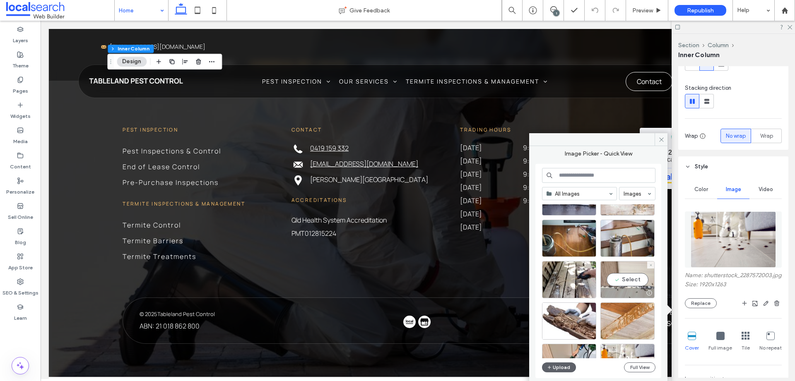
click at [627, 296] on div at bounding box center [627, 293] width 53 height 10
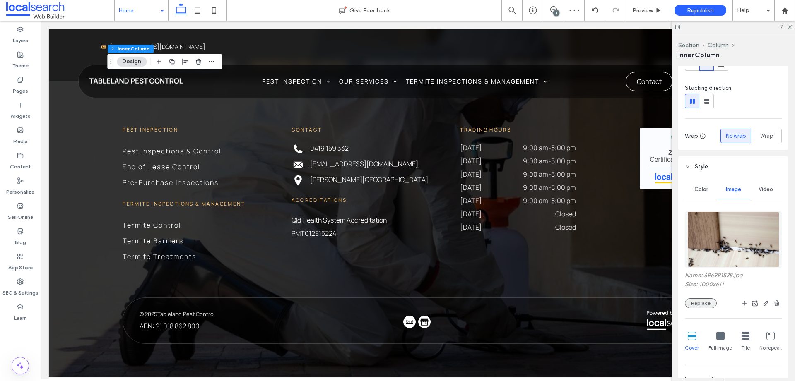
click at [708, 304] on button "Replace" at bounding box center [701, 304] width 32 height 10
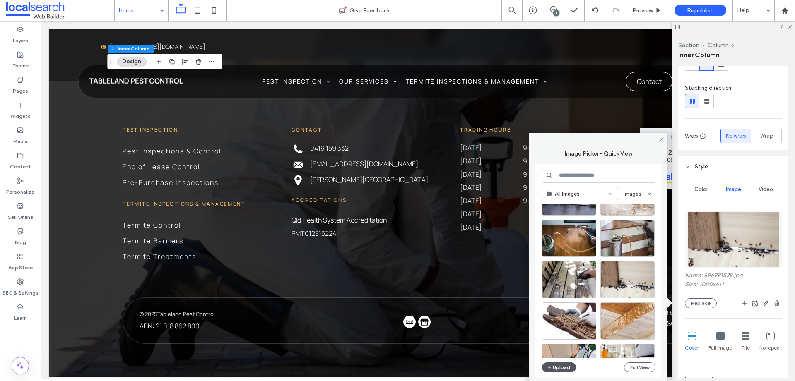
click at [555, 366] on button "Upload" at bounding box center [559, 368] width 34 height 10
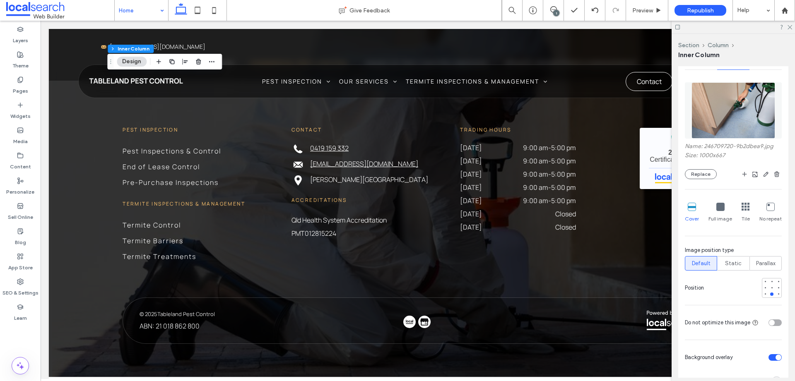
scroll to position [282, 0]
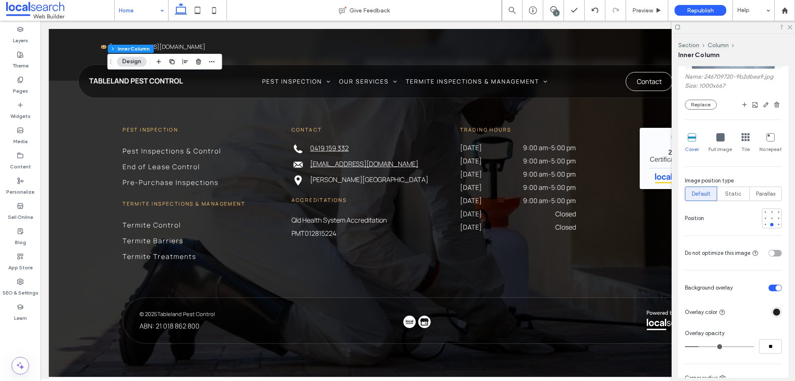
type input "**"
click at [709, 347] on input "range" at bounding box center [719, 347] width 69 height 1
type input "**"
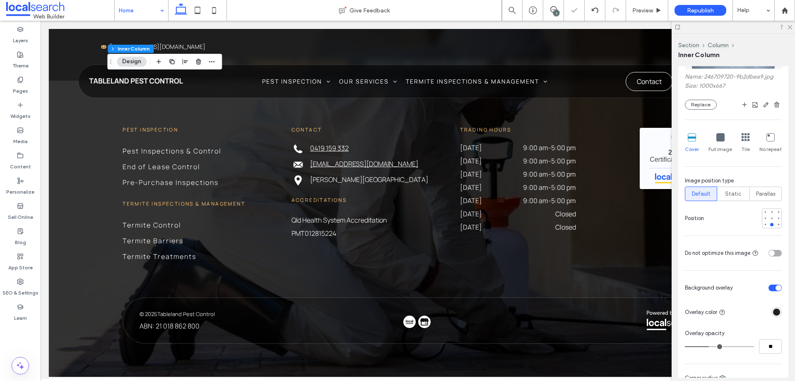
type input "**"
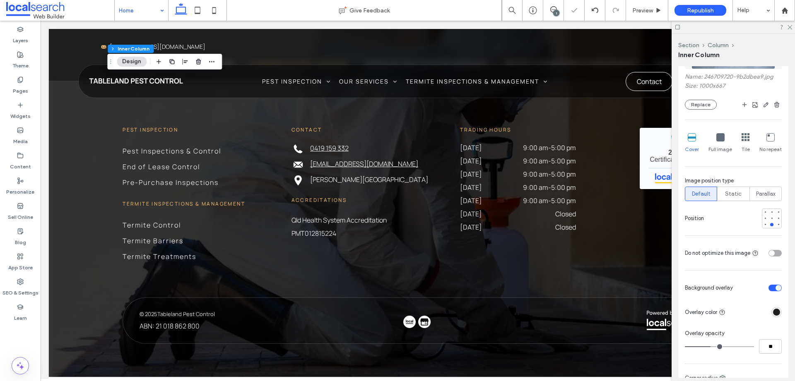
type input "**"
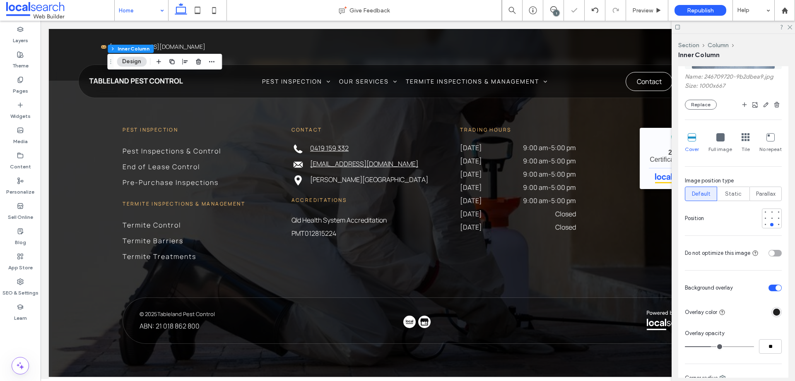
type input "**"
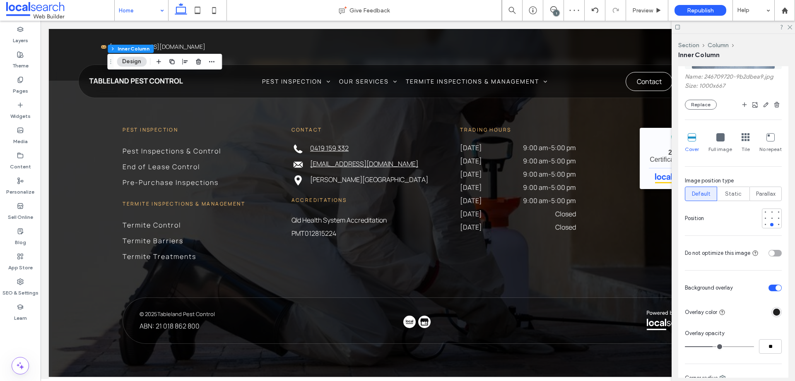
click at [711, 348] on input "range" at bounding box center [719, 347] width 69 height 1
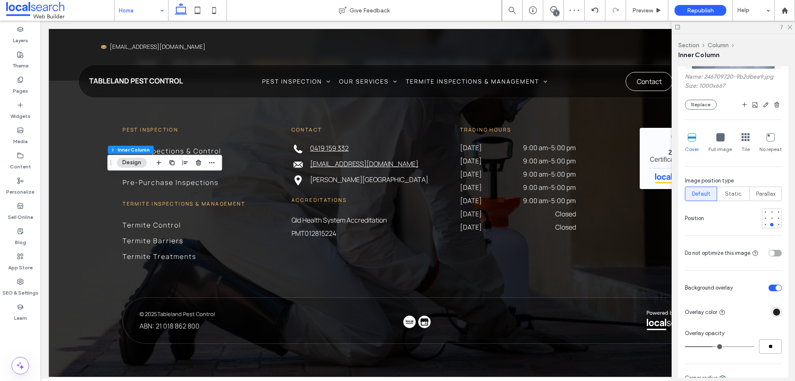
drag, startPoint x: 770, startPoint y: 348, endPoint x: 749, endPoint y: 344, distance: 21.0
click at [759, 347] on input "**" at bounding box center [770, 347] width 23 height 14
type input "**"
drag, startPoint x: 770, startPoint y: 349, endPoint x: 751, endPoint y: 342, distance: 20.7
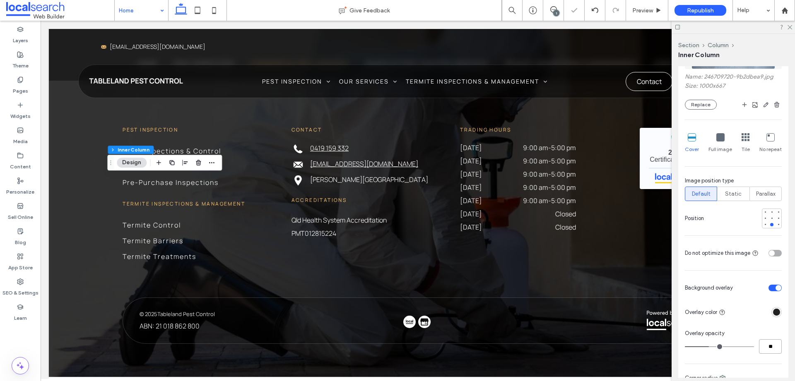
click at [754, 343] on div "**" at bounding box center [733, 347] width 97 height 14
type input "**"
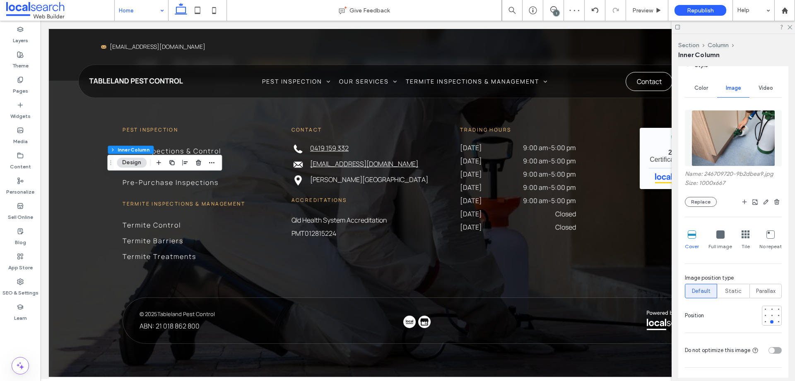
scroll to position [182, 0]
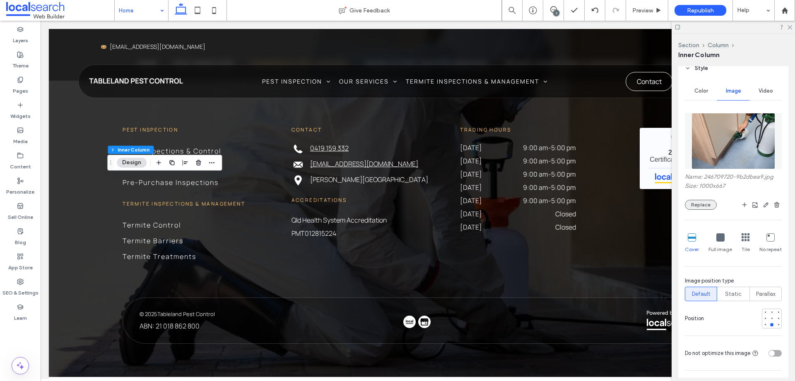
click at [705, 206] on button "Replace" at bounding box center [701, 205] width 32 height 10
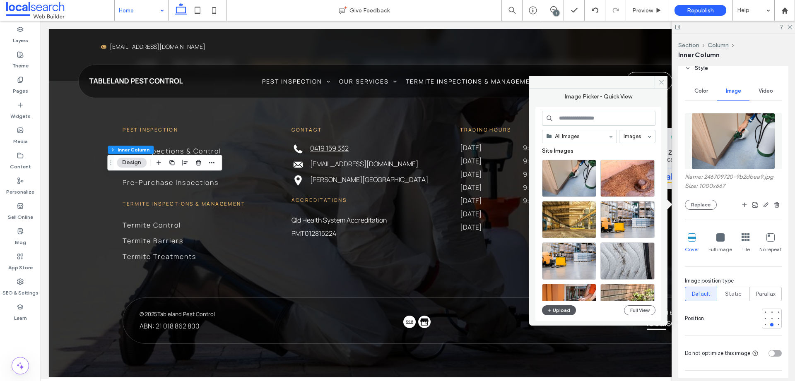
click at [559, 313] on button "Upload" at bounding box center [559, 311] width 34 height 10
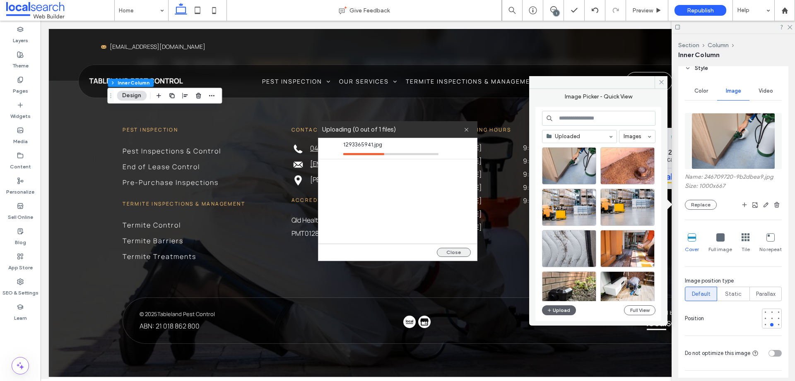
click at [454, 254] on button "Close" at bounding box center [454, 252] width 34 height 9
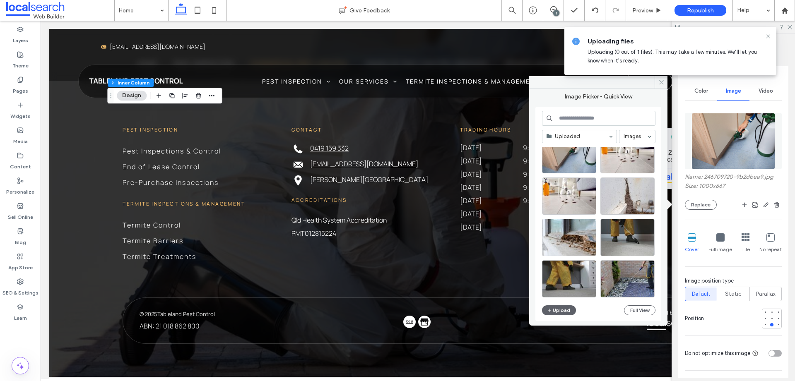
scroll to position [343, 0]
click at [555, 309] on button "Upload" at bounding box center [559, 311] width 34 height 10
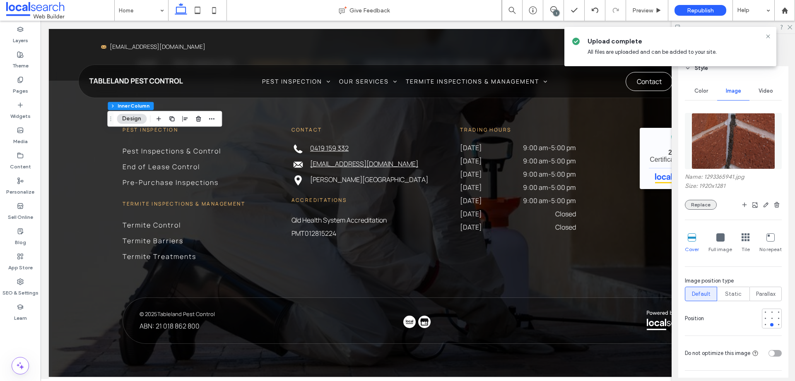
click at [686, 202] on button "Replace" at bounding box center [701, 205] width 32 height 10
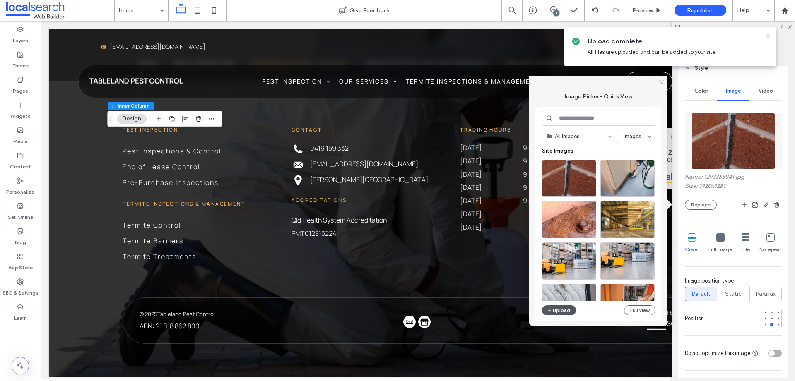
click at [554, 311] on button "Upload" at bounding box center [559, 311] width 34 height 10
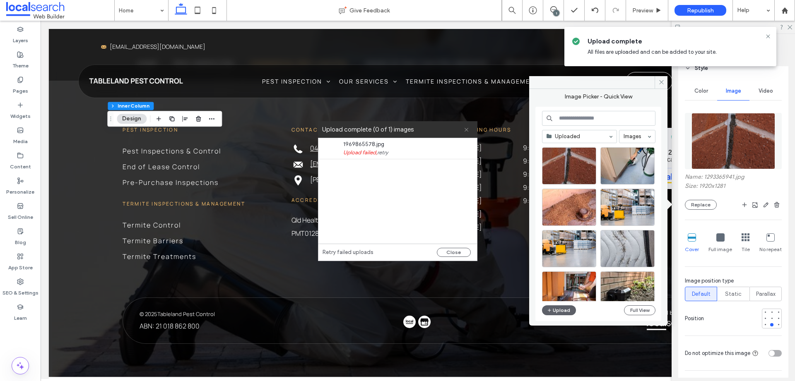
click at [466, 127] on icon at bounding box center [466, 129] width 5 height 5
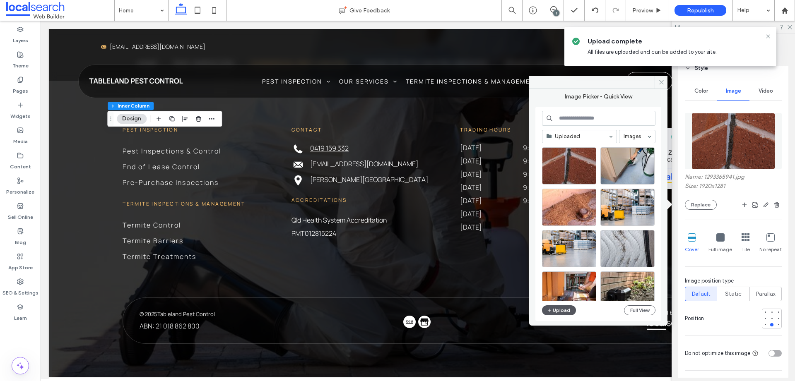
click at [558, 313] on button "Upload" at bounding box center [559, 311] width 34 height 10
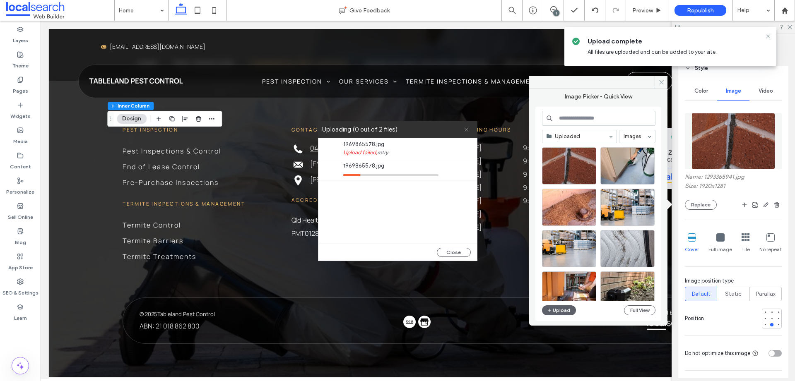
click at [466, 129] on icon at bounding box center [466, 129] width 5 height 5
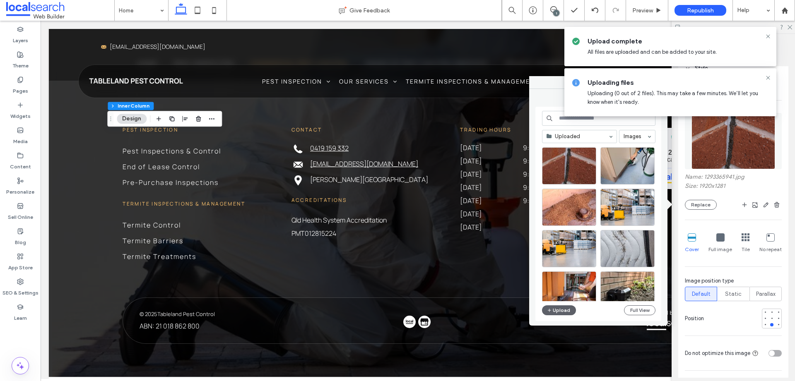
click at [769, 77] on icon at bounding box center [768, 78] width 7 height 7
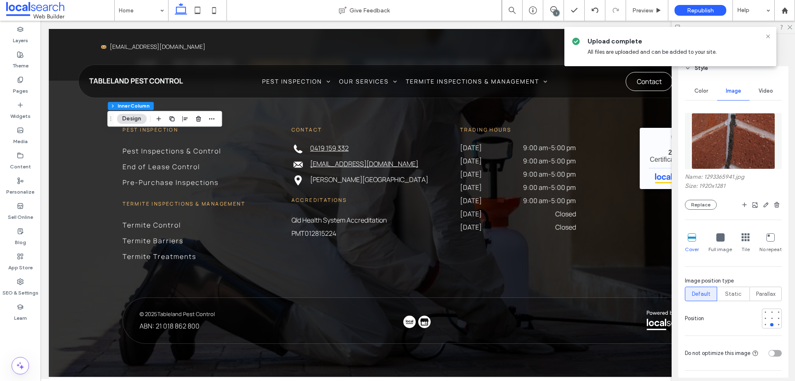
click at [133, 120] on button "Design" at bounding box center [132, 119] width 30 height 10
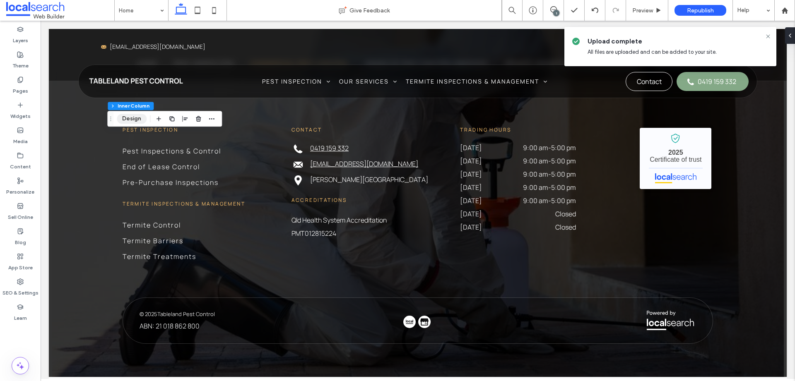
click at [131, 117] on button "Design" at bounding box center [132, 119] width 30 height 10
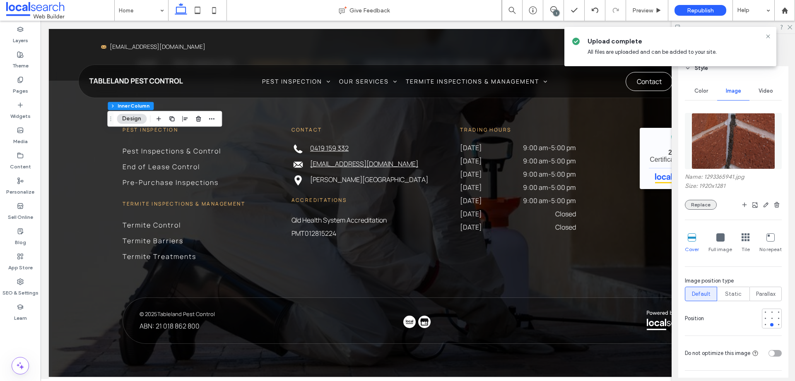
click at [705, 204] on button "Replace" at bounding box center [701, 205] width 32 height 10
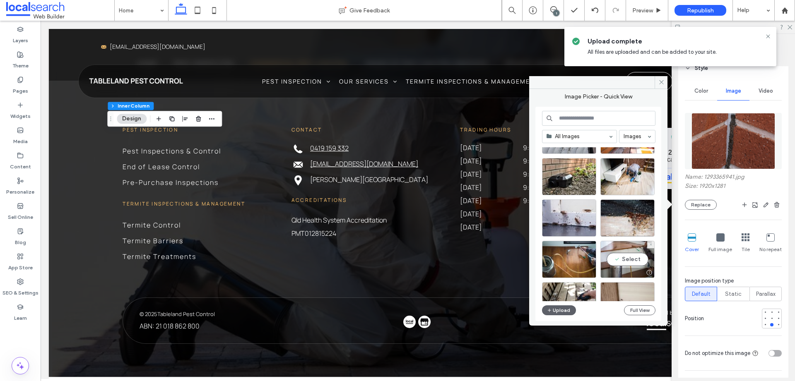
scroll to position [0, 0]
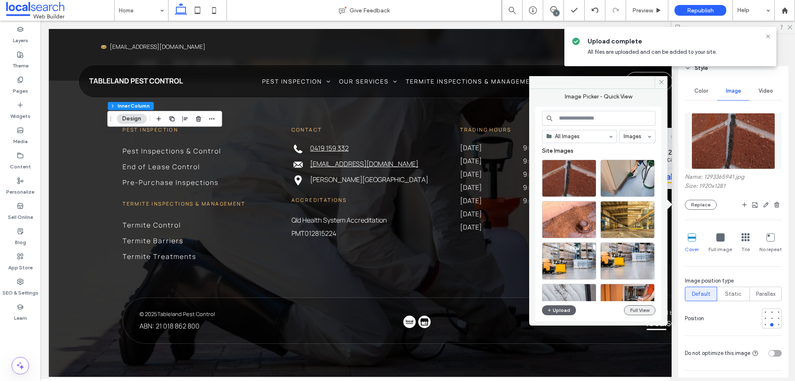
click at [637, 312] on button "Full View" at bounding box center [639, 311] width 31 height 10
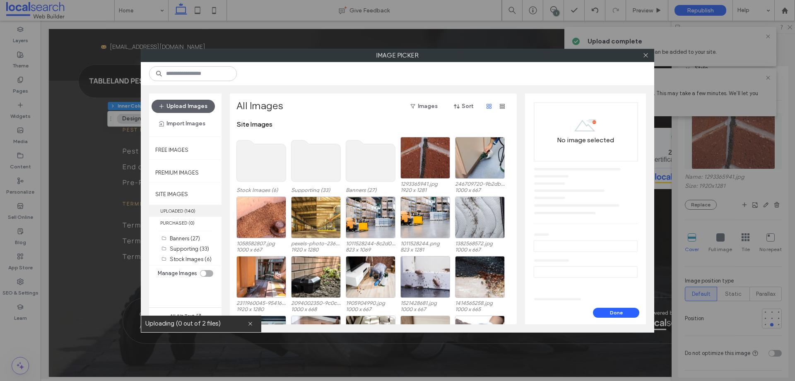
click at [185, 212] on span "( 140 )" at bounding box center [189, 211] width 11 height 6
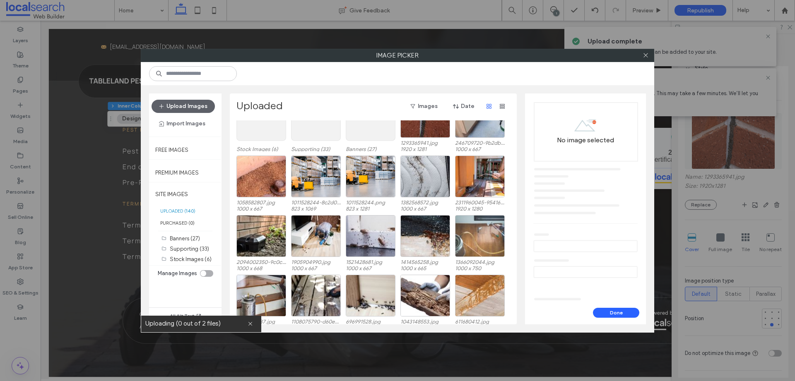
scroll to position [34, 0]
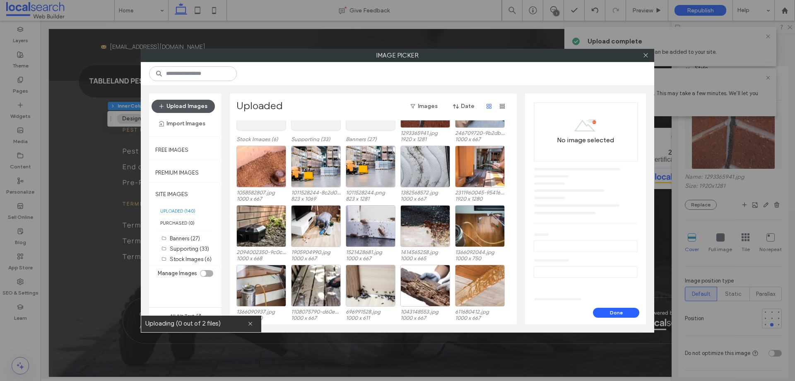
click at [178, 102] on button "Upload Images" at bounding box center [183, 106] width 63 height 13
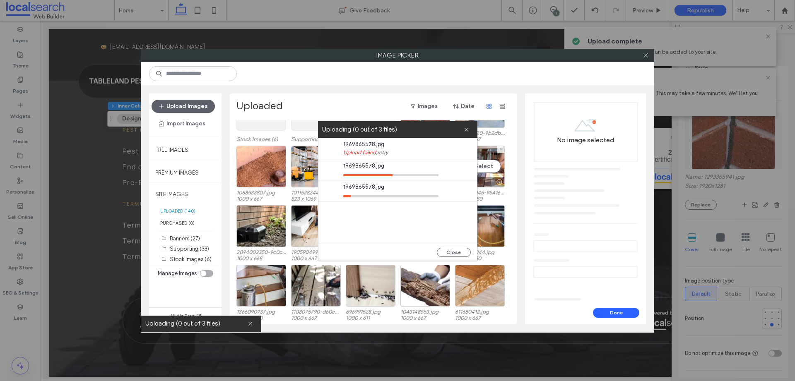
click at [429, 196] on icon at bounding box center [390, 197] width 95 height 2
click at [436, 191] on span "1969865578.jpg" at bounding box center [390, 187] width 95 height 8
click at [454, 249] on button "Close" at bounding box center [454, 252] width 34 height 9
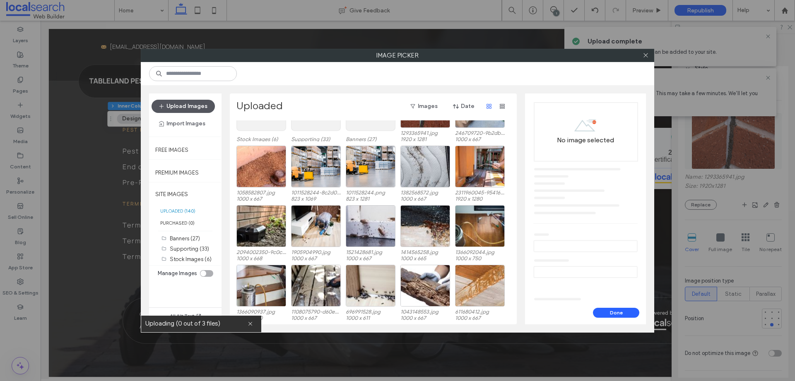
click at [194, 108] on button "Upload Images" at bounding box center [183, 106] width 63 height 13
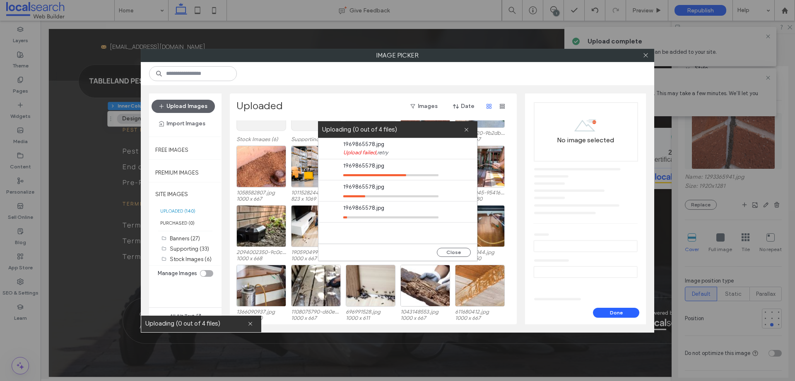
click at [331, 237] on div "1969865578.jpg Upload failed, retry 1969865578.jpg 1969865578.jpg 1969865578.jp…" at bounding box center [398, 199] width 159 height 123
click at [426, 152] on span "Upload failed, retry" at bounding box center [405, 153] width 124 height 8
click at [371, 150] on span "Upload failed, retry" at bounding box center [405, 153] width 124 height 8
click at [368, 152] on span "Upload failed, retry" at bounding box center [405, 153] width 124 height 8
click at [387, 151] on link "retry" at bounding box center [382, 153] width 11 height 8
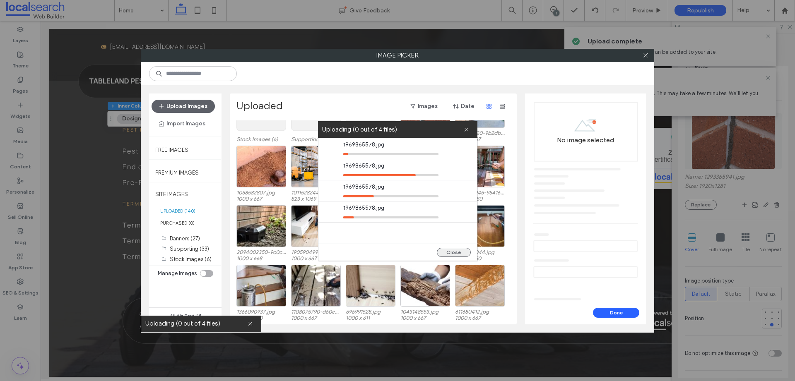
drag, startPoint x: 383, startPoint y: 186, endPoint x: 457, endPoint y: 256, distance: 101.7
click at [383, 187] on span "1969865578.jpg" at bounding box center [390, 187] width 95 height 8
click at [458, 246] on div "Close" at bounding box center [398, 252] width 159 height 17
click at [459, 251] on button "Close" at bounding box center [454, 252] width 34 height 9
click at [455, 251] on button "Close" at bounding box center [454, 252] width 34 height 9
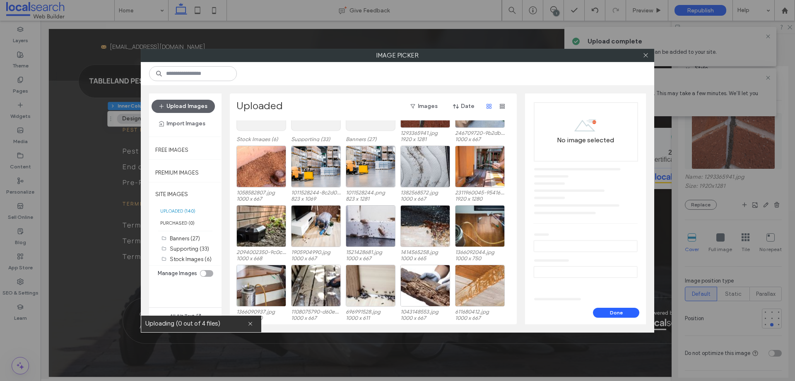
click at [455, 254] on button "Close" at bounding box center [454, 252] width 34 height 9
click at [453, 252] on button "Close" at bounding box center [454, 252] width 34 height 9
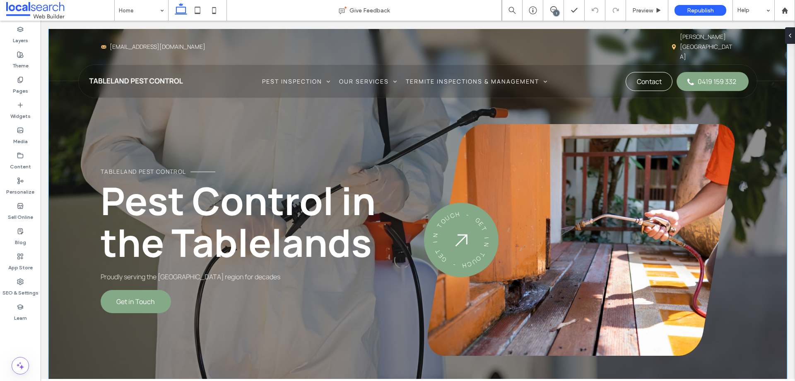
click at [85, 97] on div "Tableland Pest Control Pest Control in the Tablelands Proudly serving the [GEOG…" at bounding box center [418, 217] width 738 height 377
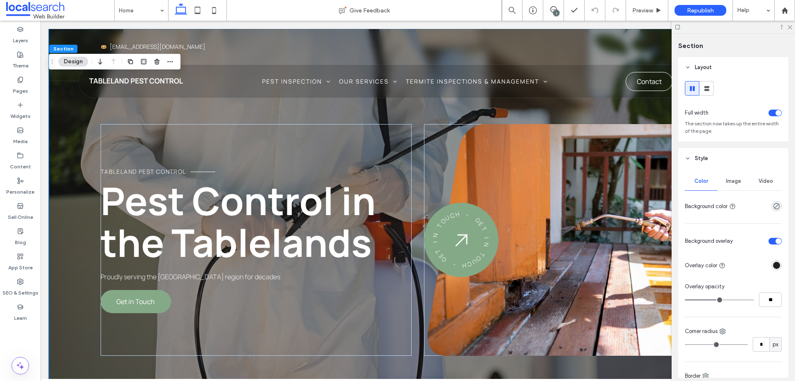
click at [70, 95] on div "Tableland Pest Control Pest Control in the Tablelands Proudly serving the [GEOG…" at bounding box center [418, 217] width 738 height 377
click at [68, 94] on div "Tableland Pest Control Pest Control in the Tablelands Proudly serving the [GEOG…" at bounding box center [418, 217] width 738 height 377
click at [771, 179] on div "Video" at bounding box center [766, 181] width 32 height 18
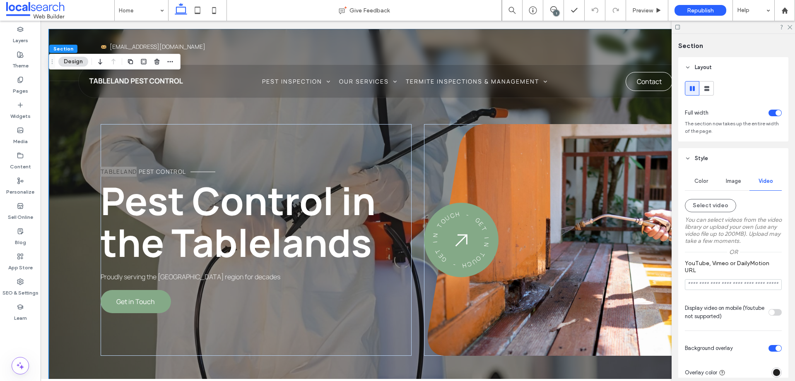
click at [726, 183] on span "Image" at bounding box center [733, 181] width 15 height 7
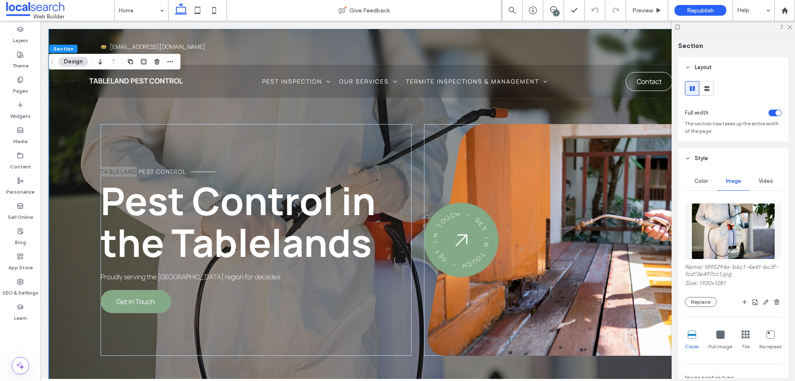
click at [736, 240] on img at bounding box center [734, 231] width 84 height 56
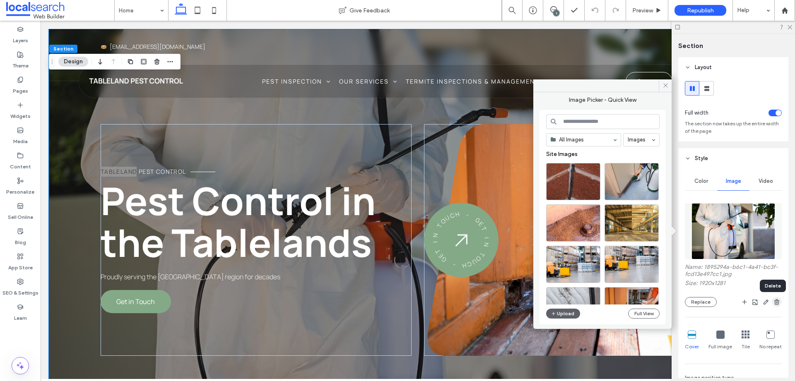
click at [774, 302] on icon "button" at bounding box center [777, 302] width 7 height 7
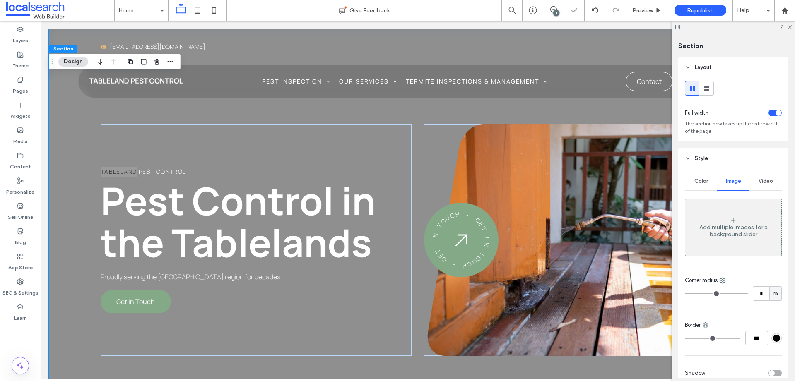
click at [760, 182] on span "Video" at bounding box center [766, 181] width 14 height 7
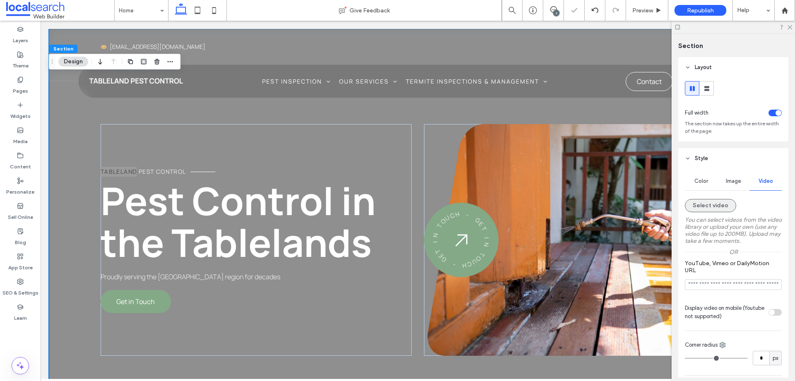
click at [717, 203] on button "Select video" at bounding box center [710, 205] width 51 height 13
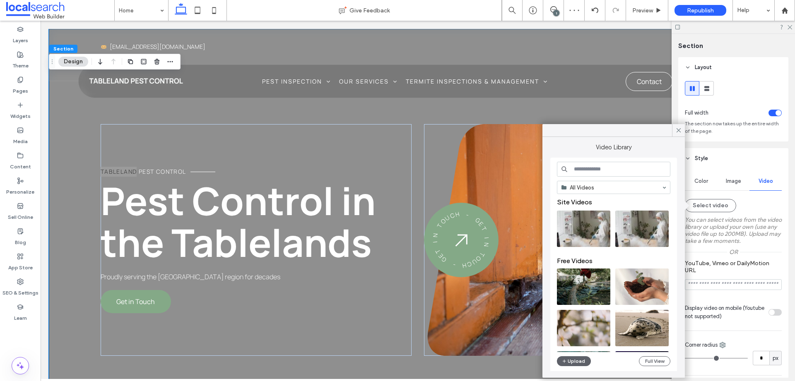
click at [604, 172] on input at bounding box center [613, 169] width 113 height 15
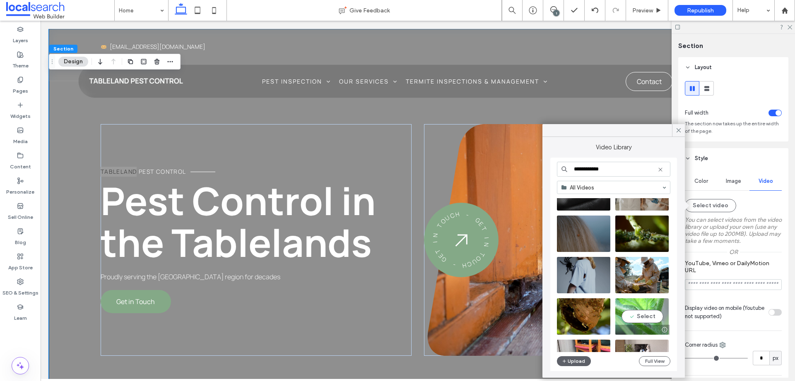
scroll to position [355, 0]
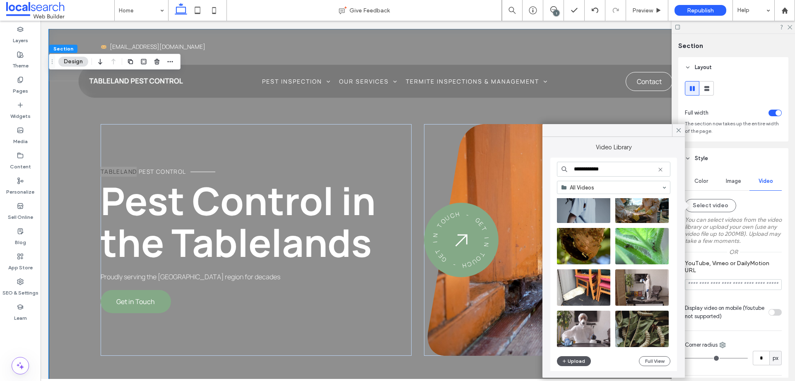
type input "**********"
click at [579, 361] on button "Upload" at bounding box center [574, 362] width 34 height 10
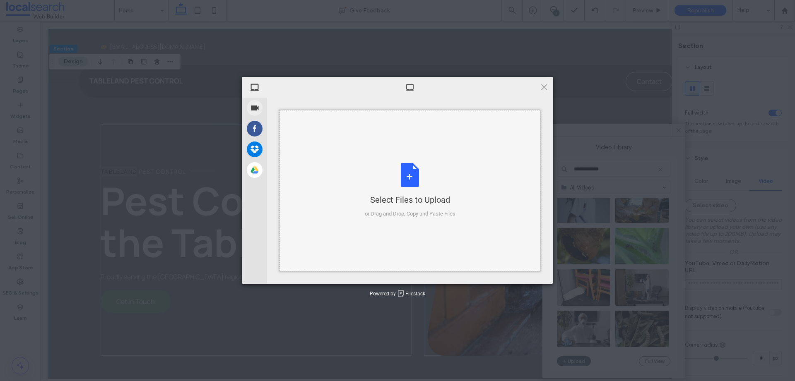
click at [414, 184] on div "Select Files to Upload or Drag and Drop, Copy and Paste Files" at bounding box center [410, 190] width 91 height 55
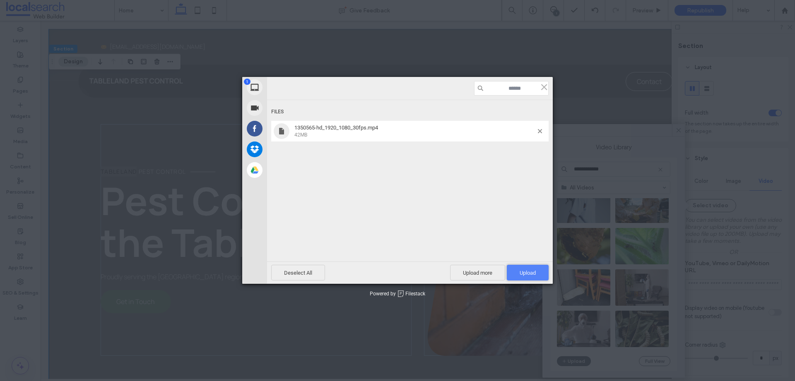
click at [528, 272] on span "Upload 1" at bounding box center [528, 273] width 16 height 6
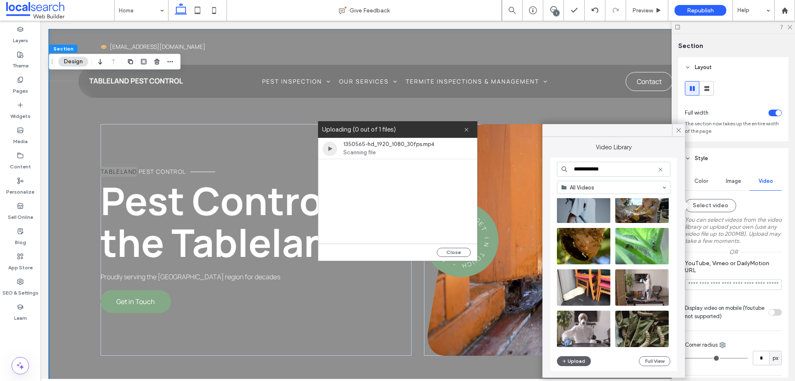
click at [417, 154] on span "Scanning file" at bounding box center [390, 153] width 95 height 8
click at [333, 149] on div at bounding box center [330, 149] width 14 height 14
click at [468, 132] on span at bounding box center [466, 129] width 5 height 17
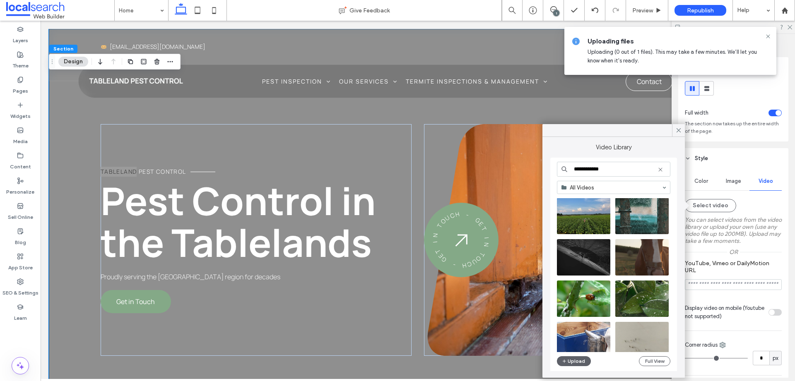
scroll to position [19, 0]
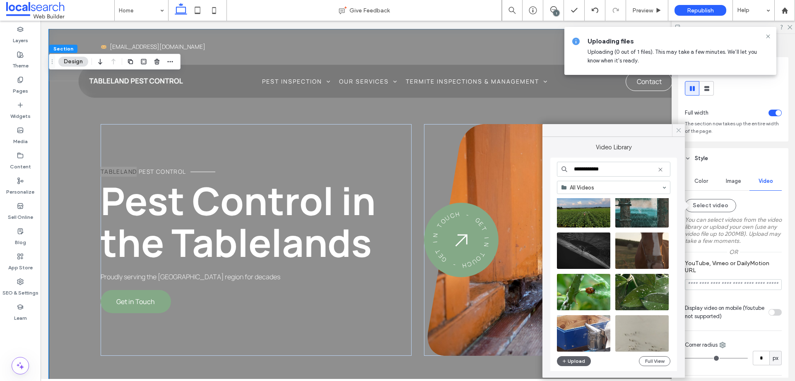
click at [678, 132] on use at bounding box center [679, 130] width 4 height 4
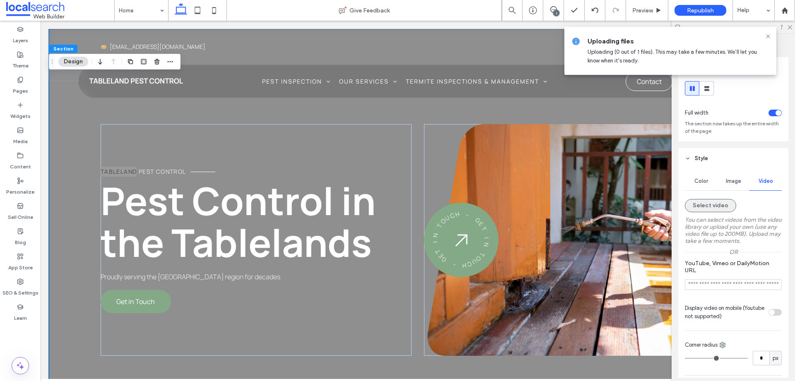
click at [715, 201] on button "Select video" at bounding box center [710, 205] width 51 height 13
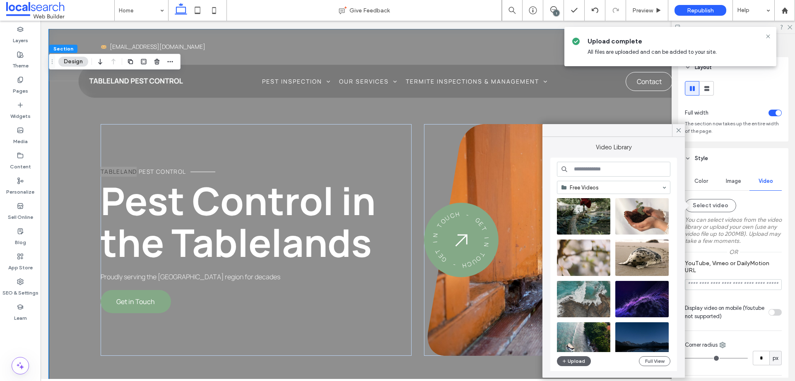
click at [655, 353] on div "Free Videos Upload Full View" at bounding box center [613, 265] width 113 height 207
click at [657, 360] on button "Full View" at bounding box center [654, 362] width 31 height 10
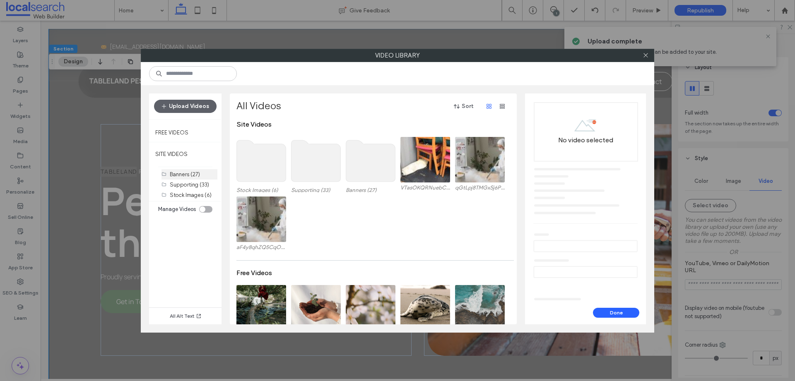
click at [191, 176] on label "Banners (27)" at bounding box center [185, 174] width 30 height 6
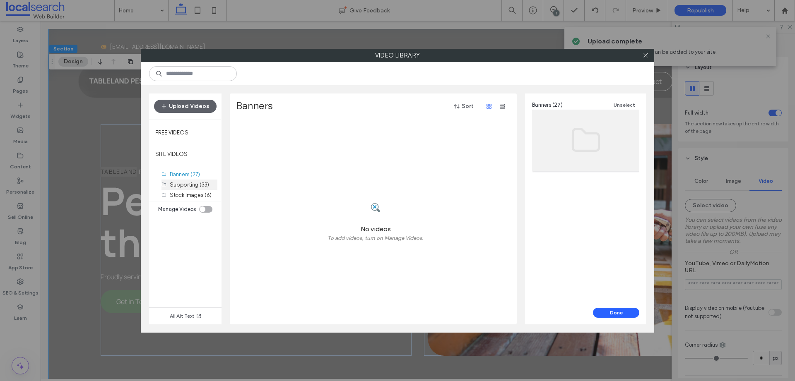
click at [192, 188] on label "Supporting (33)" at bounding box center [189, 185] width 39 height 6
click at [188, 193] on label "Stock Images (6)" at bounding box center [191, 195] width 42 height 6
click at [202, 208] on div "toggle" at bounding box center [203, 210] width 6 height 6
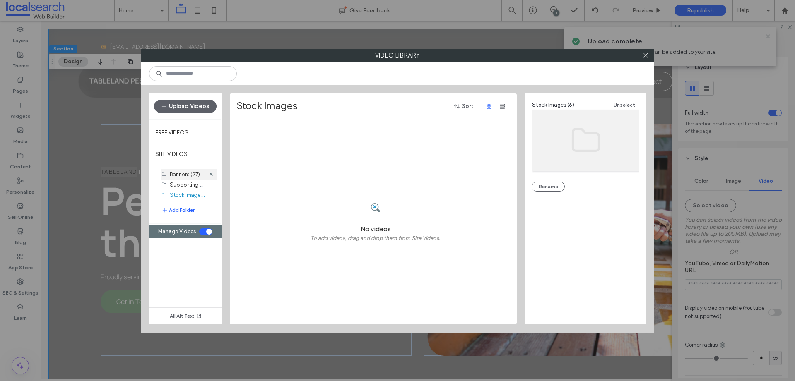
click at [176, 175] on label "Banners (27)" at bounding box center [185, 174] width 30 height 6
click at [183, 132] on label "Free Videos" at bounding box center [171, 131] width 33 height 10
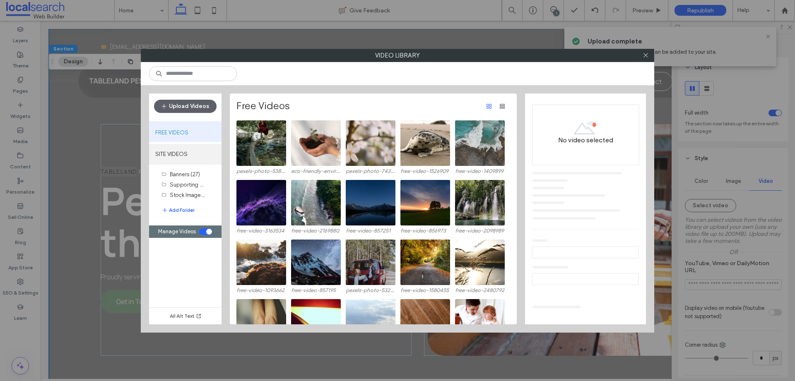
click at [176, 156] on label "SITE VIDEOS" at bounding box center [185, 154] width 72 height 21
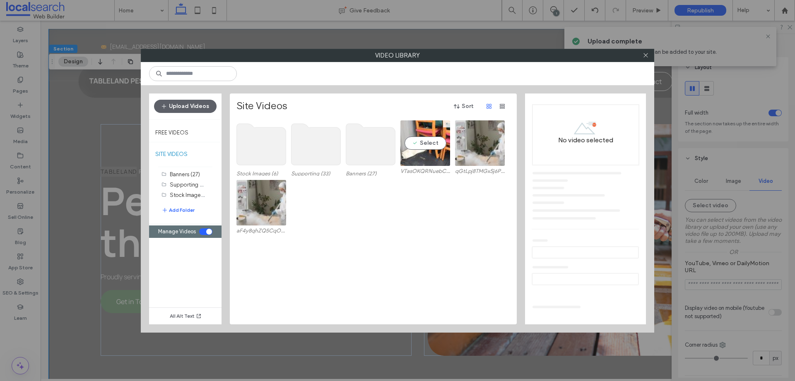
click at [436, 143] on video at bounding box center [426, 144] width 50 height 46
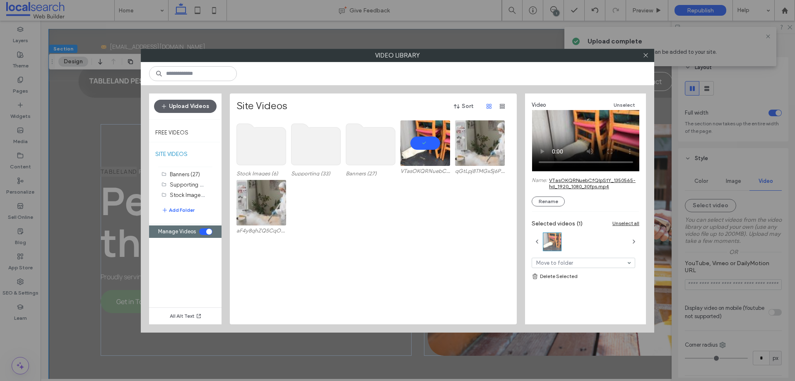
click at [601, 298] on div "Video Unselect Name: VTasOKQRNuebCfQlpStY_1350565-hd_1920_1080_30fps.mp4 Rename…" at bounding box center [585, 206] width 121 height 225
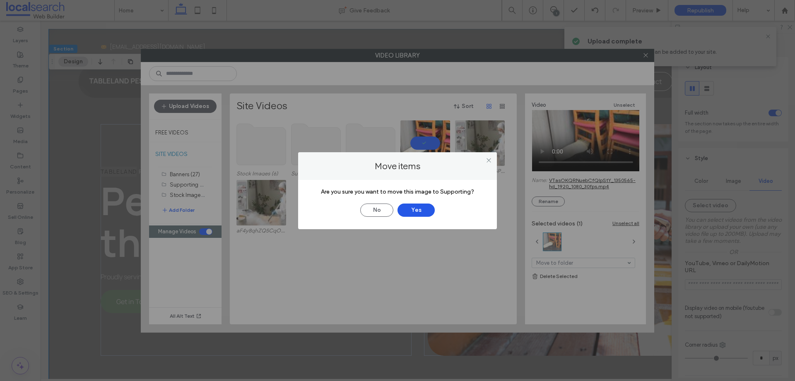
click at [425, 212] on button "Yes" at bounding box center [416, 210] width 37 height 13
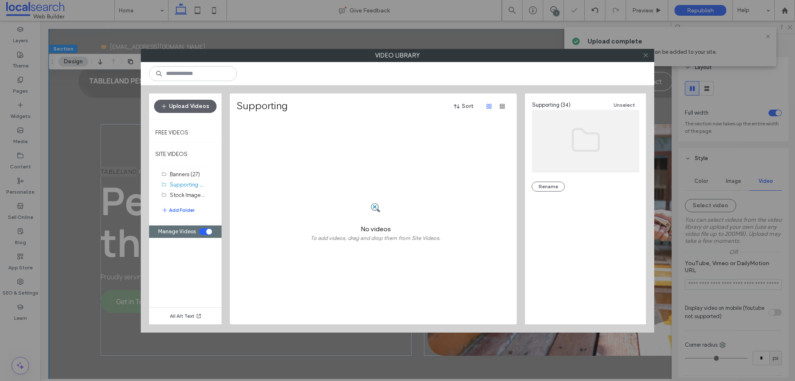
click at [647, 54] on use at bounding box center [646, 55] width 4 height 4
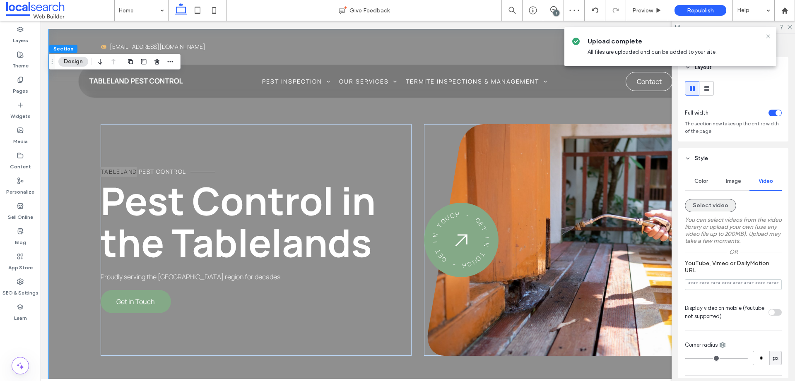
click at [712, 204] on button "Select video" at bounding box center [710, 205] width 51 height 13
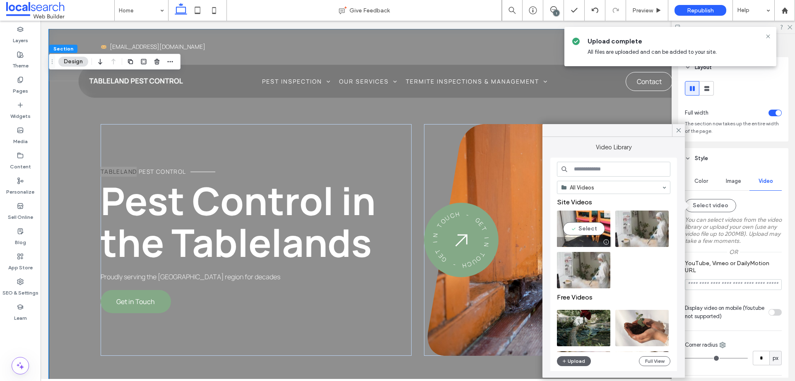
click at [578, 238] on div at bounding box center [584, 242] width 54 height 10
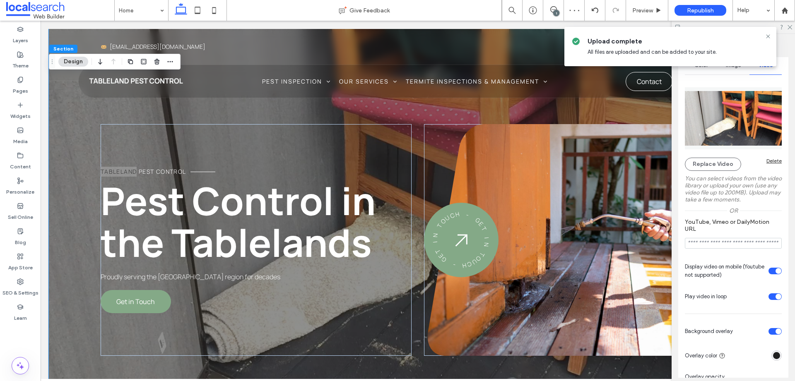
scroll to position [132, 0]
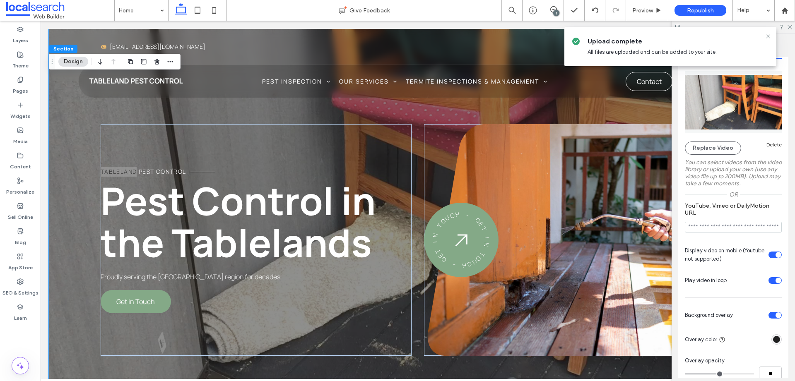
click at [774, 338] on div "rgba(32, 32, 32, 1)" at bounding box center [776, 339] width 7 height 7
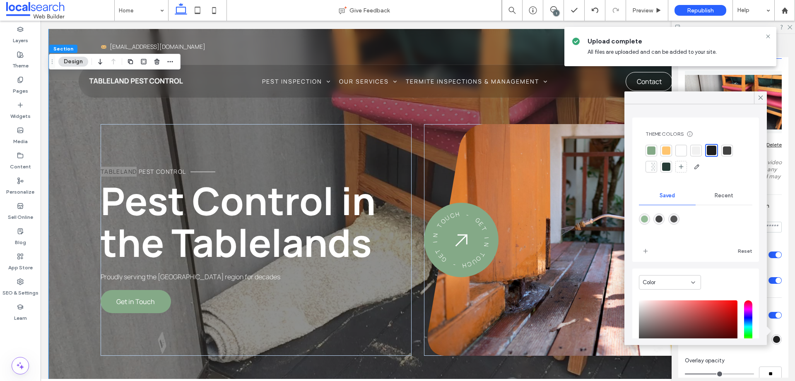
click at [751, 357] on div "Overlay opacity" at bounding box center [733, 361] width 97 height 8
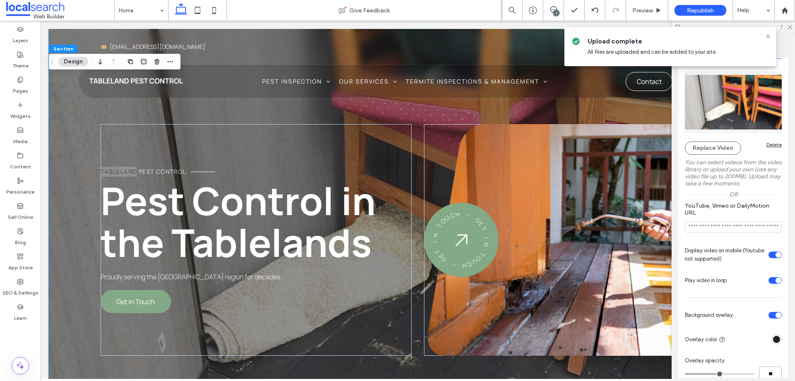
click at [766, 377] on input "**" at bounding box center [770, 374] width 23 height 14
click at [765, 374] on input "**" at bounding box center [770, 374] width 23 height 14
type input "**"
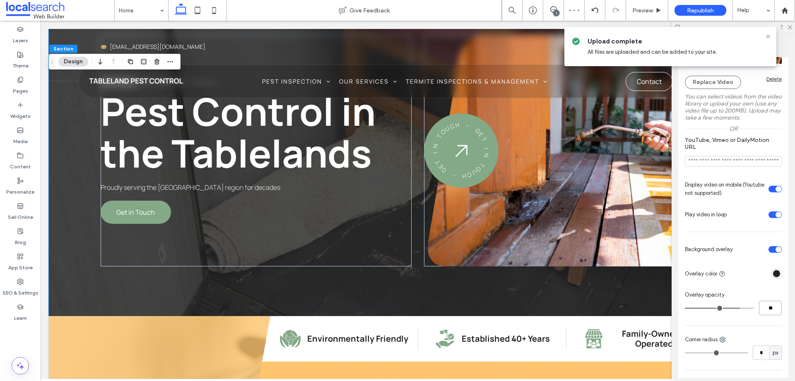
scroll to position [202, 0]
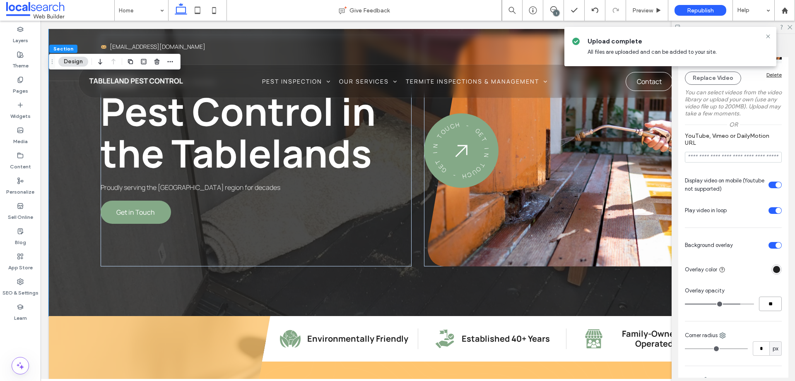
drag, startPoint x: 770, startPoint y: 302, endPoint x: 757, endPoint y: 302, distance: 13.3
click at [759, 302] on input "**" at bounding box center [770, 304] width 23 height 14
type input "**"
click at [745, 278] on div "Color Image Video Replace Video Delete You can select videos from the video lib…" at bounding box center [733, 205] width 110 height 476
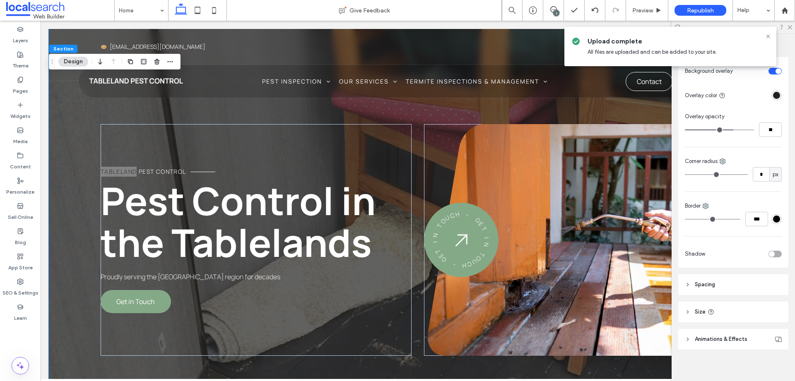
scroll to position [382, 0]
click at [713, 283] on span "Spacing" at bounding box center [705, 280] width 20 height 8
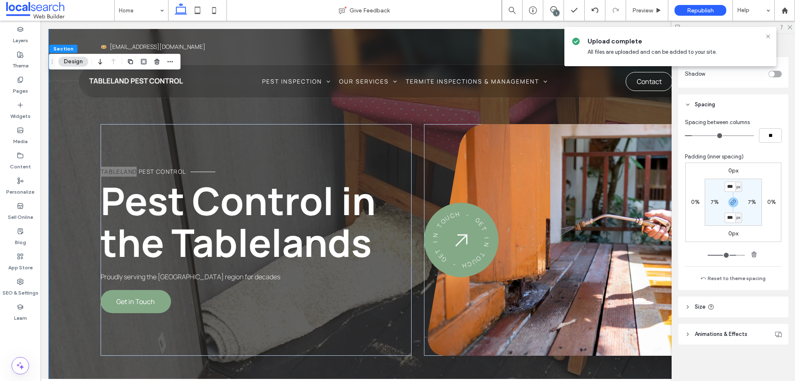
click at [732, 307] on header "Size" at bounding box center [733, 307] width 110 height 21
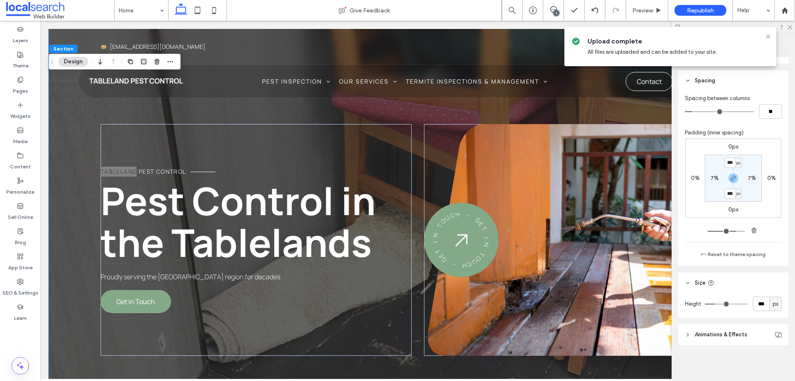
scroll to position [582, 0]
click at [734, 332] on span "Animations & Effects" at bounding box center [721, 335] width 53 height 8
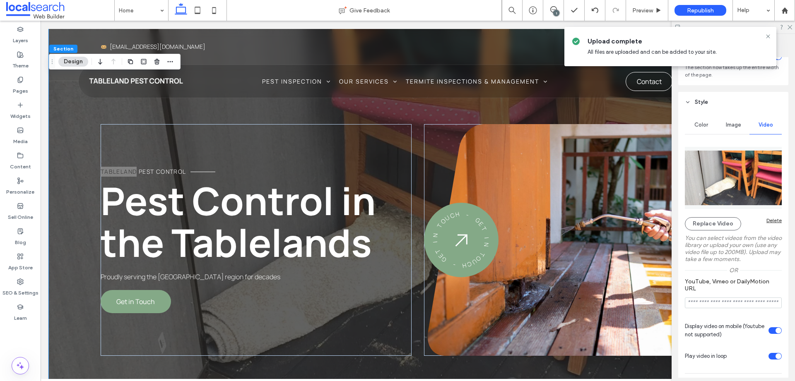
scroll to position [104, 0]
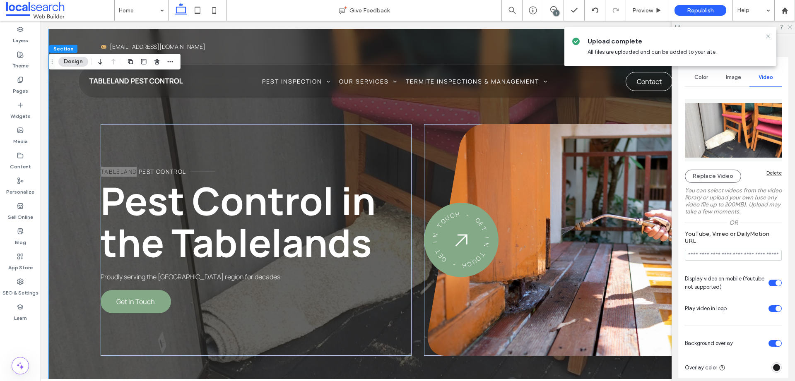
click at [790, 28] on icon at bounding box center [789, 26] width 5 height 5
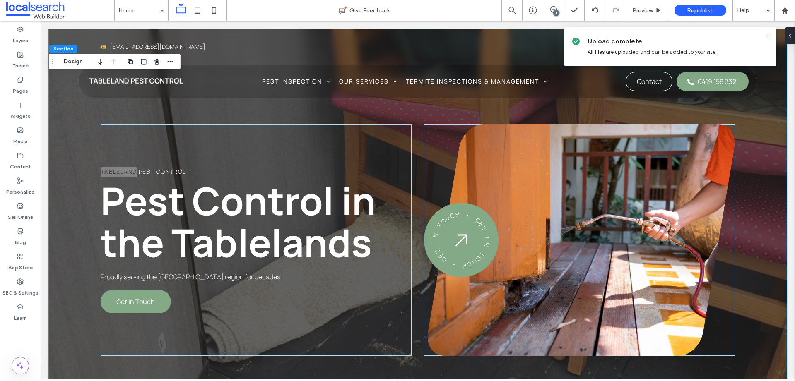
click at [768, 36] on use at bounding box center [768, 36] width 4 height 4
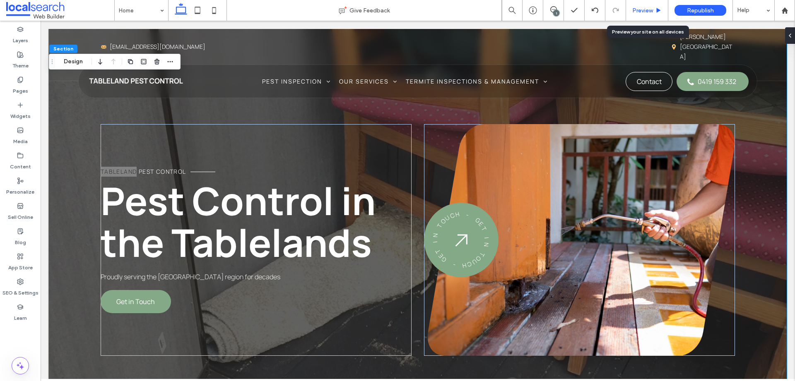
click at [646, 12] on span "Preview" at bounding box center [643, 10] width 21 height 7
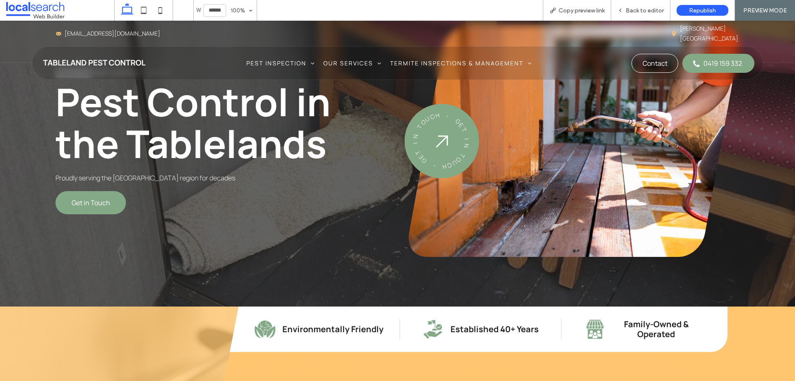
scroll to position [71, 0]
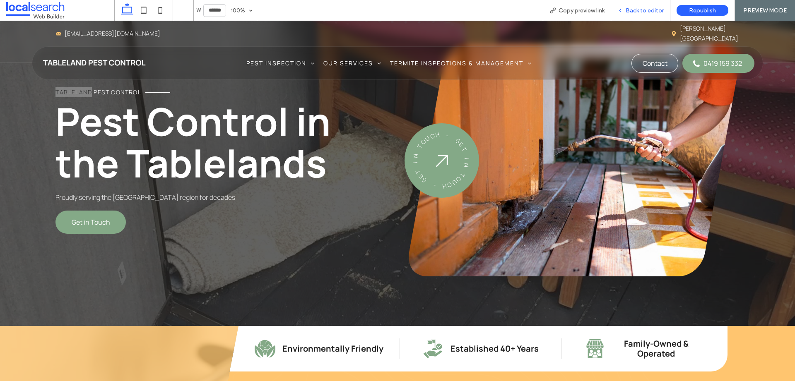
click at [644, 9] on span "Back to editor" at bounding box center [645, 10] width 38 height 7
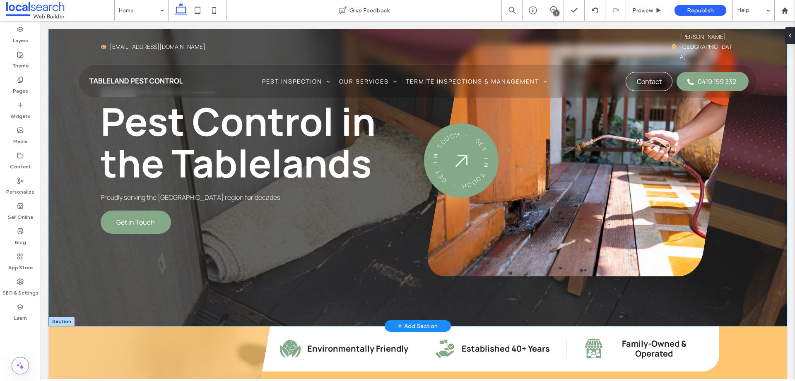
scroll to position [78, 0]
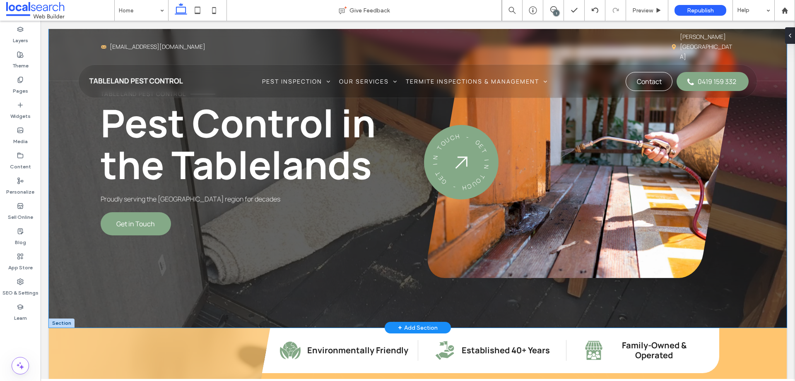
click at [403, 302] on div "Tableland Pest Control Pest Control in the Tablelands Proudly serving the [GEOG…" at bounding box center [418, 139] width 738 height 377
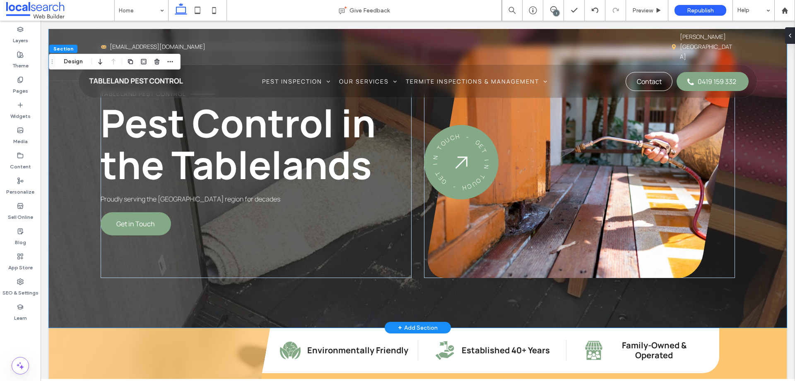
click at [363, 307] on div "Tableland Pest Control Pest Control in the Tablelands Proudly serving the [GEOG…" at bounding box center [418, 139] width 738 height 377
click at [771, 186] on div "Tableland Pest Control Pest Control in the Tablelands Proudly serving the [GEOG…" at bounding box center [418, 139] width 738 height 377
click at [75, 132] on div "Tableland Pest Control Pest Control in the Tablelands Proudly serving the [GEOG…" at bounding box center [418, 139] width 738 height 377
click at [773, 139] on div "Tableland Pest Control Pest Control in the Tablelands Proudly serving the [GEOG…" at bounding box center [418, 139] width 738 height 377
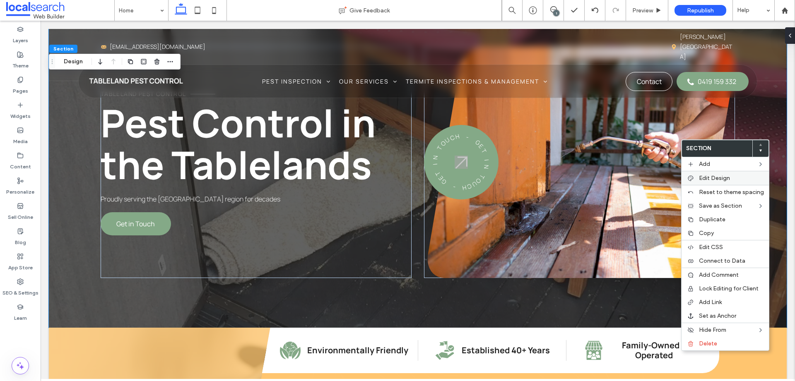
click at [738, 177] on label "Edit Design" at bounding box center [731, 178] width 65 height 7
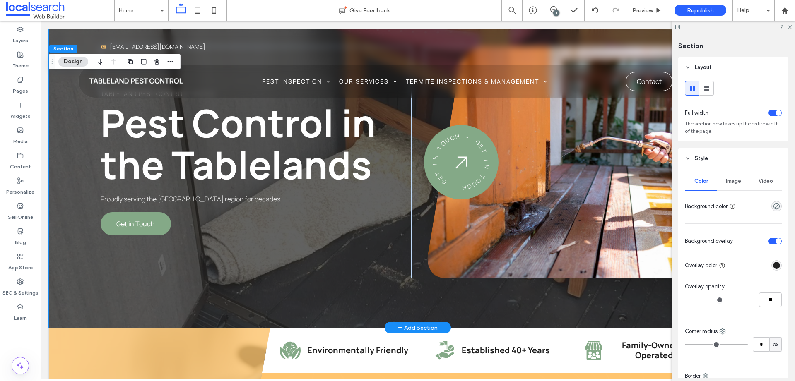
click at [78, 151] on div "Tableland Pest Control Pest Control in the Tablelands Proudly serving the [GEOG…" at bounding box center [418, 139] width 738 height 377
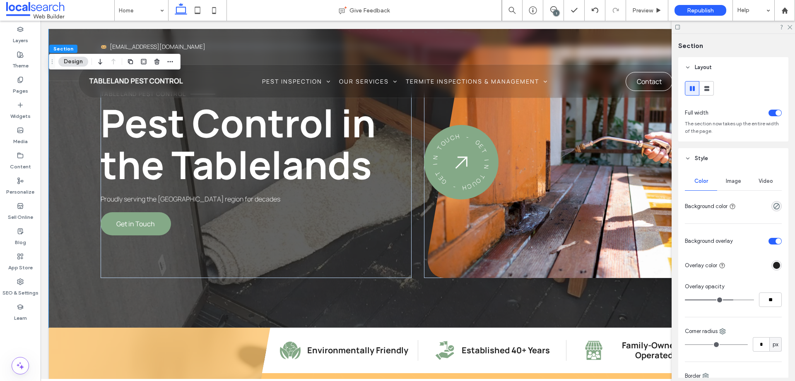
click at [74, 63] on button "Design" at bounding box center [73, 62] width 30 height 10
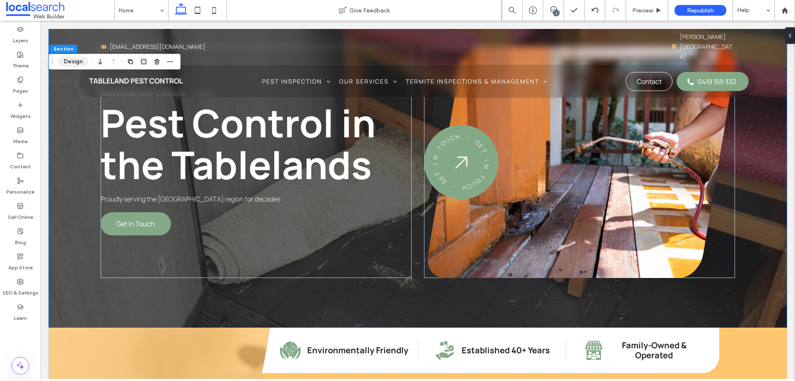
click at [72, 59] on button "Design" at bounding box center [73, 62] width 30 height 10
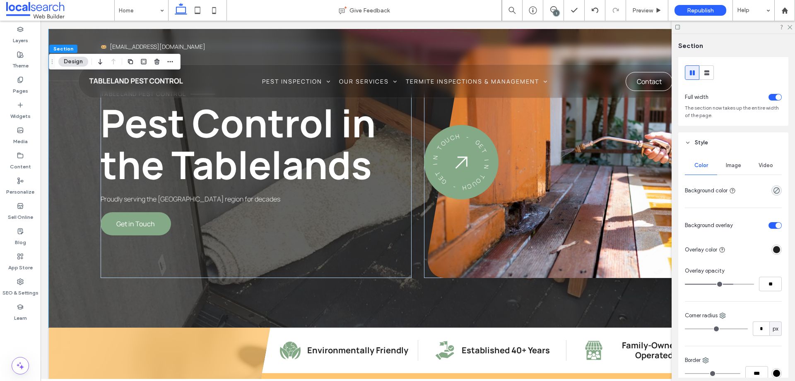
scroll to position [31, 0]
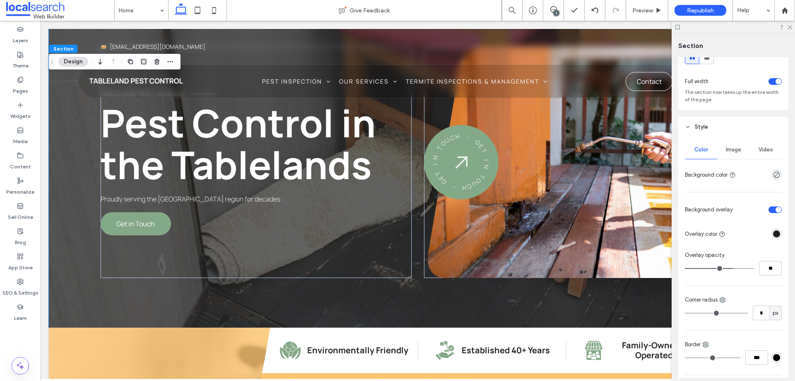
click at [763, 145] on div "Video" at bounding box center [766, 150] width 32 height 18
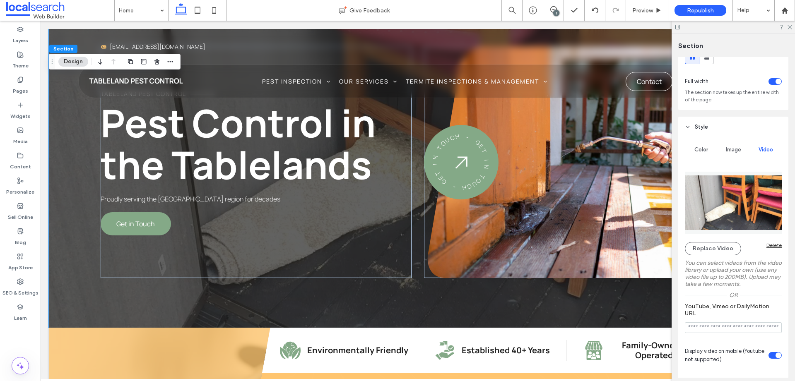
click at [741, 206] on img at bounding box center [733, 203] width 97 height 62
click at [712, 251] on button "Replace Video" at bounding box center [713, 248] width 56 height 13
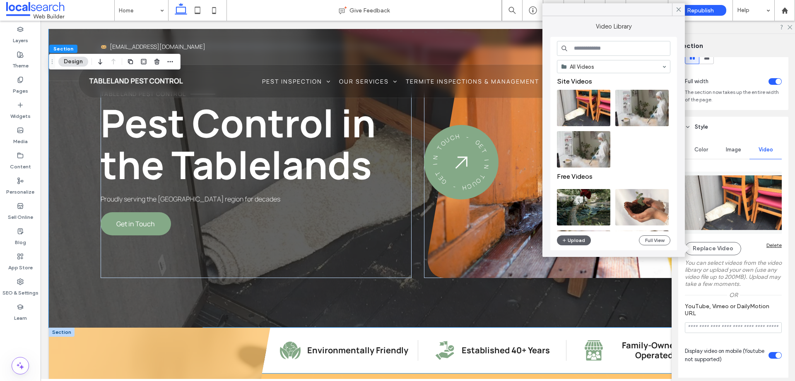
scroll to position [82, 0]
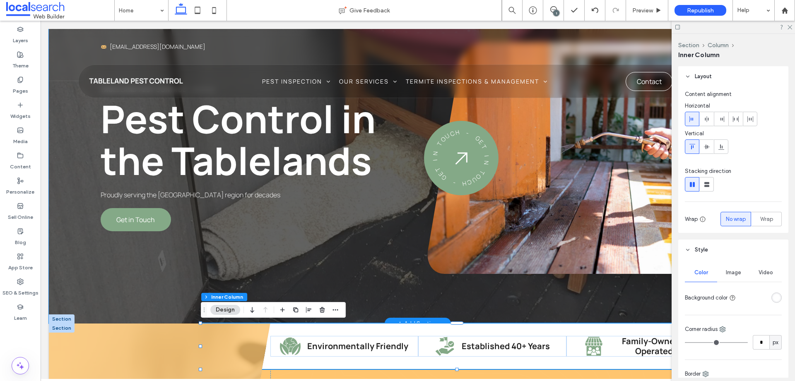
click at [80, 244] on div "Tableland Pest Control Pest Control in the Tablelands Proudly serving the [GEOG…" at bounding box center [418, 135] width 738 height 377
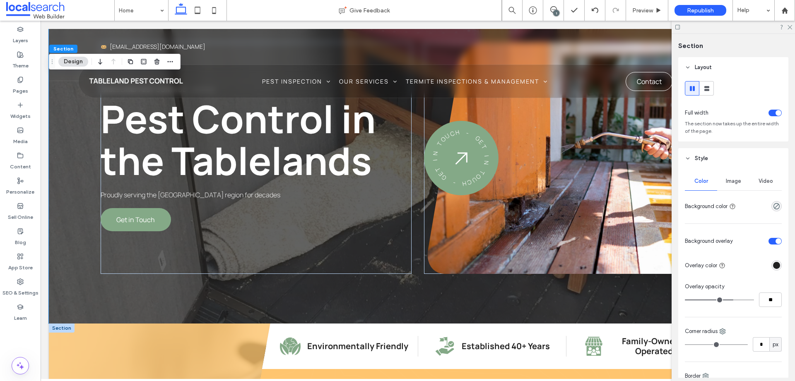
click at [773, 181] on div "Video" at bounding box center [766, 181] width 32 height 18
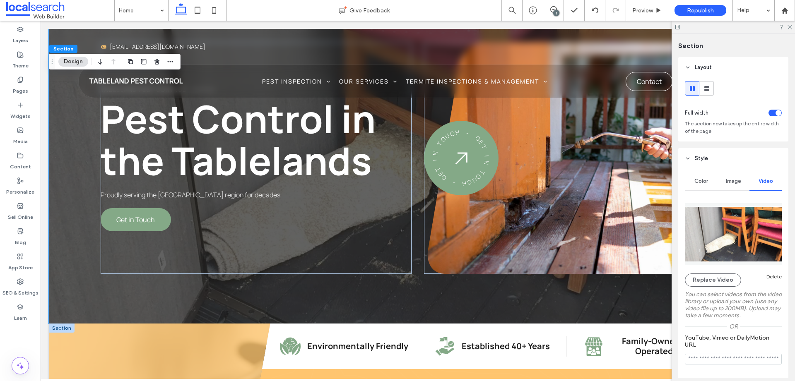
click at [725, 219] on img at bounding box center [733, 234] width 97 height 62
click at [715, 281] on button "Replace Video" at bounding box center [713, 280] width 56 height 13
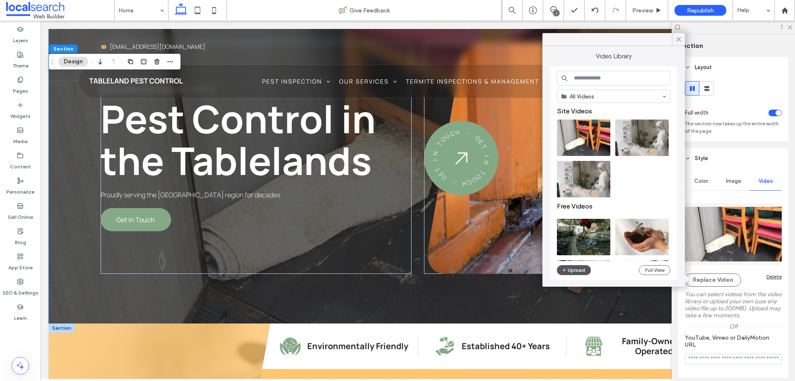
click at [569, 270] on button "Upload" at bounding box center [574, 271] width 34 height 10
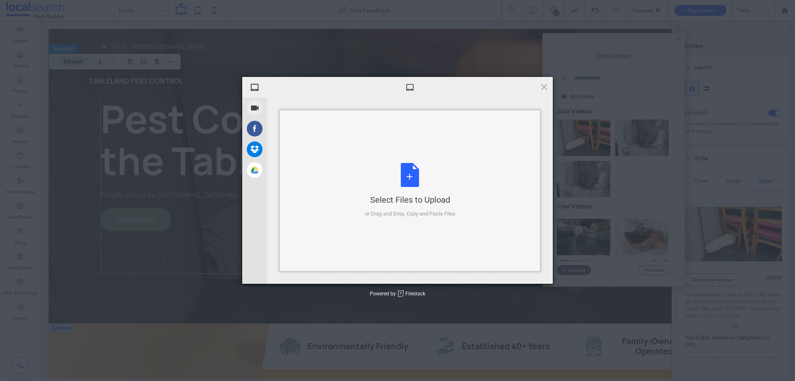
click at [415, 191] on div "Select Files to Upload or Drag and Drop, Copy and Paste Files" at bounding box center [410, 190] width 91 height 55
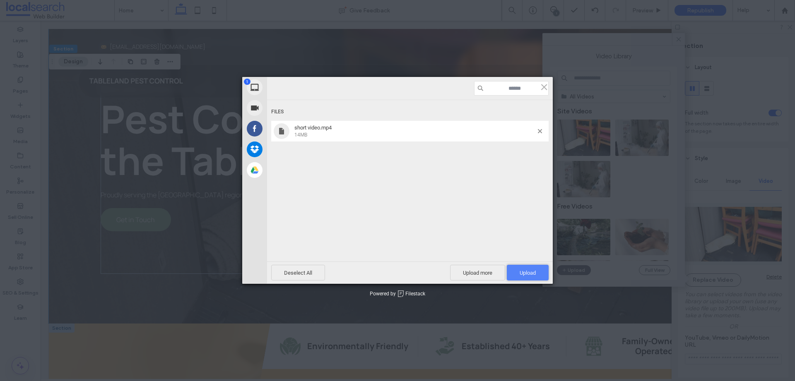
click at [539, 266] on span "Upload 1" at bounding box center [528, 273] width 42 height 16
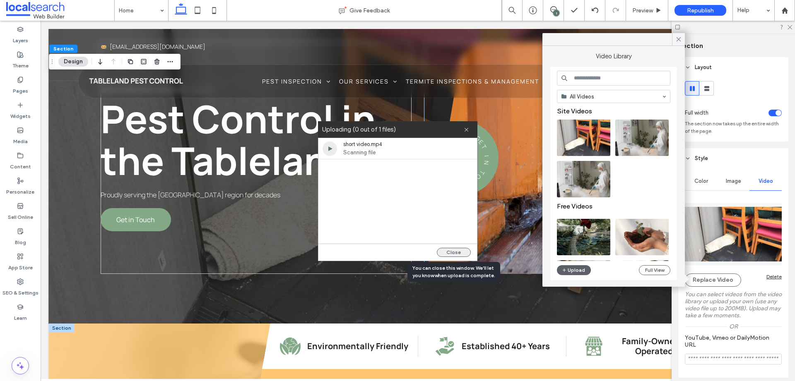
click at [453, 252] on button "Close" at bounding box center [454, 252] width 34 height 9
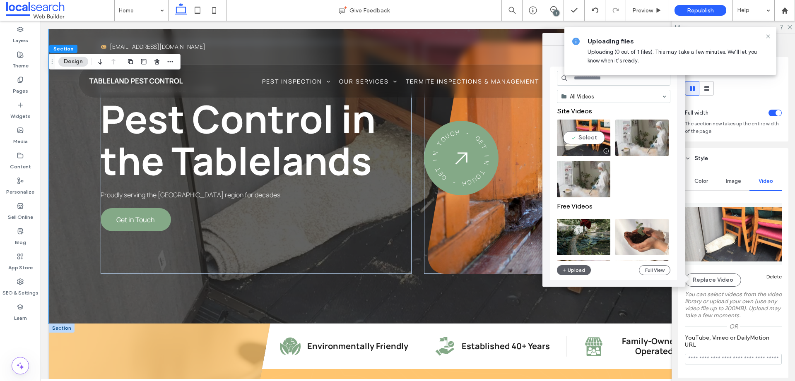
click at [583, 144] on video at bounding box center [583, 138] width 53 height 36
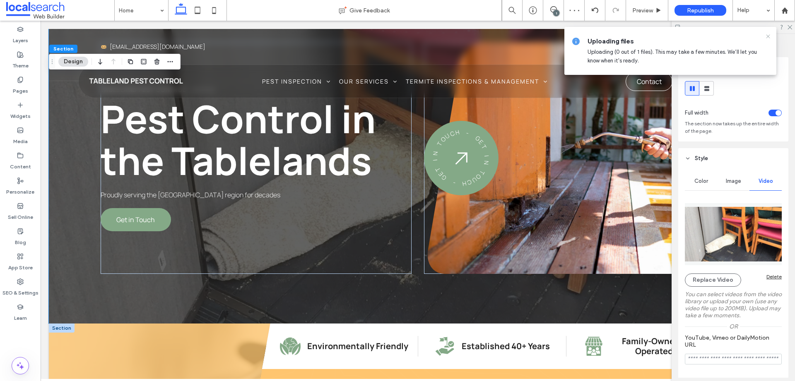
click at [767, 36] on icon at bounding box center [768, 36] width 7 height 7
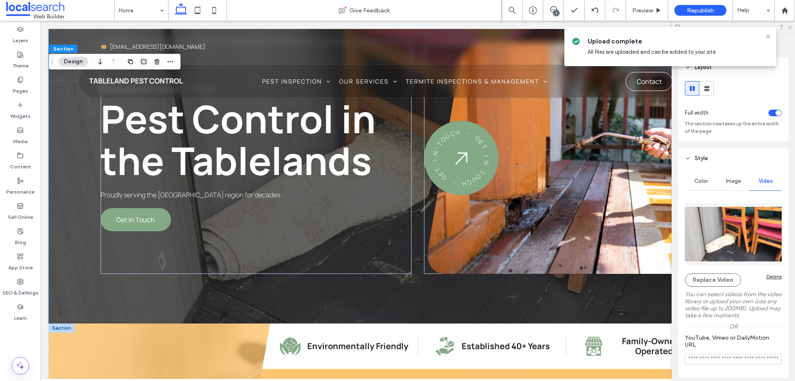
click at [789, 27] on icon at bounding box center [789, 26] width 5 height 5
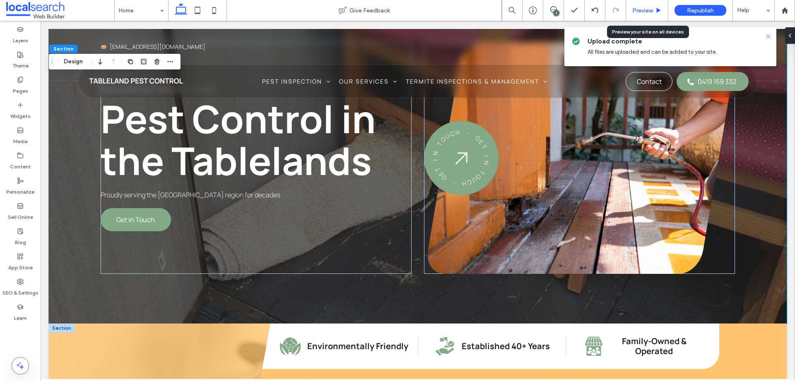
click at [645, 7] on span "Preview" at bounding box center [643, 10] width 21 height 7
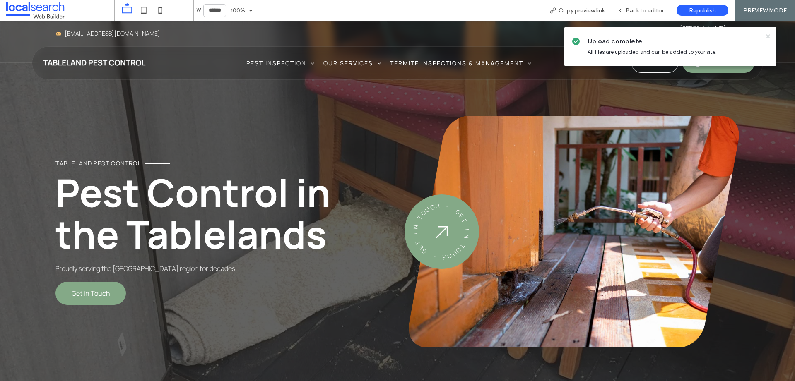
click at [612, 50] on span "All files are uploaded and can be added to your site." at bounding box center [652, 52] width 129 height 6
click at [636, 9] on span "Back to editor" at bounding box center [645, 10] width 38 height 7
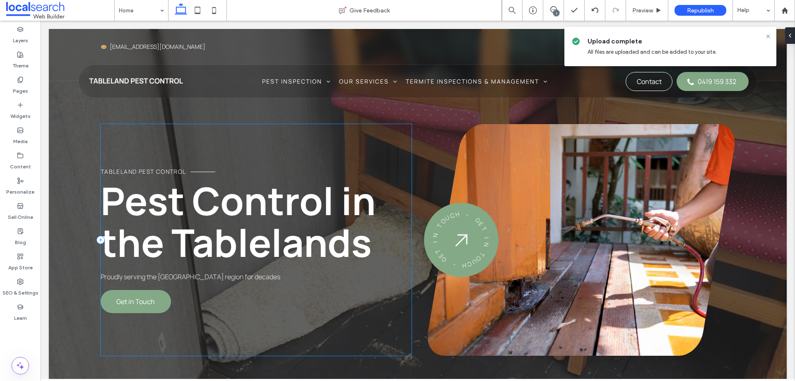
click at [216, 133] on div "Tableland Pest Control Pest Control in the Tablelands Proudly serving the Table…" at bounding box center [256, 240] width 311 height 232
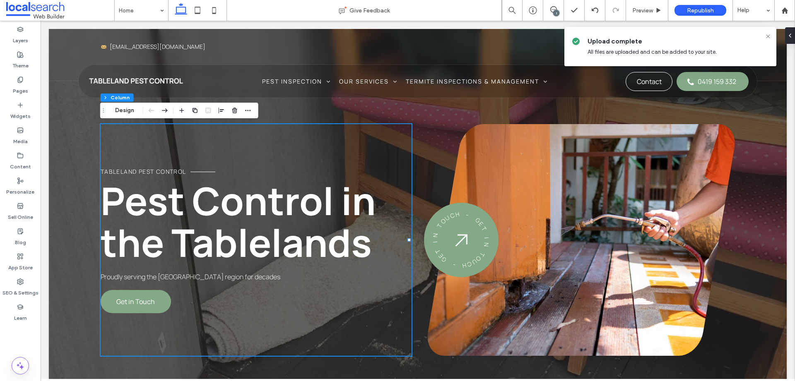
click at [746, 144] on div "Tableland Pest Control Pest Control in the Tablelands Proudly serving the Table…" at bounding box center [418, 217] width 738 height 377
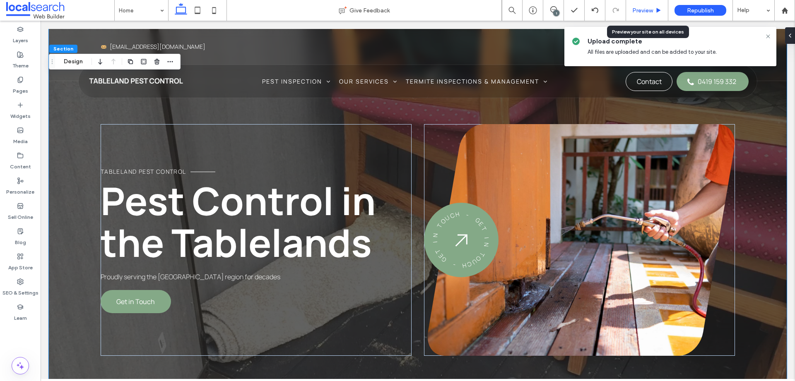
click at [640, 8] on span "Preview" at bounding box center [643, 10] width 21 height 7
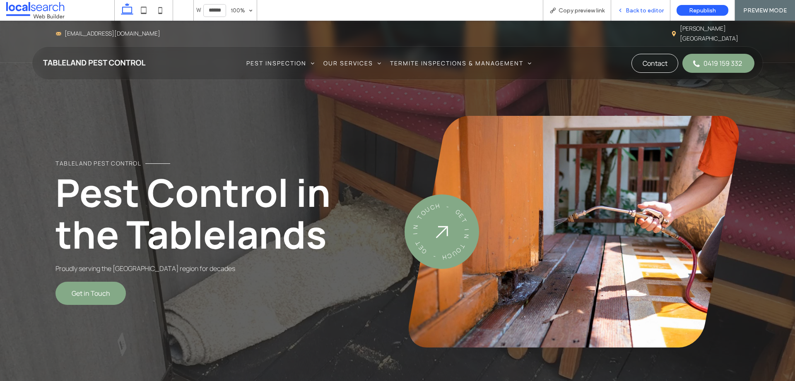
click at [645, 8] on span "Back to editor" at bounding box center [645, 10] width 38 height 7
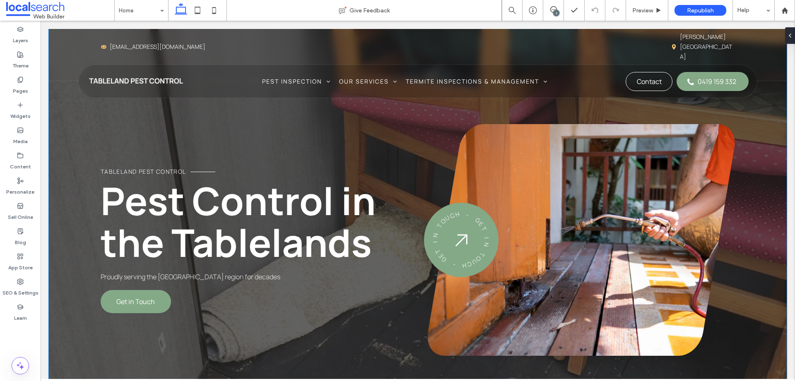
click at [147, 103] on div "Tableland Pest Control Pest Control in the Tablelands Proudly serving the [GEOG…" at bounding box center [418, 217] width 738 height 377
click at [89, 111] on div "Tableland Pest Control Pest Control in the Tablelands Proudly serving the [GEOG…" at bounding box center [418, 217] width 738 height 377
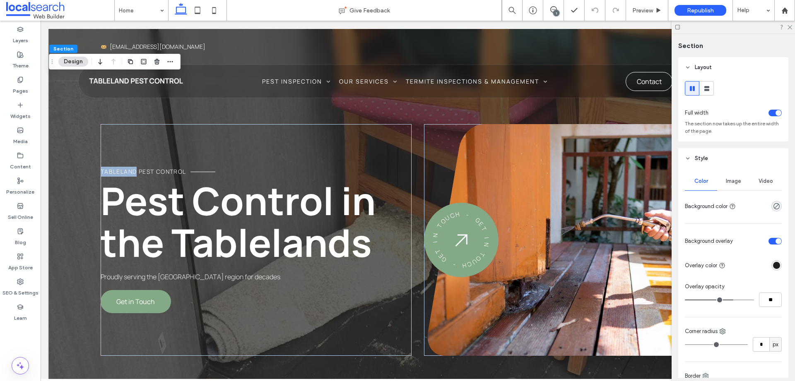
click at [75, 116] on div "Tableland Pest Control Pest Control in the Tablelands Proudly serving the [GEOG…" at bounding box center [418, 217] width 738 height 377
click at [764, 182] on span "Video" at bounding box center [766, 181] width 14 height 7
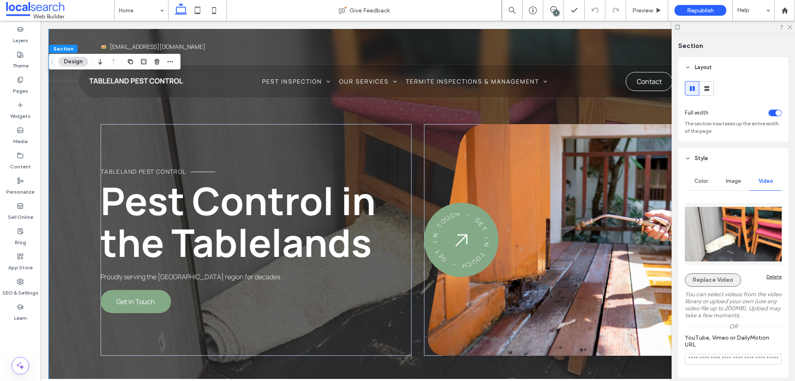
click at [714, 282] on button "Replace Video" at bounding box center [713, 280] width 56 height 13
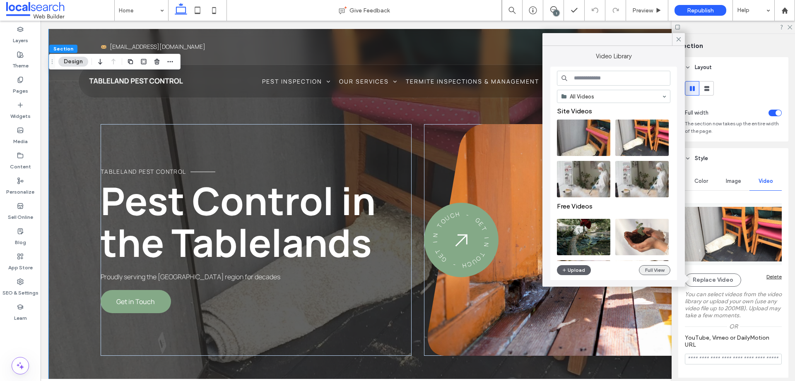
click at [659, 270] on button "Full View" at bounding box center [654, 271] width 31 height 10
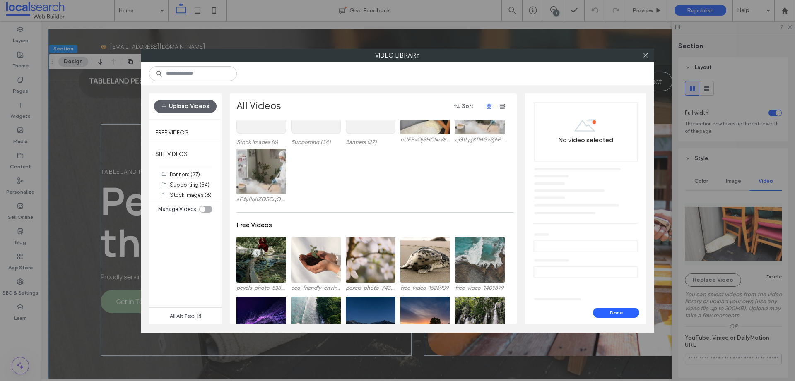
scroll to position [5, 0]
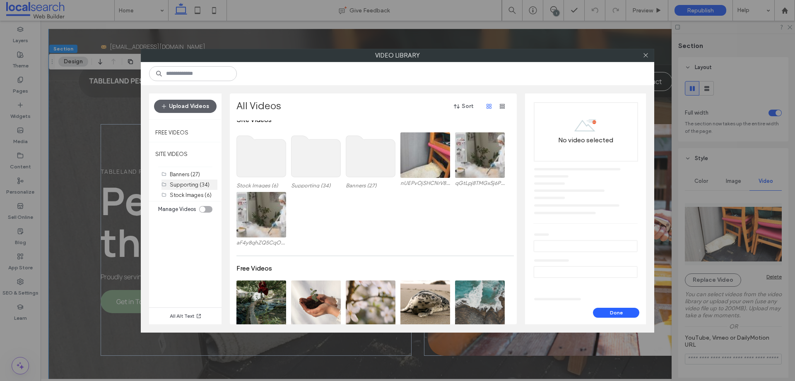
click at [188, 185] on label "Supporting (34)" at bounding box center [190, 185] width 40 height 6
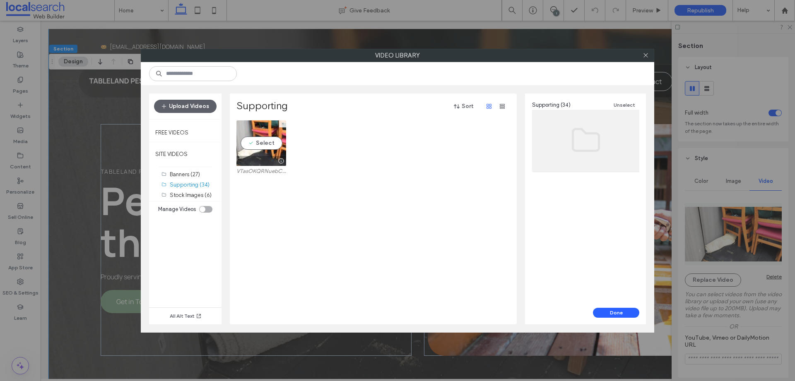
click at [258, 158] on div at bounding box center [262, 161] width 50 height 10
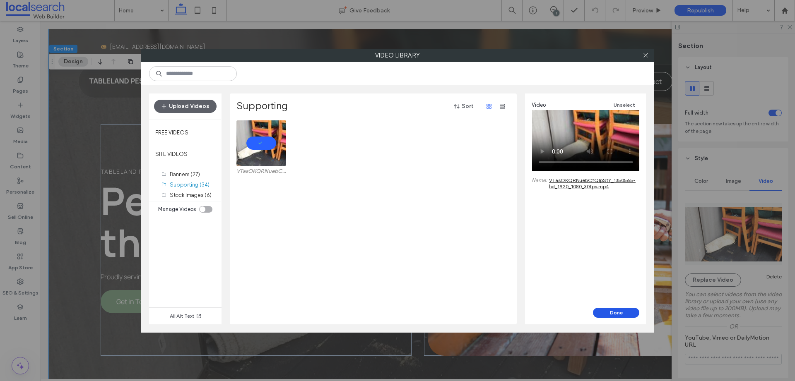
click at [613, 311] on button "Done" at bounding box center [616, 313] width 46 height 10
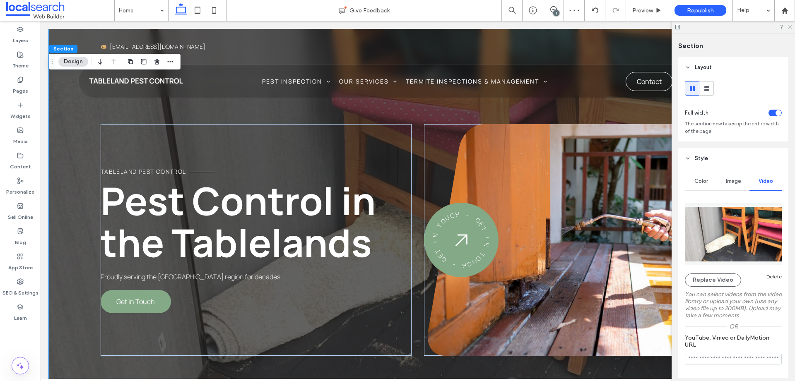
click at [790, 27] on icon at bounding box center [789, 26] width 5 height 5
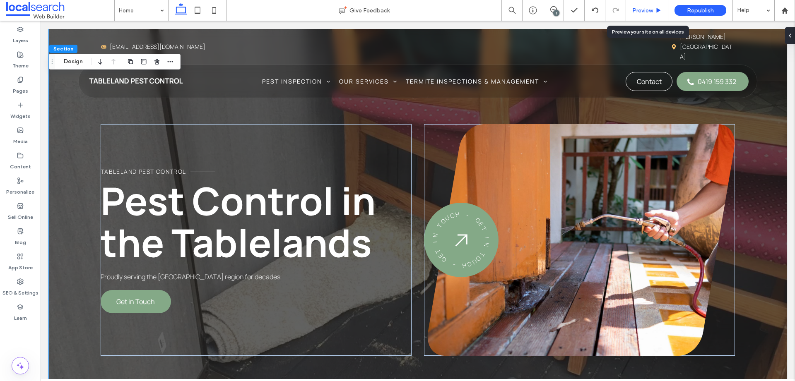
click at [640, 11] on span "Preview" at bounding box center [643, 10] width 21 height 7
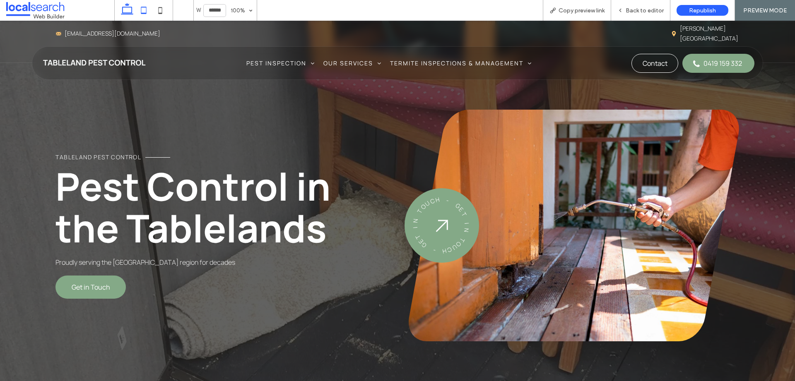
scroll to position [15, 0]
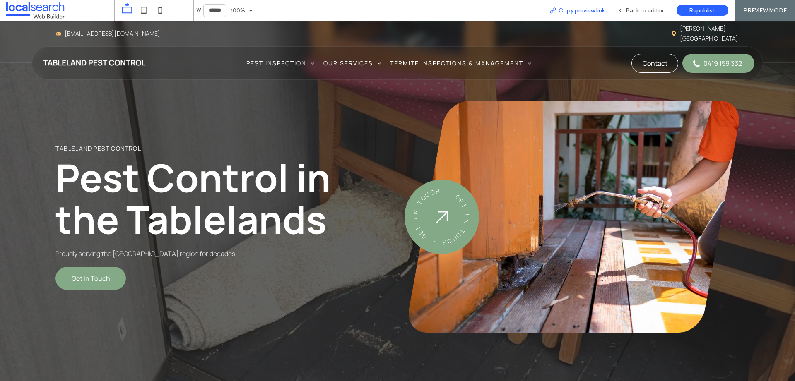
click at [570, 12] on span "Copy preview link" at bounding box center [582, 10] width 46 height 7
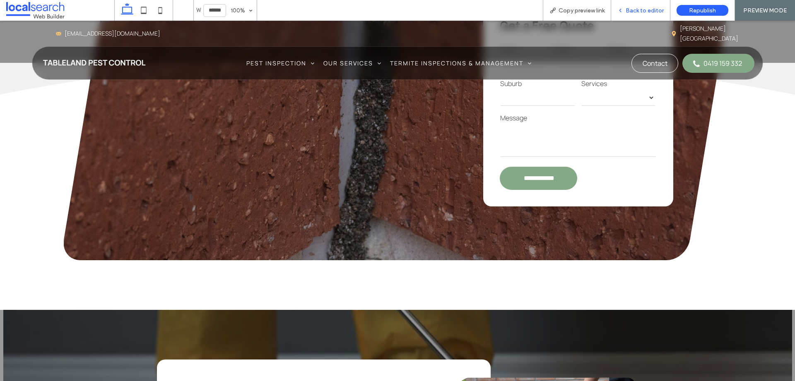
click at [648, 12] on span "Back to editor" at bounding box center [645, 10] width 38 height 7
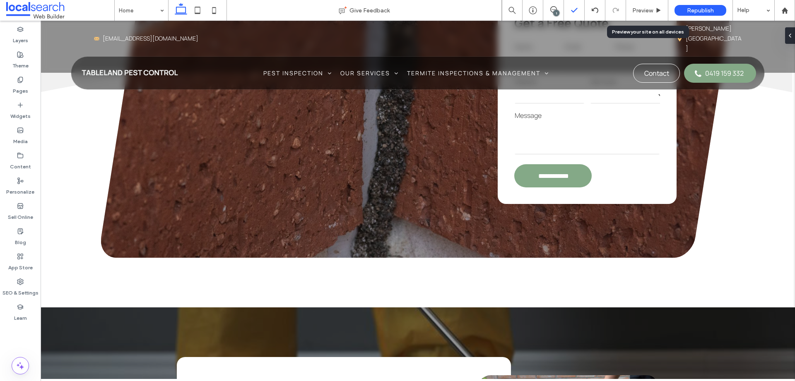
scroll to position [1325, 0]
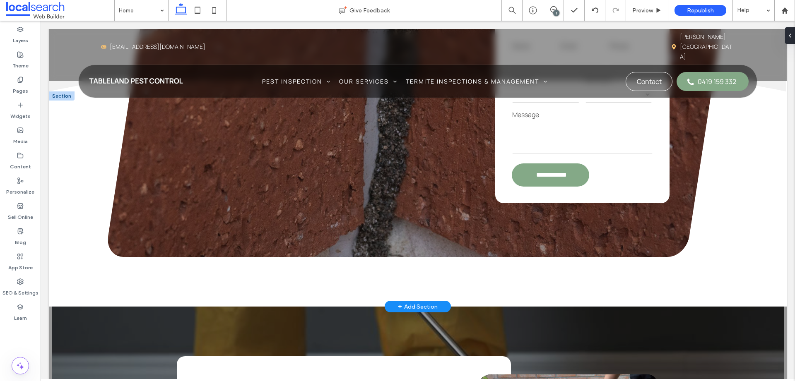
click at [359, 152] on div "**********" at bounding box center [418, 112] width 620 height 290
click at [324, 158] on div "**********" at bounding box center [418, 112] width 620 height 290
click at [201, 151] on div "**********" at bounding box center [418, 112] width 620 height 290
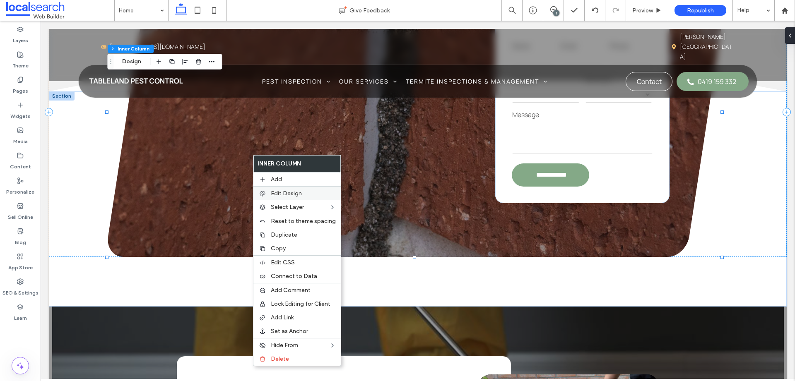
click at [283, 195] on span "Edit Design" at bounding box center [286, 193] width 31 height 7
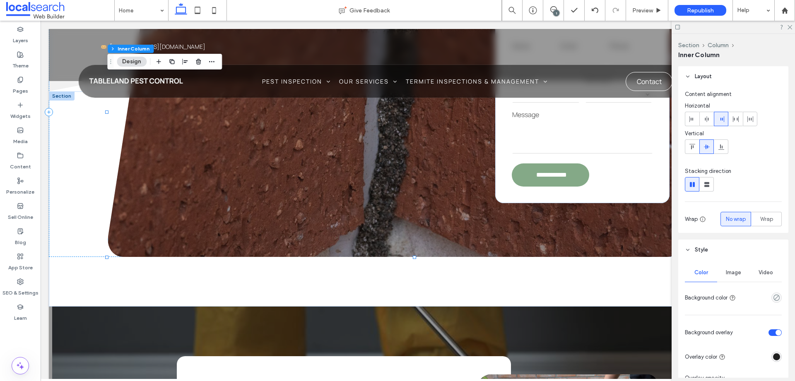
scroll to position [18, 0]
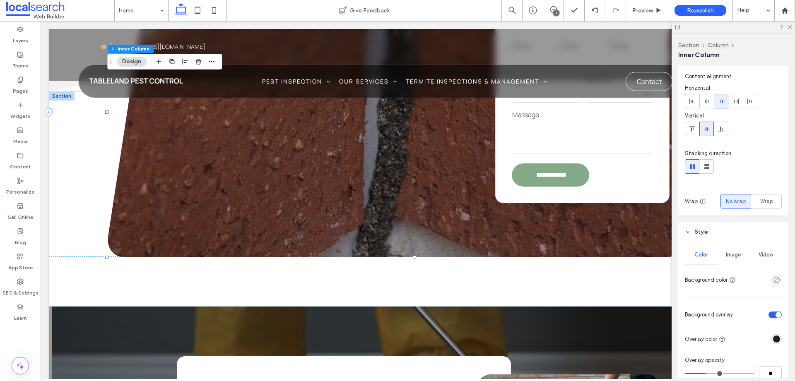
drag, startPoint x: 727, startPoint y: 261, endPoint x: 740, endPoint y: 262, distance: 12.9
click at [727, 261] on div "Image" at bounding box center [733, 255] width 32 height 18
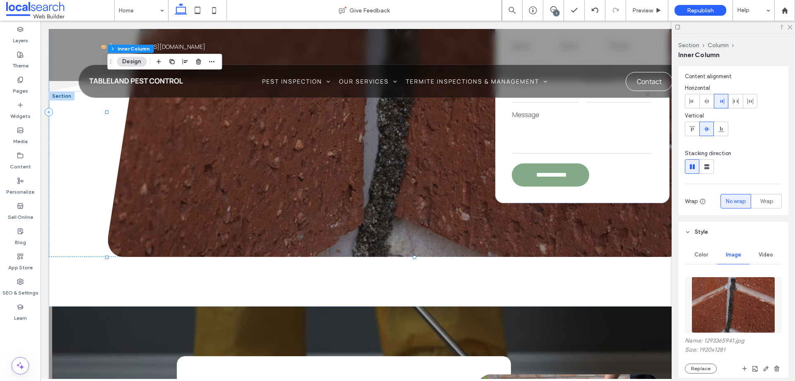
click at [748, 307] on img at bounding box center [734, 305] width 84 height 56
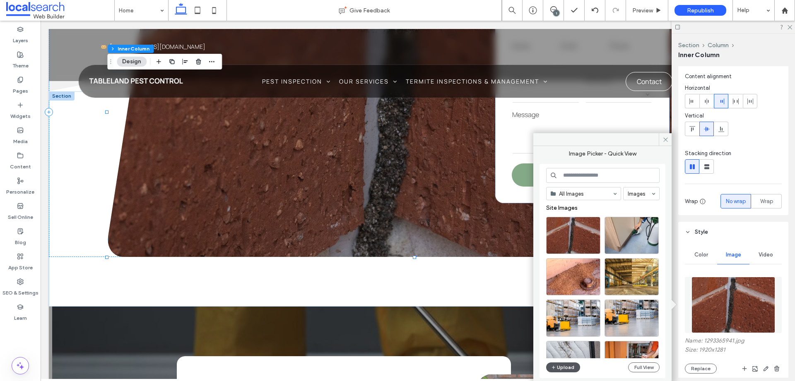
click at [561, 369] on button "Upload" at bounding box center [563, 368] width 34 height 10
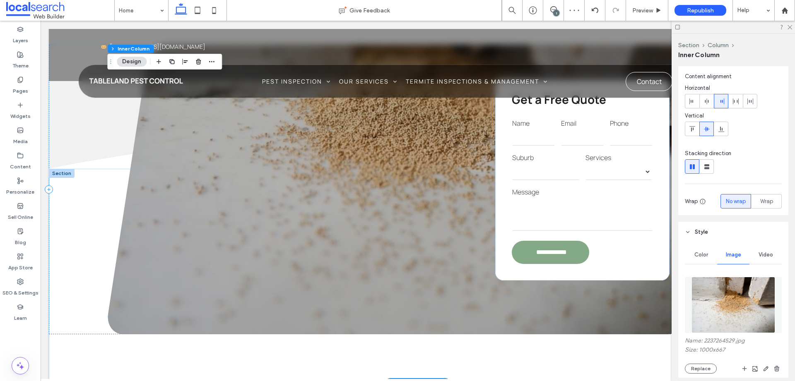
scroll to position [1169, 0]
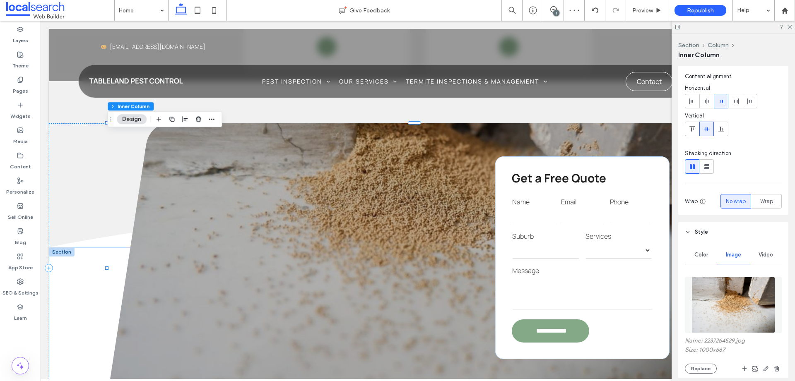
click at [367, 244] on div "**********" at bounding box center [418, 268] width 620 height 290
click at [745, 308] on img at bounding box center [734, 305] width 84 height 56
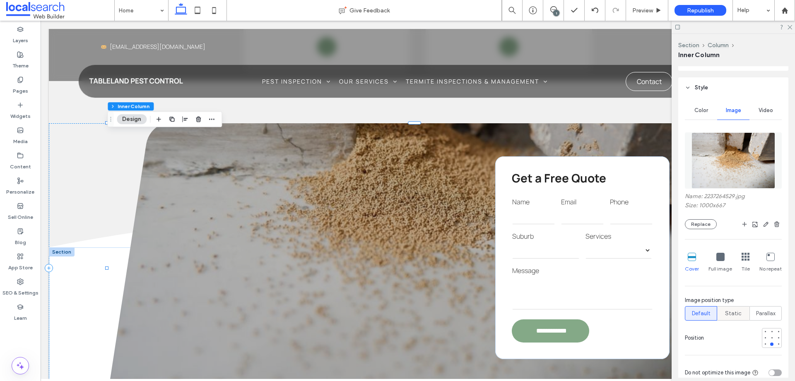
scroll to position [232, 0]
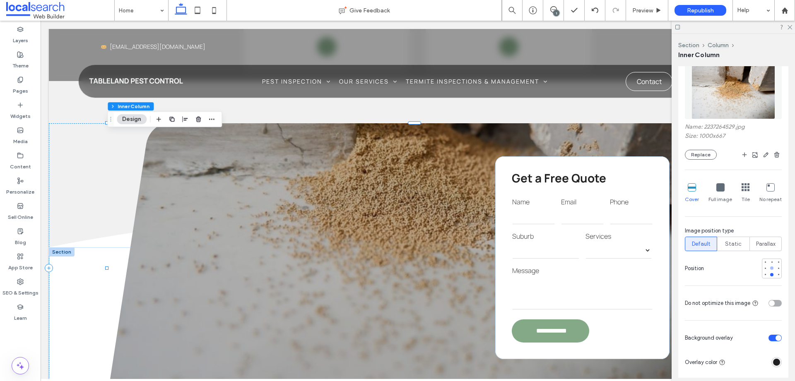
click at [770, 268] on div at bounding box center [771, 268] width 3 height 3
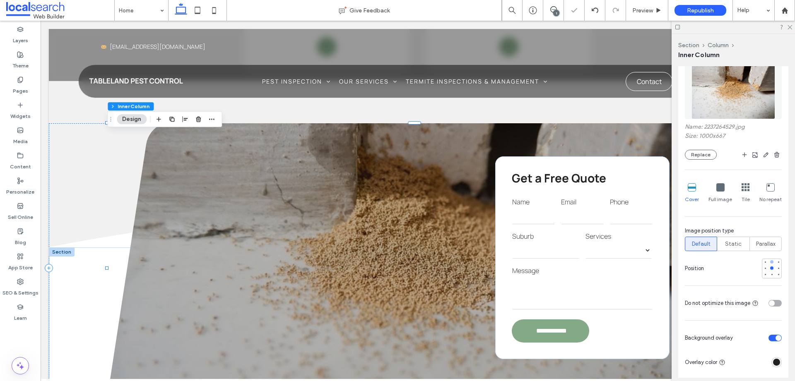
click at [770, 261] on div at bounding box center [771, 262] width 3 height 3
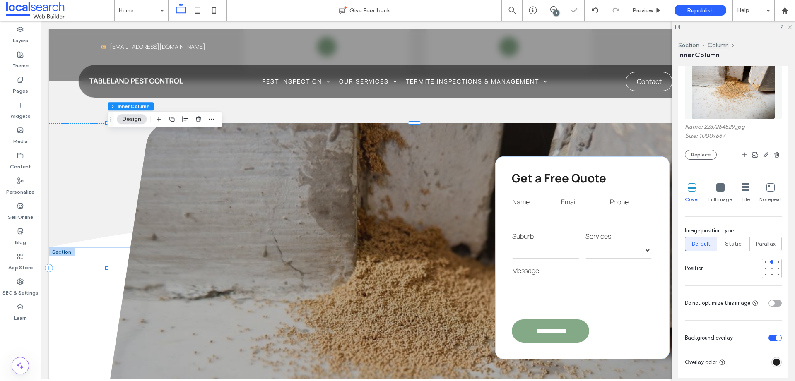
click at [791, 27] on icon at bounding box center [789, 26] width 5 height 5
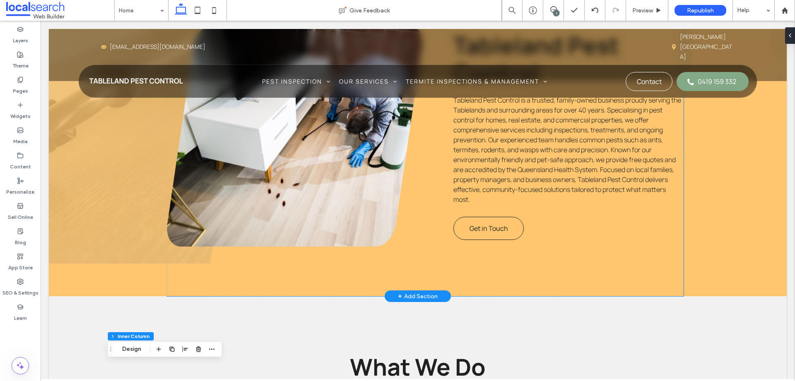
scroll to position [75, 0]
